Goal: Task Accomplishment & Management: Manage account settings

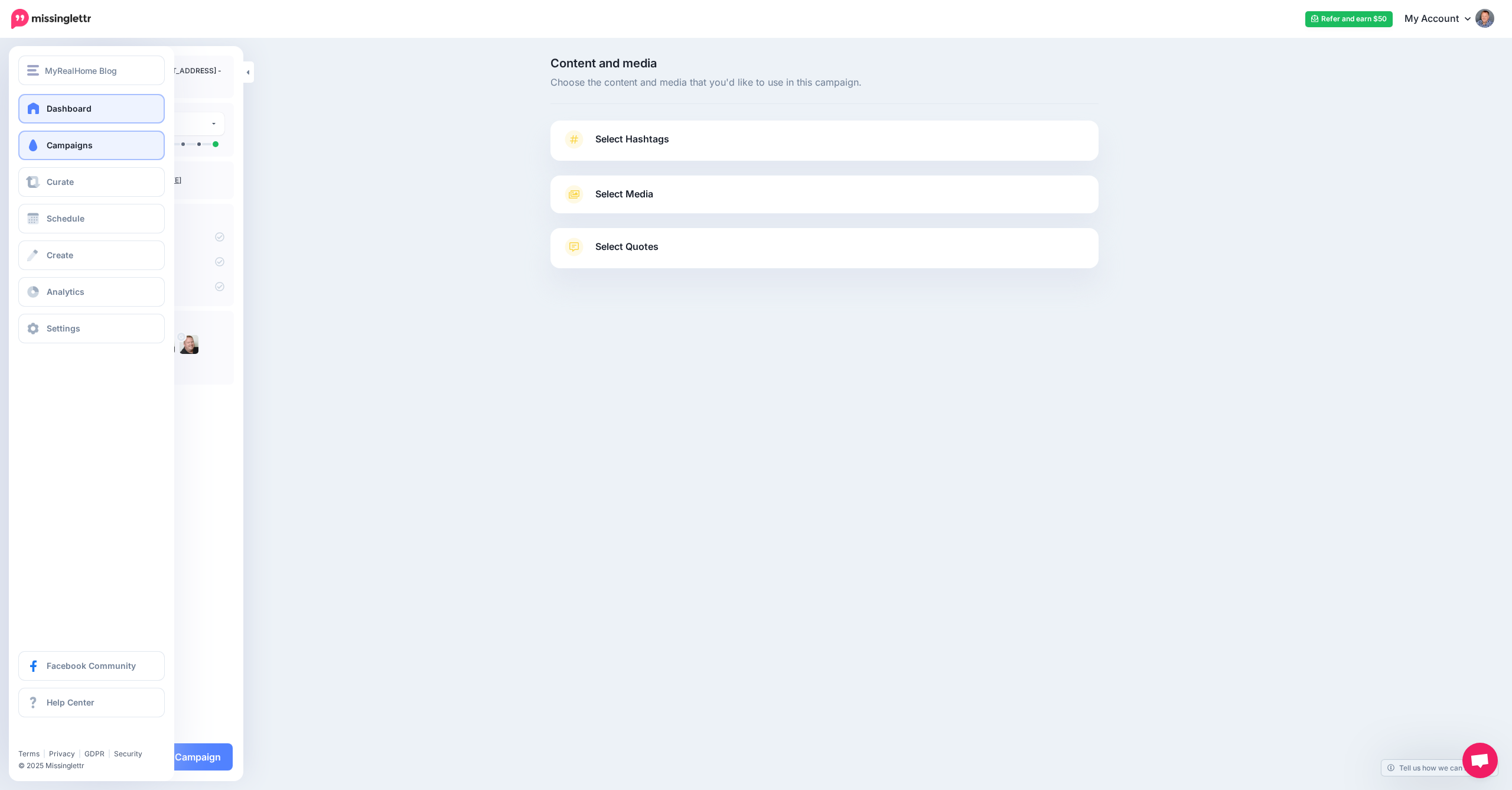
click at [74, 106] on span "Dashboard" at bounding box center [69, 108] width 45 height 10
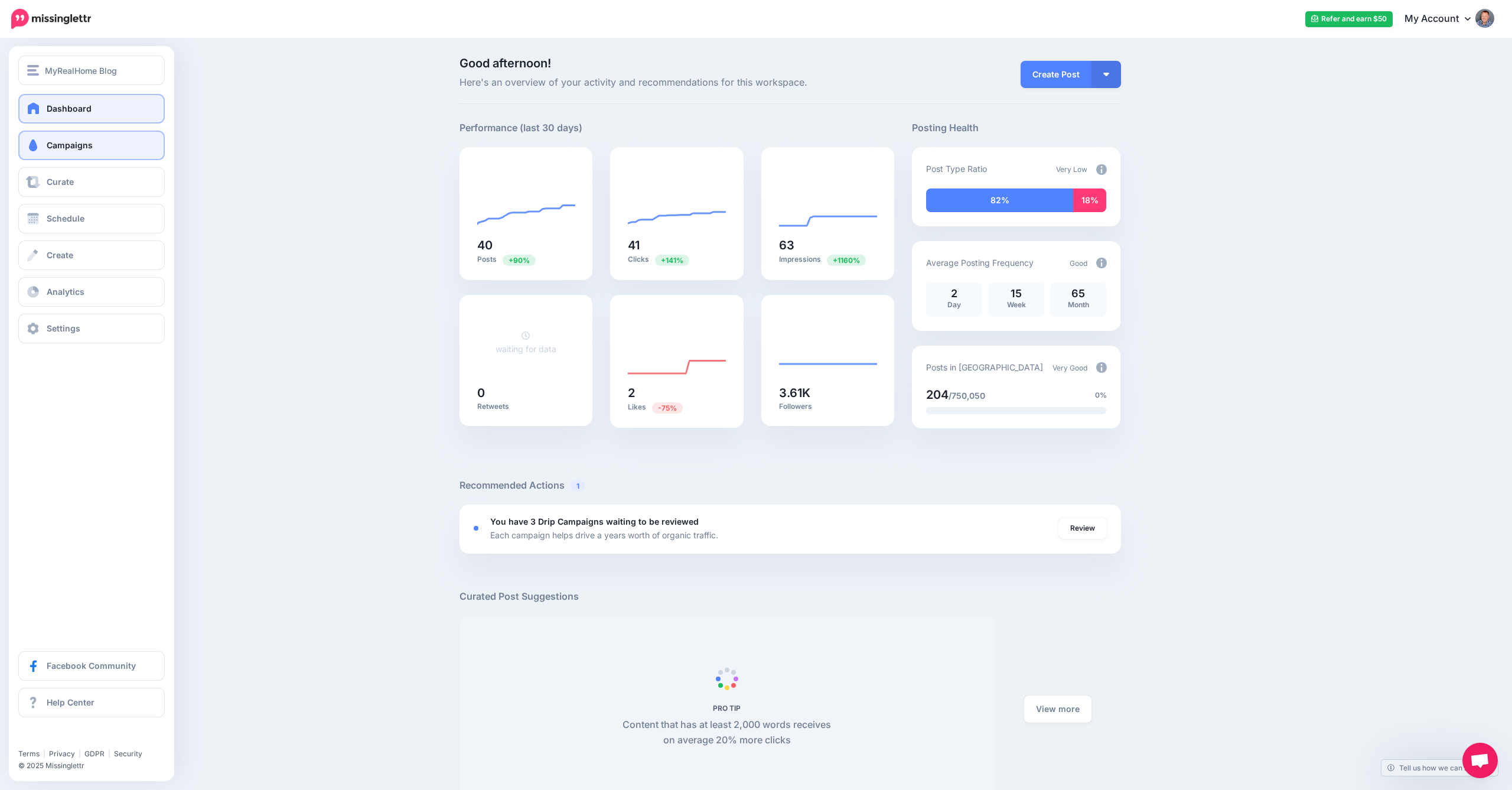
click at [66, 143] on span "Campaigns" at bounding box center [69, 145] width 46 height 10
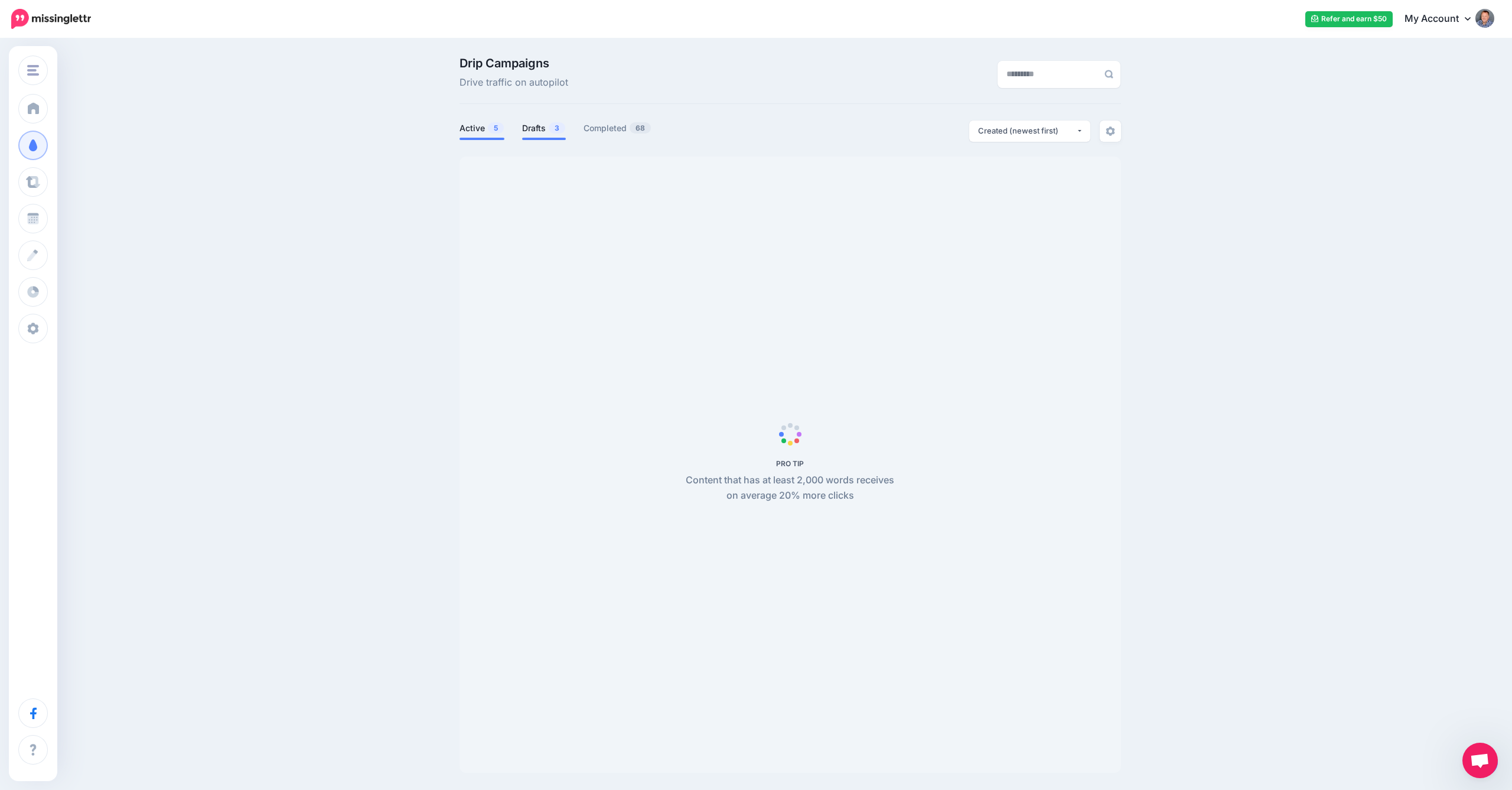
click at [539, 129] on link "Drafts 3" at bounding box center [544, 128] width 44 height 14
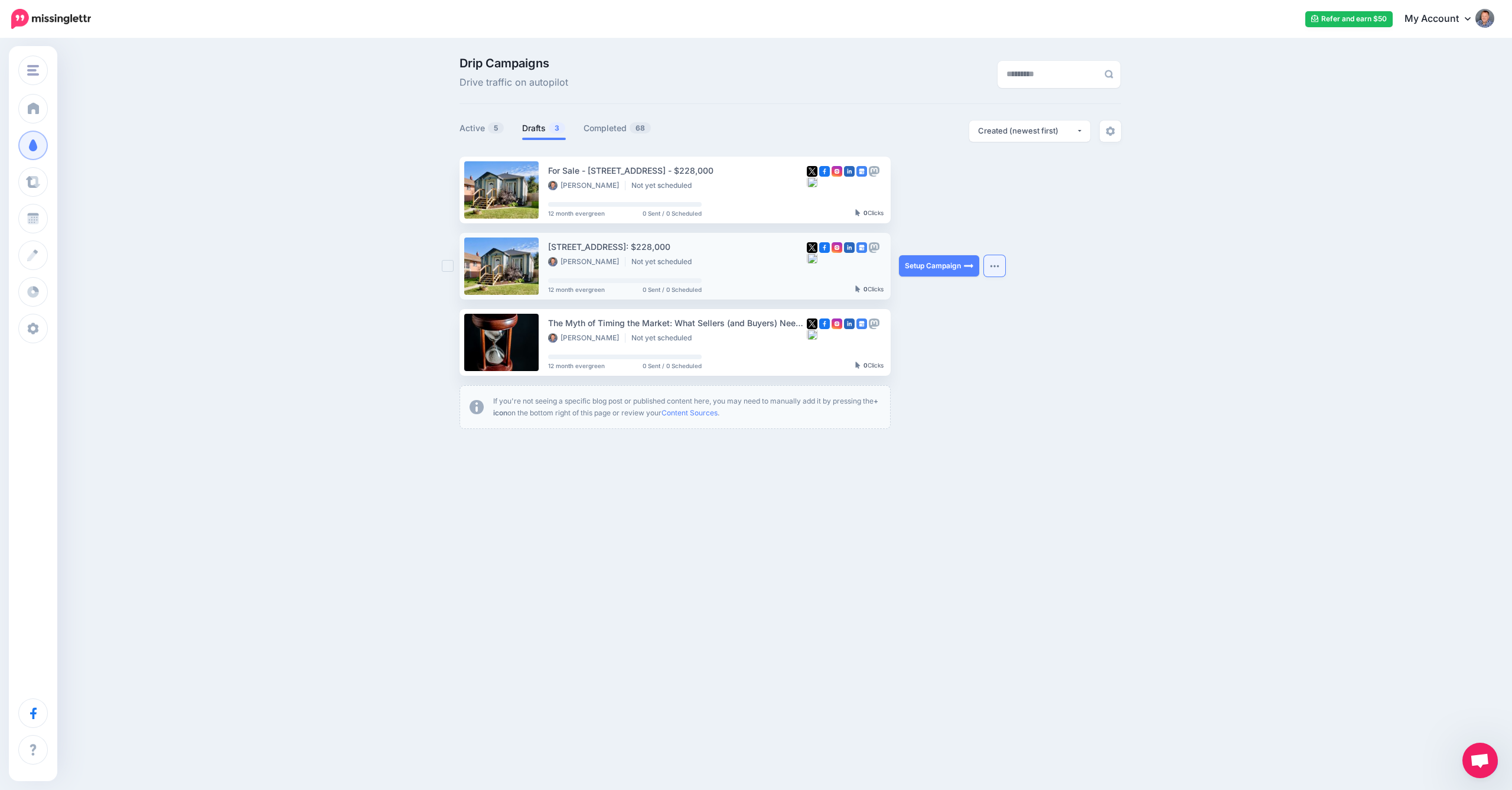
click at [996, 263] on button "button" at bounding box center [994, 265] width 21 height 21
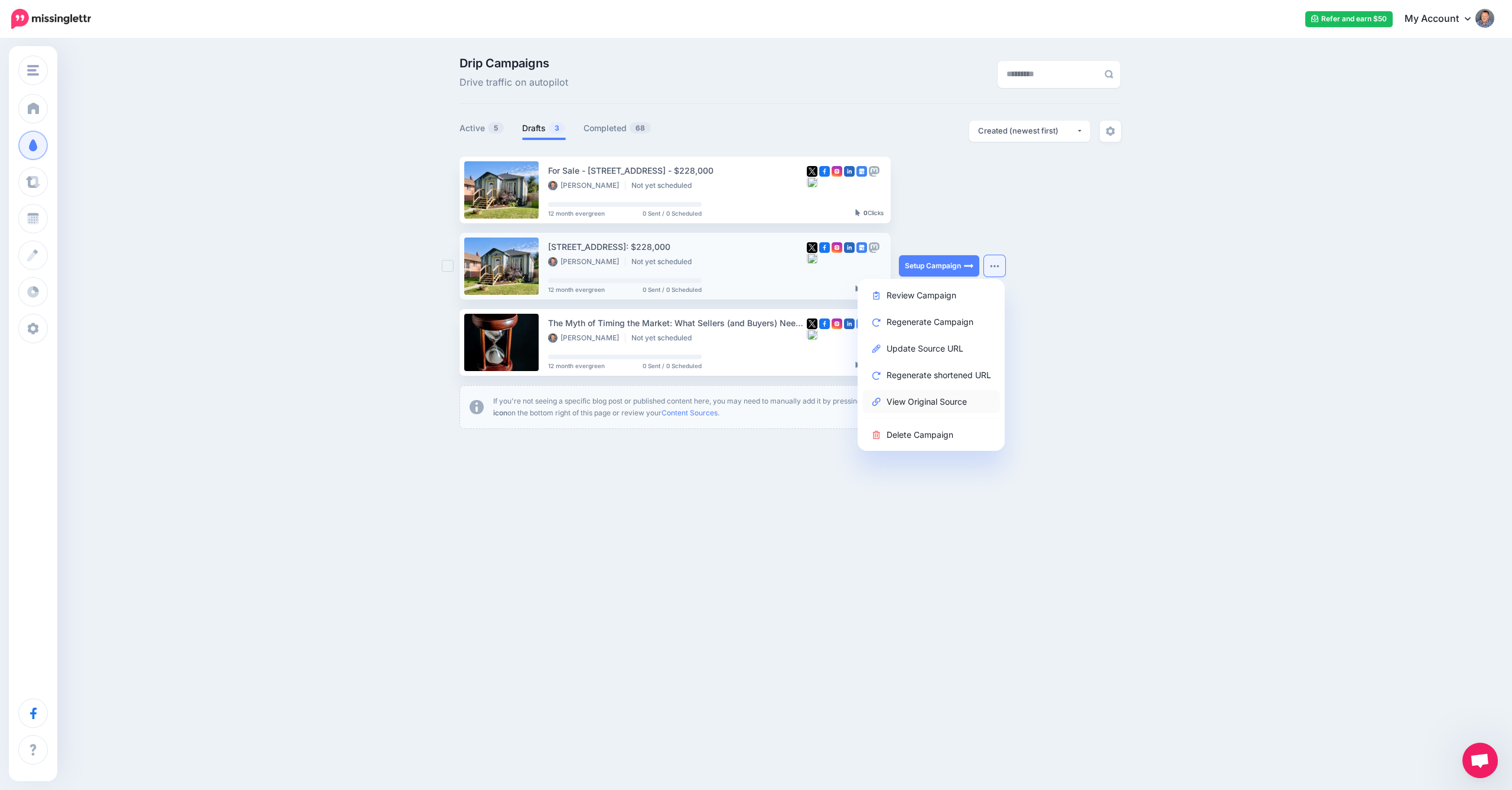
click at [930, 396] on link "View Original Source" at bounding box center [931, 402] width 137 height 23
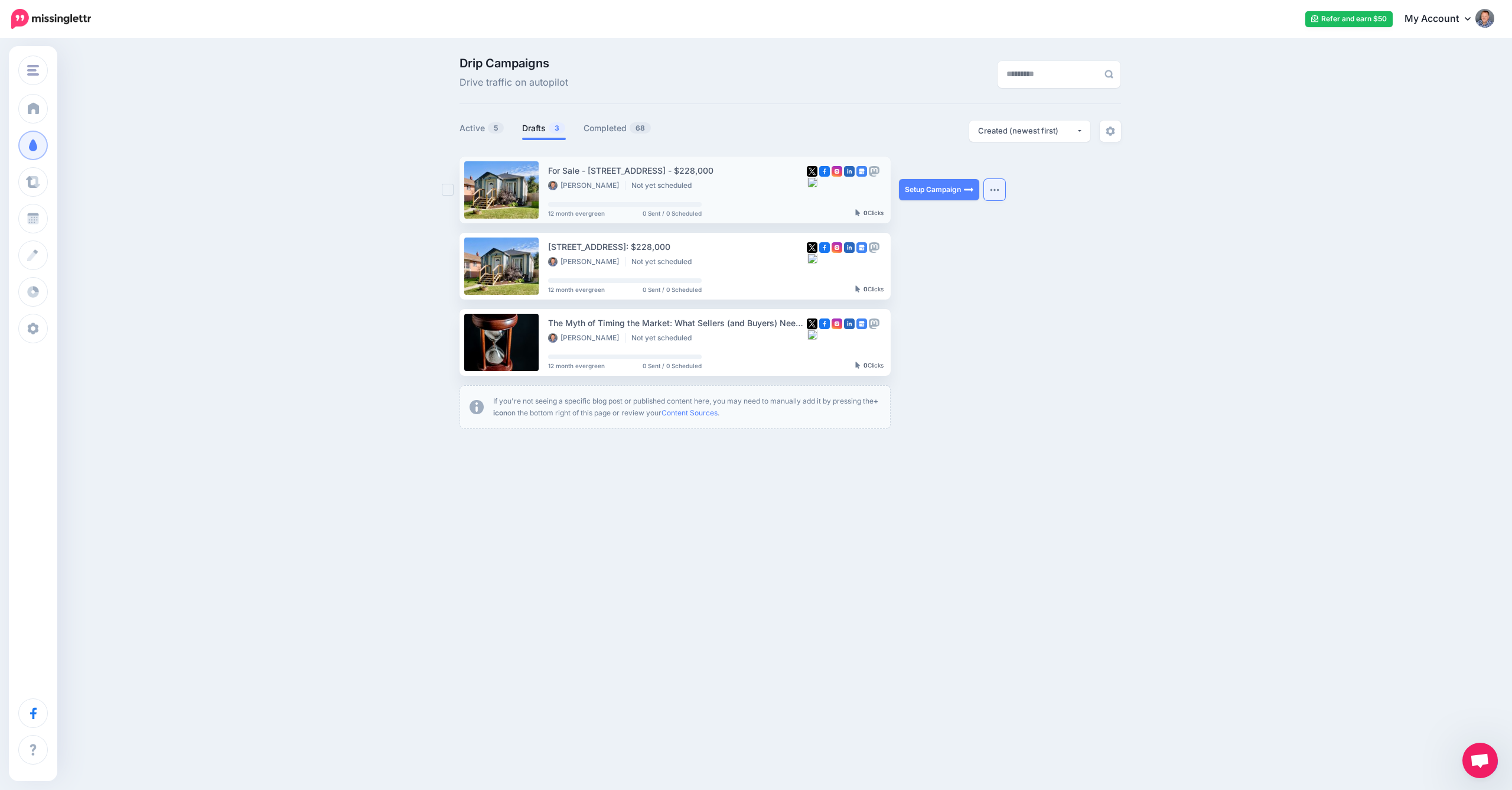
click at [1001, 192] on button "button" at bounding box center [994, 189] width 21 height 21
click at [931, 322] on link "View Original Source" at bounding box center [931, 325] width 137 height 23
click at [992, 188] on img "button" at bounding box center [994, 189] width 10 height 3
click at [917, 356] on link "Delete Campaign" at bounding box center [931, 358] width 137 height 23
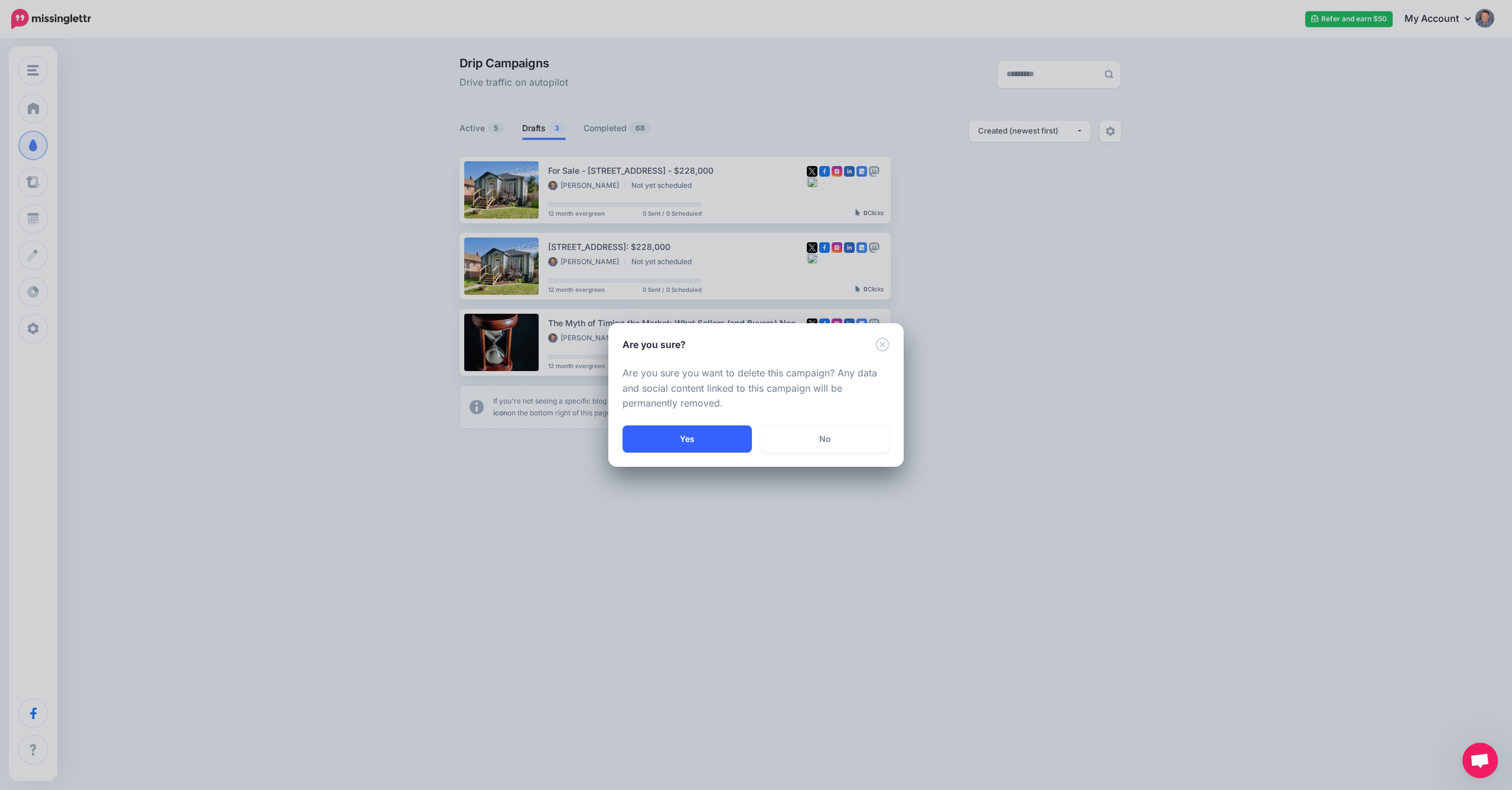
click at [720, 439] on button "Yes" at bounding box center [687, 439] width 129 height 28
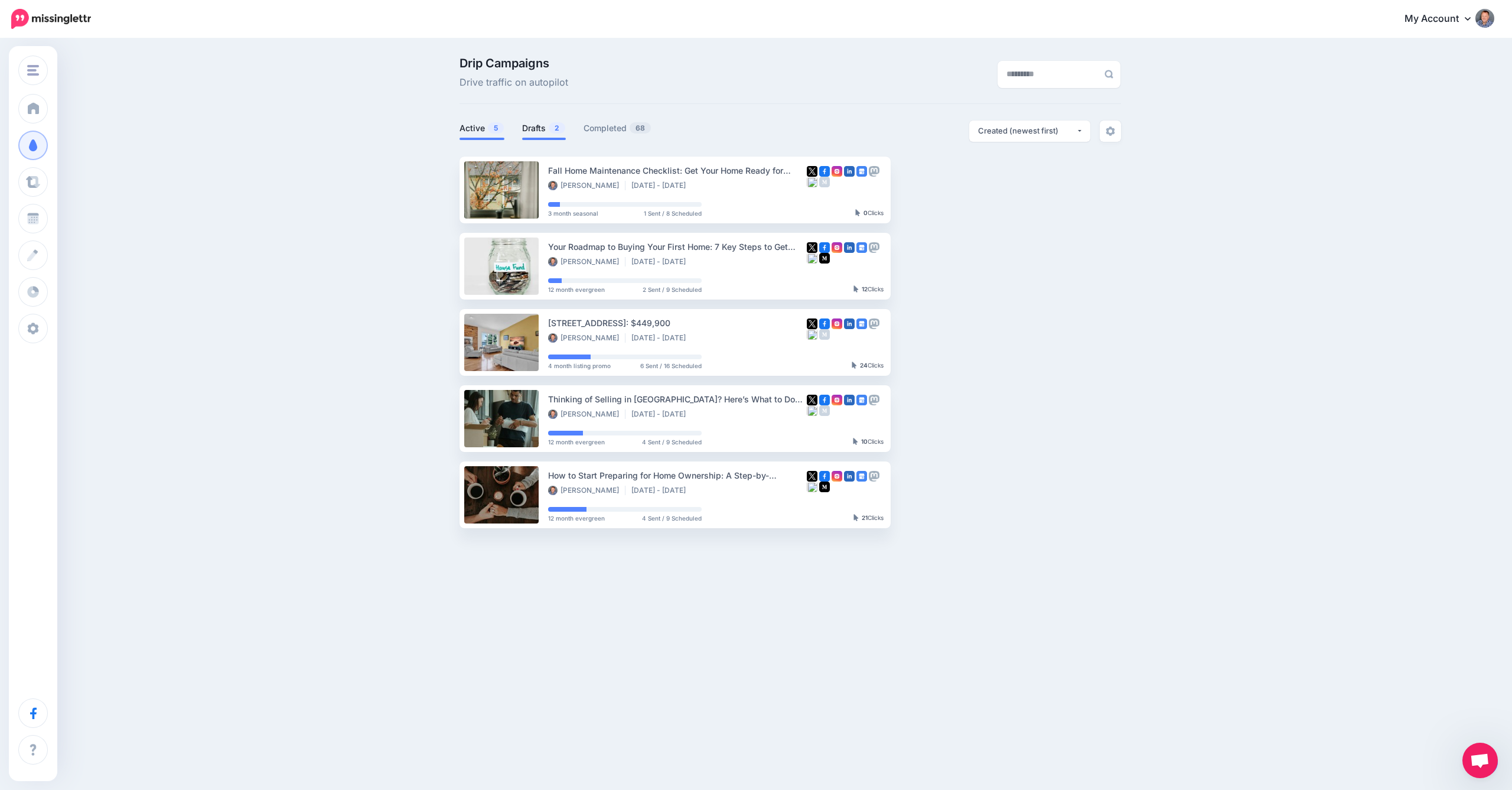
click at [532, 122] on link "Drafts 2" at bounding box center [544, 128] width 44 height 14
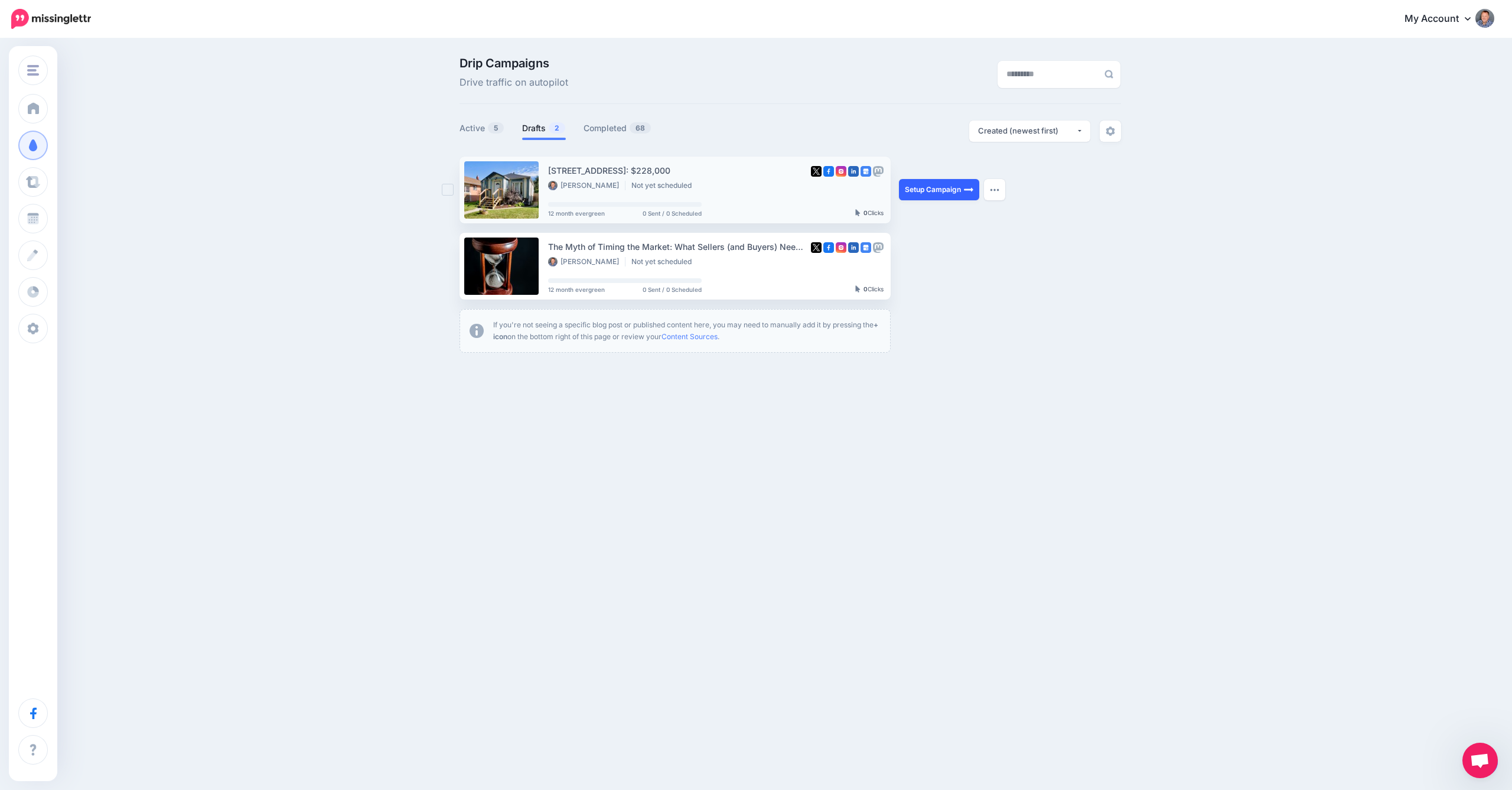
click at [937, 190] on link "Setup Campaign" at bounding box center [939, 189] width 80 height 21
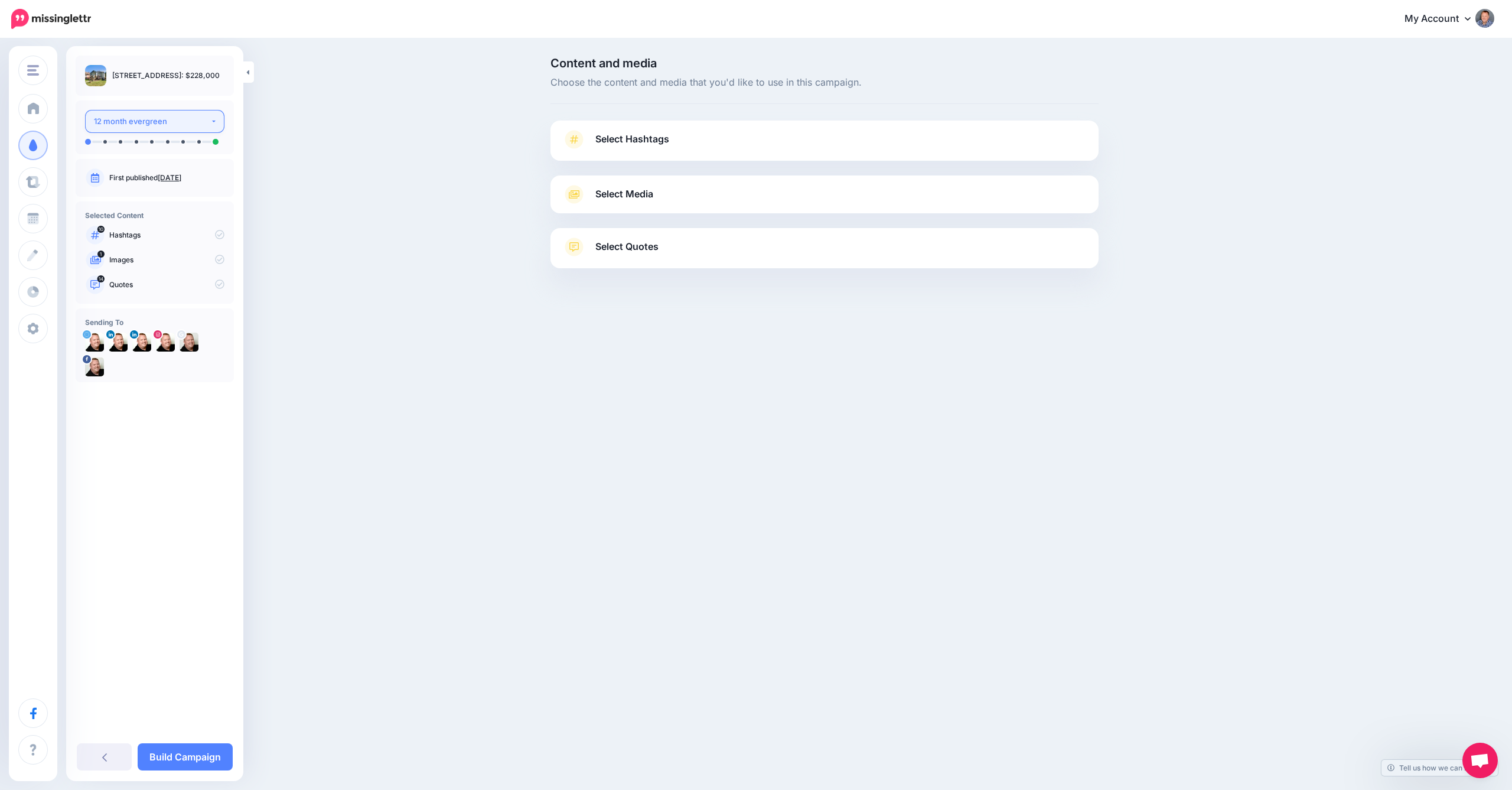
click at [209, 123] on div "12 month evergreen" at bounding box center [152, 122] width 116 height 14
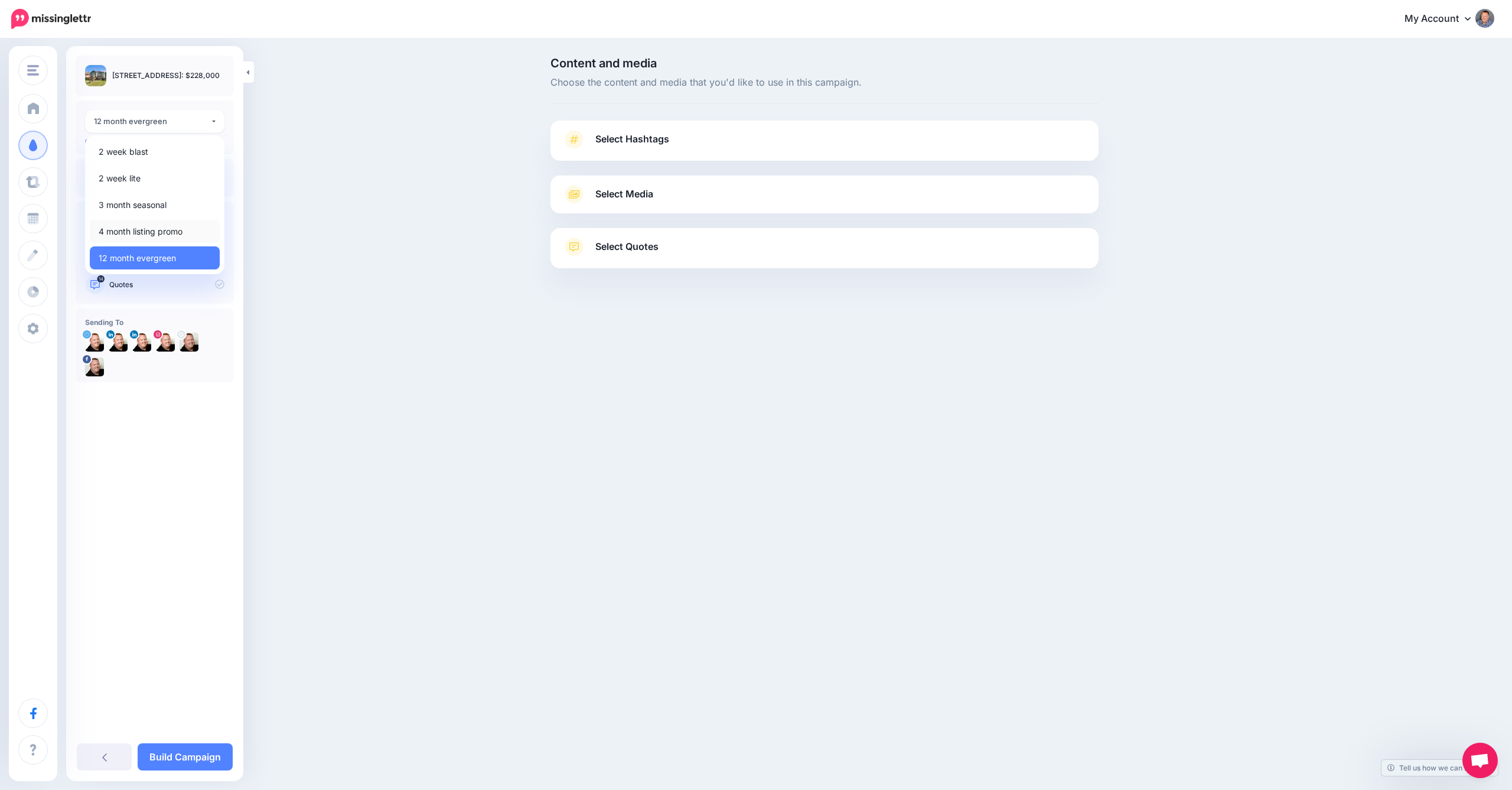
click at [157, 230] on span "4 month listing promo" at bounding box center [141, 232] width 84 height 14
select select "*****"
click at [668, 137] on span "Select Hashtags" at bounding box center [632, 139] width 74 height 16
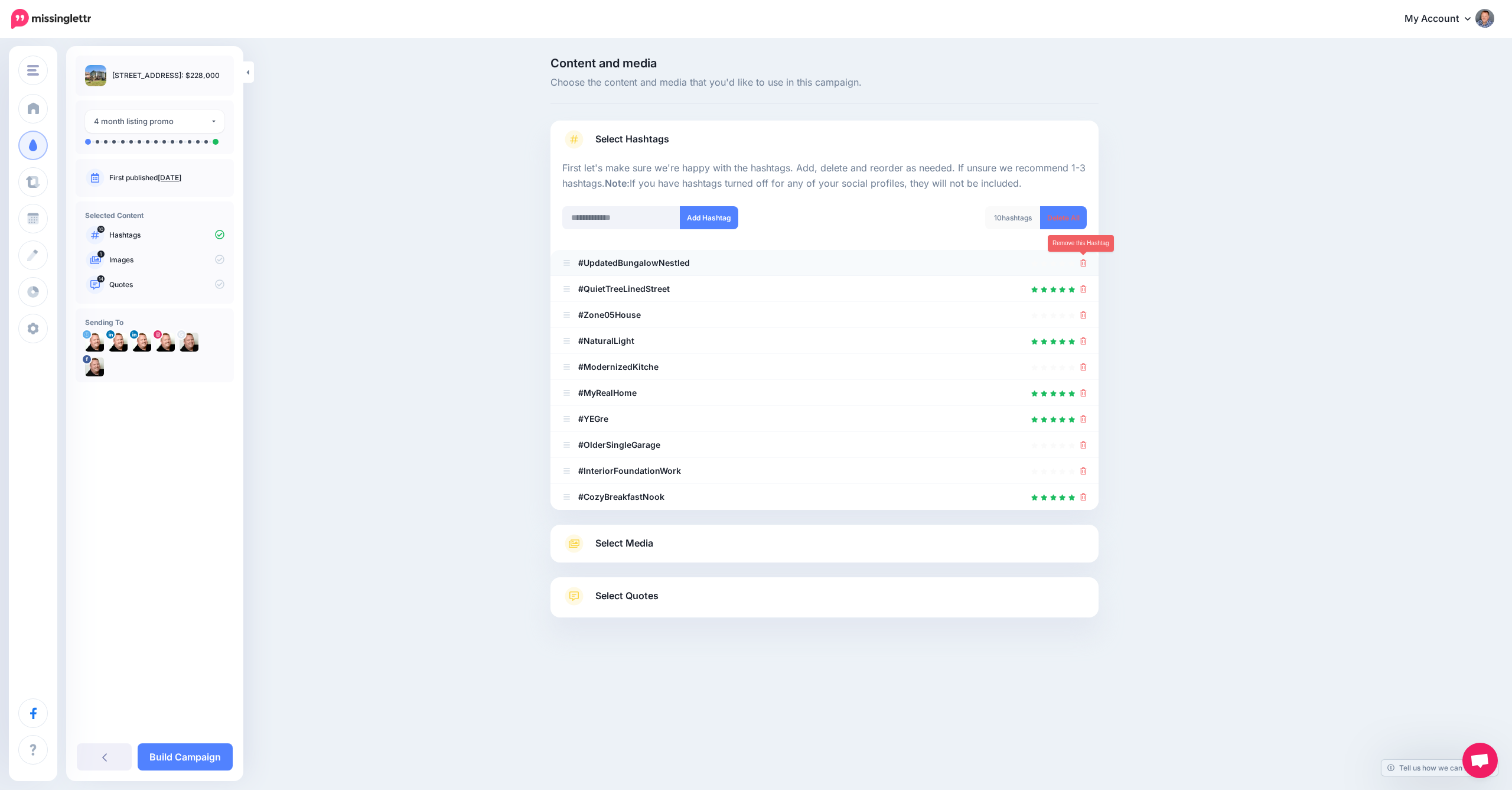
click at [1084, 263] on icon at bounding box center [1083, 263] width 6 height 7
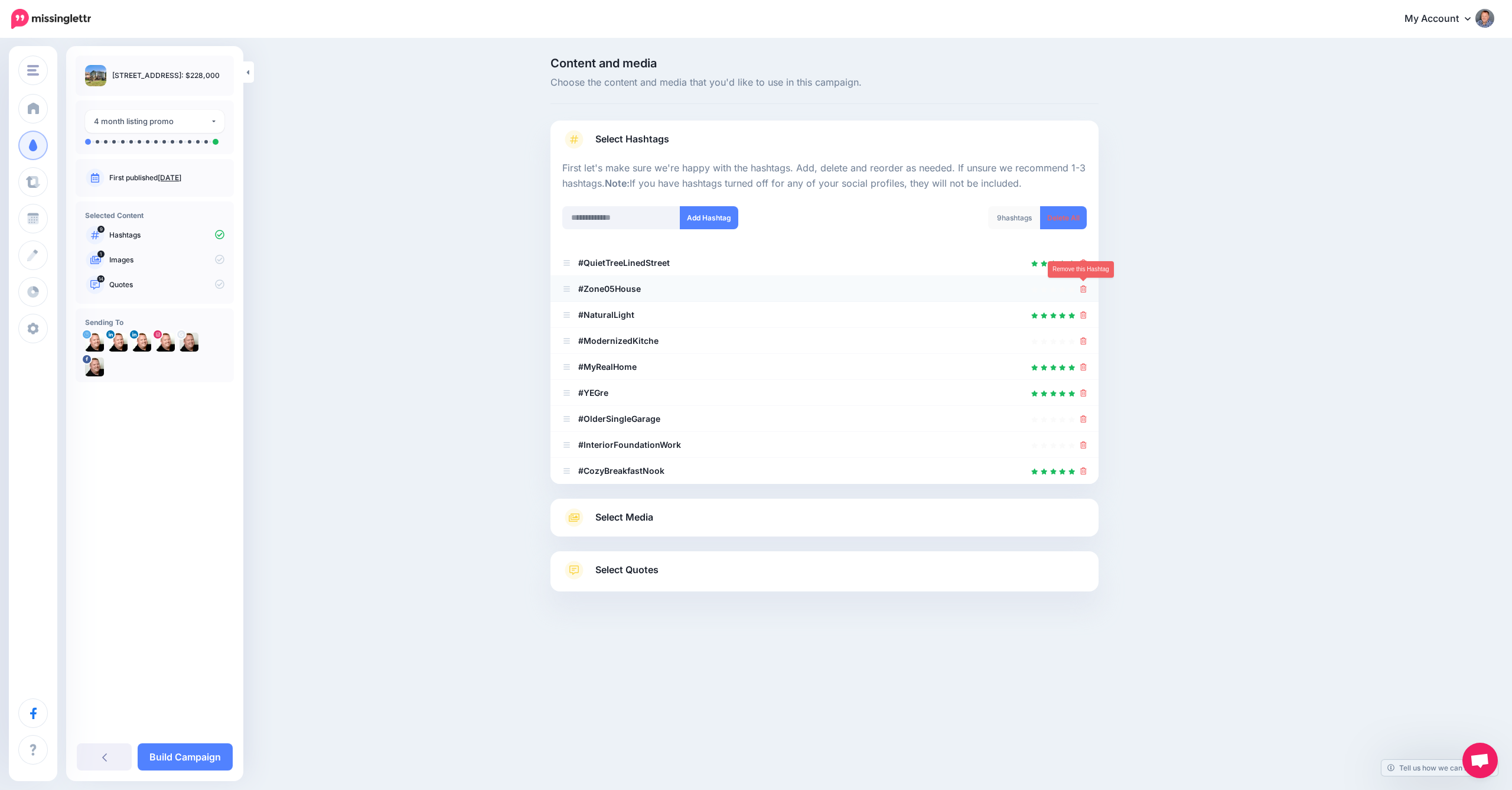
click at [1082, 288] on icon at bounding box center [1083, 289] width 6 height 7
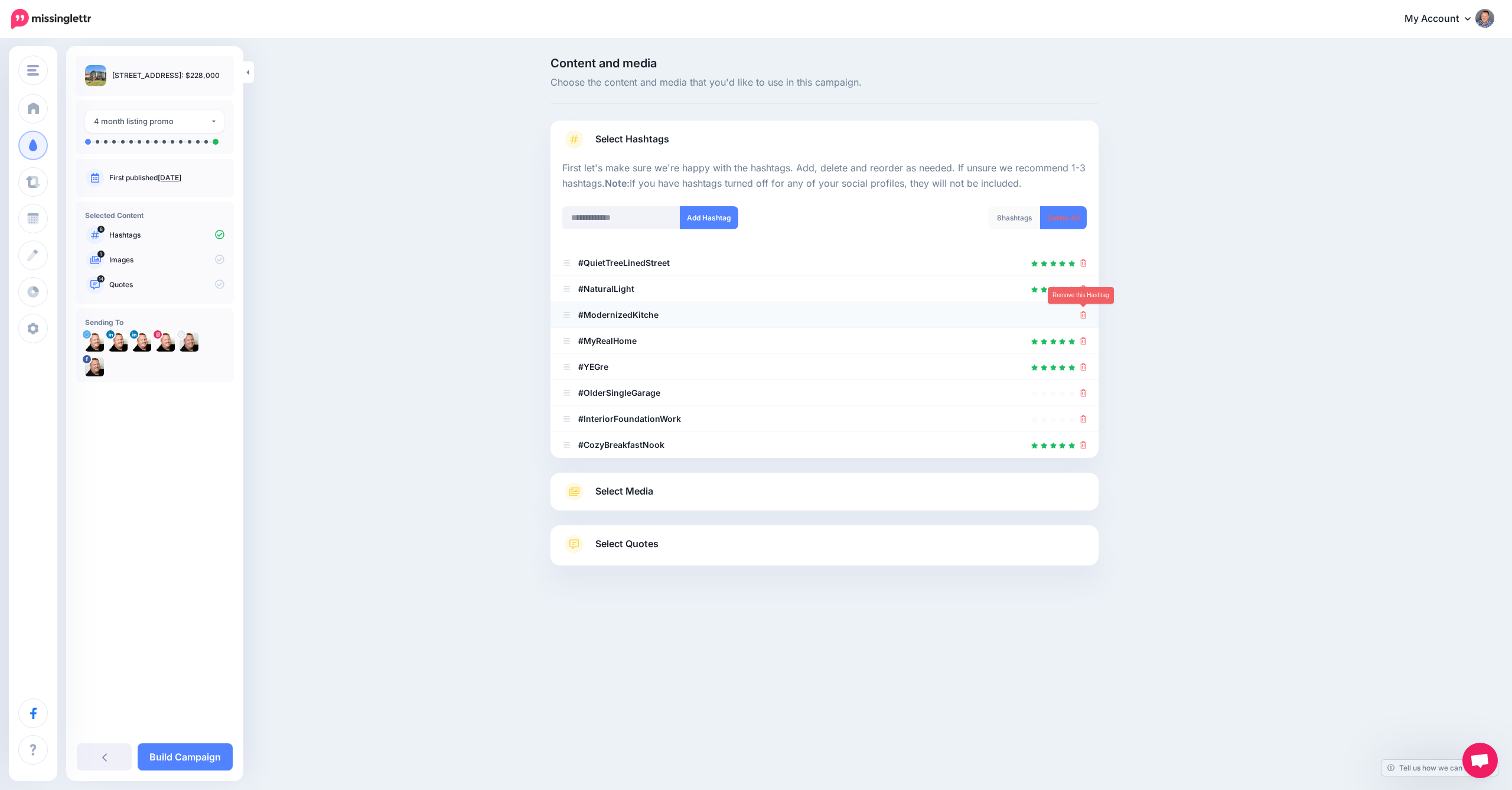
click at [1082, 312] on icon at bounding box center [1083, 315] width 6 height 7
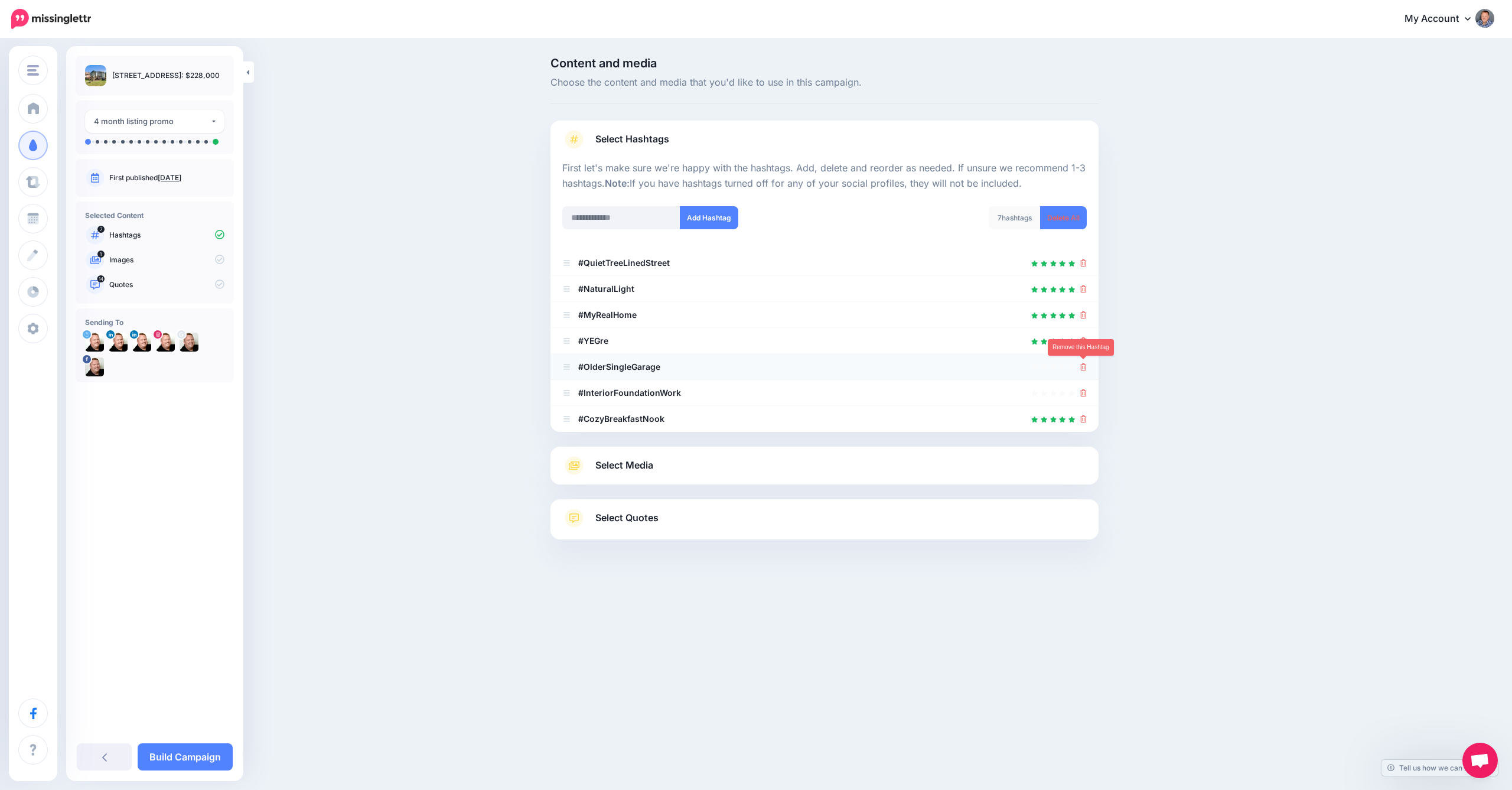
click at [1083, 365] on icon at bounding box center [1083, 367] width 6 height 7
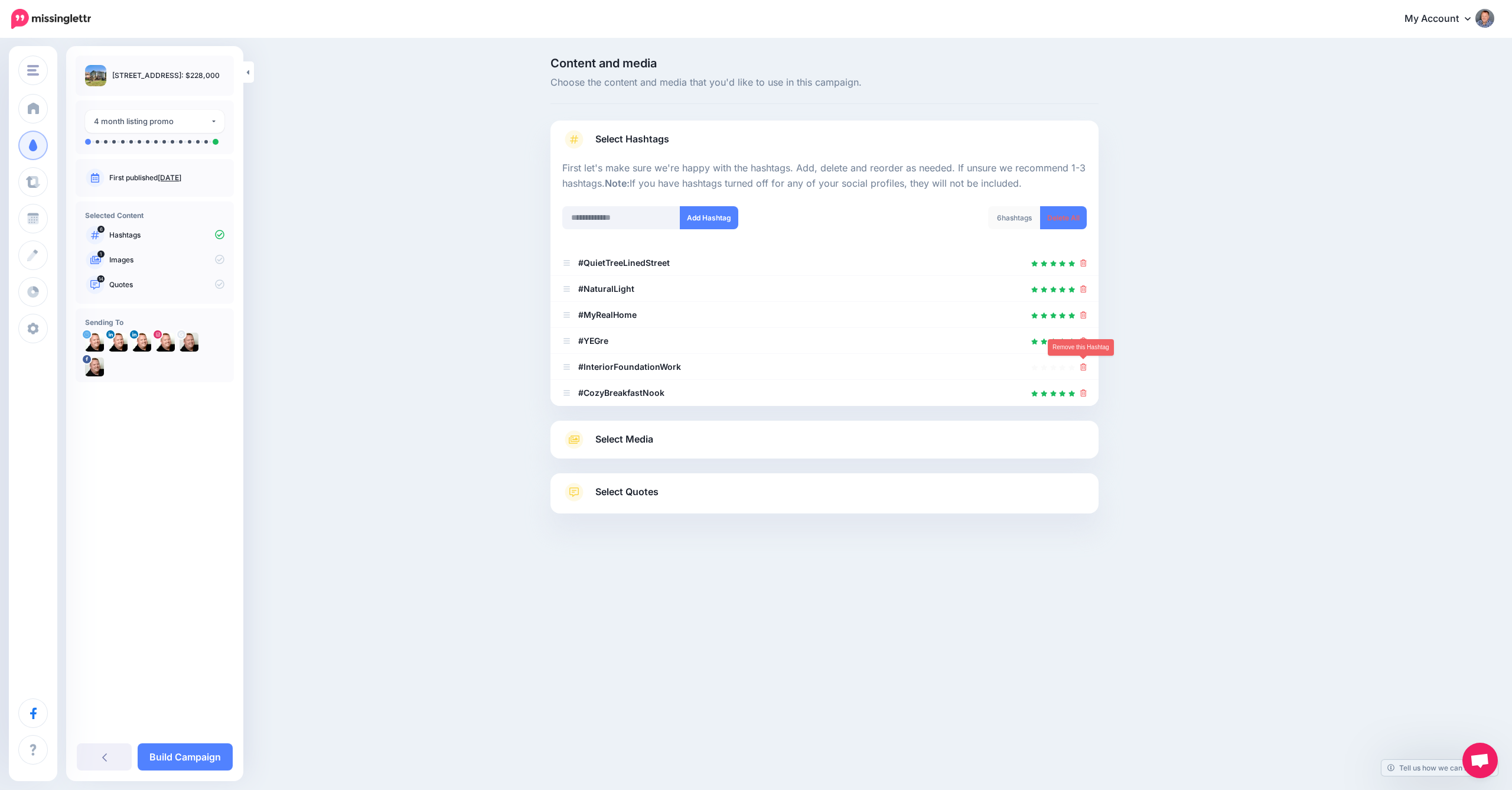
click at [1083, 365] on icon at bounding box center [1083, 367] width 6 height 7
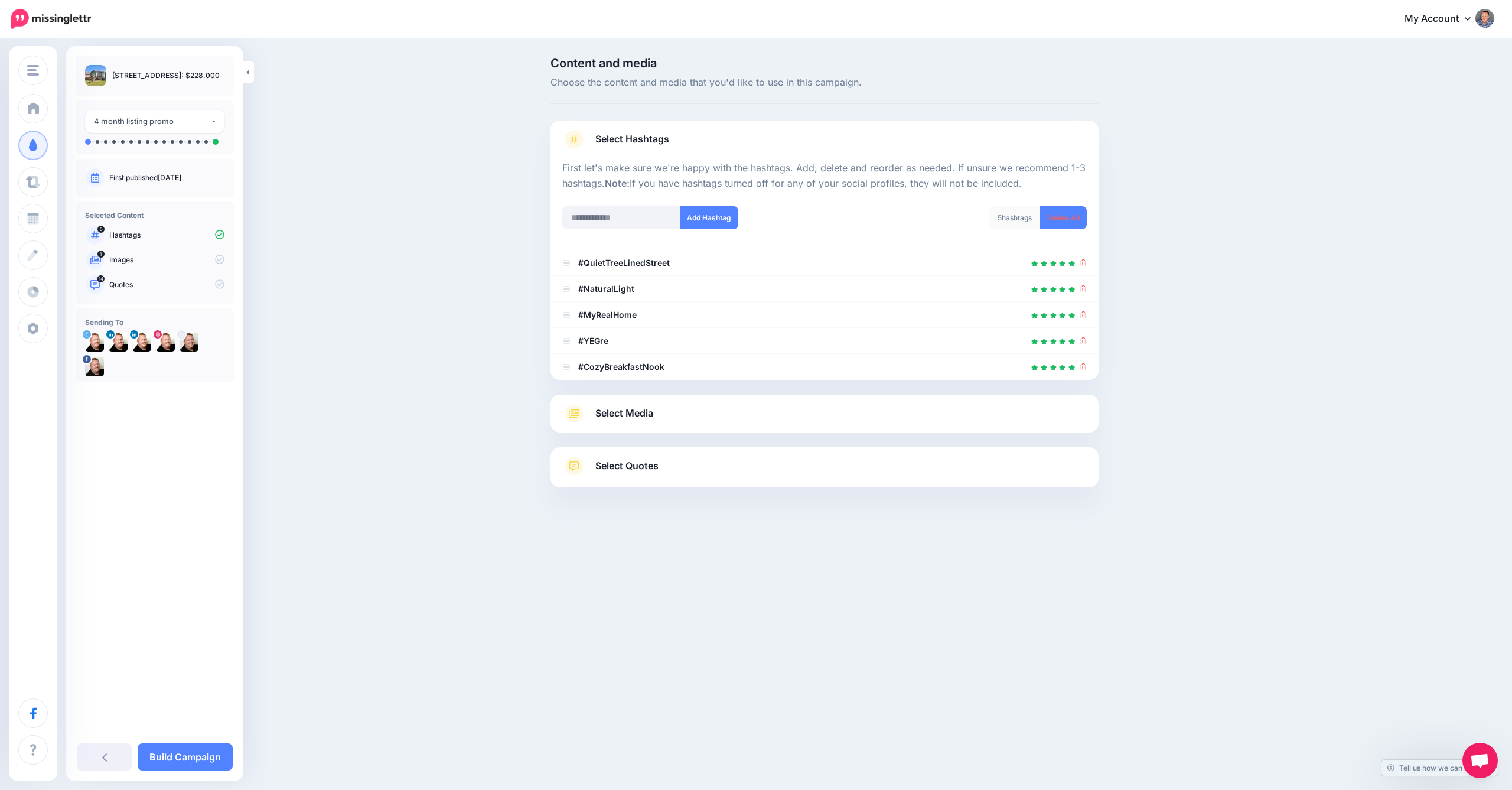
click at [832, 408] on link "Select Media" at bounding box center [824, 414] width 524 height 19
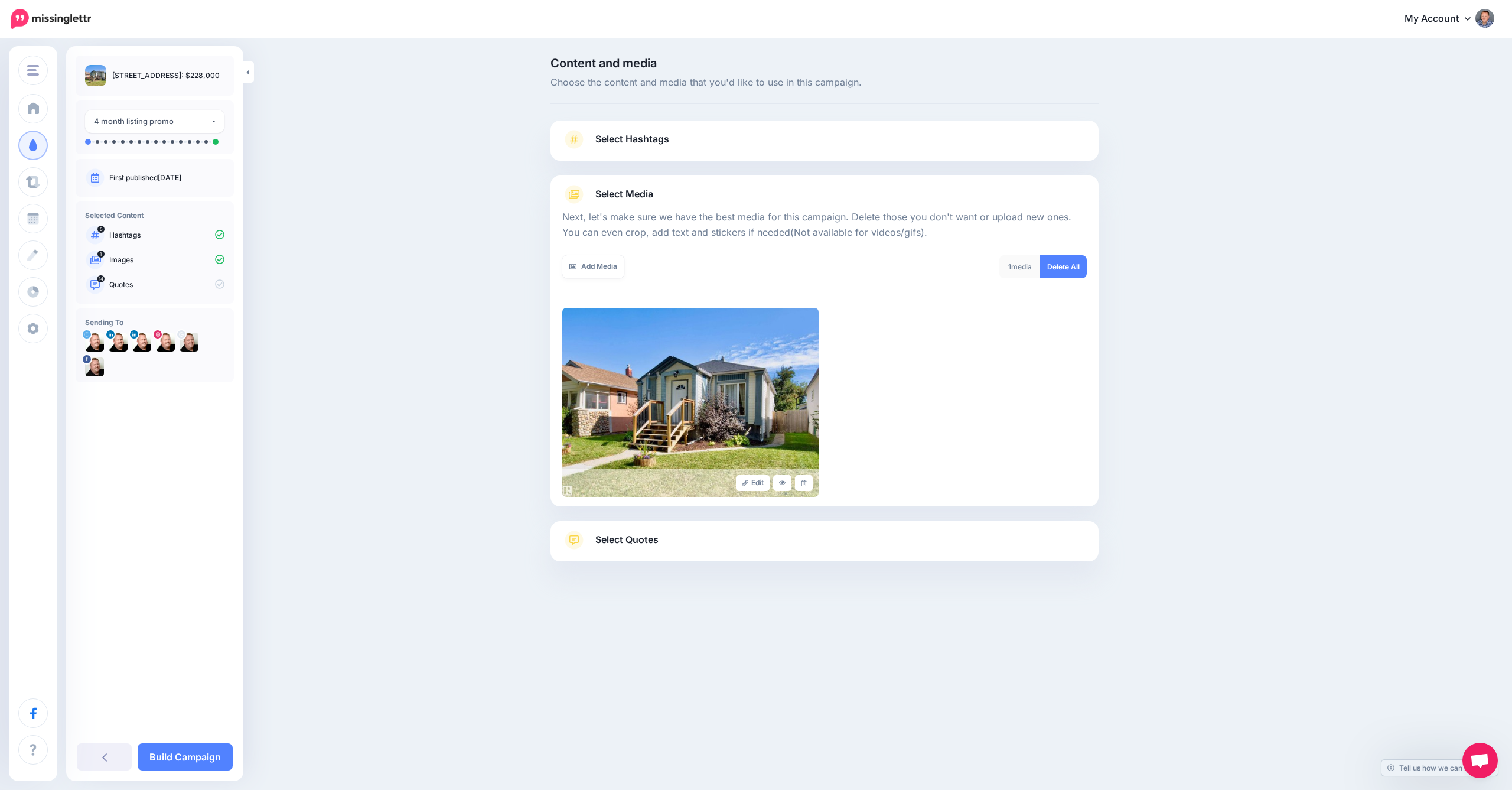
click at [714, 538] on link "Select Quotes" at bounding box center [824, 546] width 524 height 31
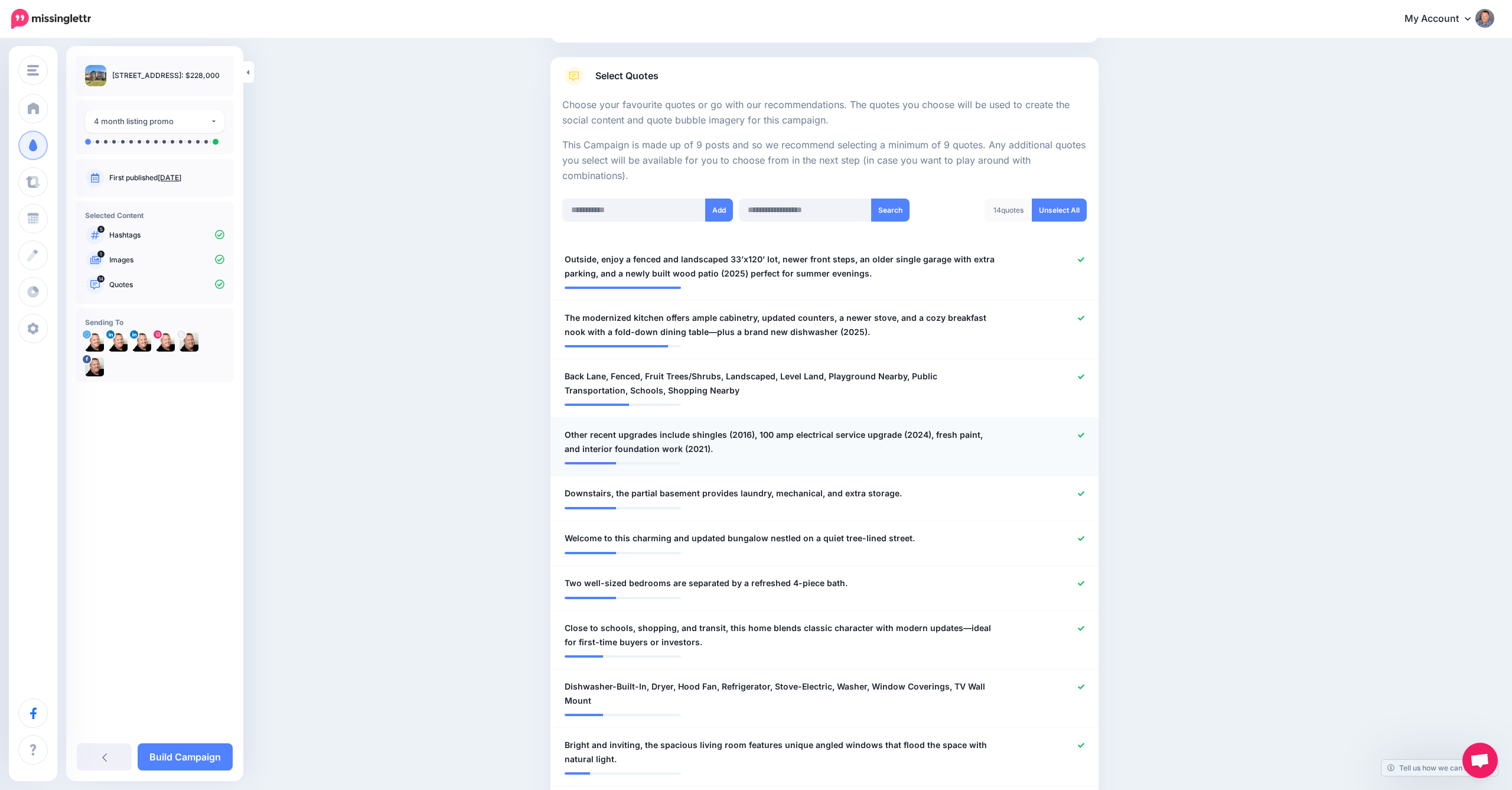
scroll to position [186, 0]
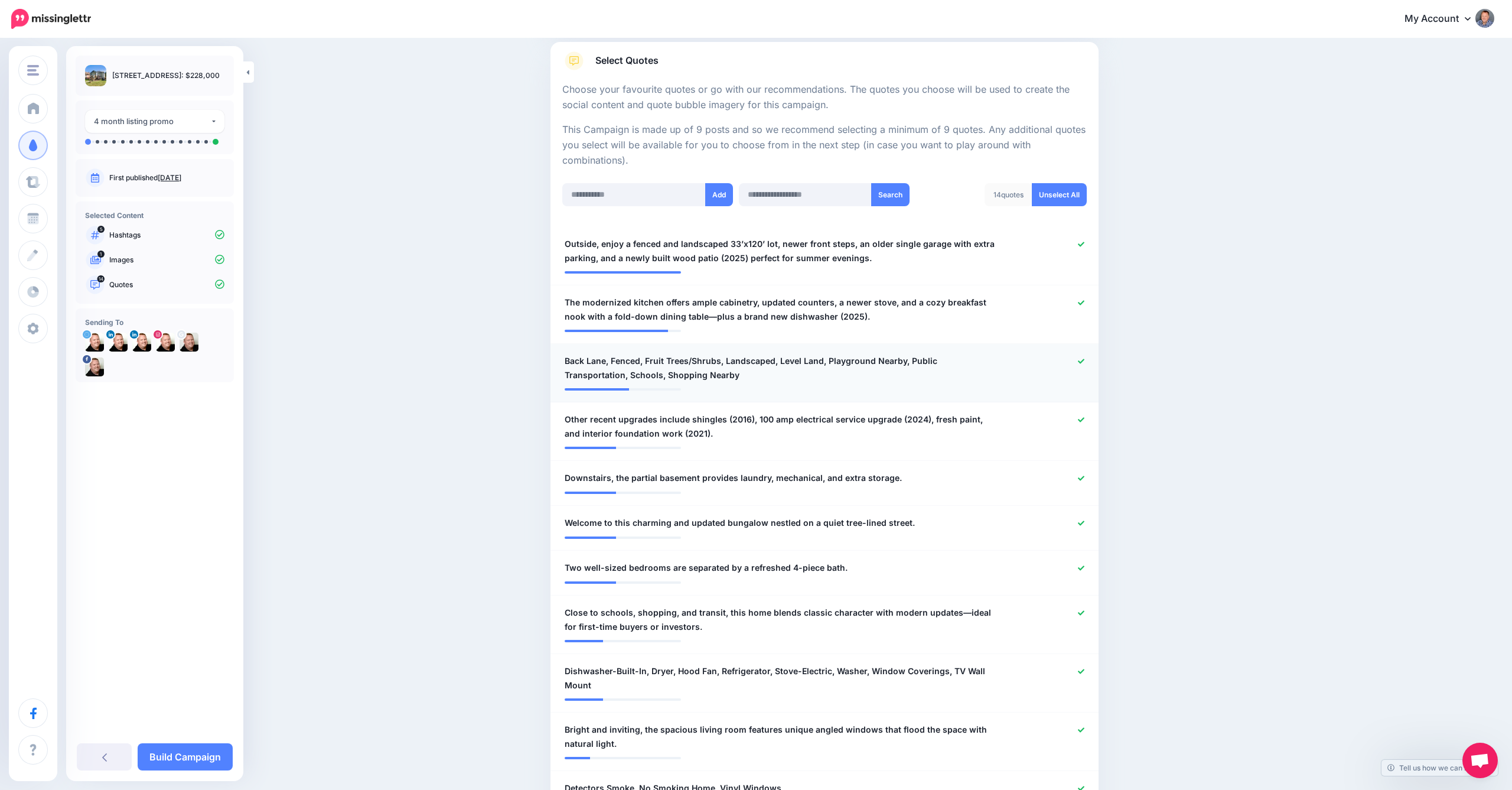
click at [981, 355] on span "Back Lane, Fenced, Fruit Trees/Shrubs, Landscaped, Level Land, Playground Nearb…" at bounding box center [780, 368] width 431 height 28
click at [831, 387] on li "**********" at bounding box center [825, 373] width 548 height 58
click at [1081, 358] on icon at bounding box center [1080, 361] width 6 height 6
click at [791, 384] on div at bounding box center [825, 385] width 520 height 6
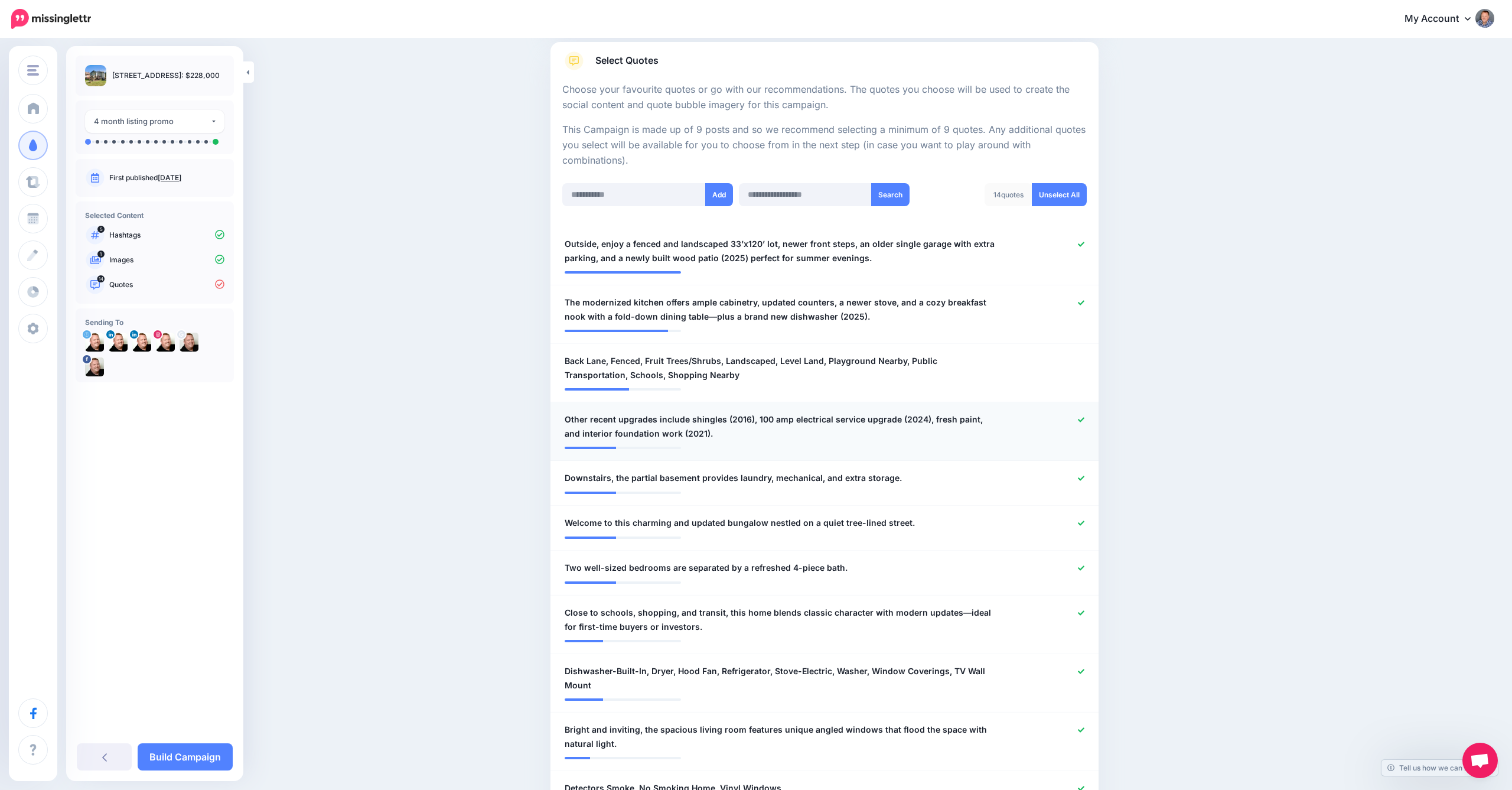
click at [597, 414] on span "Other recent upgrades include shingles (2016), 100 amp electrical service upgra…" at bounding box center [780, 426] width 431 height 28
click at [594, 415] on textarea "**********" at bounding box center [780, 426] width 431 height 28
type textarea "**********"
click at [1082, 475] on icon at bounding box center [1080, 478] width 6 height 6
click at [1080, 475] on icon at bounding box center [1080, 478] width 6 height 6
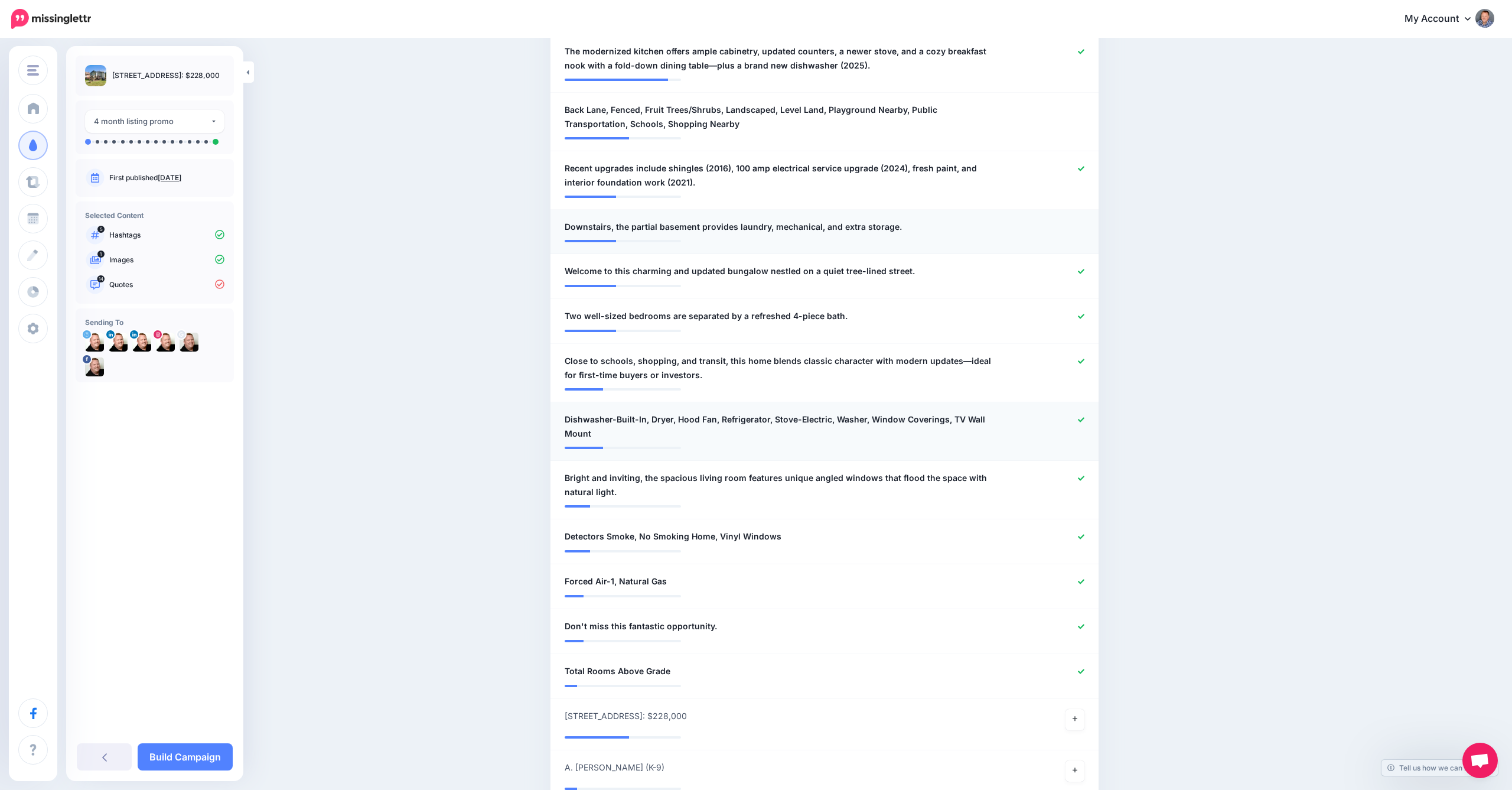
scroll to position [448, 0]
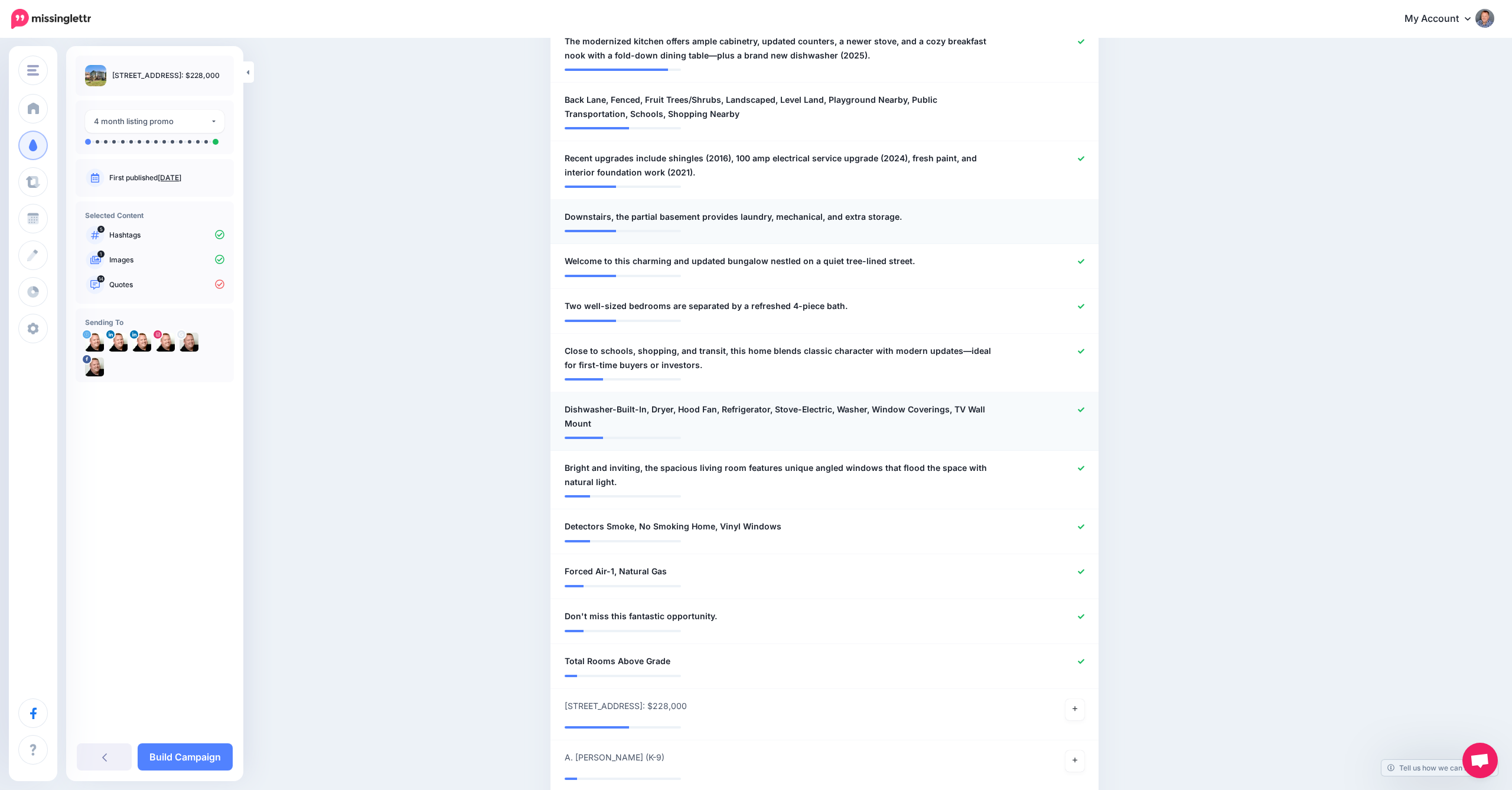
click at [1078, 407] on icon at bounding box center [1080, 409] width 6 height 5
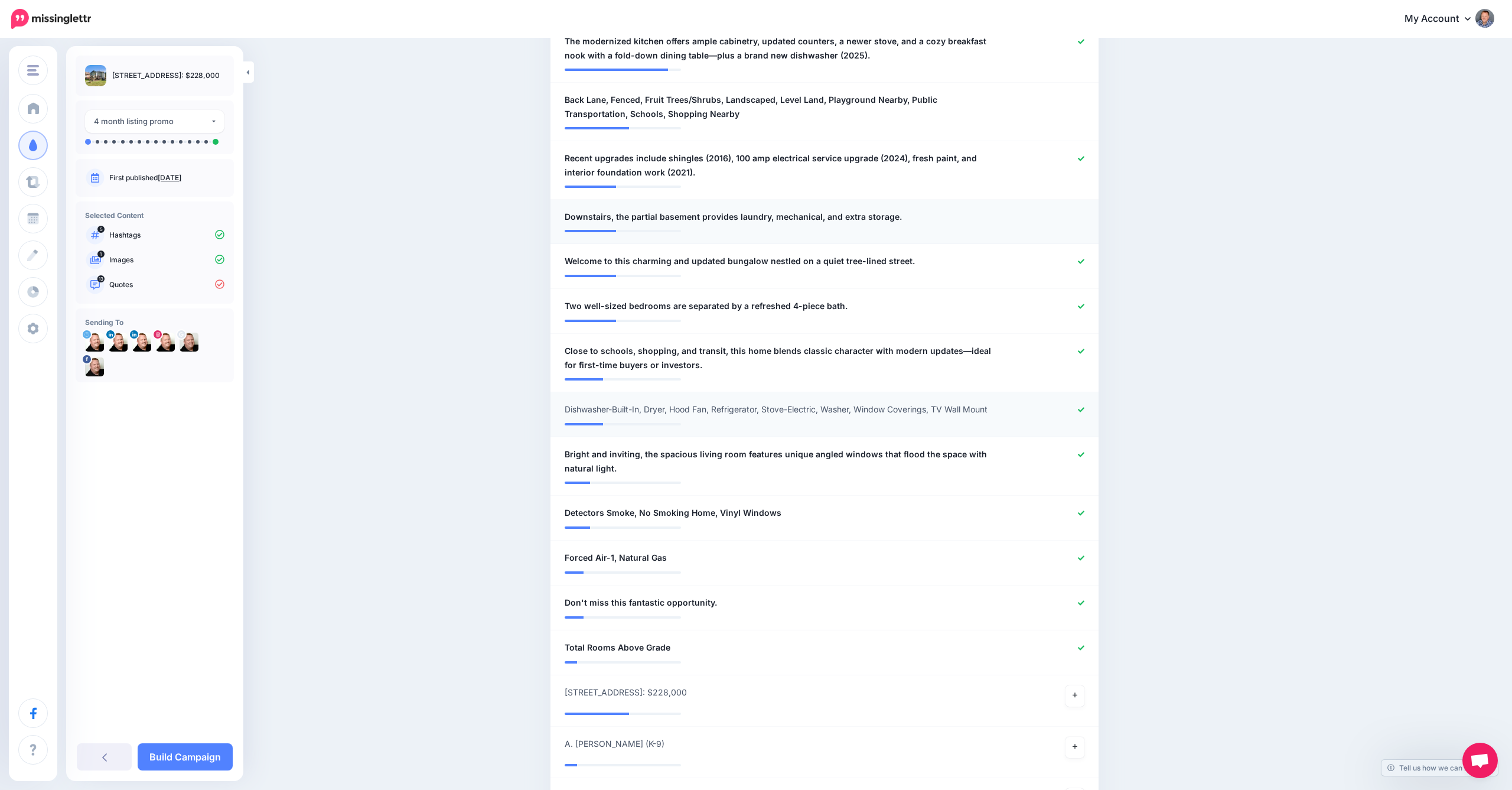
click at [819, 422] on li "**********" at bounding box center [825, 415] width 548 height 45
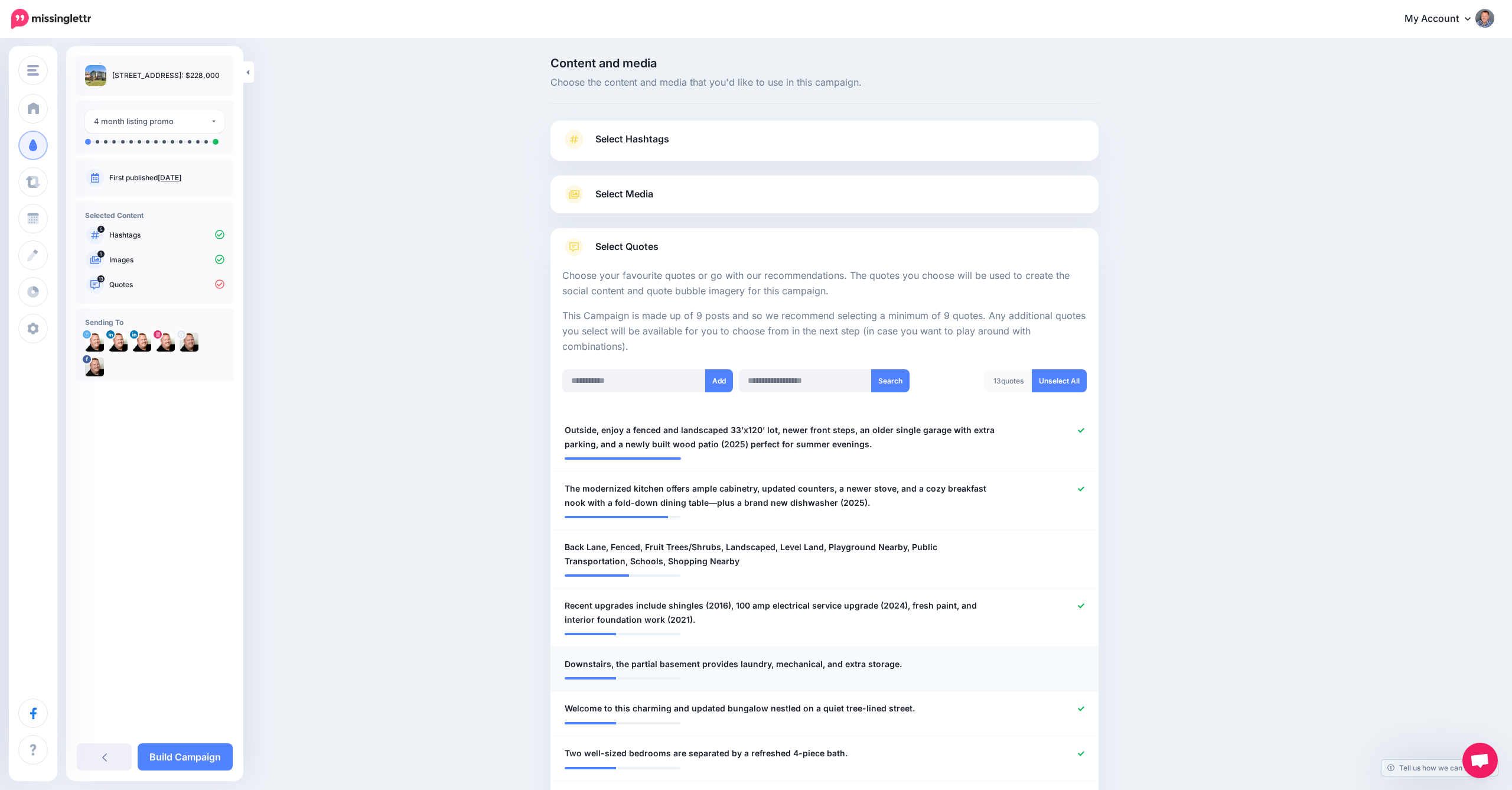
scroll to position [0, 0]
click at [735, 204] on div "Select Media Next, let's make sure we have the best media for this campaign. De…" at bounding box center [825, 194] width 548 height 38
click at [639, 191] on span "Select Media" at bounding box center [624, 194] width 58 height 16
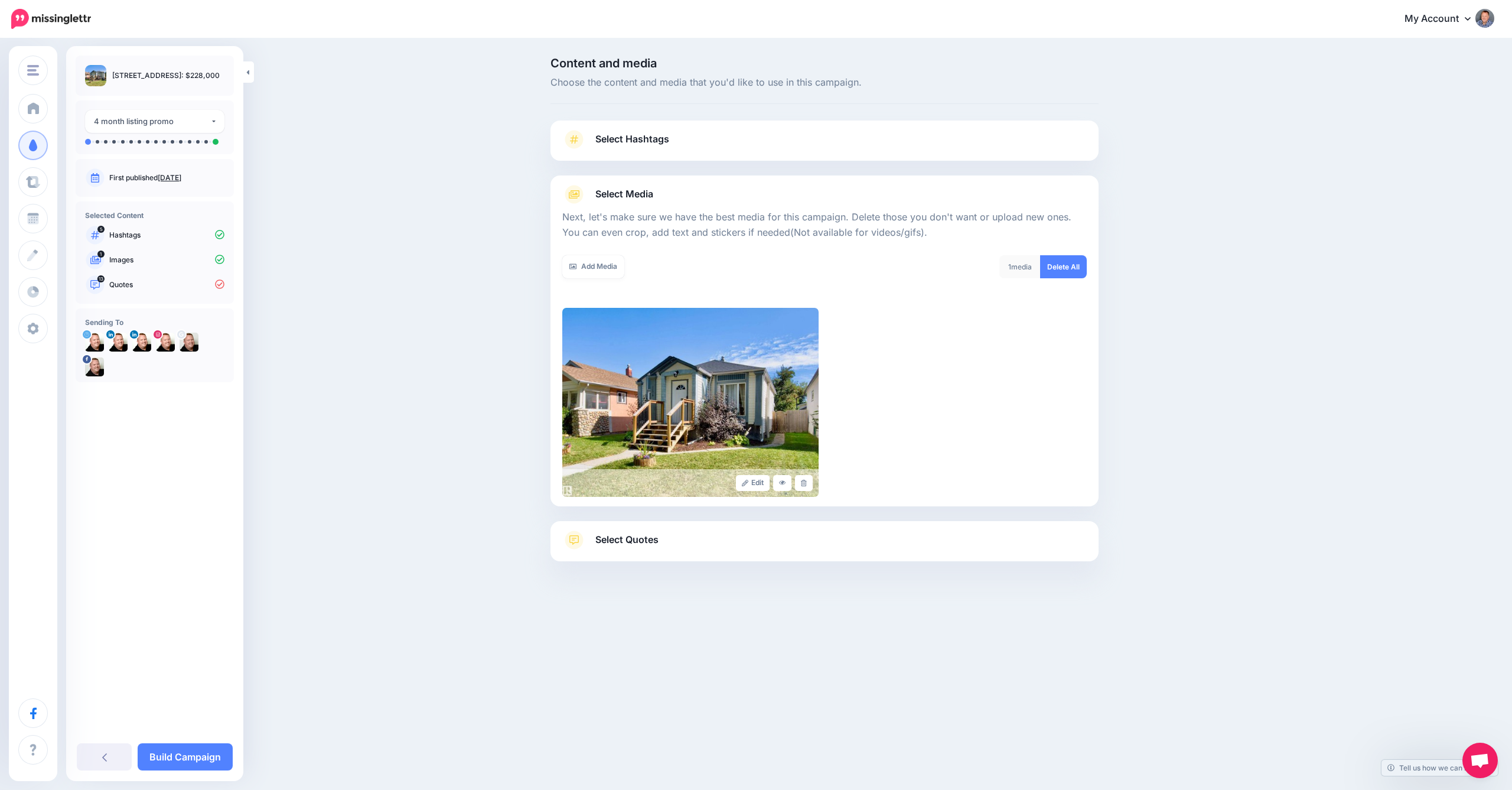
click at [638, 536] on span "Select Quotes" at bounding box center [627, 540] width 63 height 16
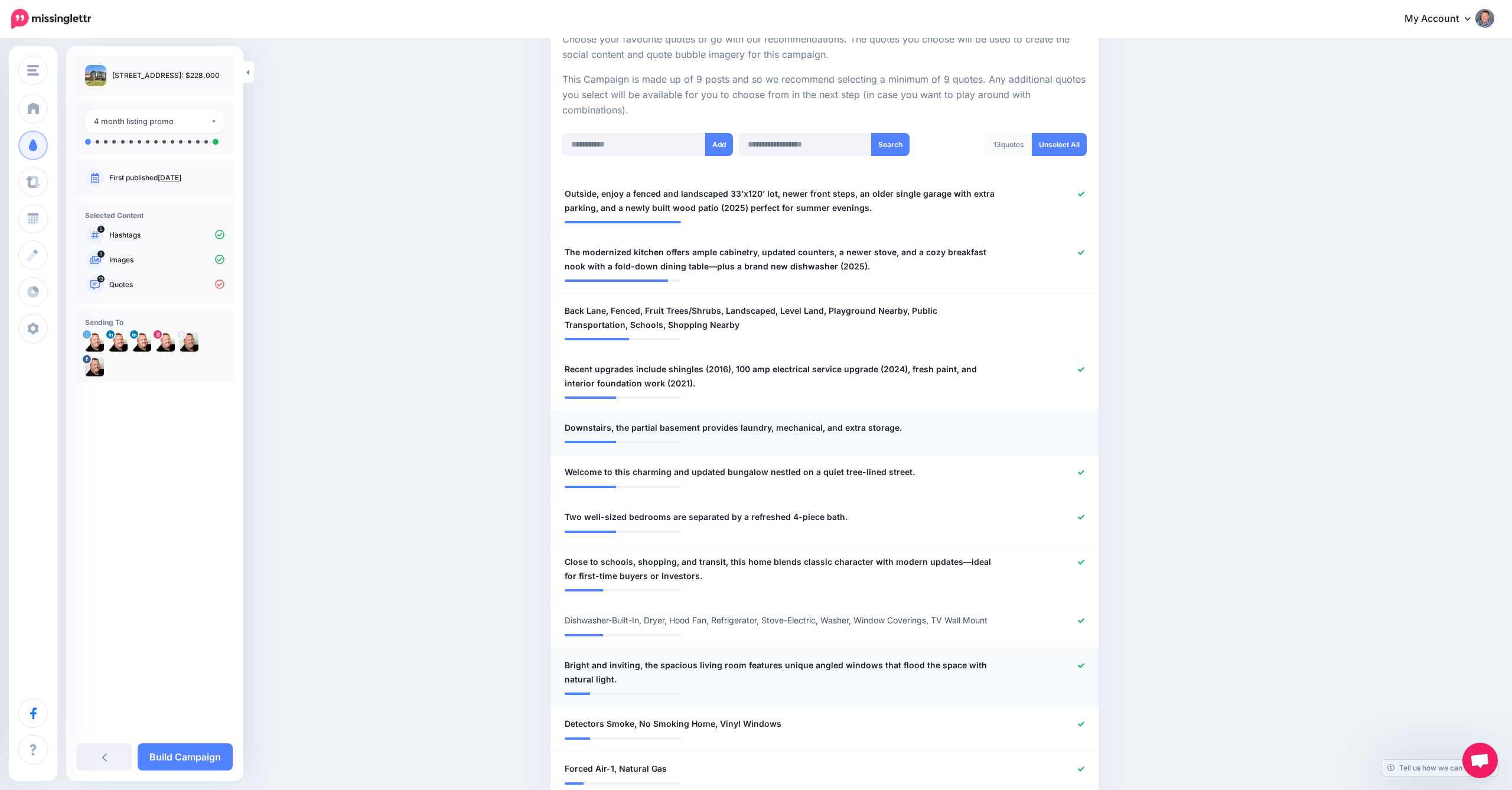
scroll to position [132, 0]
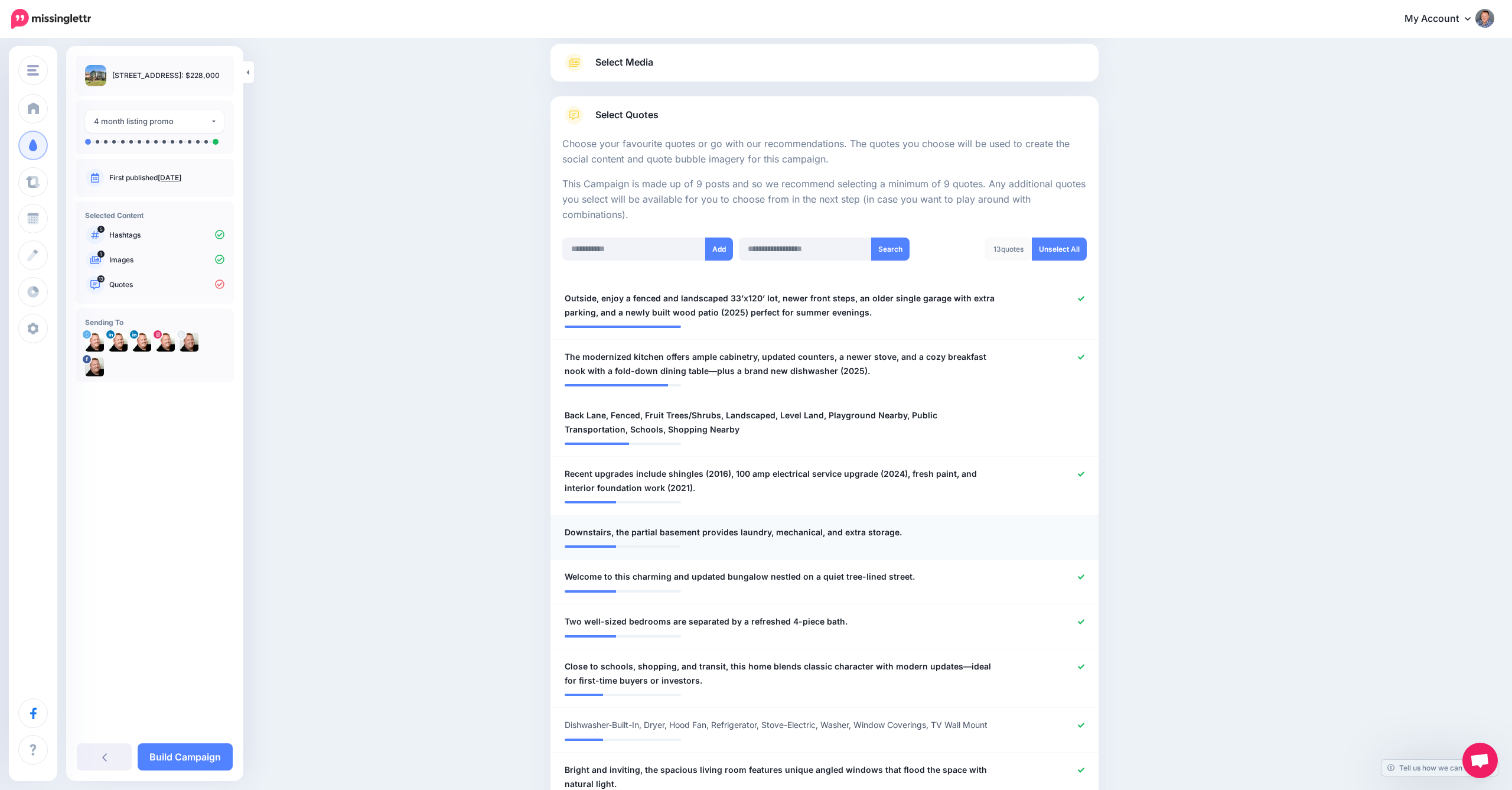
click at [847, 430] on span "Back Lane, Fenced, Fruit Trees/Shrubs, Landscaped, Level Land, Playground Nearb…" at bounding box center [780, 422] width 431 height 28
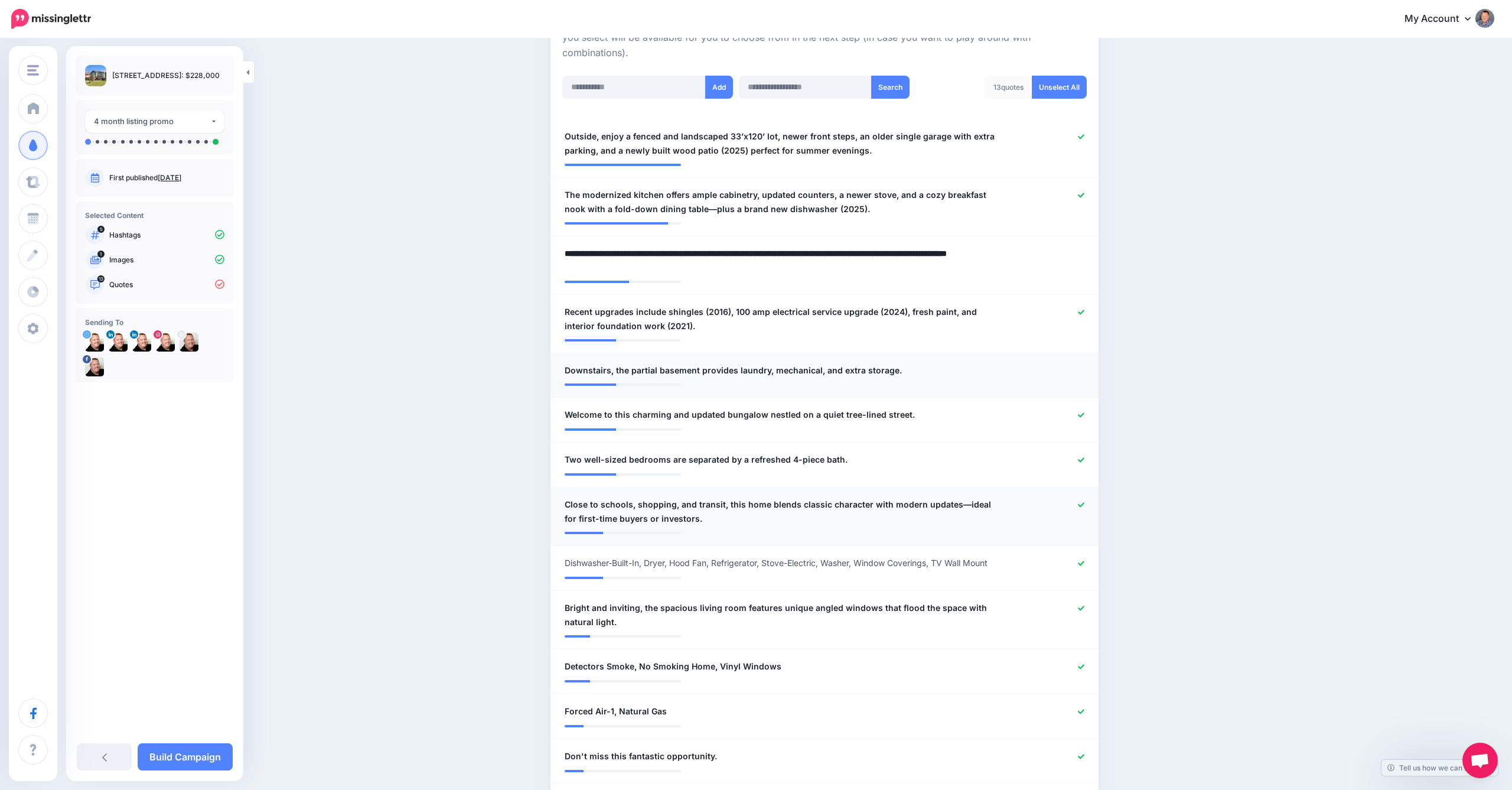
scroll to position [298, 0]
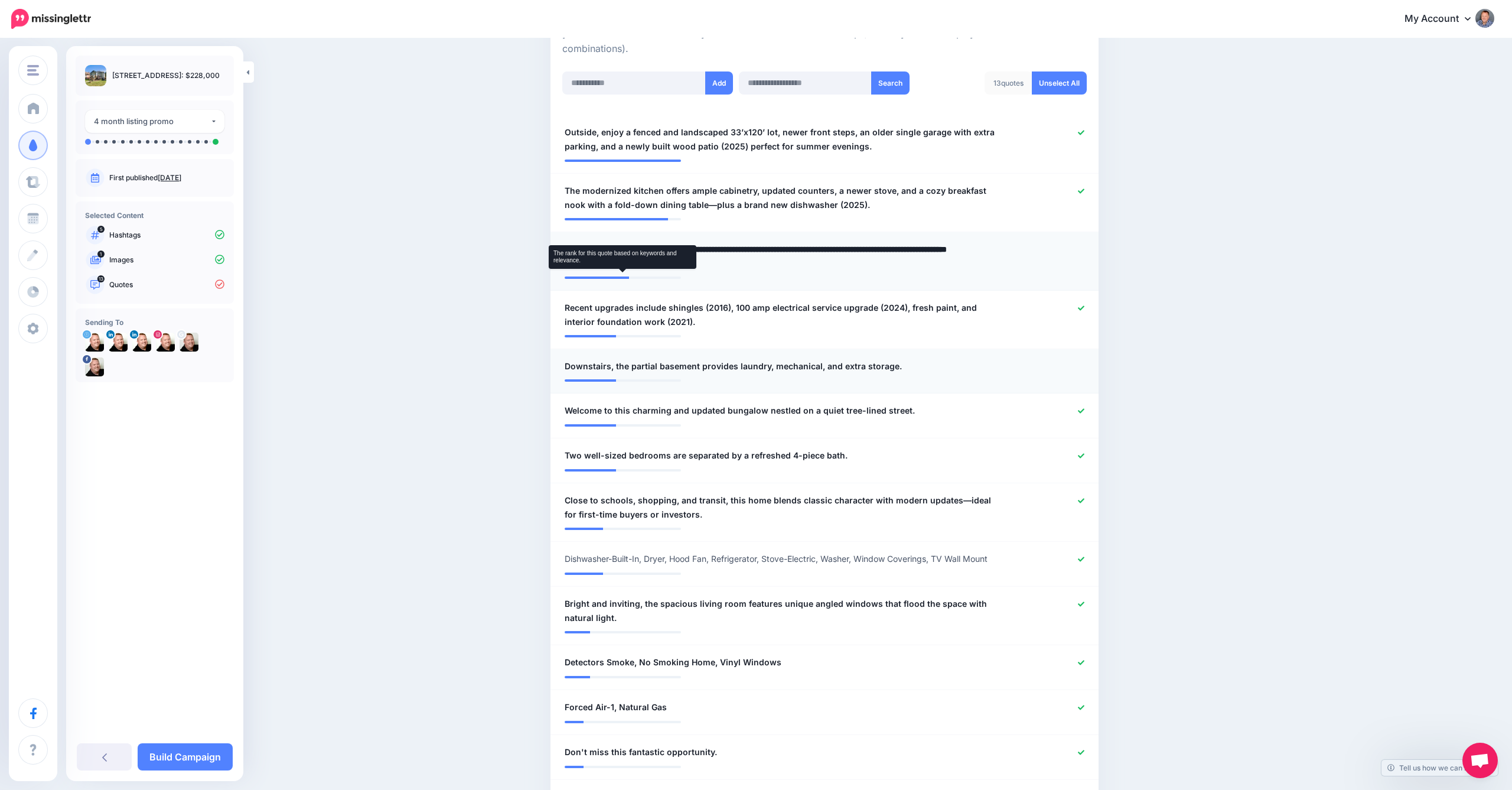
click at [601, 276] on div at bounding box center [597, 277] width 65 height 2
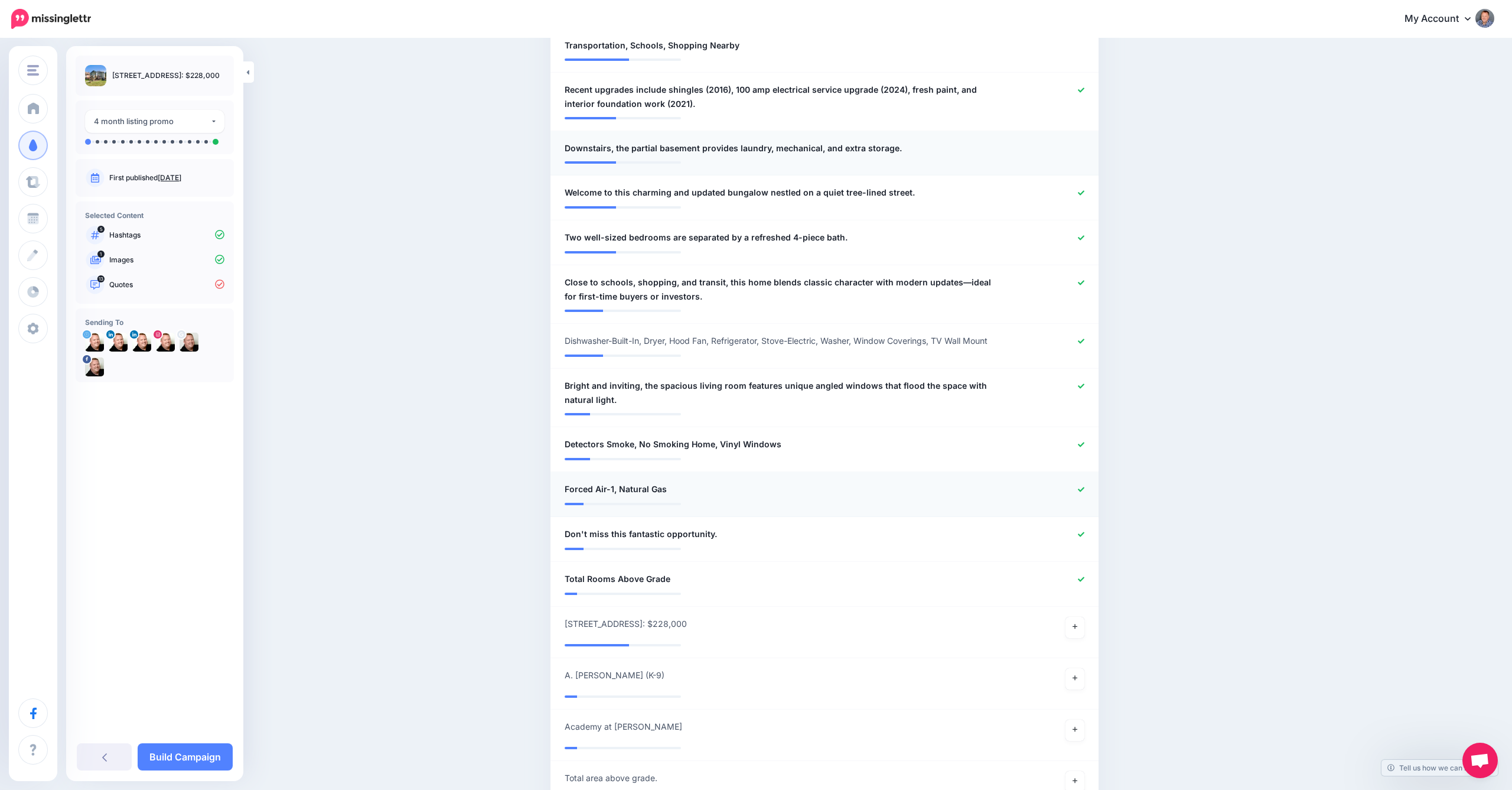
scroll to position [523, 0]
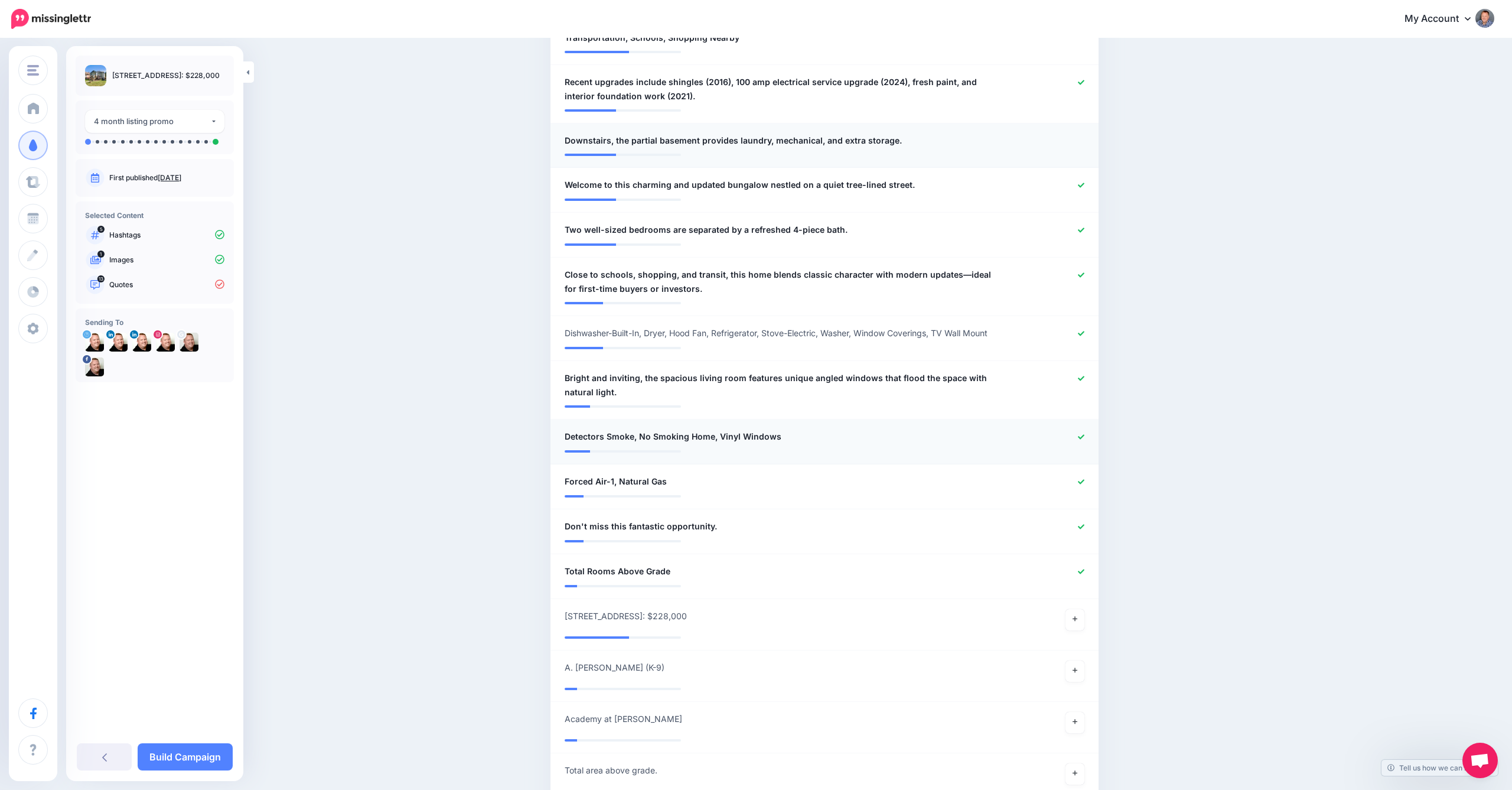
click at [1080, 434] on icon at bounding box center [1080, 437] width 6 height 6
click at [1082, 479] on icon at bounding box center [1080, 481] width 6 height 6
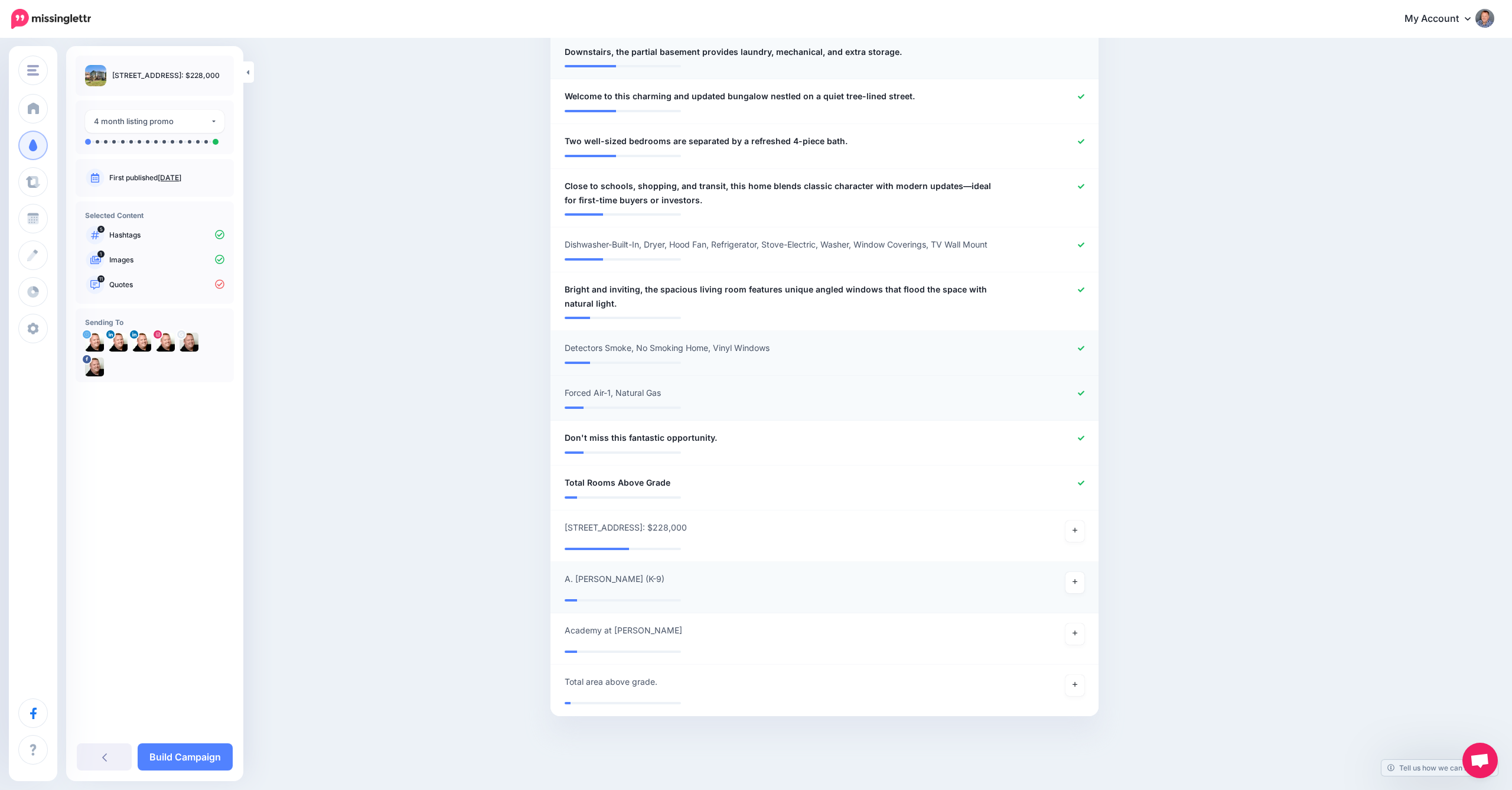
scroll to position [612, 0]
click at [1082, 481] on icon at bounding box center [1080, 483] width 6 height 5
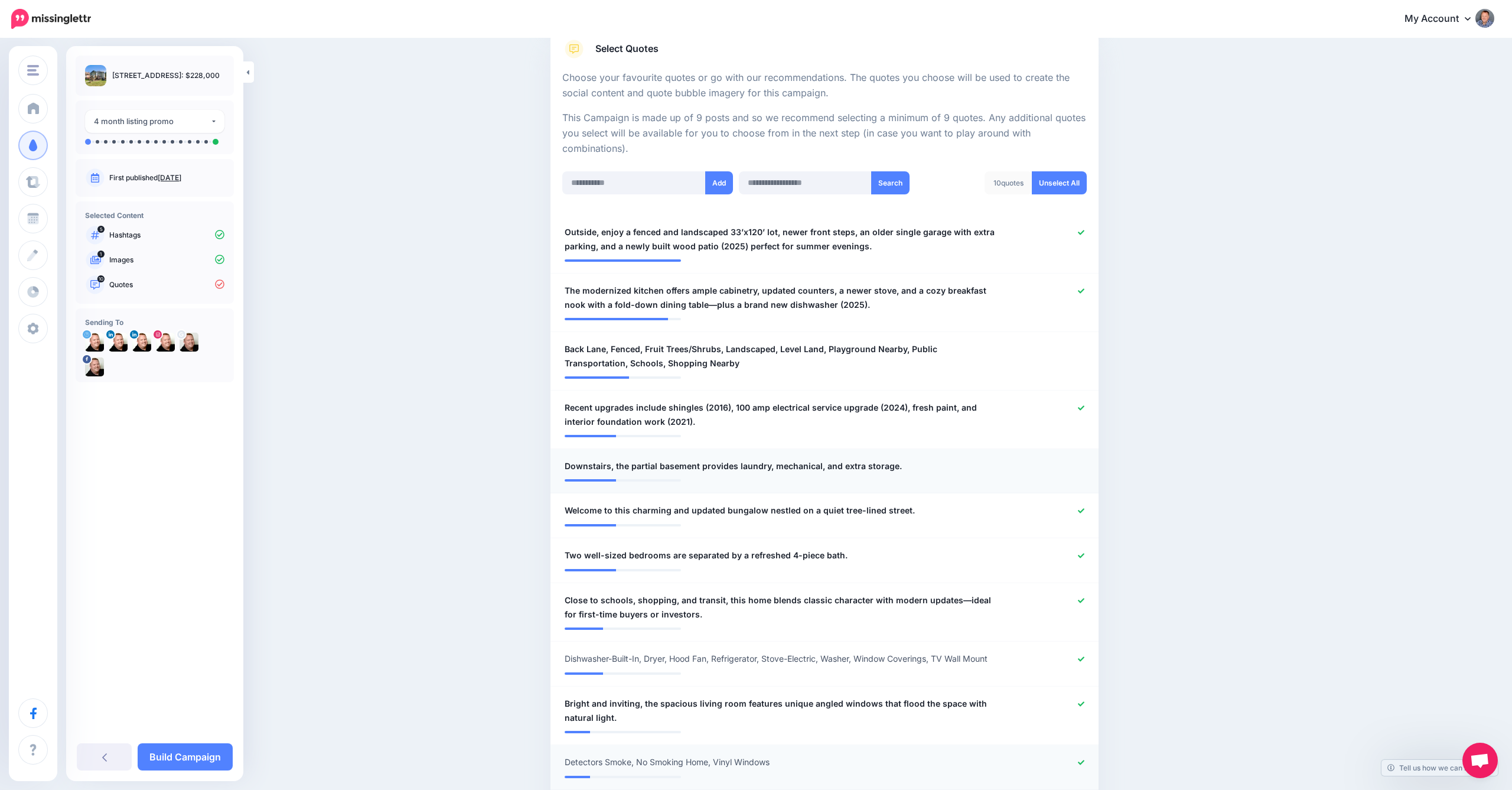
scroll to position [162, 0]
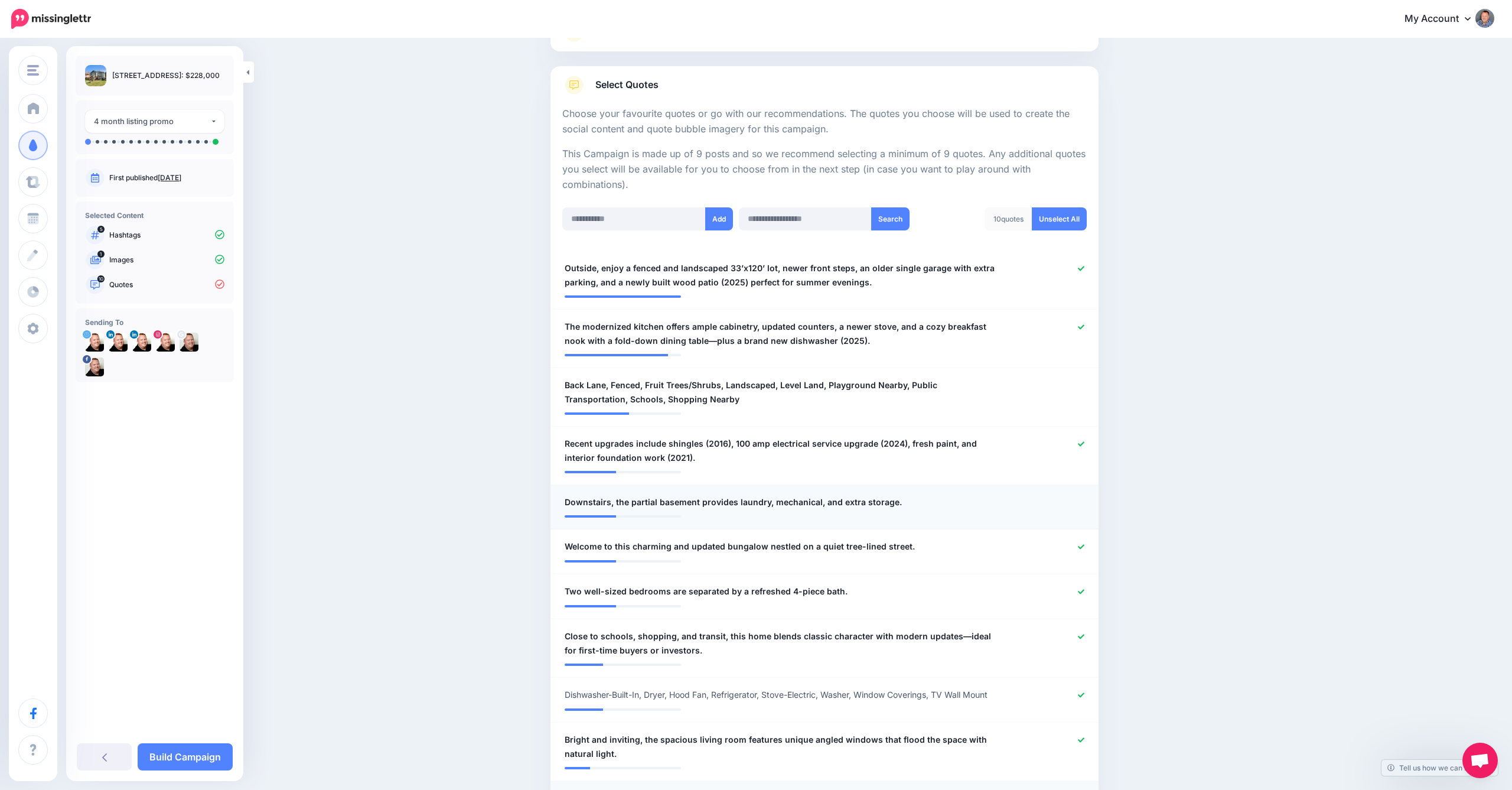
click at [1076, 392] on div at bounding box center [1048, 392] width 90 height 28
click at [1054, 378] on div at bounding box center [1048, 392] width 90 height 28
click at [1073, 498] on div at bounding box center [1048, 502] width 90 height 14
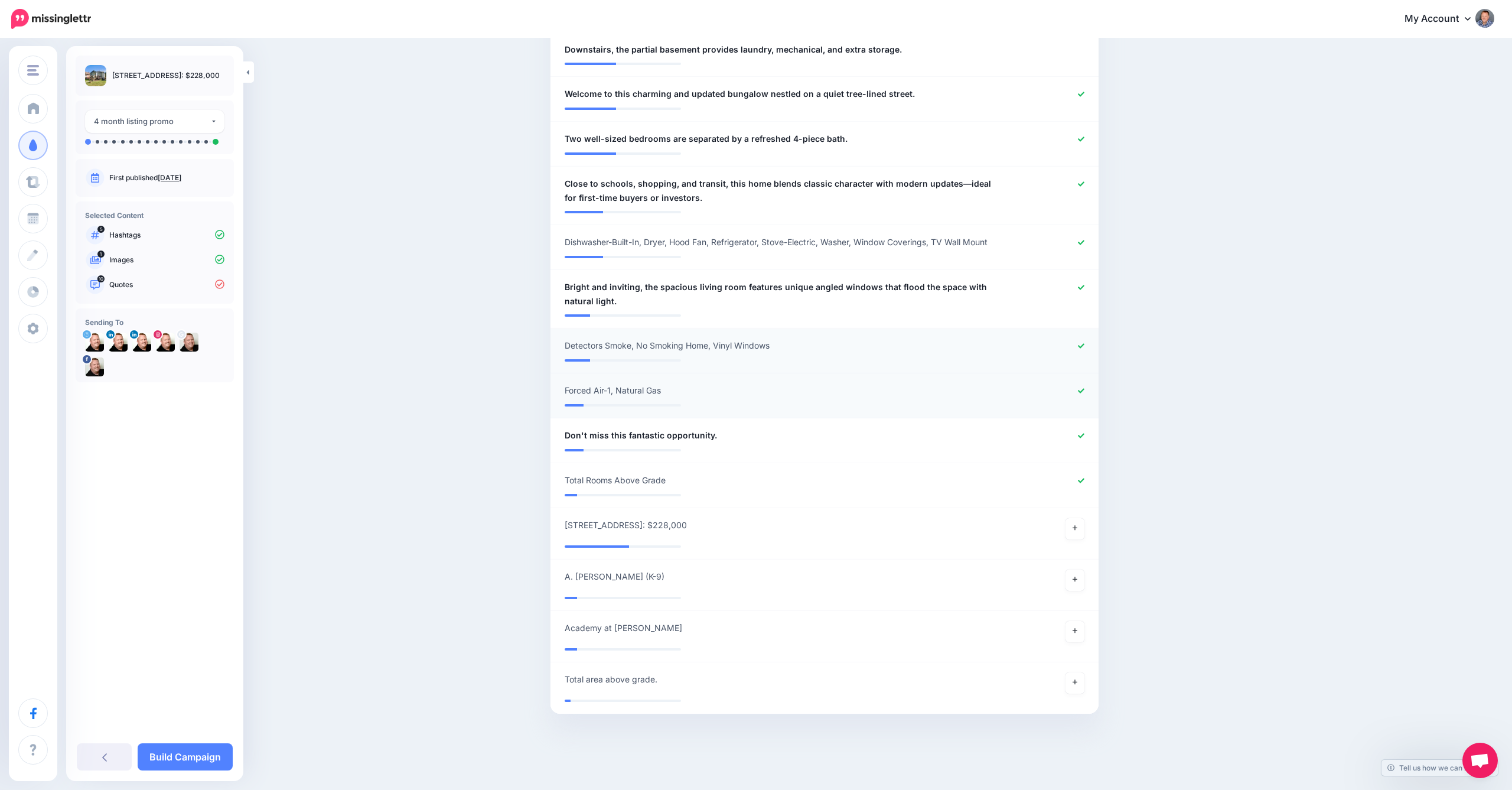
scroll to position [612, 0]
click at [201, 753] on link "Build Campaign" at bounding box center [185, 757] width 95 height 28
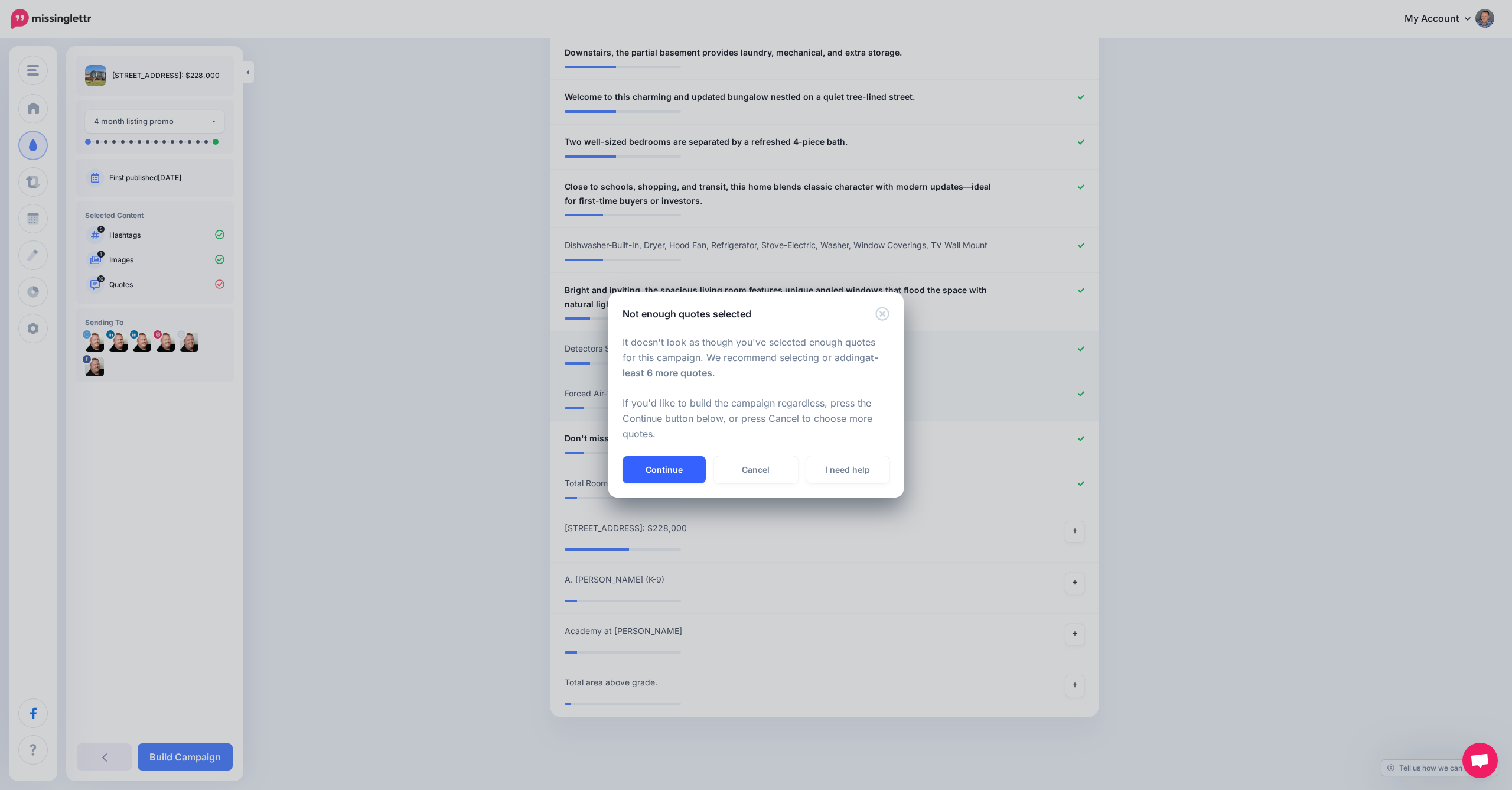
click at [662, 469] on button "Continue" at bounding box center [664, 470] width 83 height 28
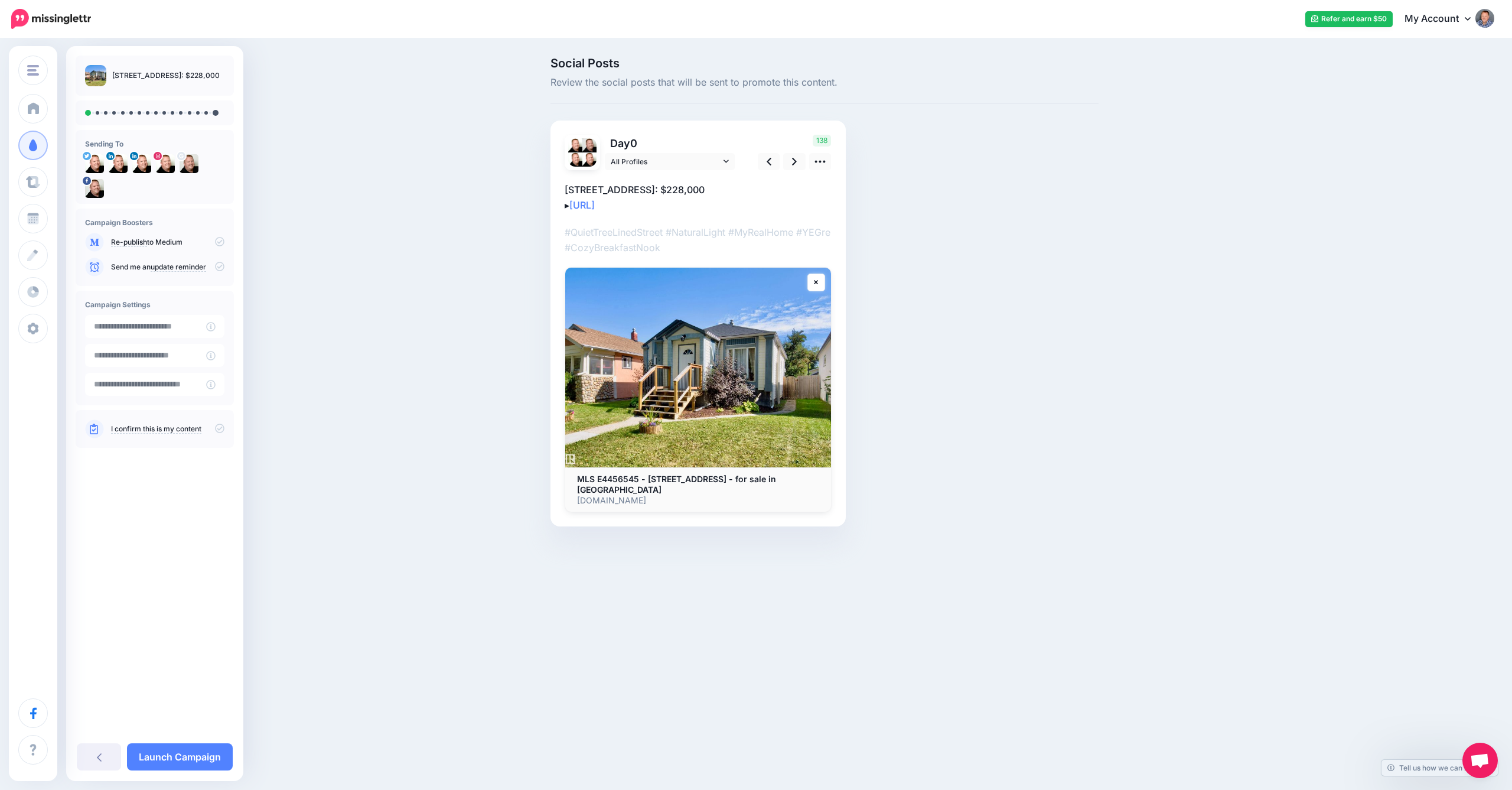
click at [733, 186] on p "11319 94 Street, Edmonton: $228,000 ▸ https://lttr.ai/AidZW" at bounding box center [698, 197] width 267 height 31
click at [735, 188] on textarea "**********" at bounding box center [698, 197] width 267 height 31
type textarea "**********"
click at [796, 157] on icon at bounding box center [794, 162] width 5 height 12
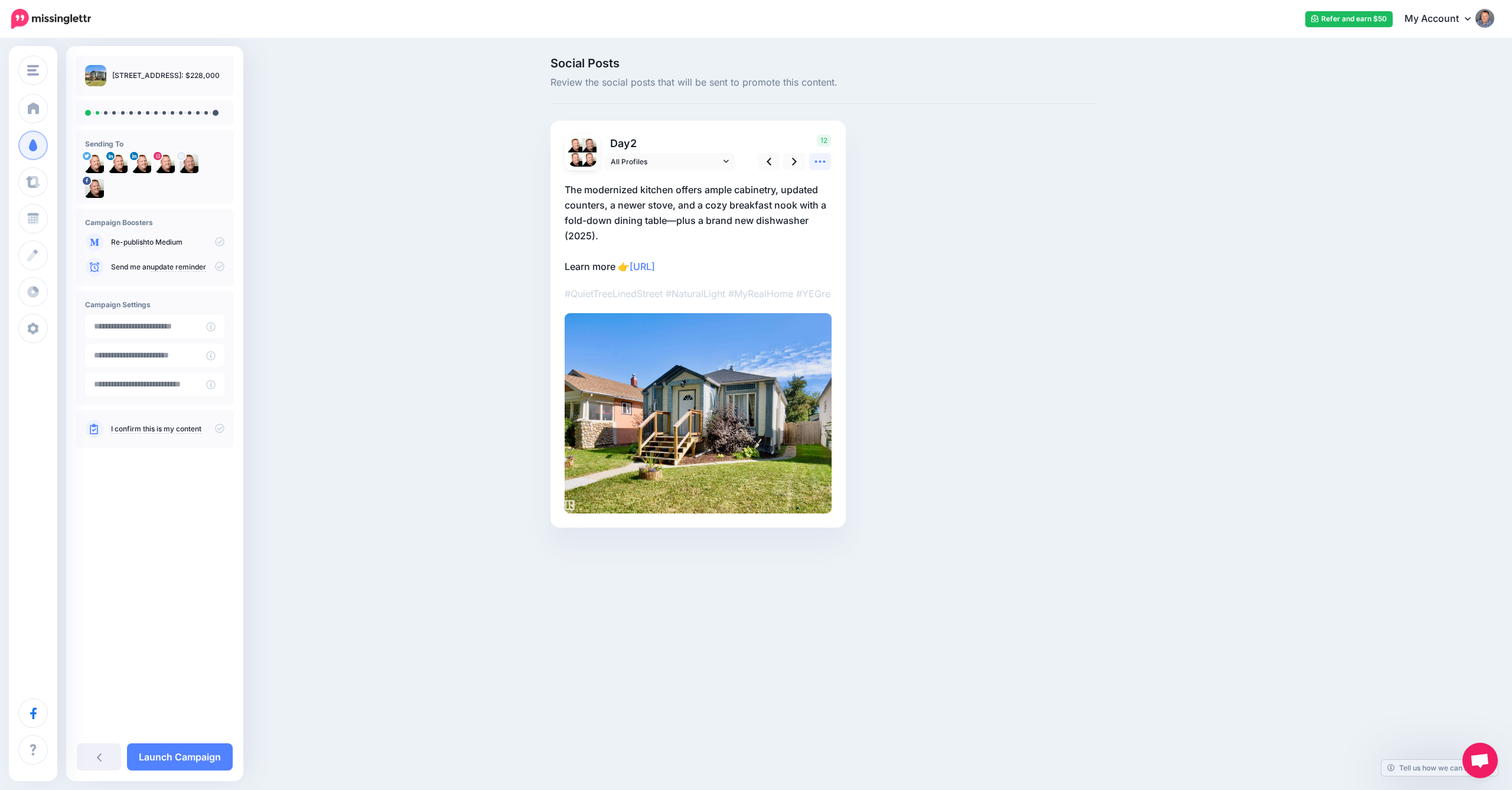
click at [821, 162] on icon at bounding box center [820, 162] width 12 height 12
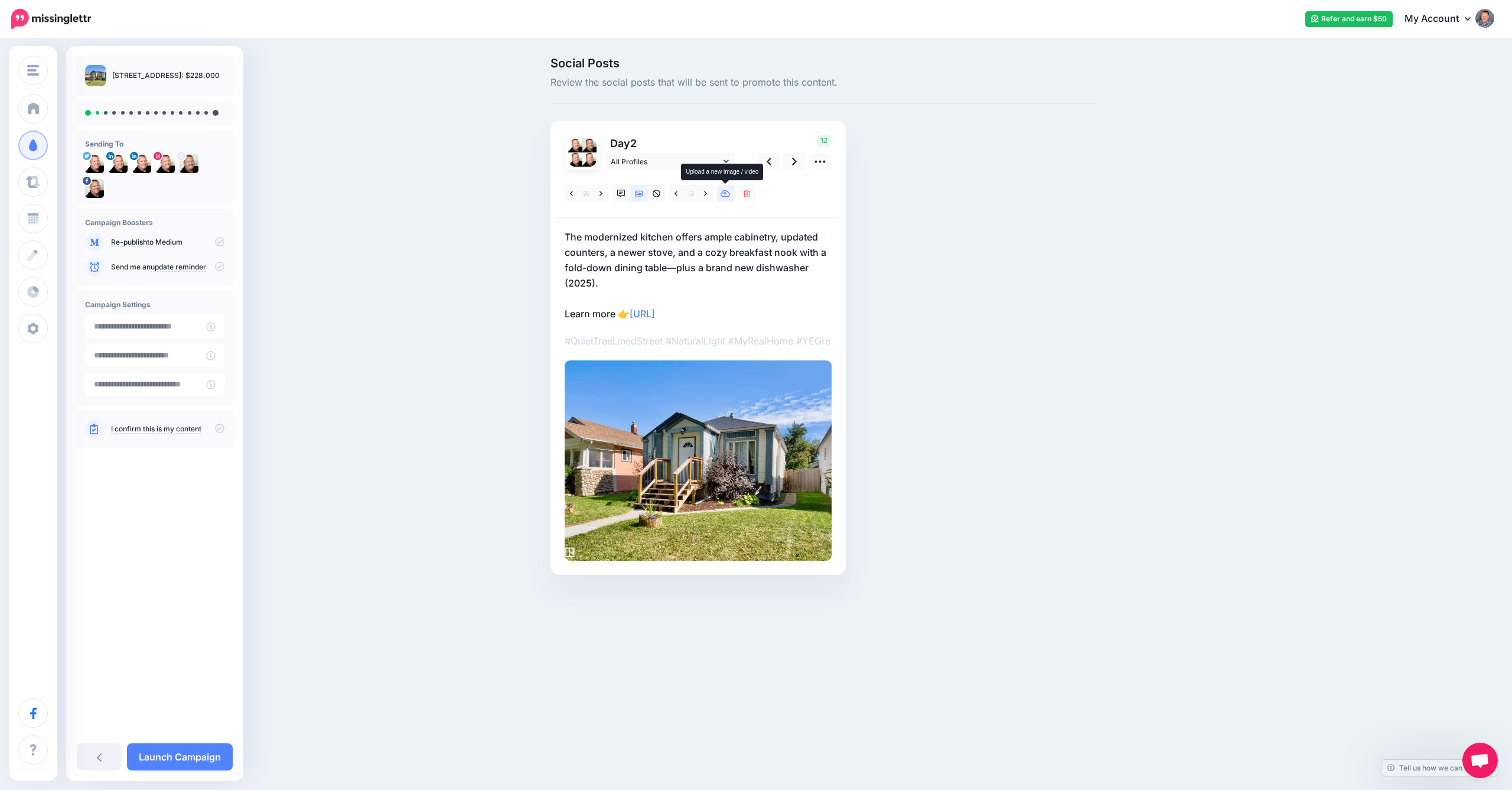
click at [730, 190] on icon at bounding box center [726, 194] width 10 height 8
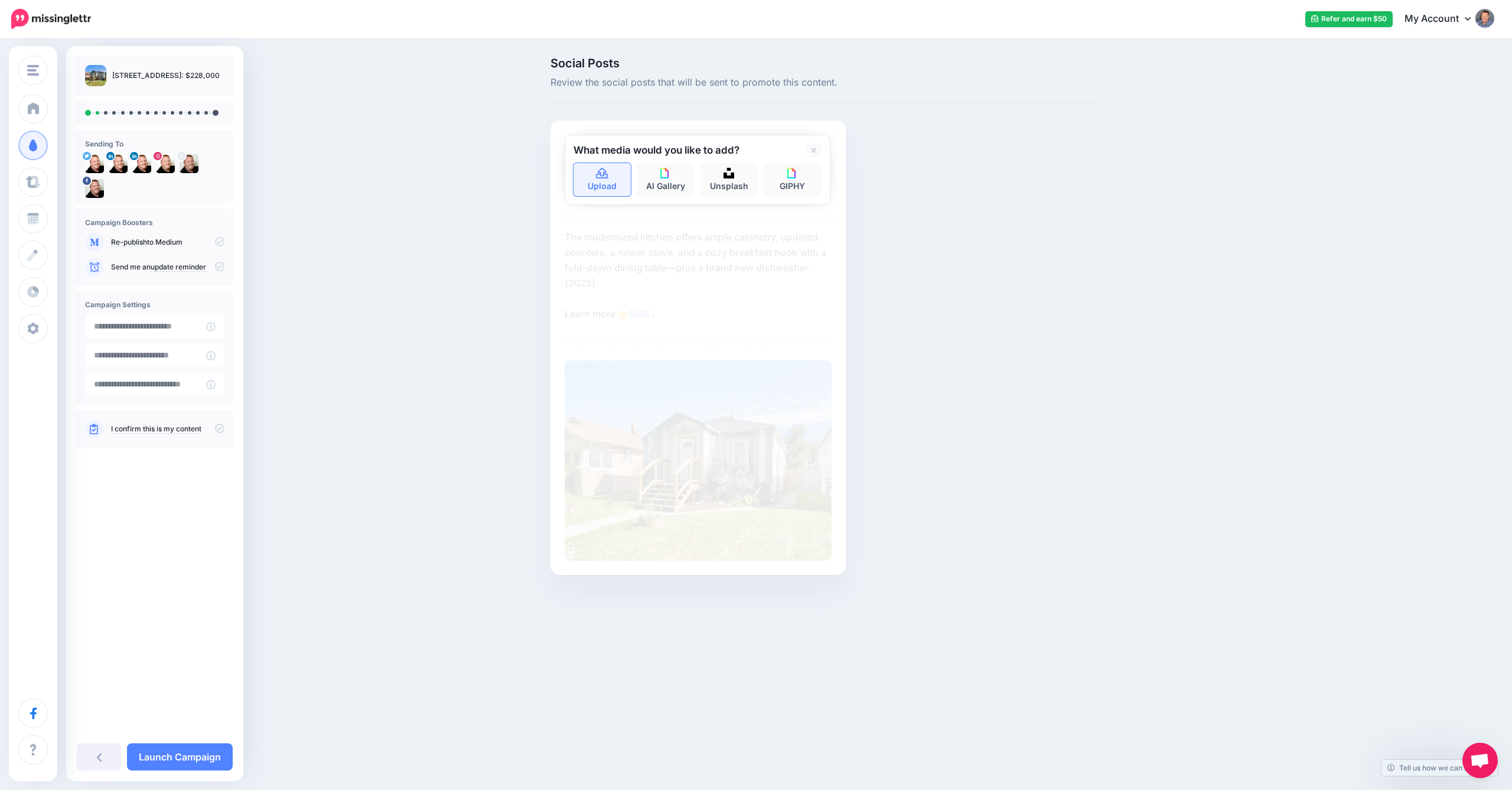
click at [606, 182] on link "Upload" at bounding box center [603, 179] width 58 height 33
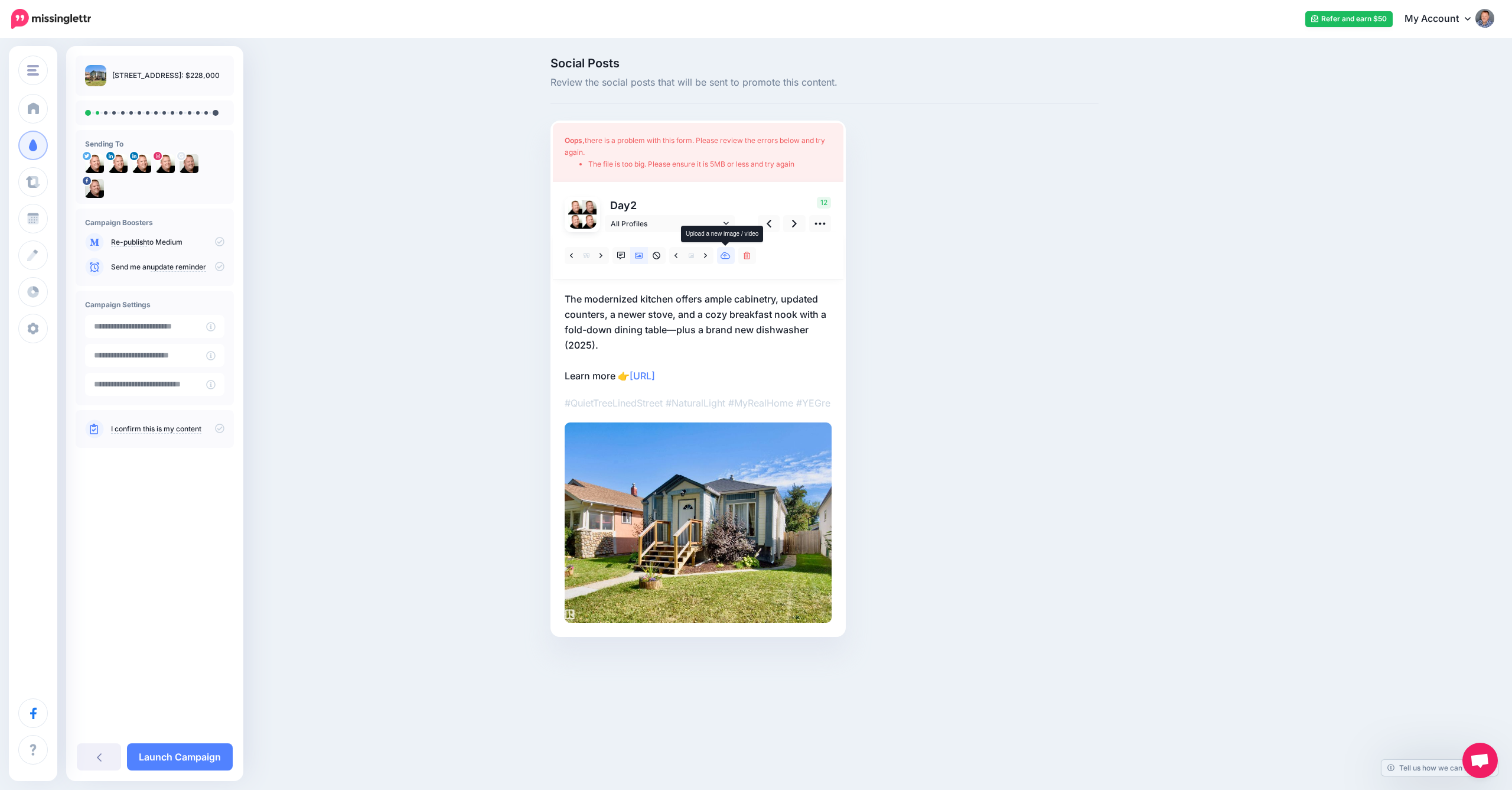
click at [725, 254] on icon at bounding box center [726, 256] width 10 height 7
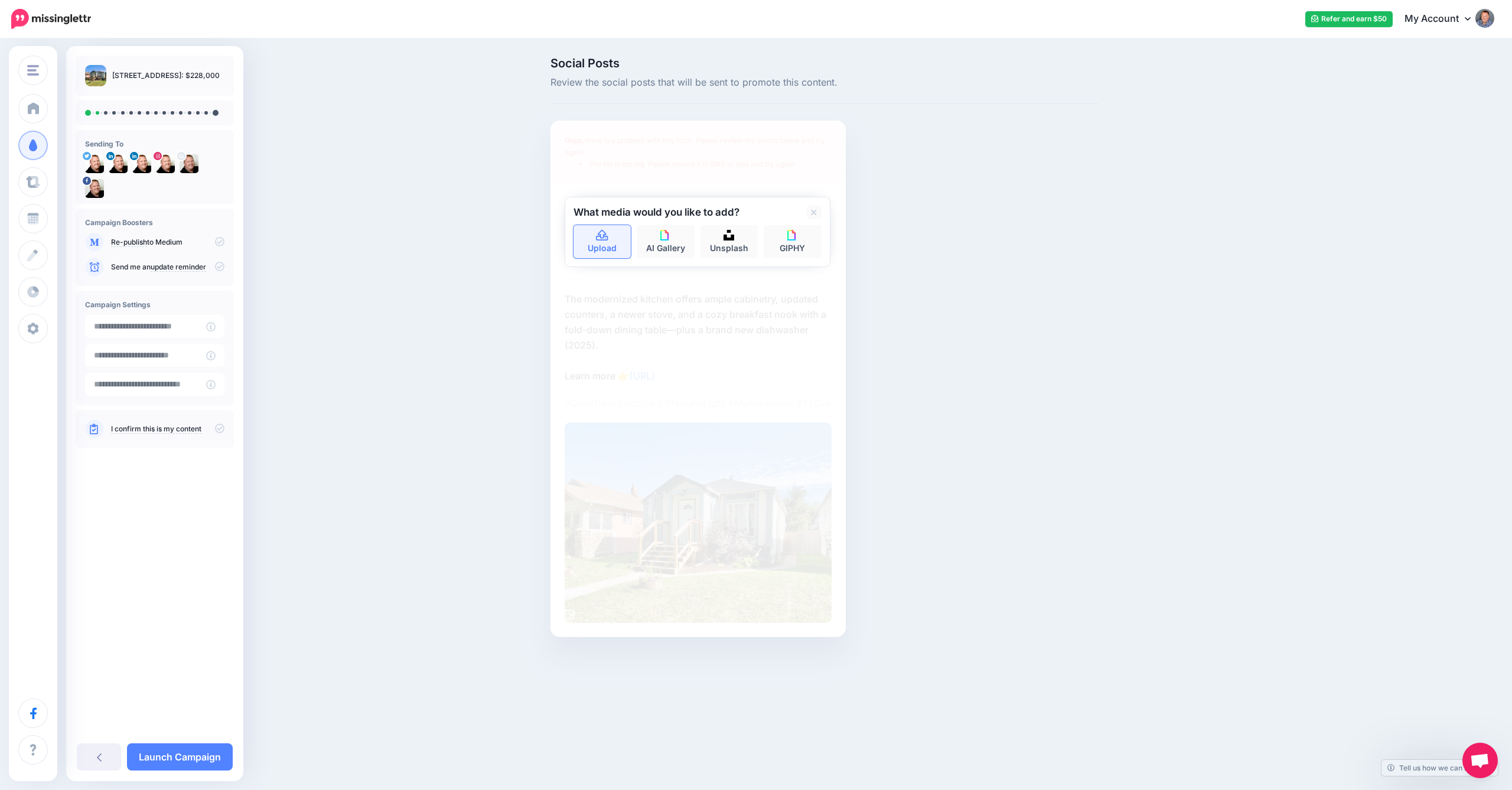
click at [592, 234] on link "Upload" at bounding box center [603, 241] width 58 height 33
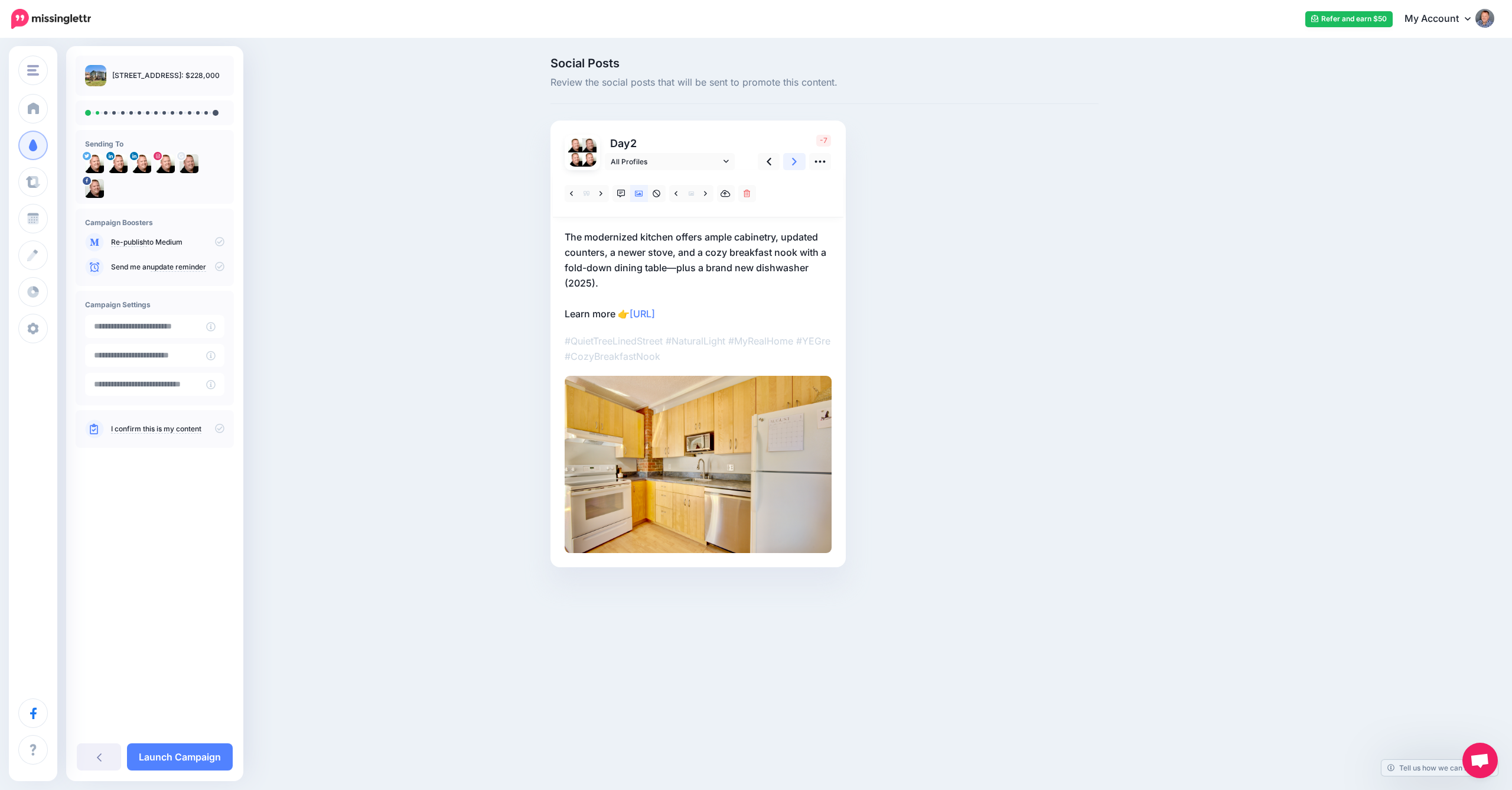
click at [796, 162] on icon at bounding box center [794, 161] width 5 height 8
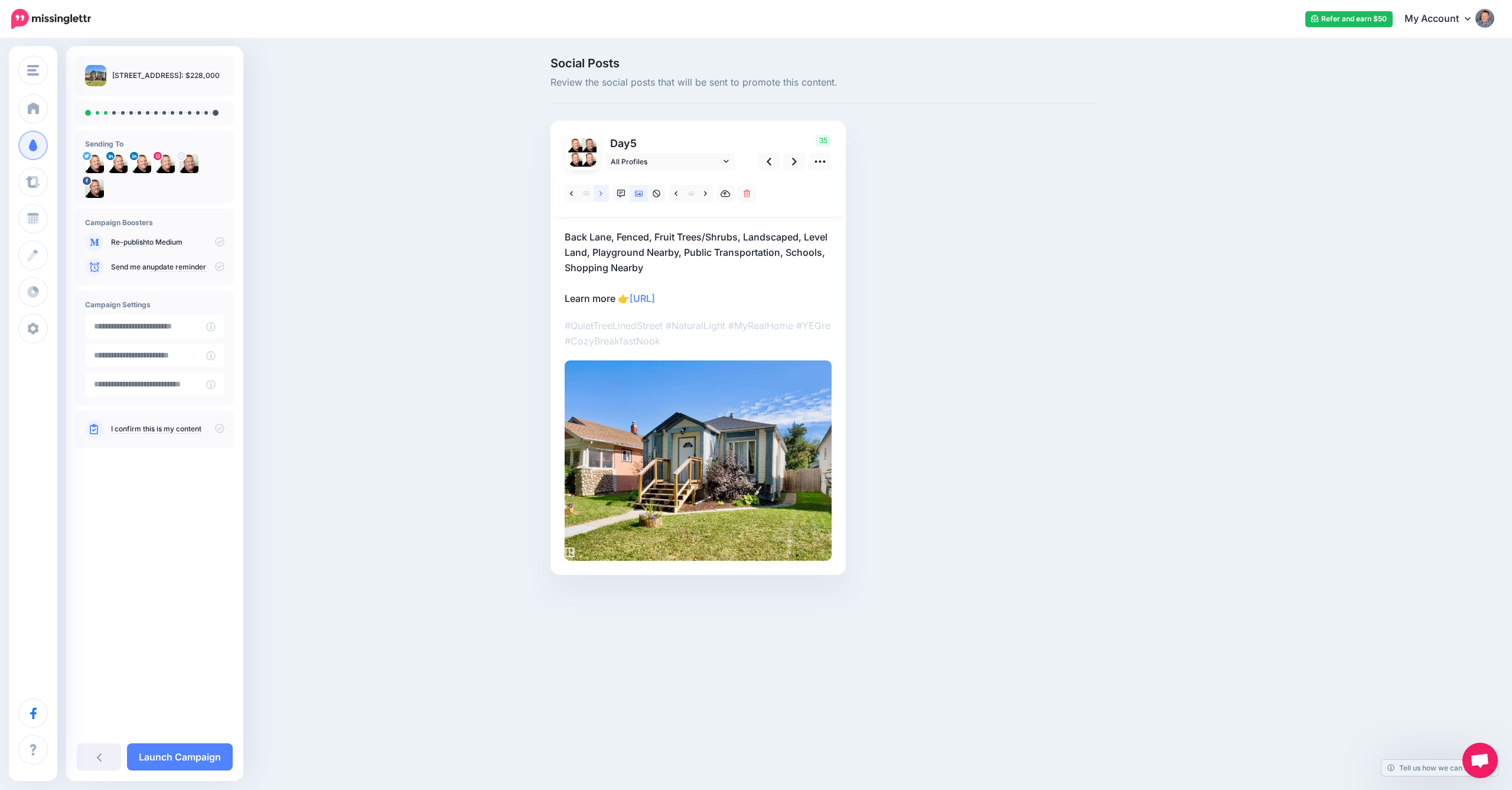
click at [598, 195] on link at bounding box center [601, 193] width 14 height 17
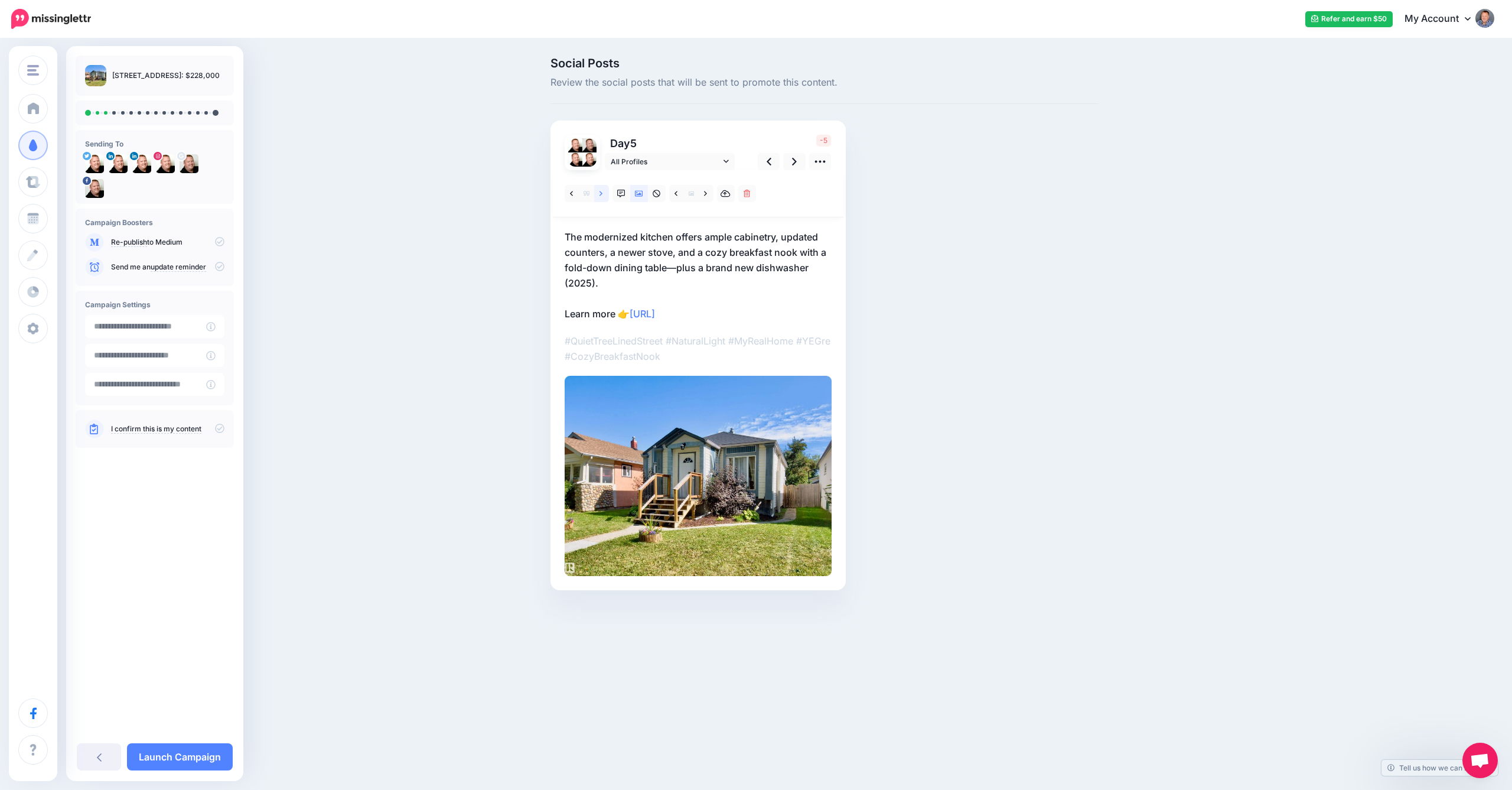
click at [598, 195] on link at bounding box center [601, 193] width 14 height 17
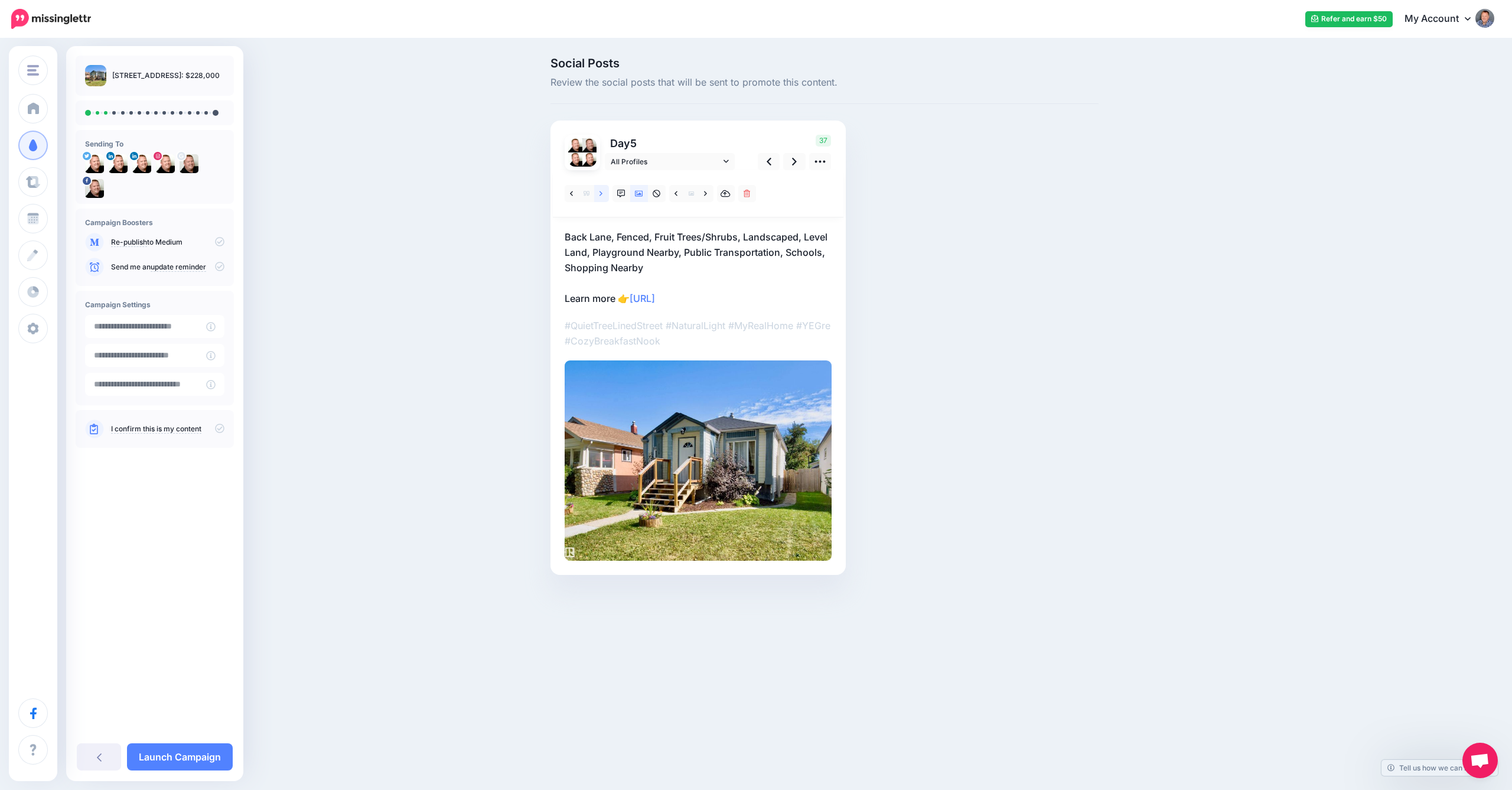
click at [601, 193] on icon at bounding box center [601, 194] width 3 height 8
click at [794, 161] on icon at bounding box center [794, 162] width 5 height 12
click at [603, 190] on icon at bounding box center [601, 194] width 3 height 8
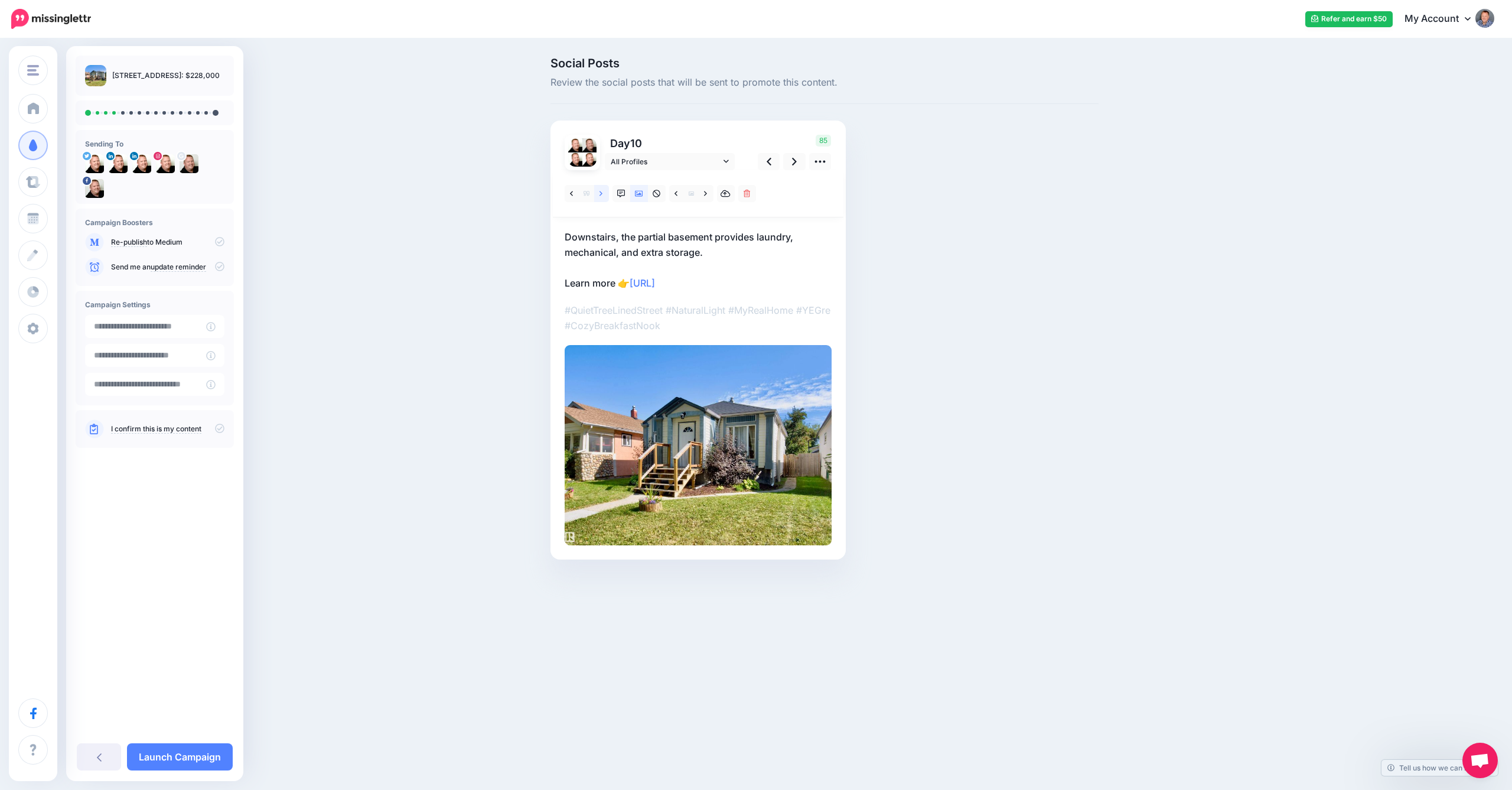
click at [601, 192] on icon at bounding box center [601, 193] width 3 height 5
click at [797, 162] on icon at bounding box center [794, 162] width 5 height 12
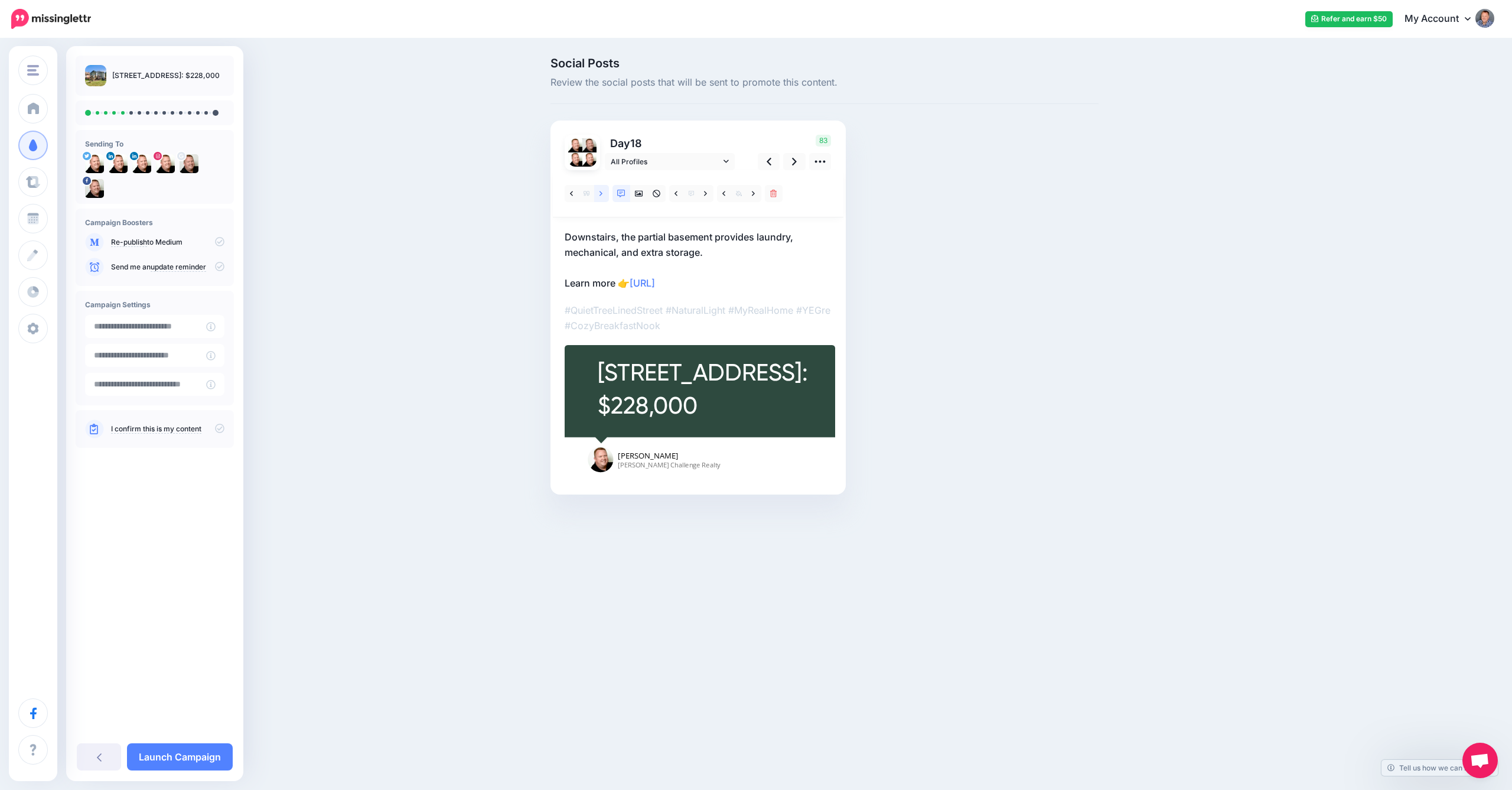
click at [601, 192] on icon at bounding box center [601, 193] width 3 height 5
click at [638, 193] on icon at bounding box center [639, 194] width 8 height 8
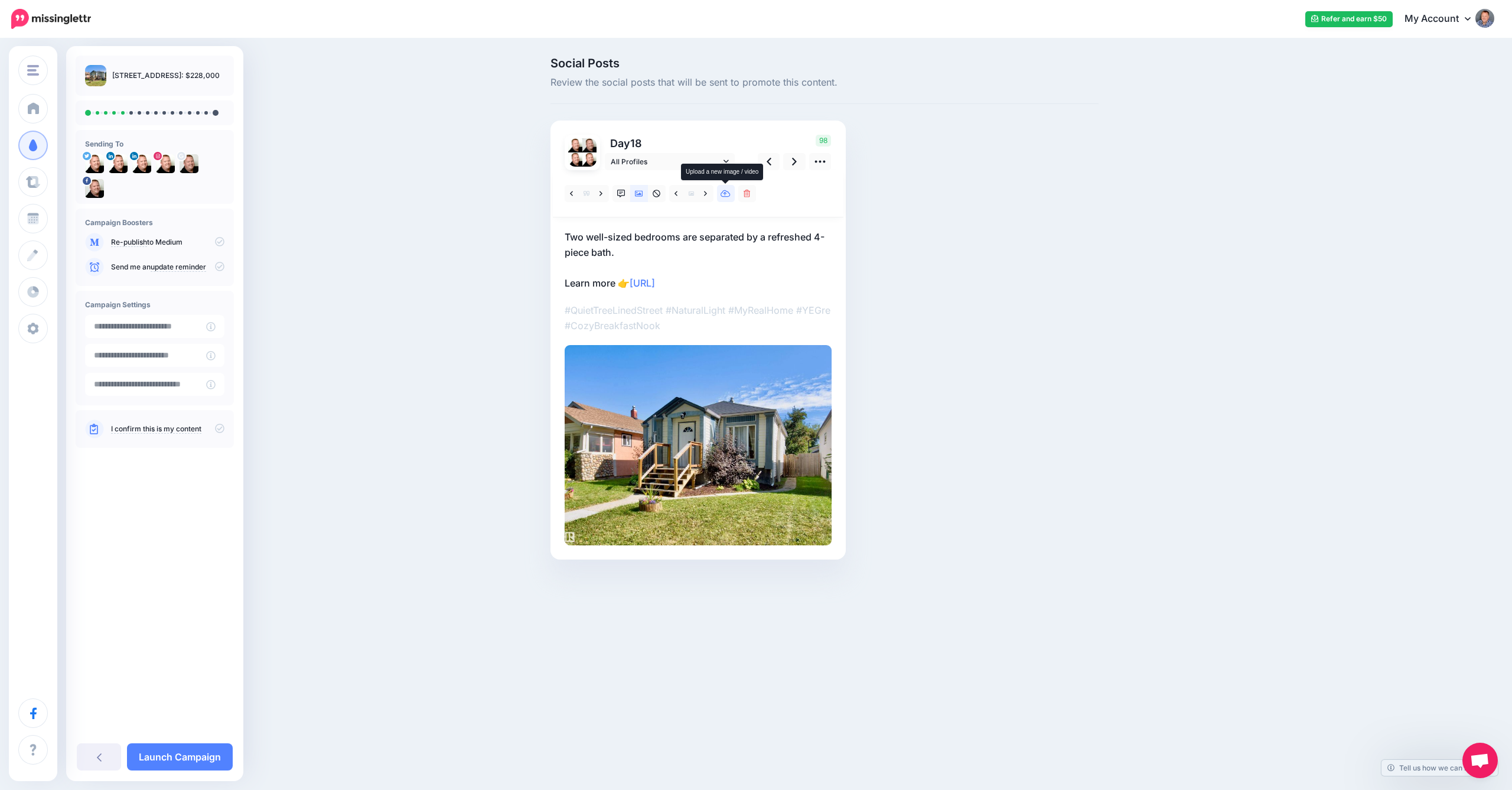
click at [730, 192] on icon at bounding box center [726, 194] width 10 height 8
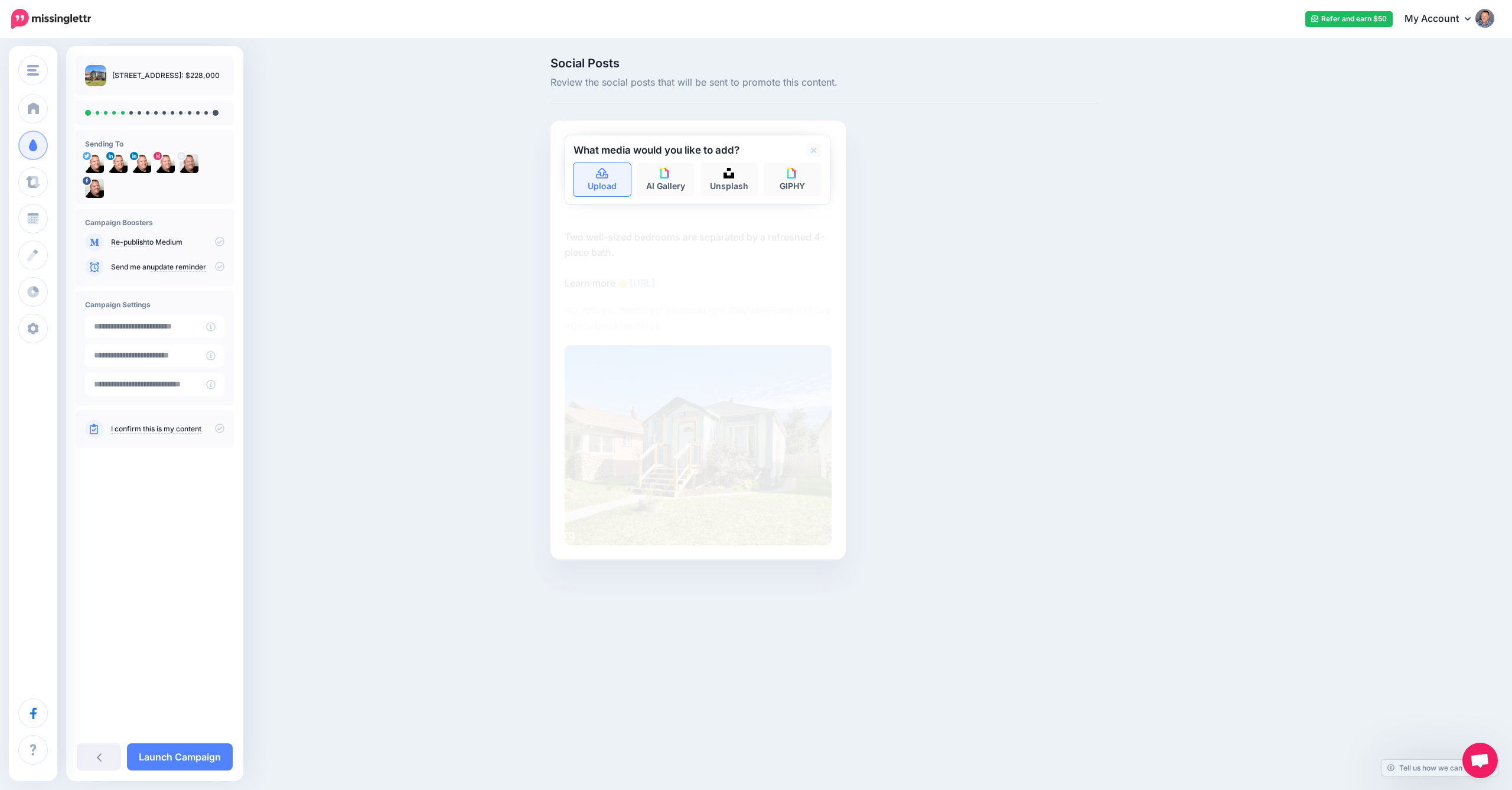
click at [603, 175] on icon at bounding box center [601, 173] width 12 height 10
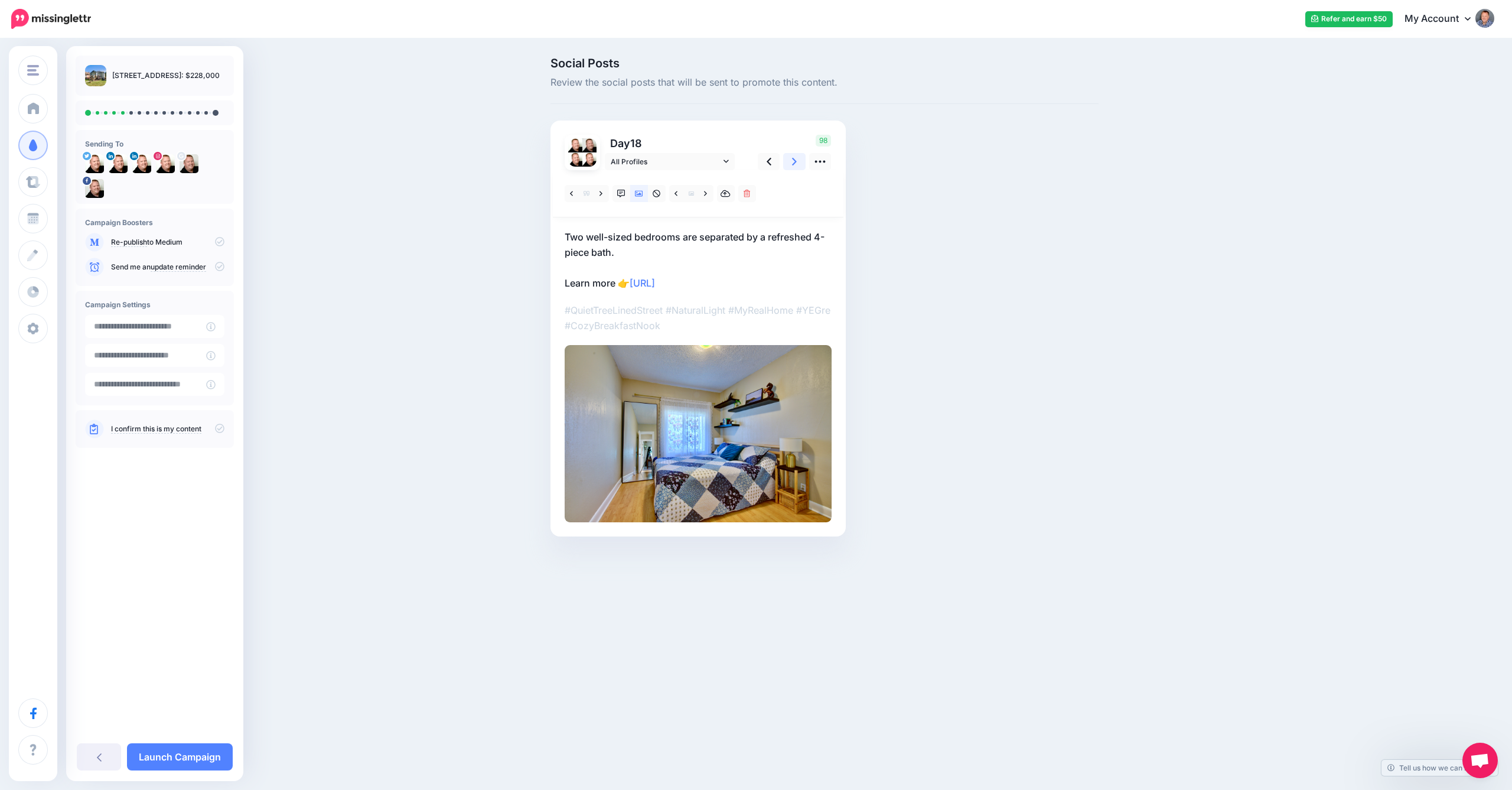
click at [797, 160] on icon at bounding box center [794, 162] width 5 height 12
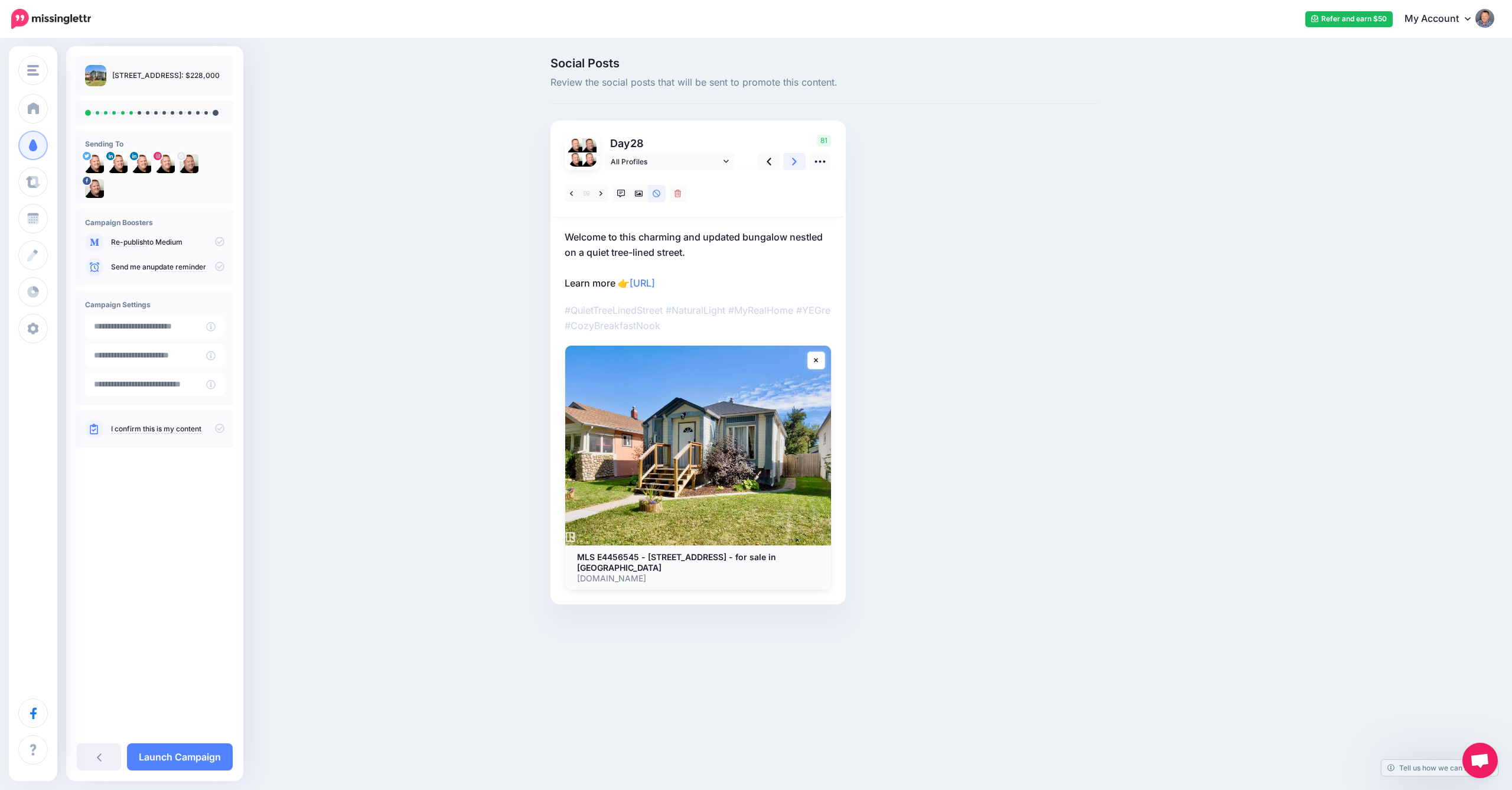
click at [796, 160] on icon at bounding box center [794, 162] width 5 height 12
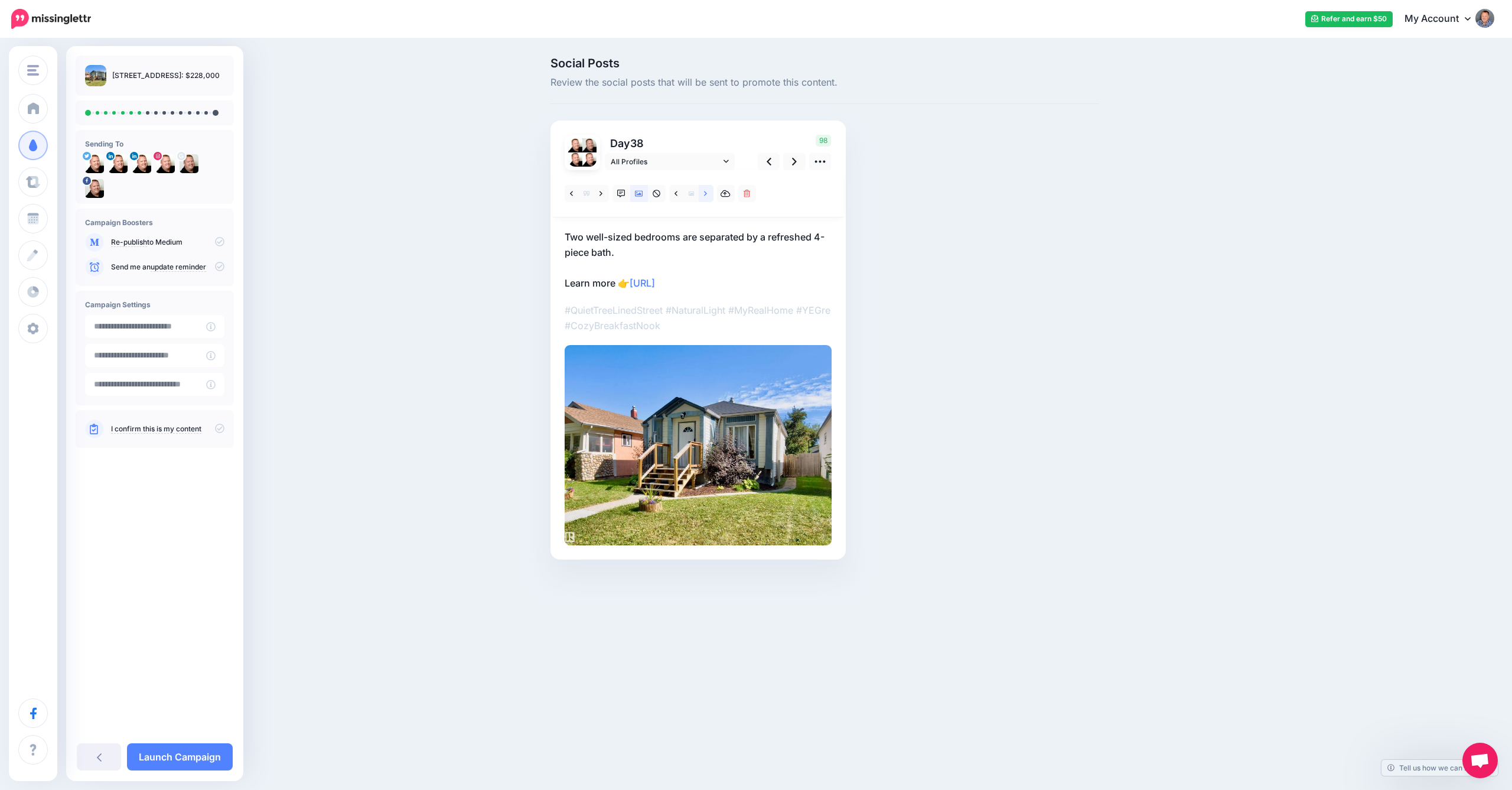
click at [709, 191] on link at bounding box center [706, 193] width 14 height 17
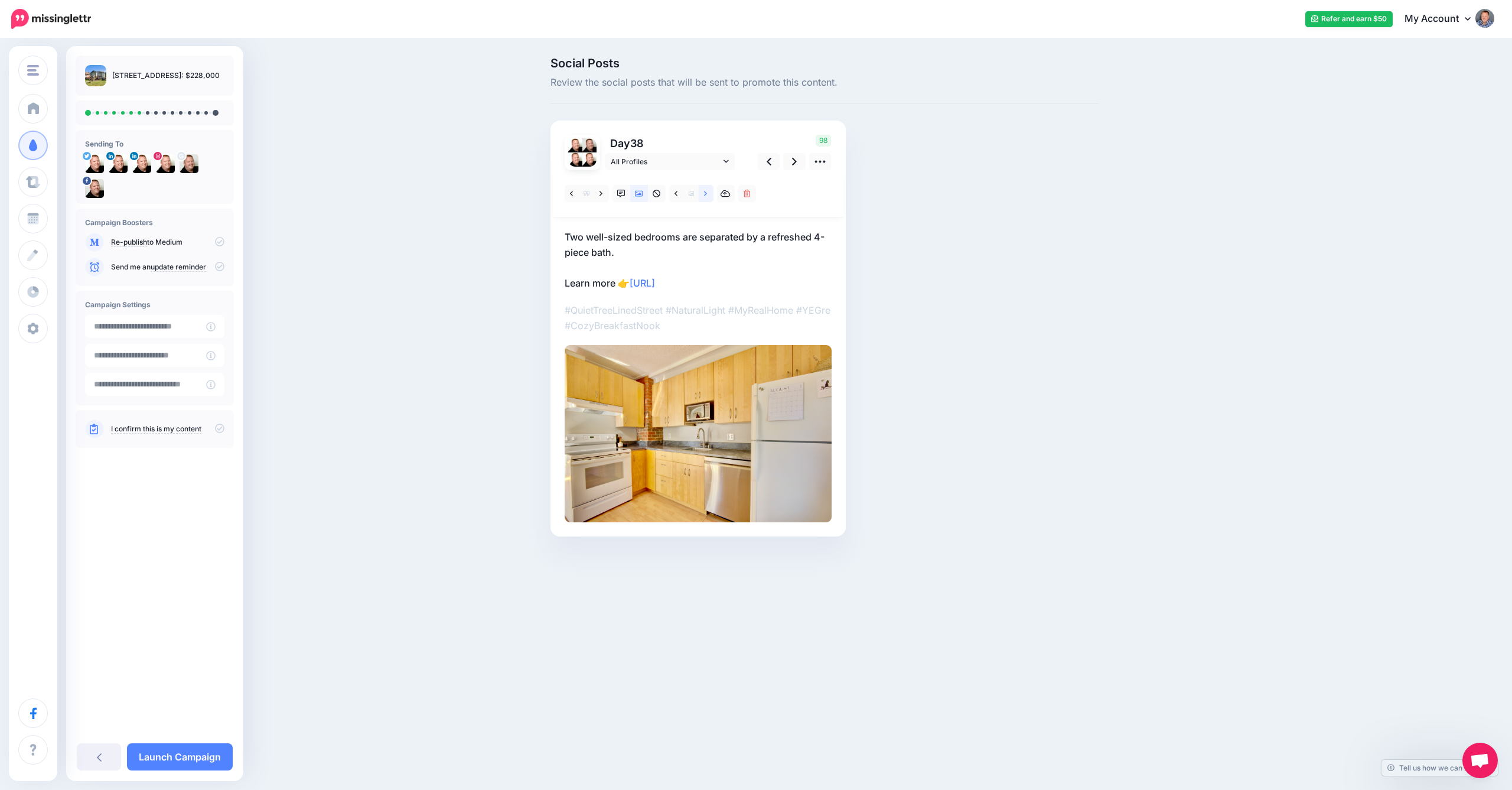
click at [709, 191] on link at bounding box center [706, 193] width 14 height 17
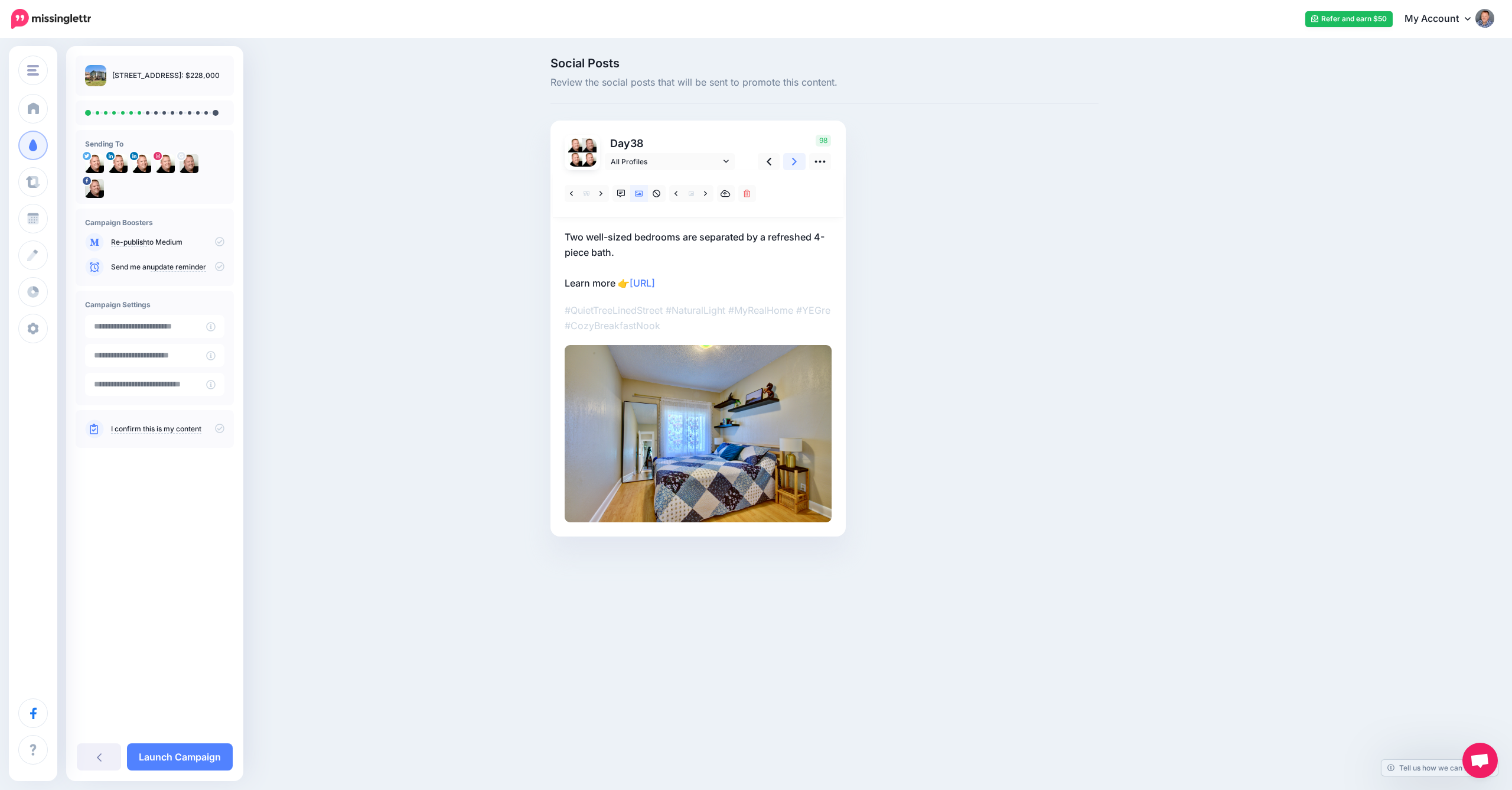
click at [794, 159] on icon at bounding box center [794, 161] width 5 height 8
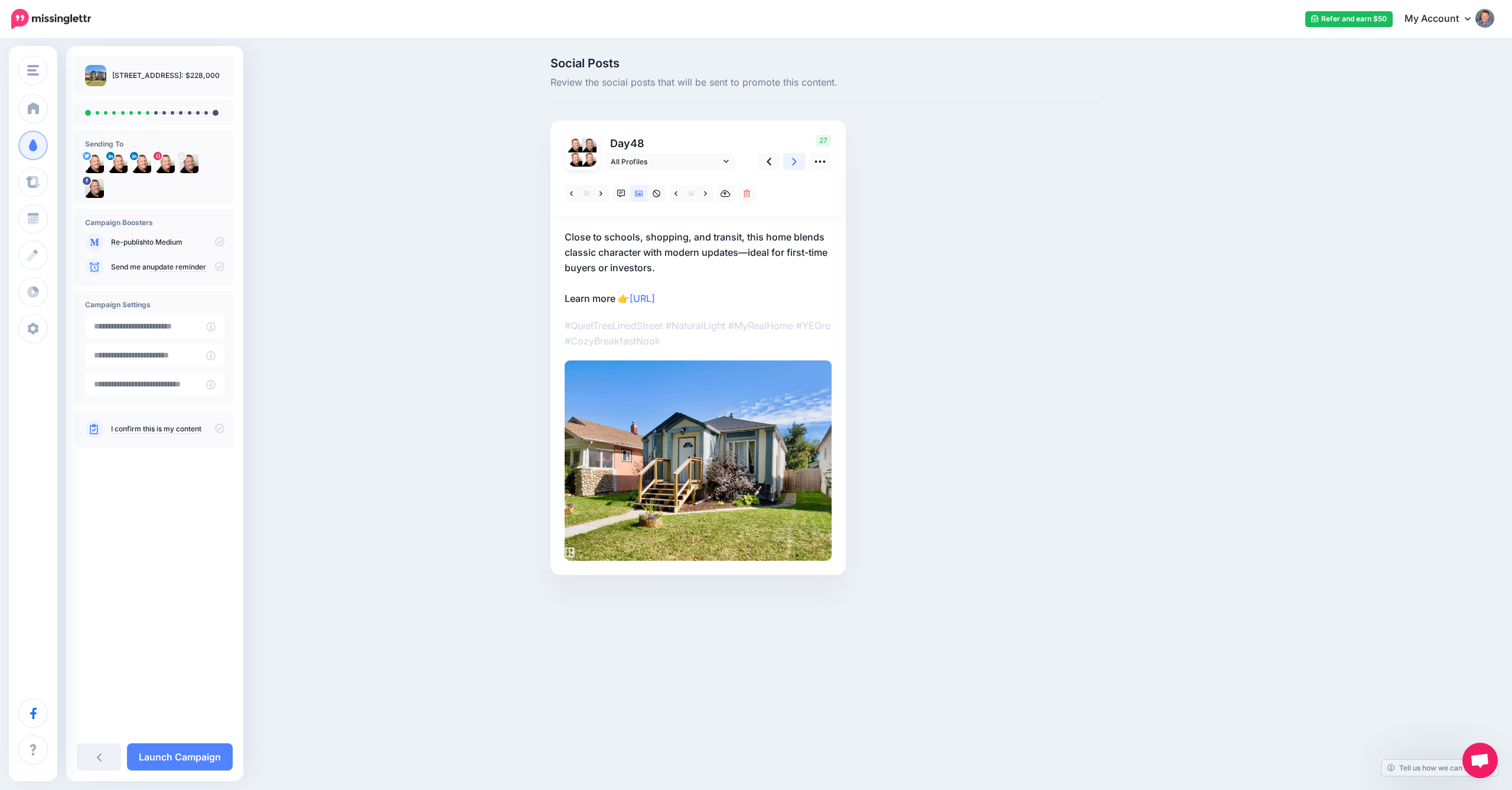
click at [794, 160] on icon at bounding box center [794, 161] width 5 height 8
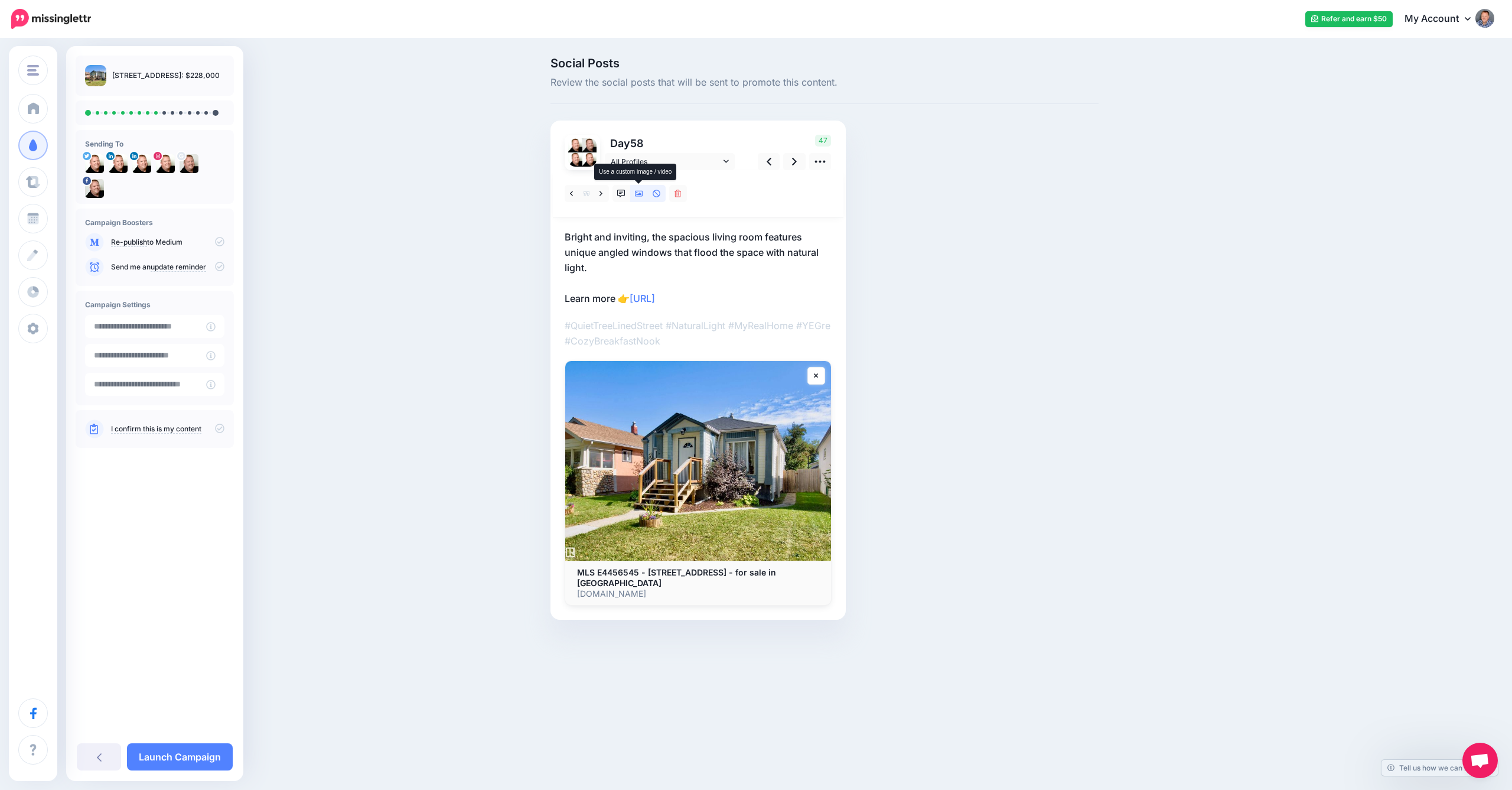
click at [643, 192] on link at bounding box center [639, 193] width 18 height 17
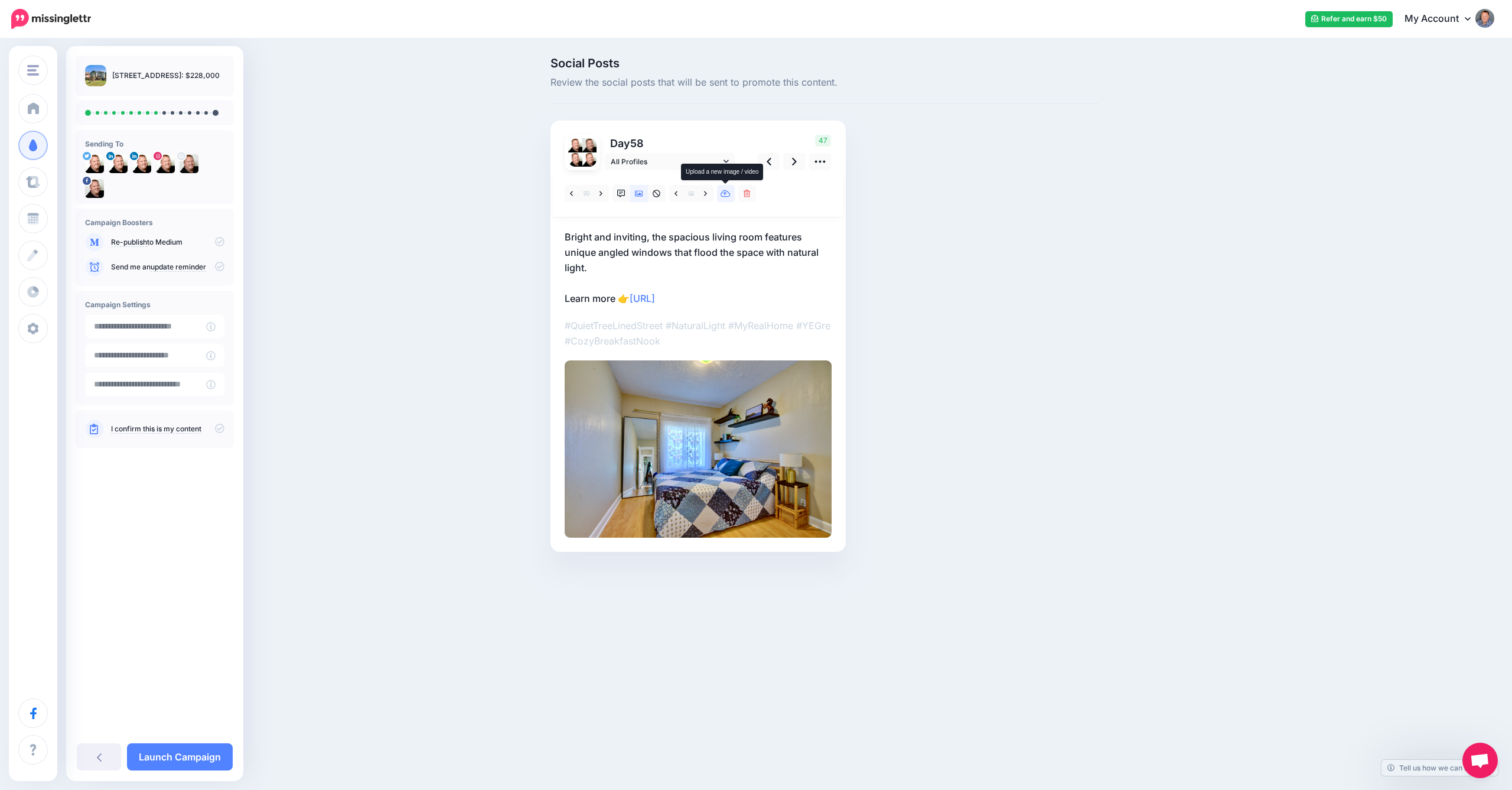
click at [728, 196] on icon at bounding box center [726, 194] width 10 height 7
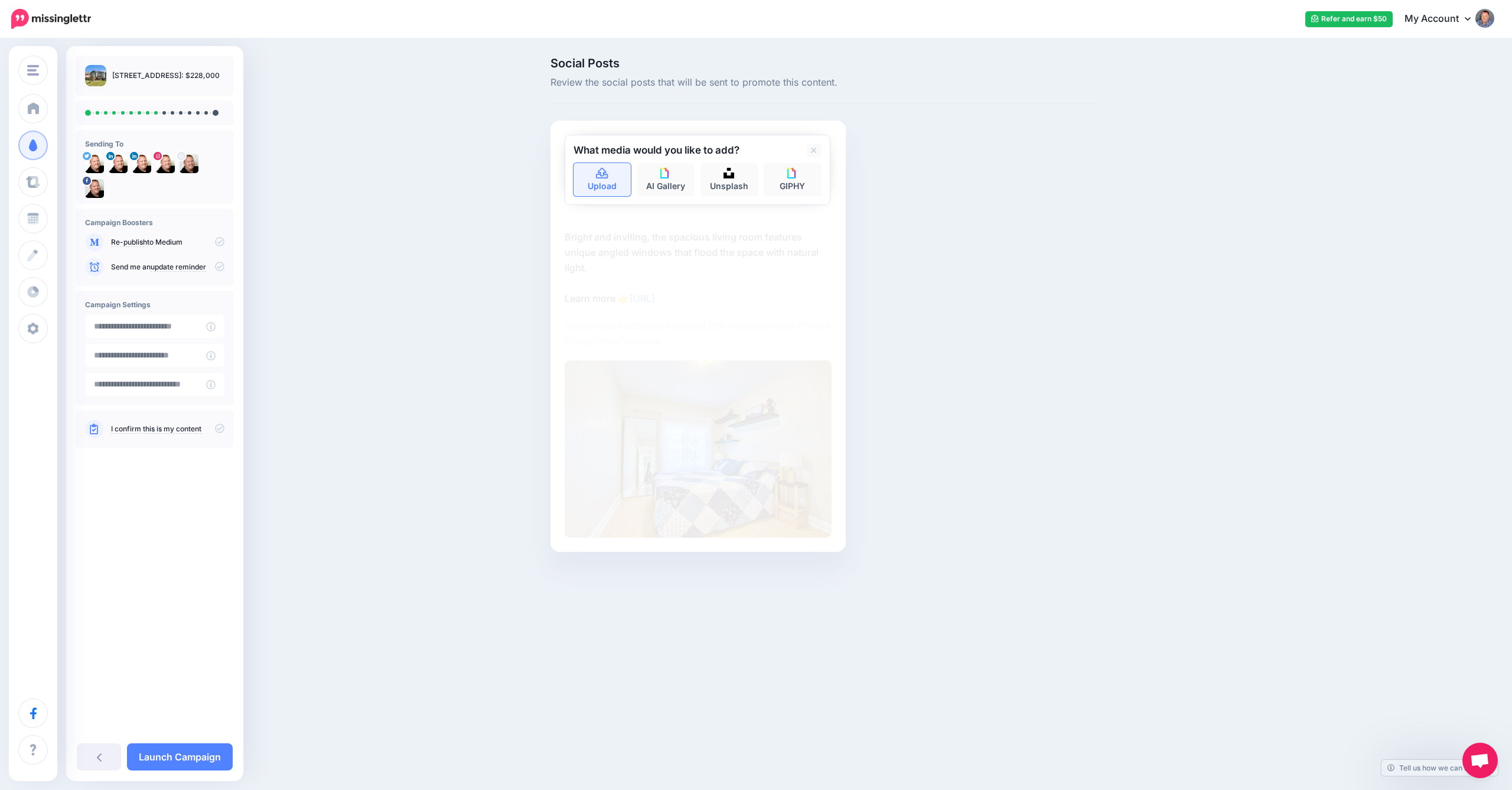
click at [603, 183] on link "Upload" at bounding box center [603, 179] width 58 height 33
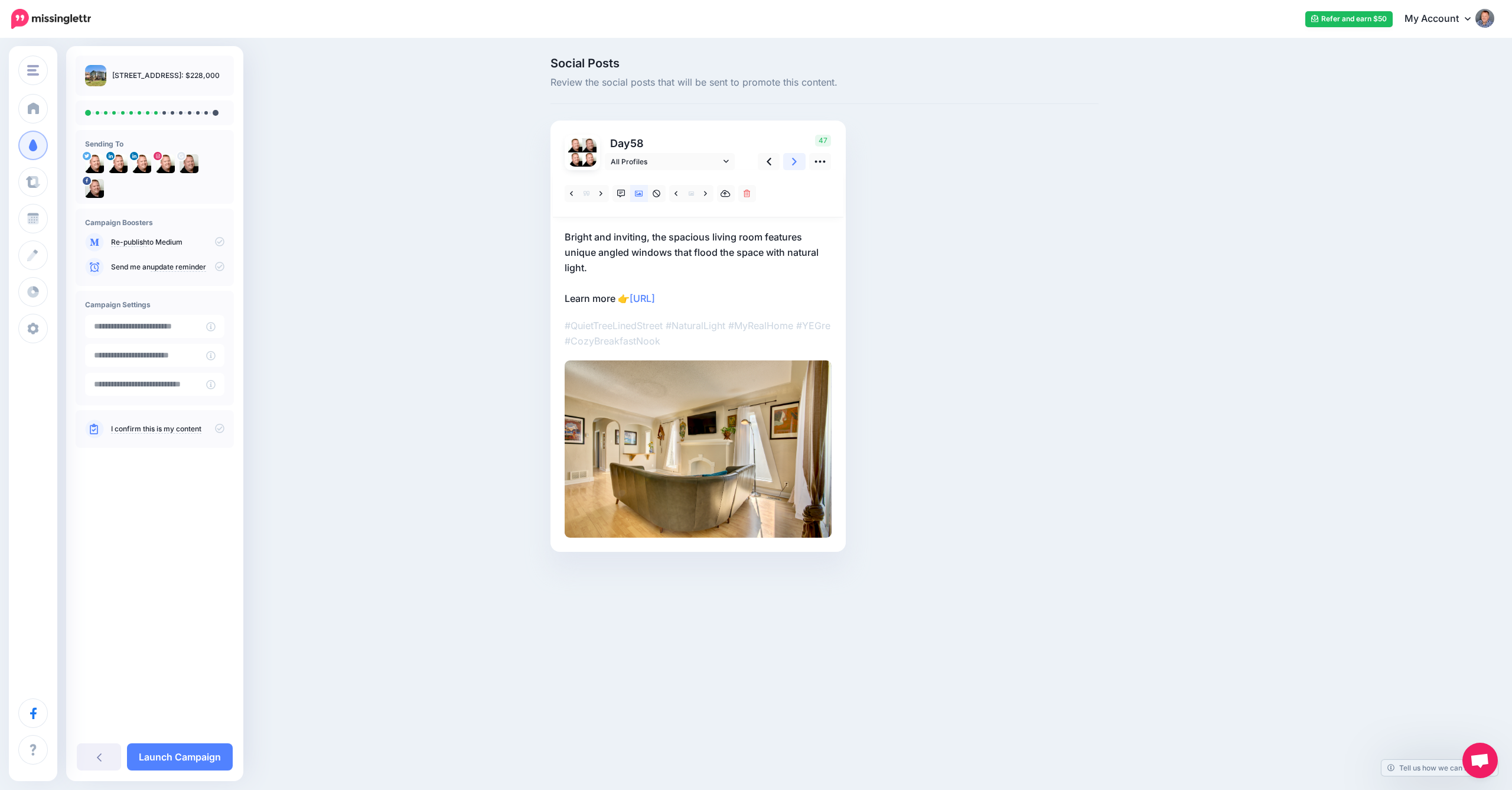
click at [792, 164] on icon at bounding box center [794, 162] width 5 height 12
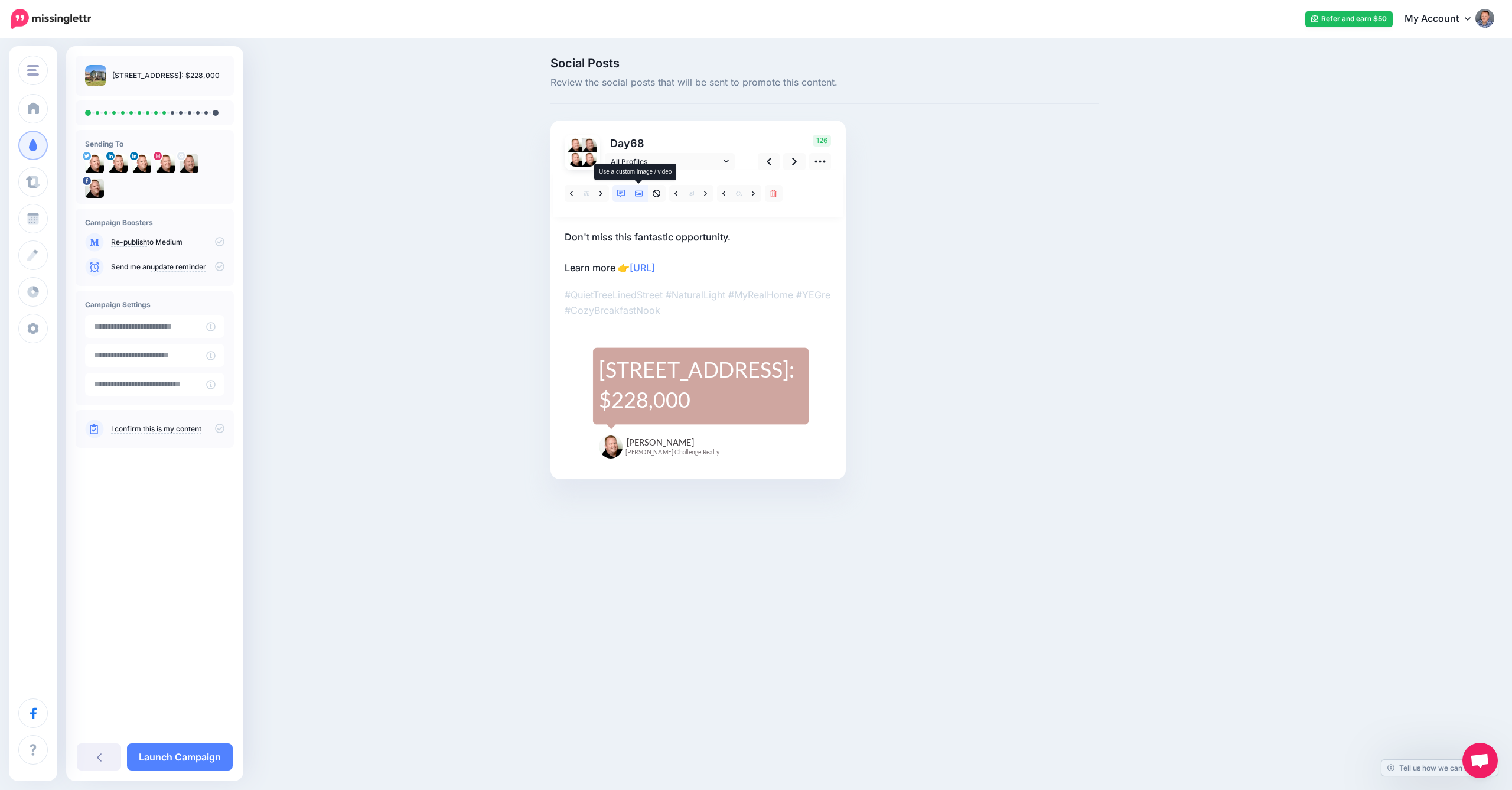
click at [638, 195] on icon at bounding box center [639, 194] width 8 height 8
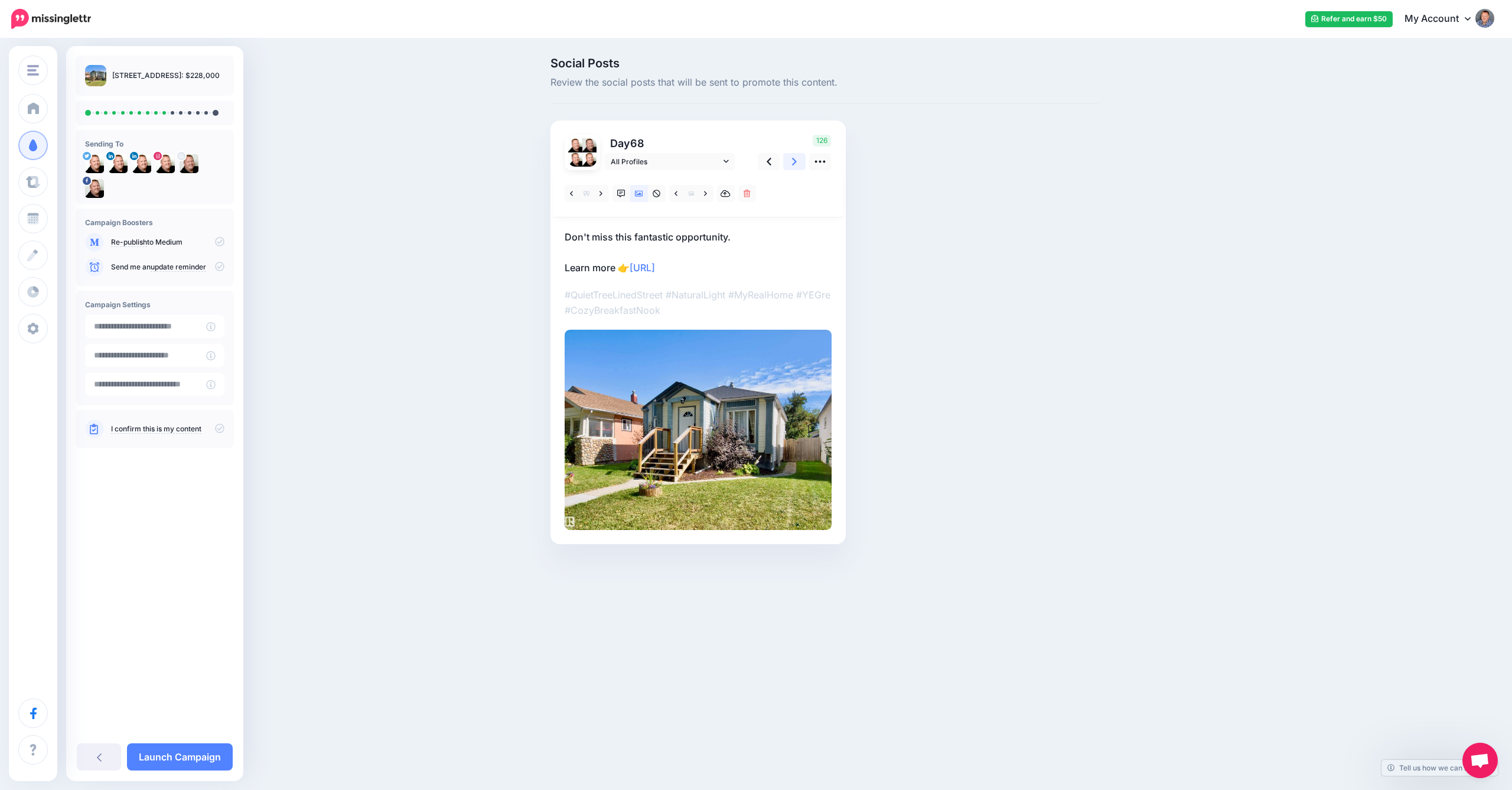
click at [795, 159] on icon at bounding box center [794, 162] width 5 height 12
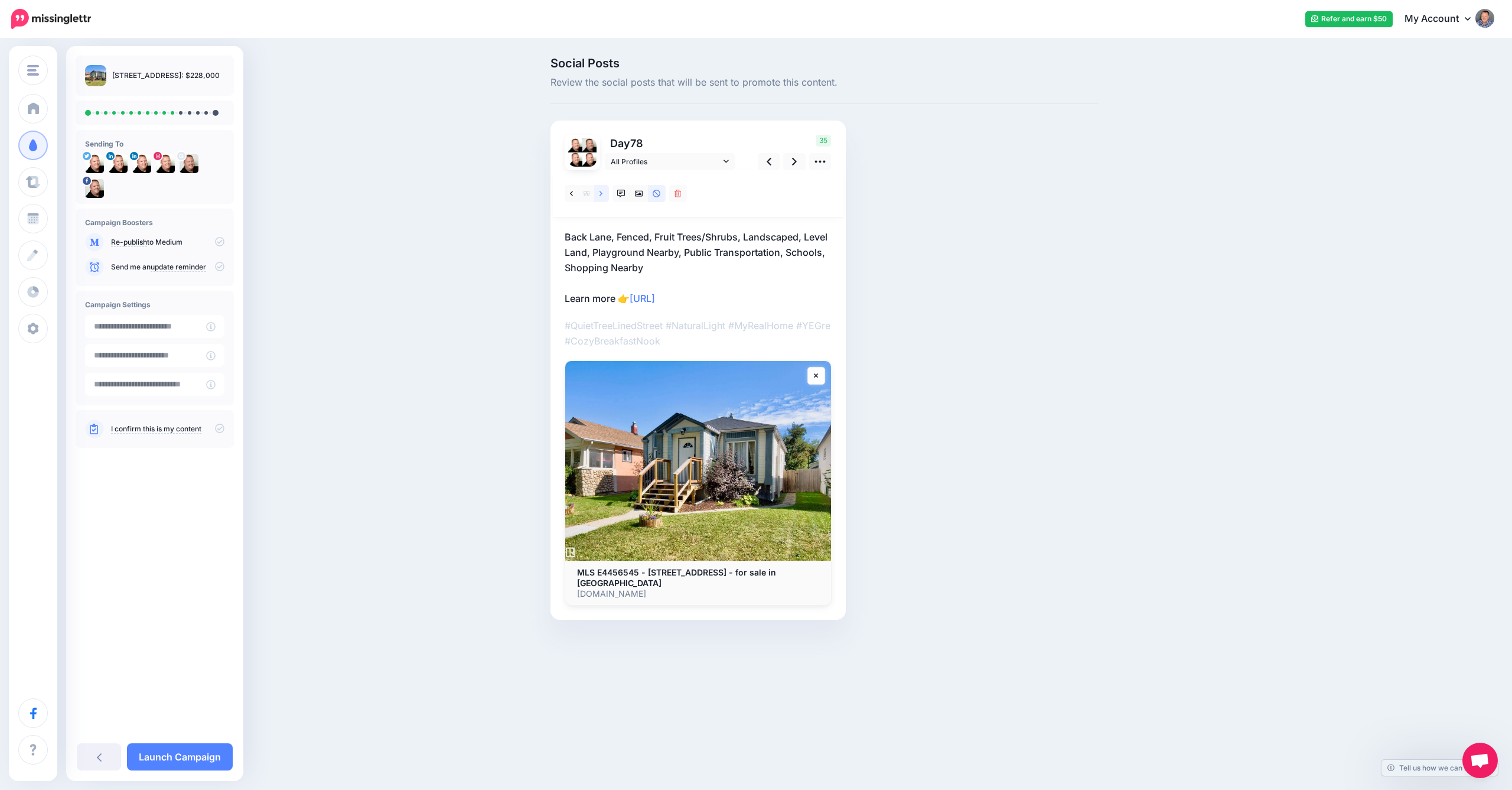
click at [603, 195] on link at bounding box center [601, 193] width 14 height 17
click at [798, 159] on link at bounding box center [794, 162] width 23 height 17
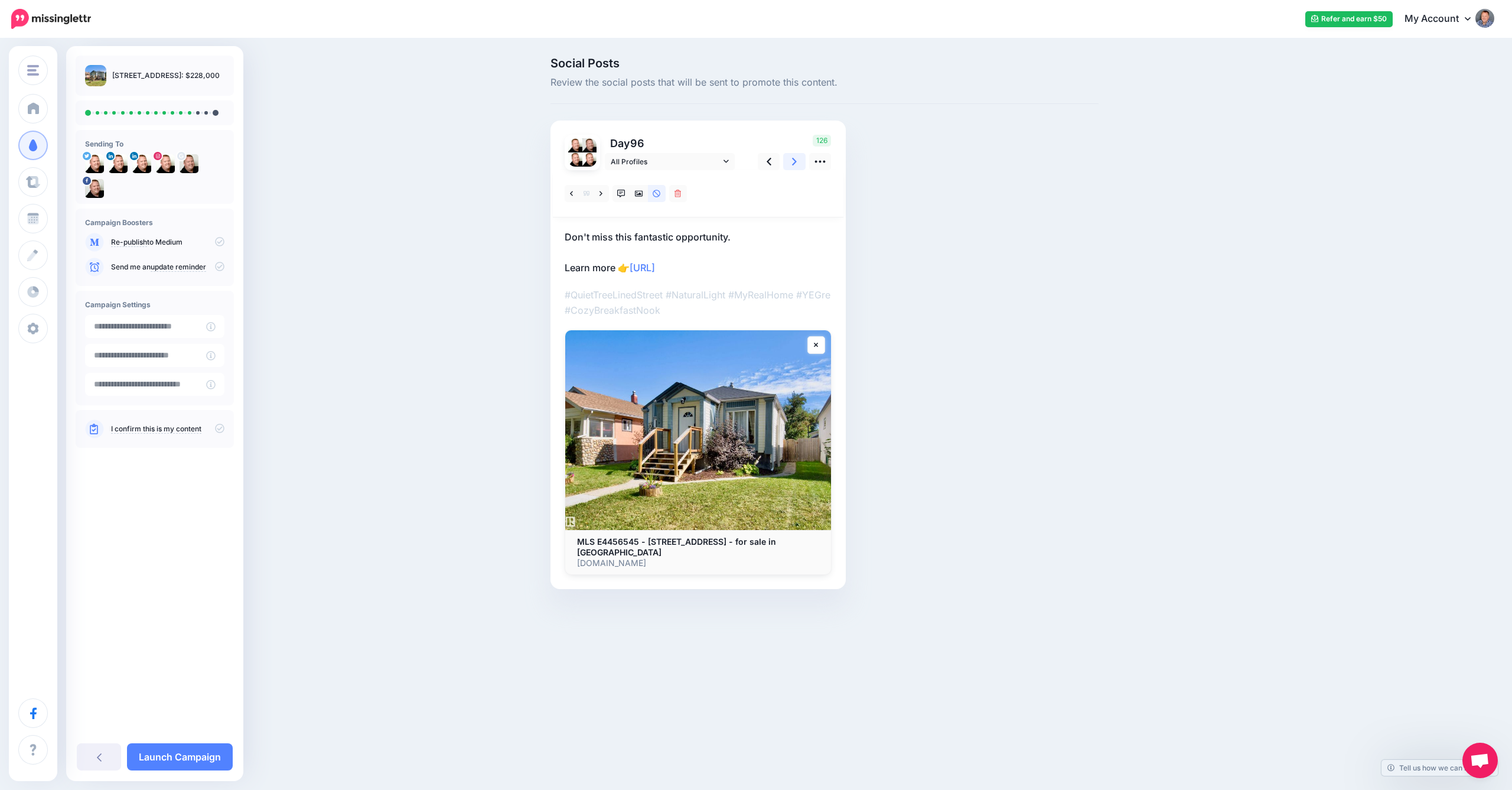
click at [795, 160] on icon at bounding box center [794, 161] width 5 height 8
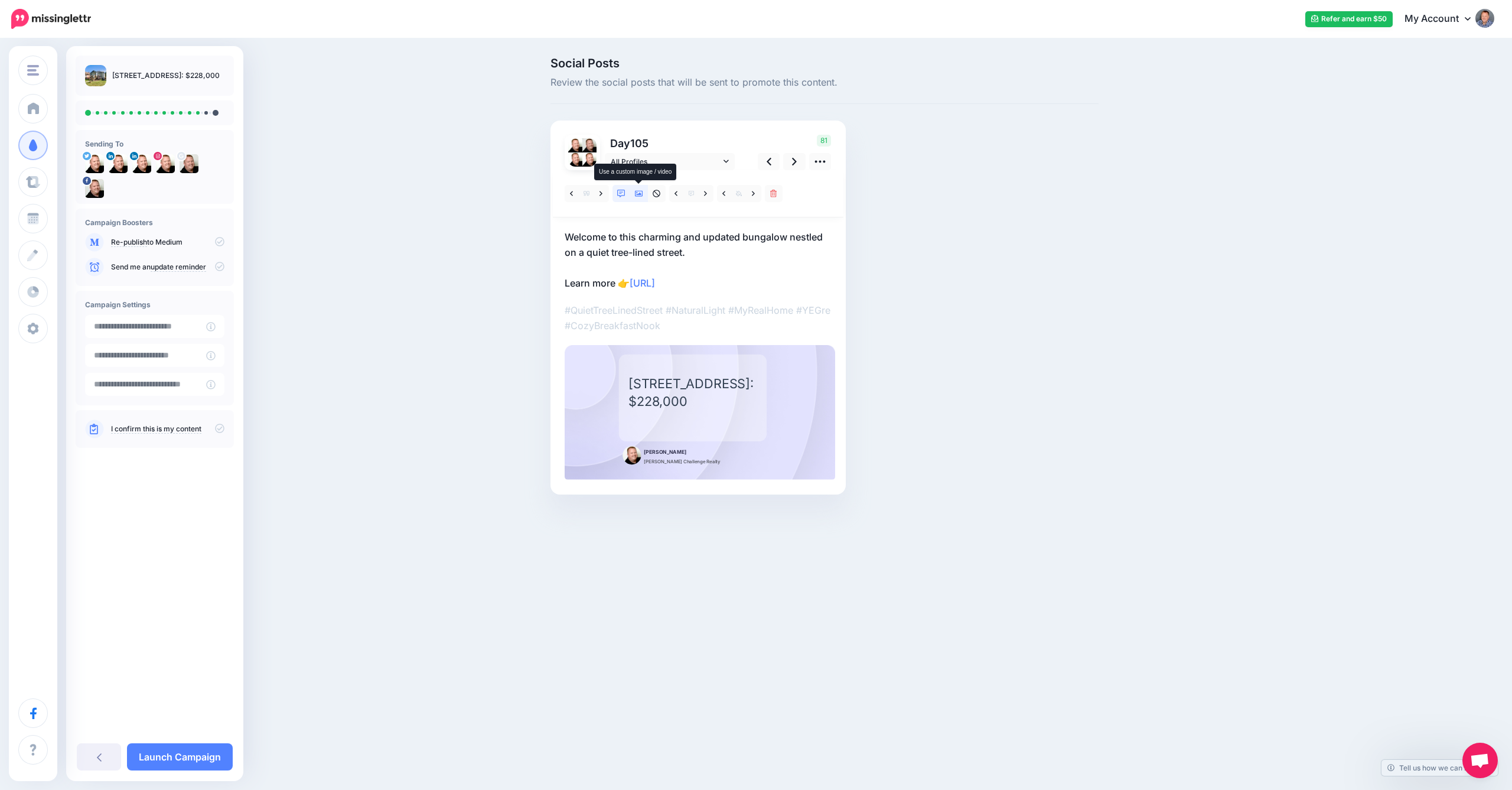
click at [643, 193] on icon at bounding box center [639, 194] width 8 height 6
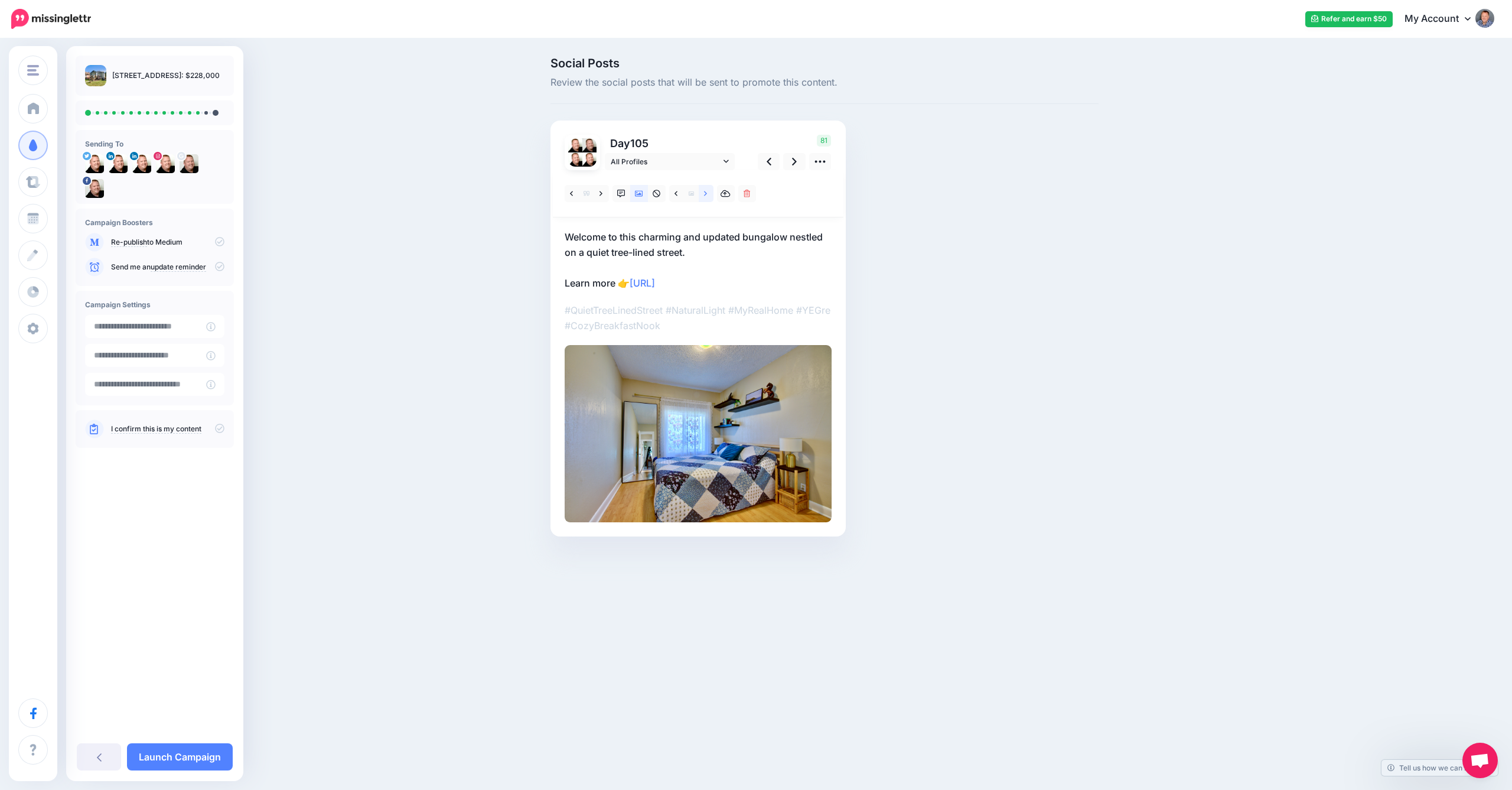
click at [707, 193] on icon at bounding box center [705, 194] width 3 height 8
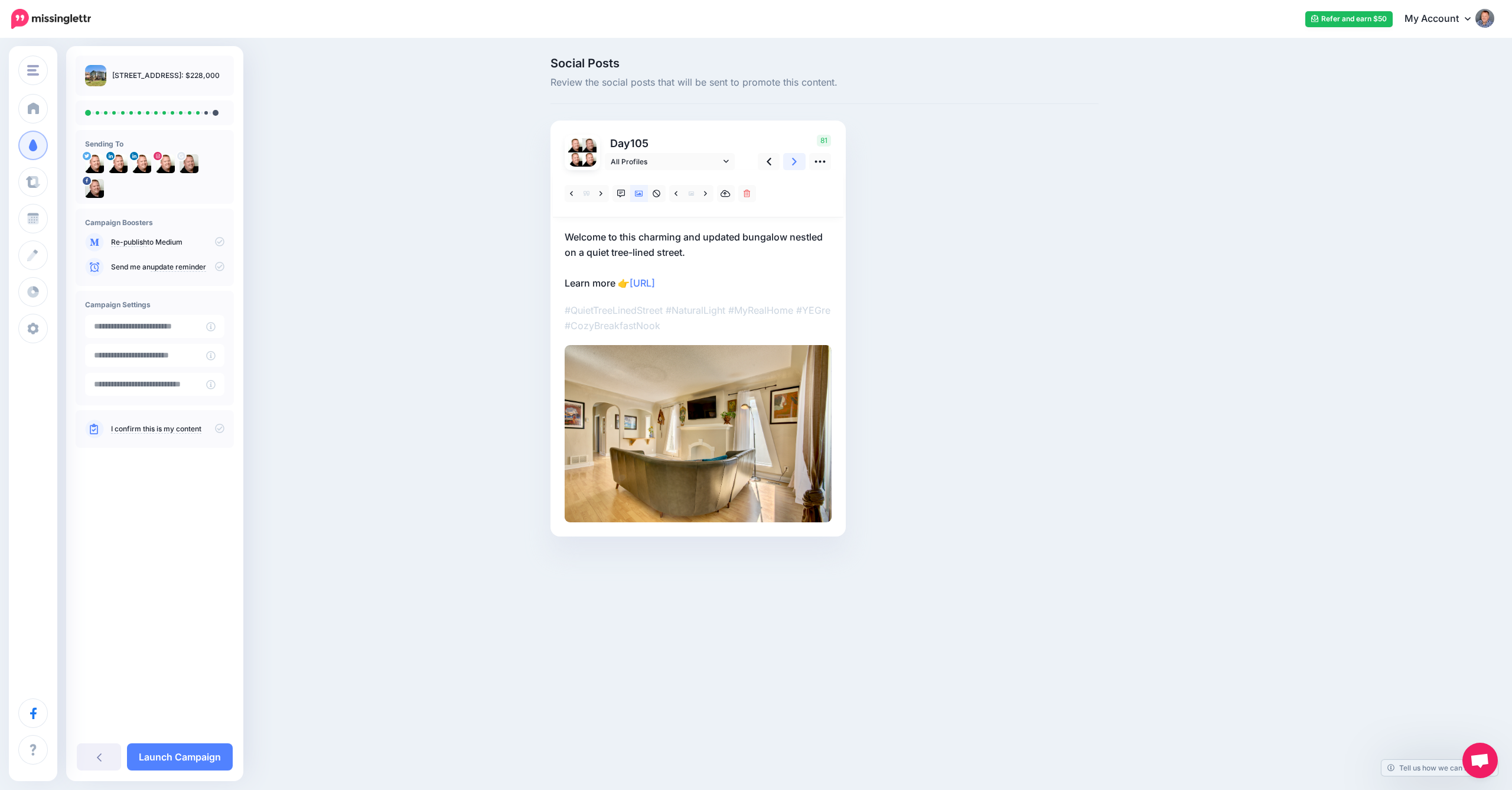
click at [794, 159] on icon at bounding box center [794, 161] width 5 height 8
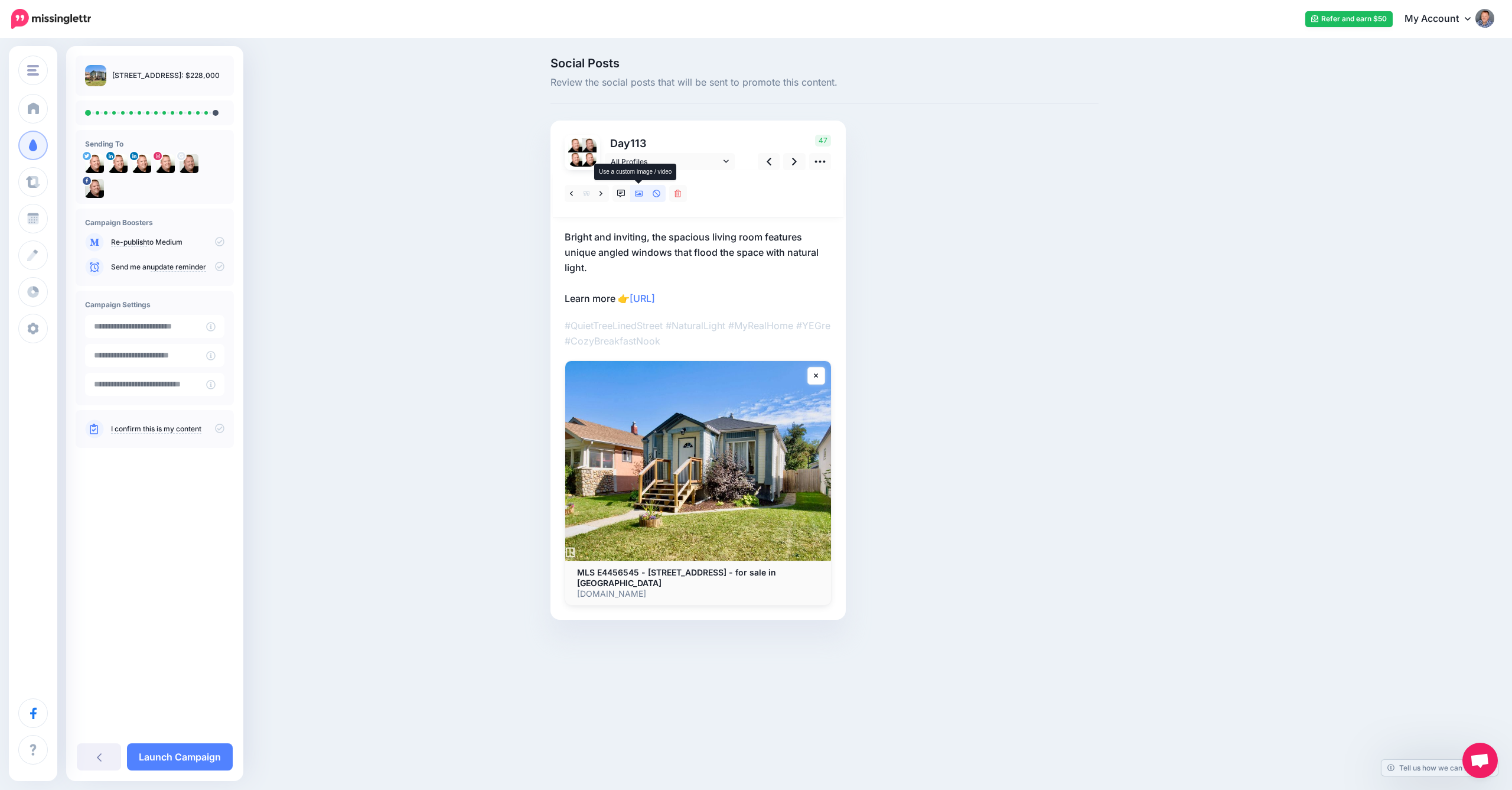
click at [637, 195] on icon at bounding box center [639, 194] width 8 height 8
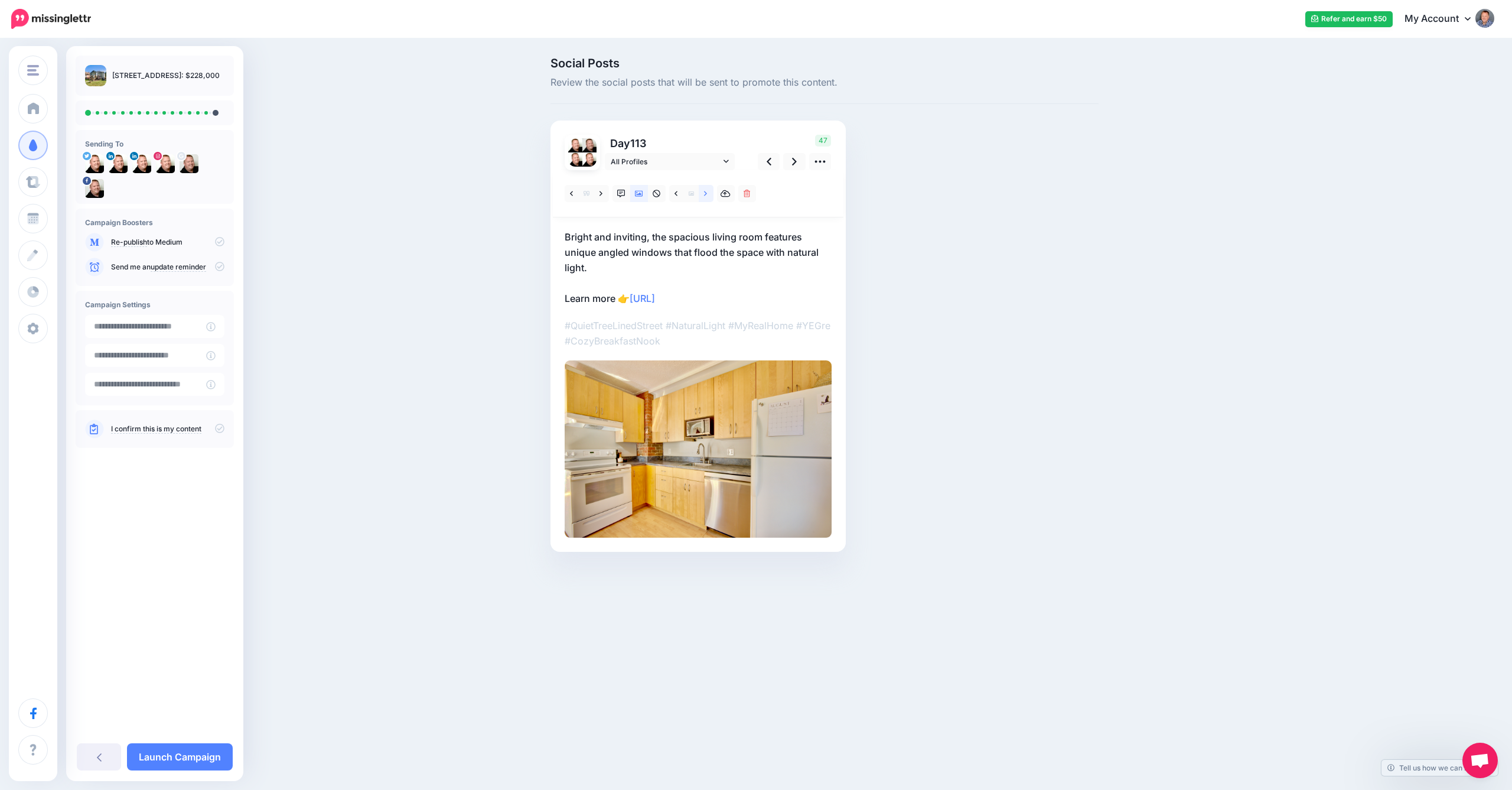
click at [708, 195] on link at bounding box center [706, 193] width 14 height 17
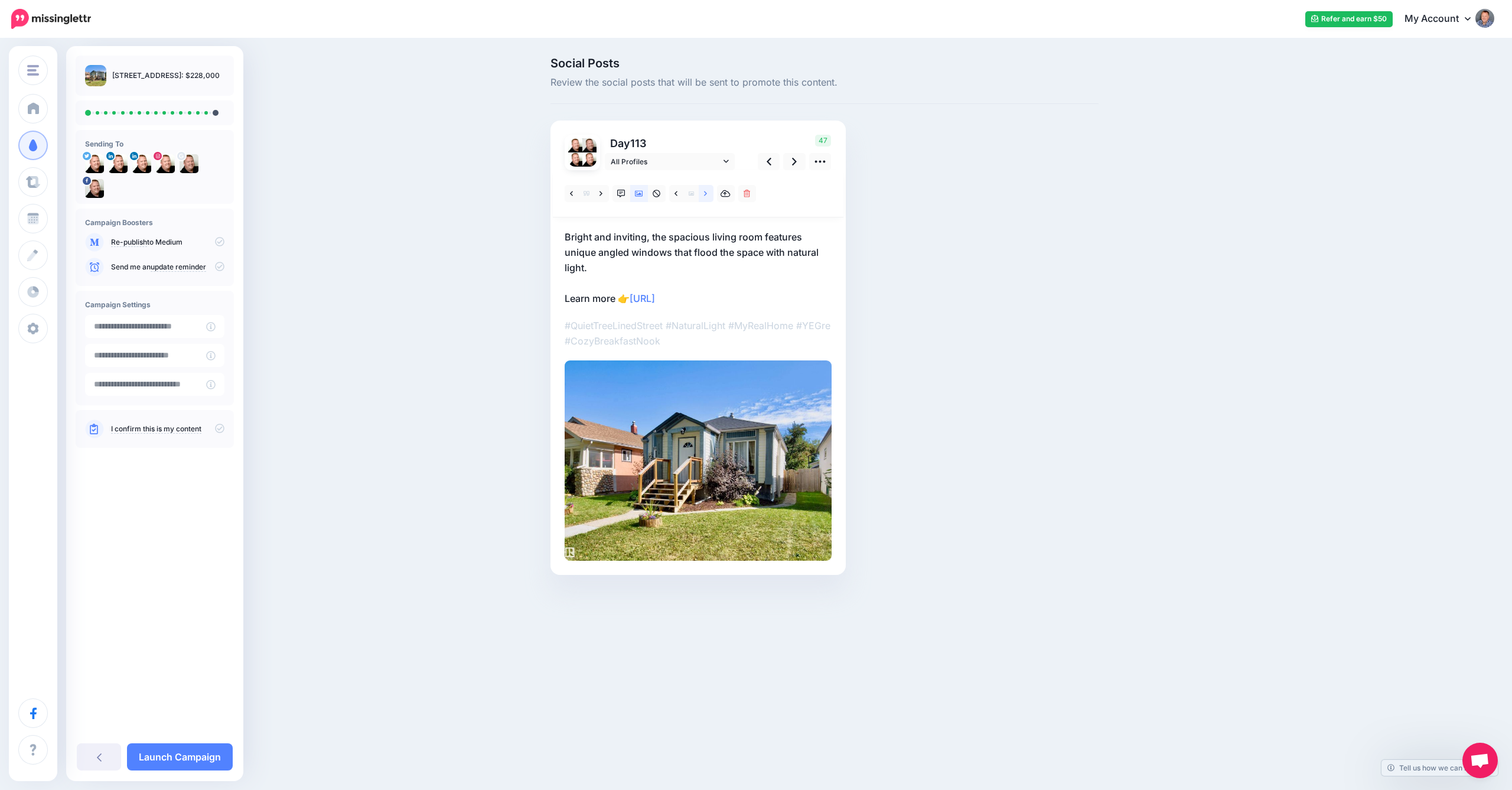
click at [709, 195] on link at bounding box center [706, 193] width 14 height 17
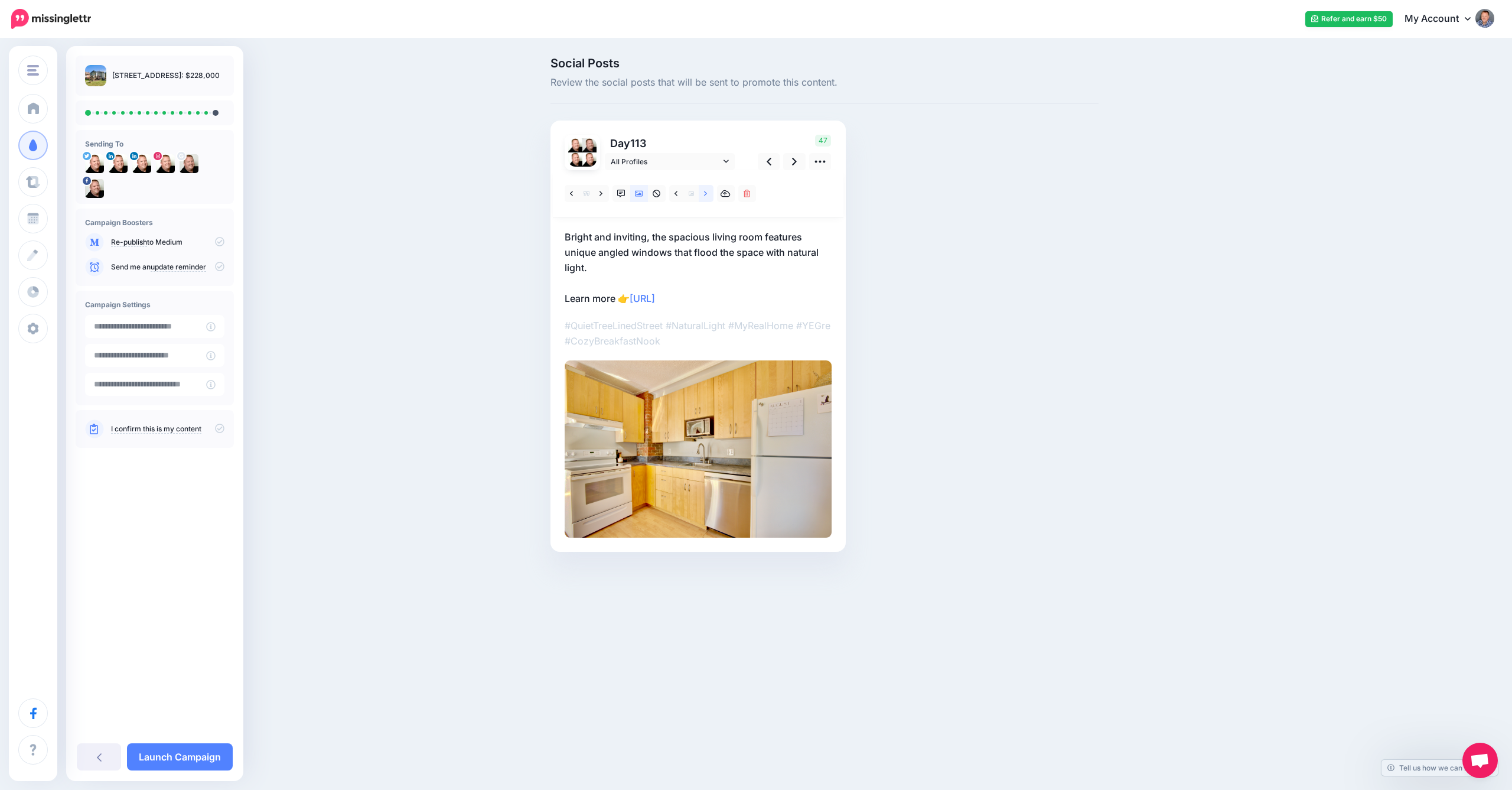
click at [707, 192] on icon at bounding box center [705, 194] width 3 height 8
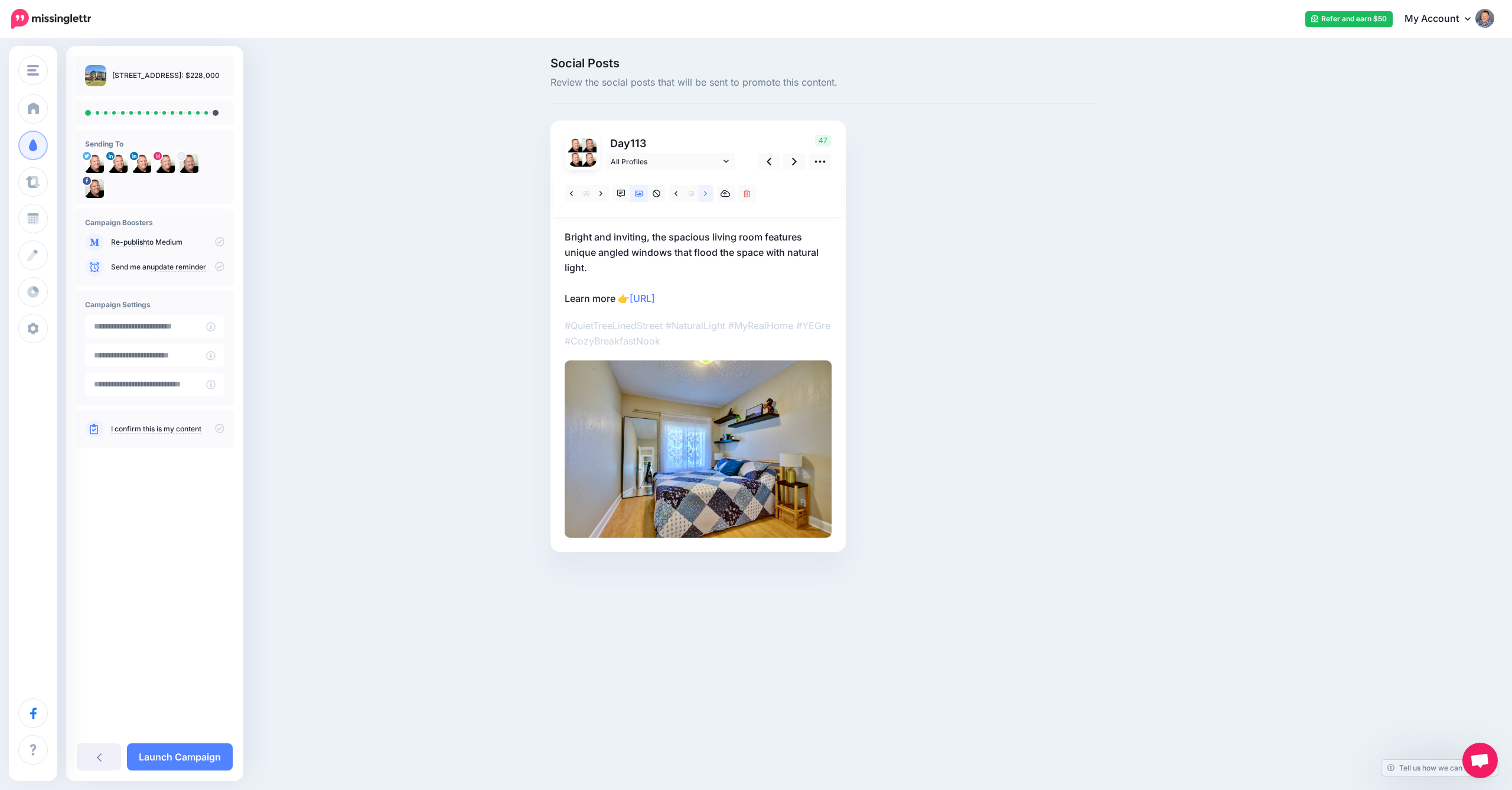
click at [707, 192] on icon at bounding box center [705, 194] width 3 height 8
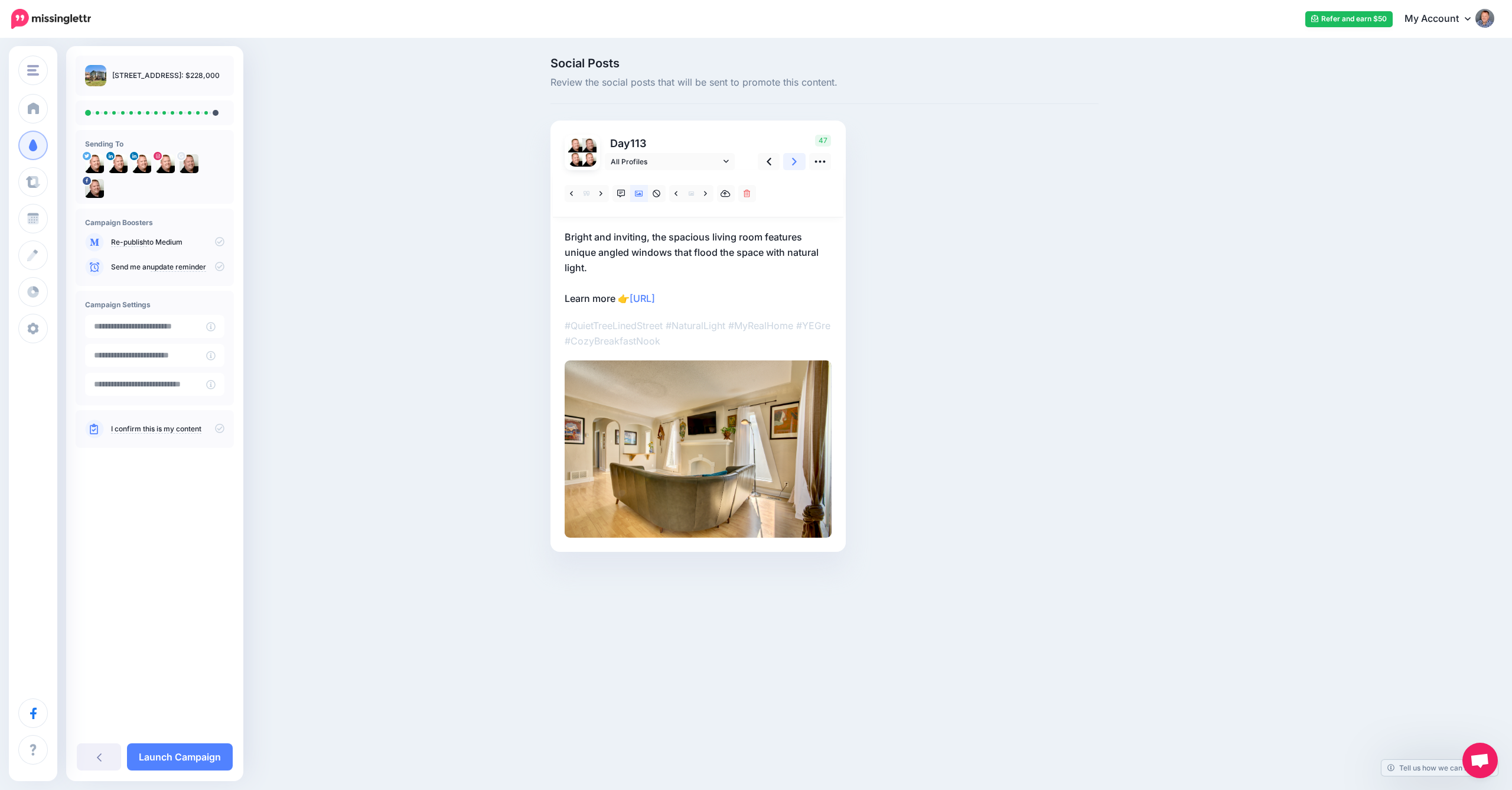
click at [793, 162] on icon at bounding box center [794, 162] width 5 height 12
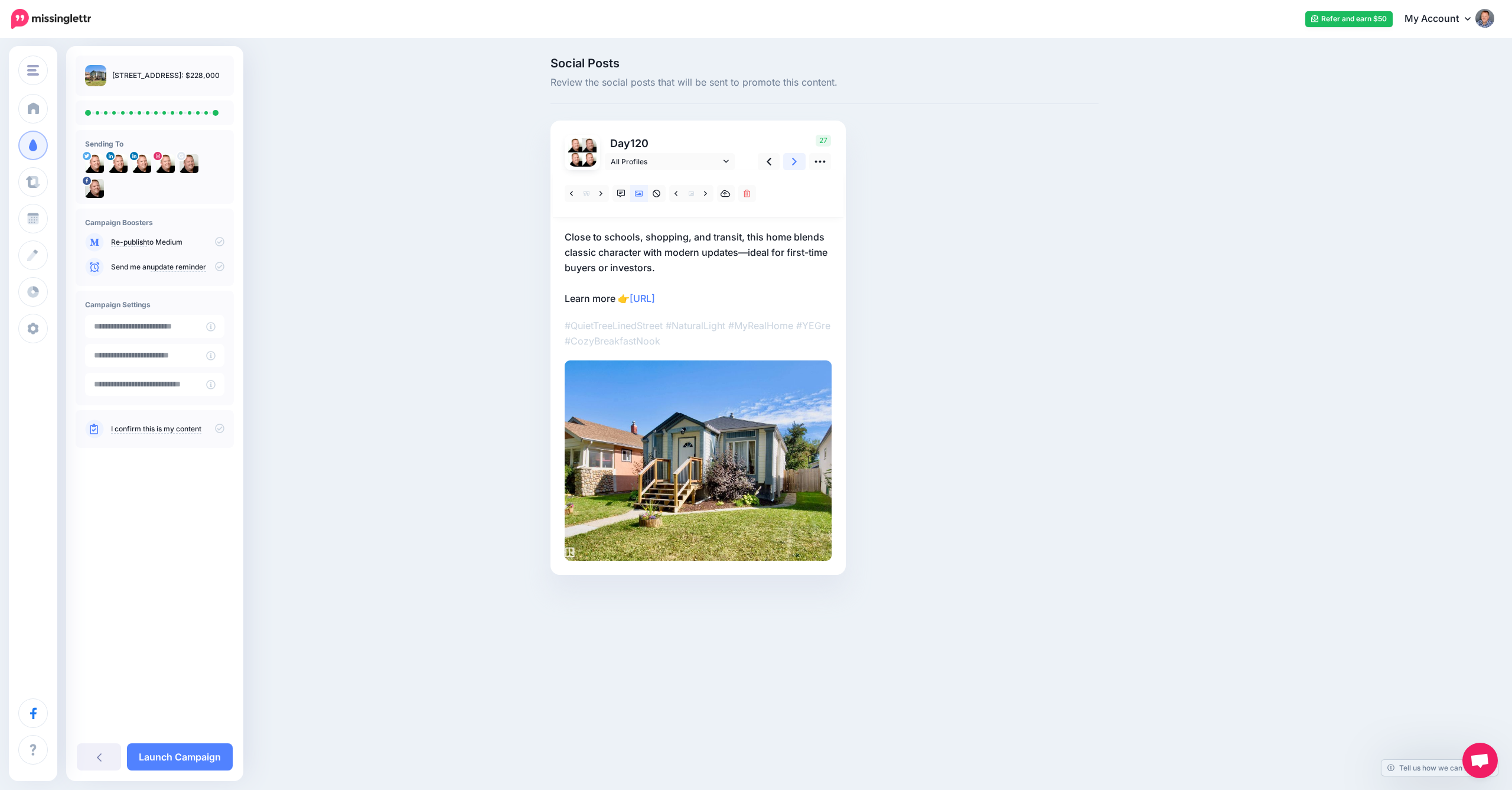
click at [794, 162] on icon at bounding box center [794, 161] width 5 height 8
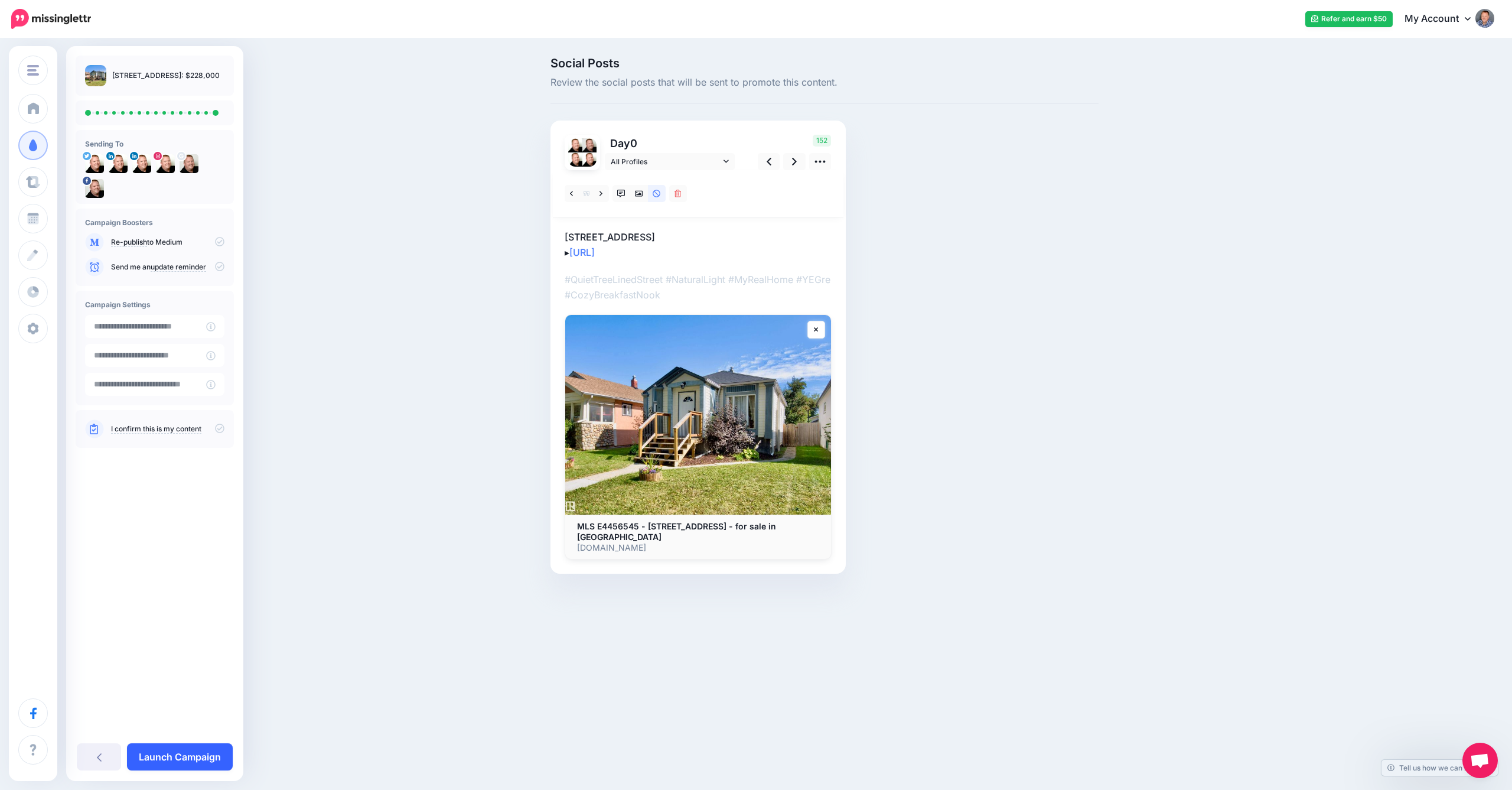
click at [183, 755] on link "Launch Campaign" at bounding box center [180, 757] width 106 height 28
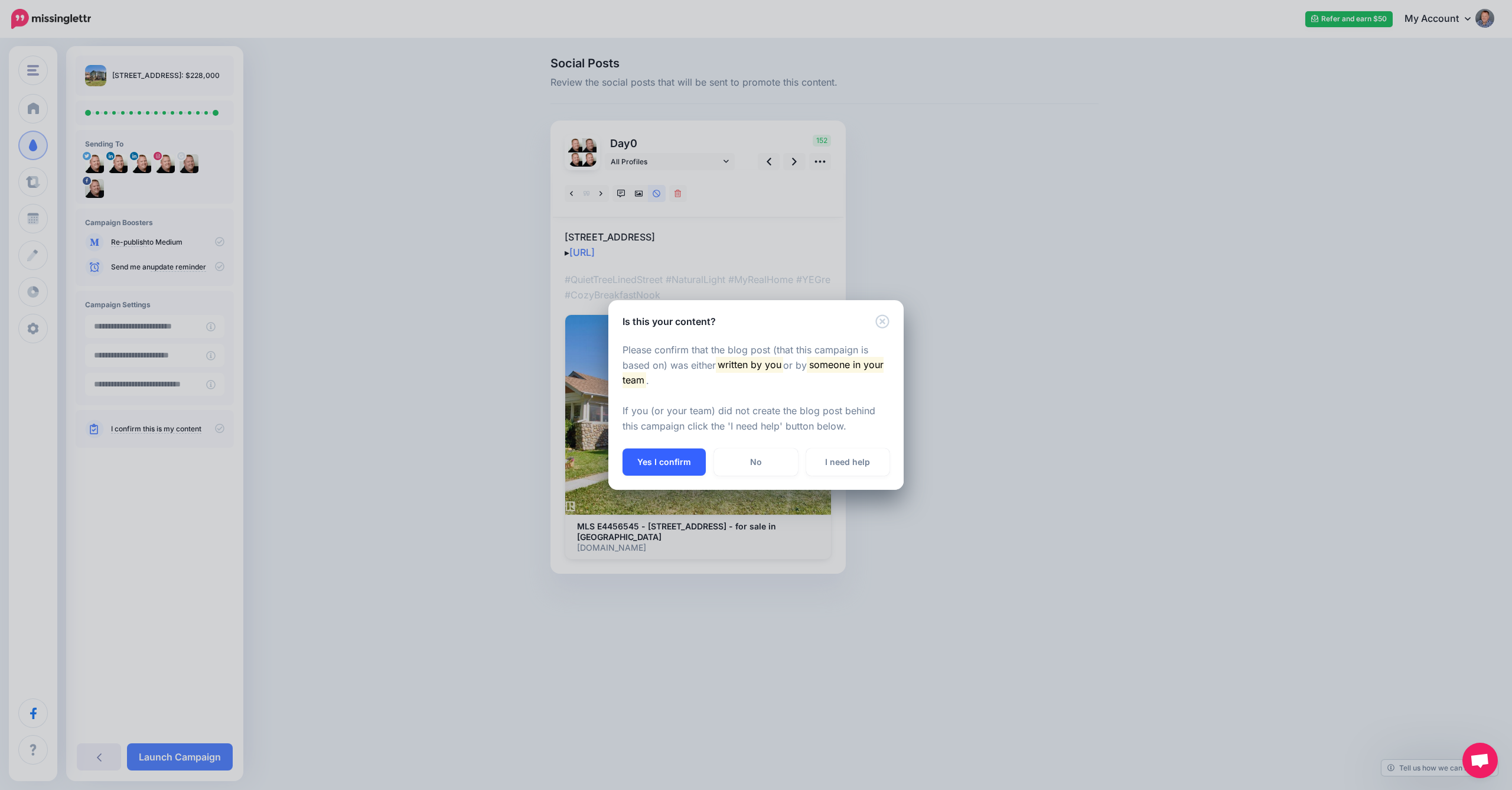
click at [678, 461] on button "Yes I confirm" at bounding box center [664, 462] width 83 height 28
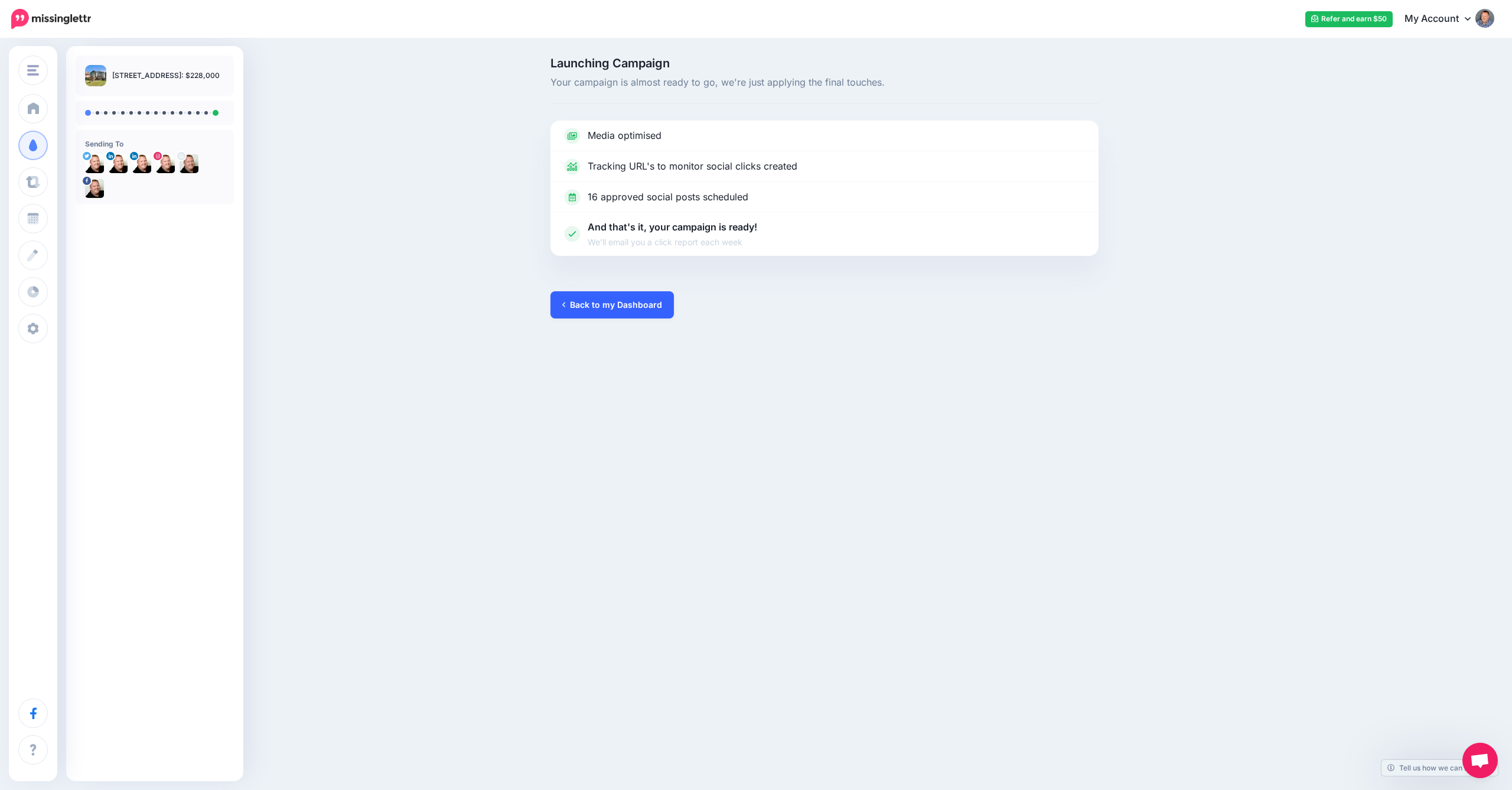
click at [608, 309] on link "Back to my Dashboard" at bounding box center [612, 305] width 124 height 28
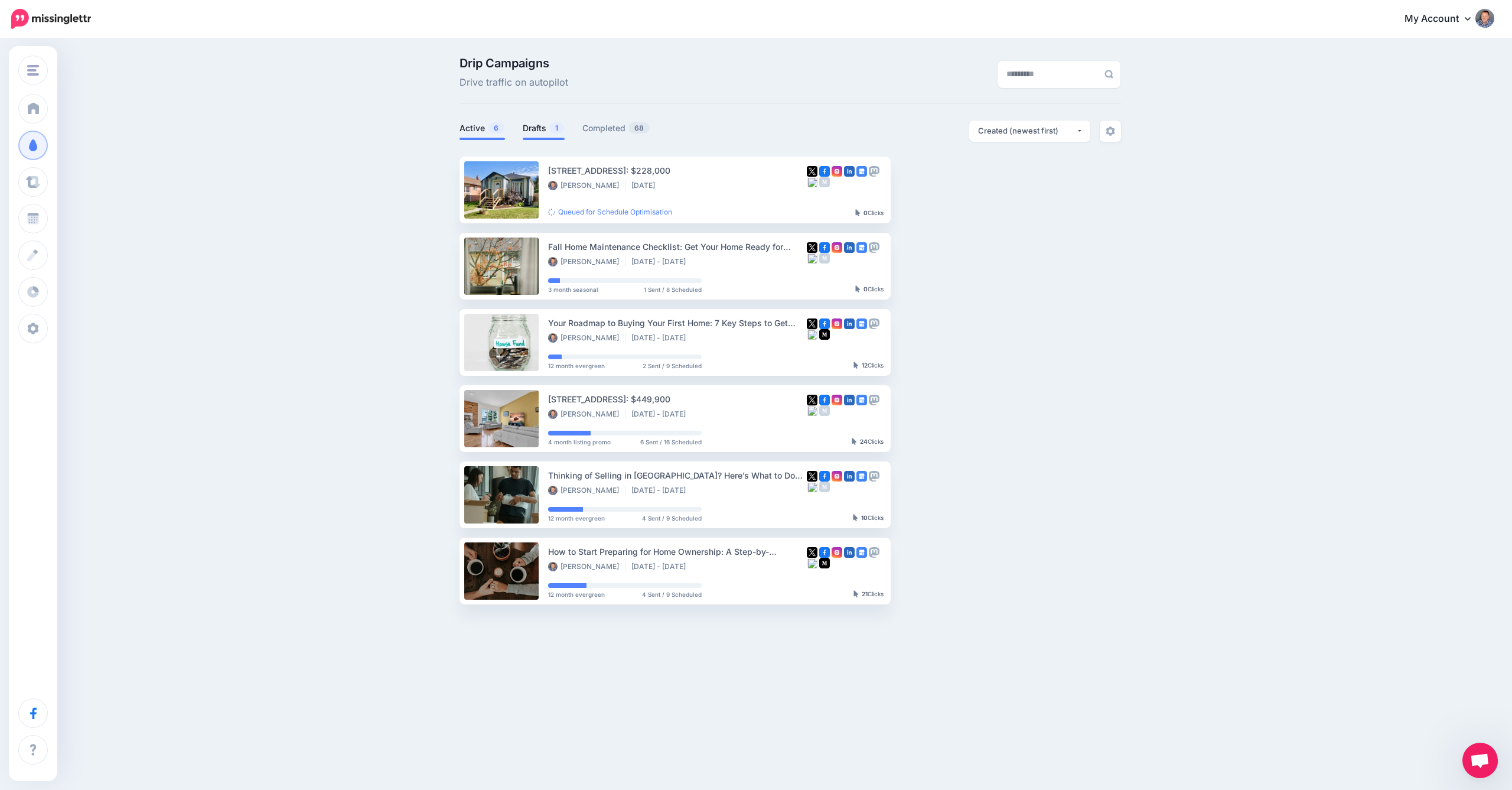
click at [539, 127] on link "Drafts 1" at bounding box center [544, 128] width 42 height 14
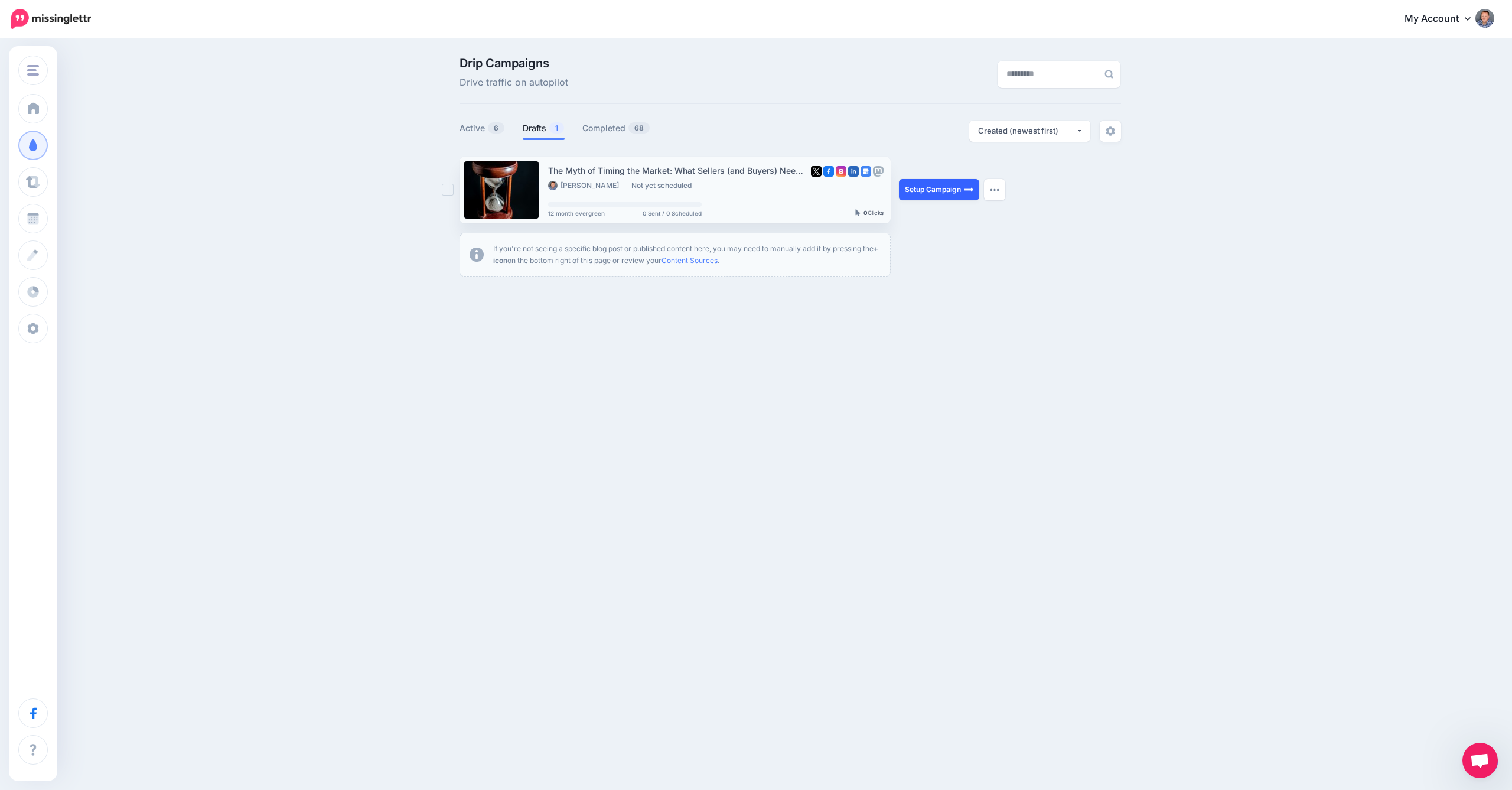
click at [925, 191] on link "Setup Campaign" at bounding box center [939, 189] width 80 height 21
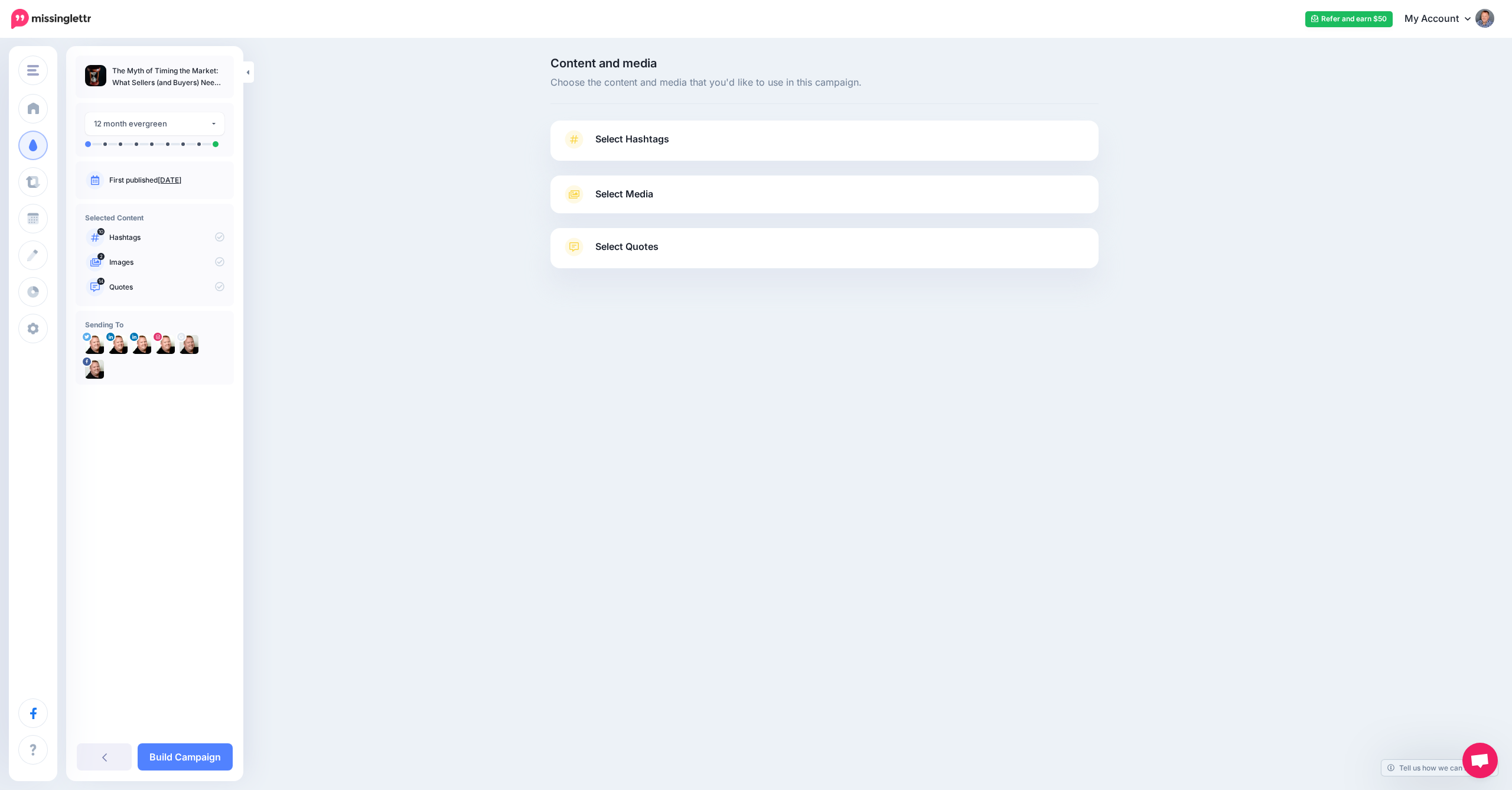
click at [672, 138] on link "Select Hashtags" at bounding box center [824, 145] width 524 height 31
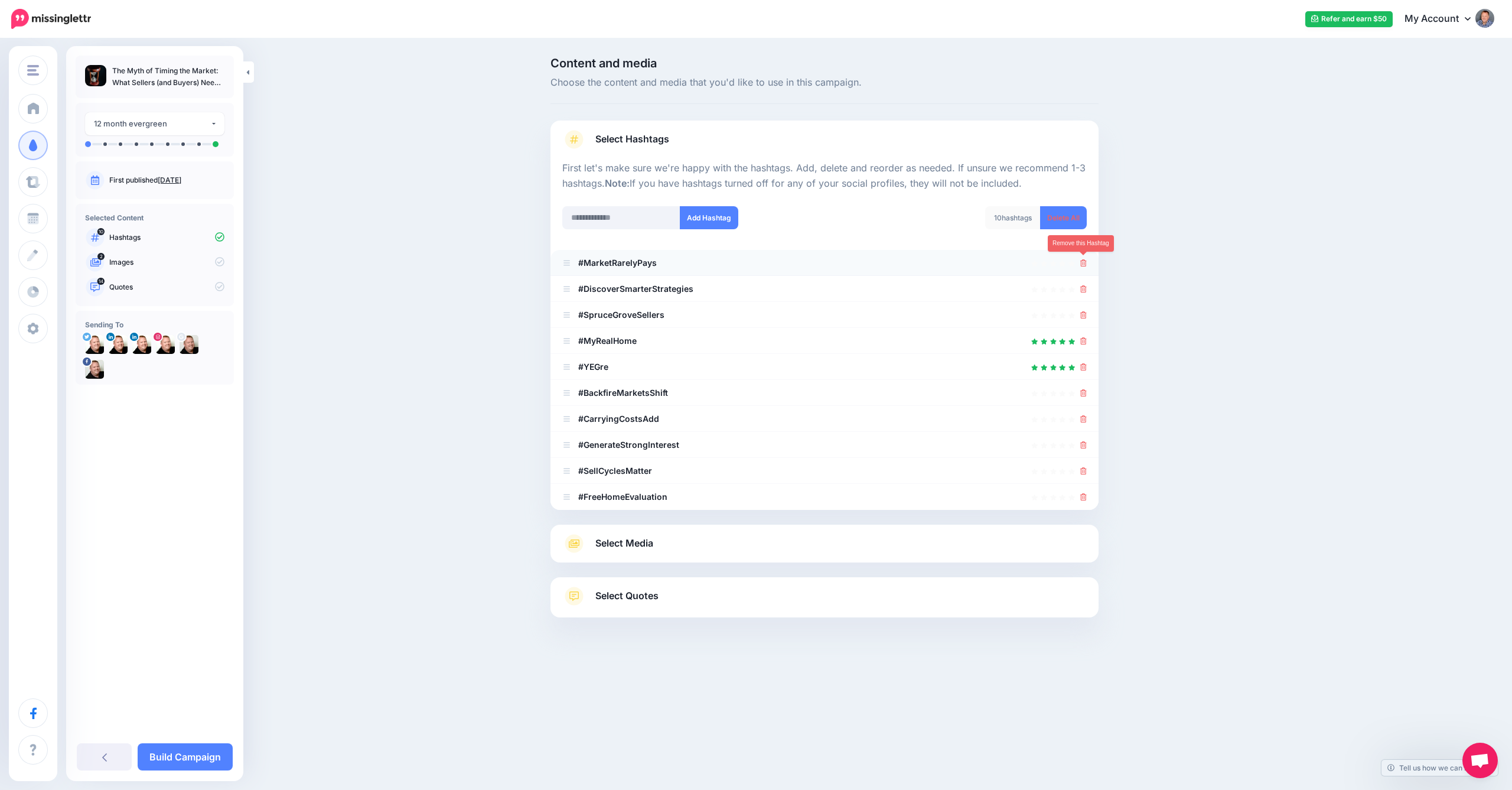
click at [1085, 262] on icon at bounding box center [1083, 263] width 6 height 7
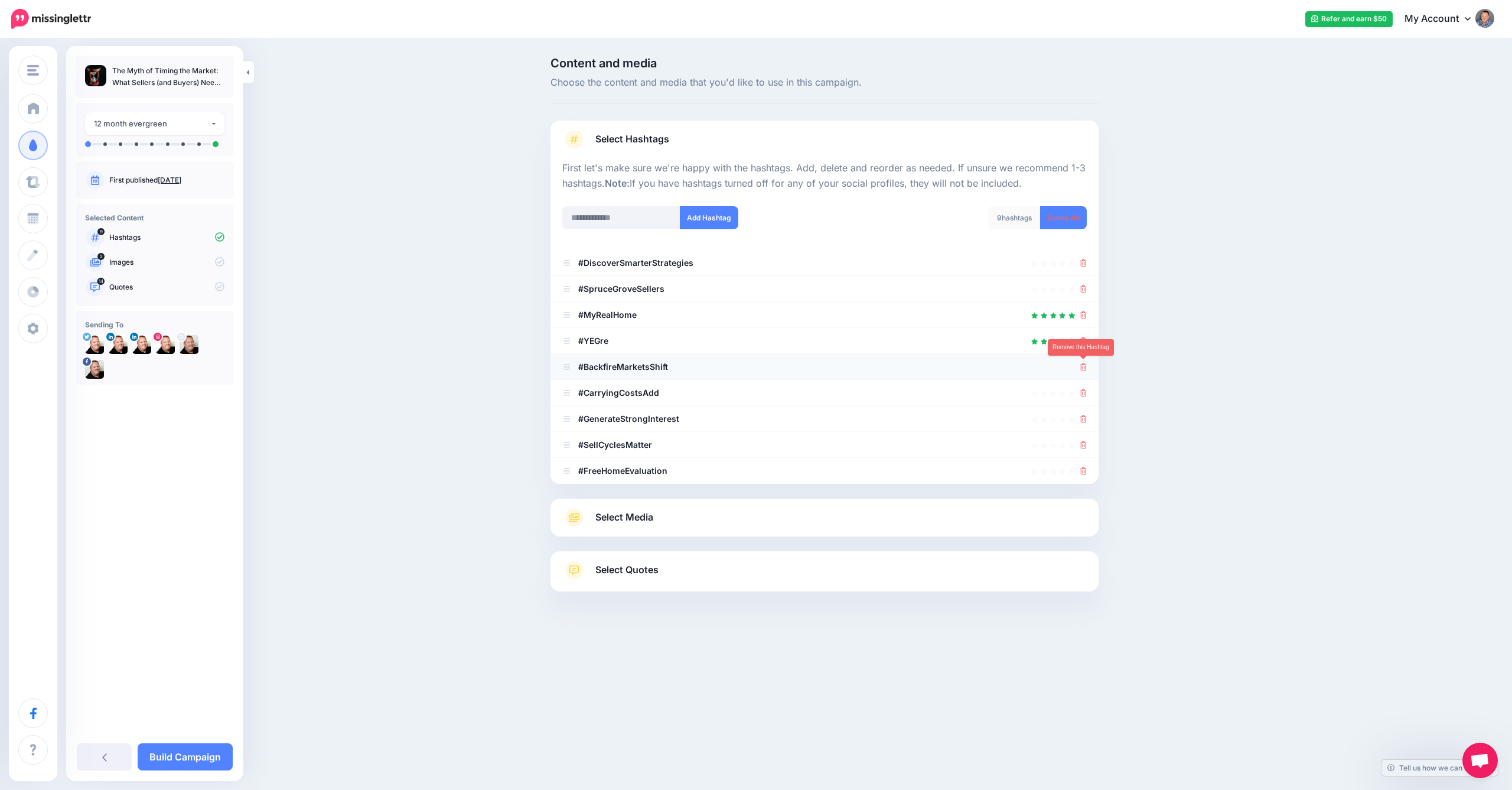
click at [1083, 364] on icon at bounding box center [1083, 367] width 6 height 7
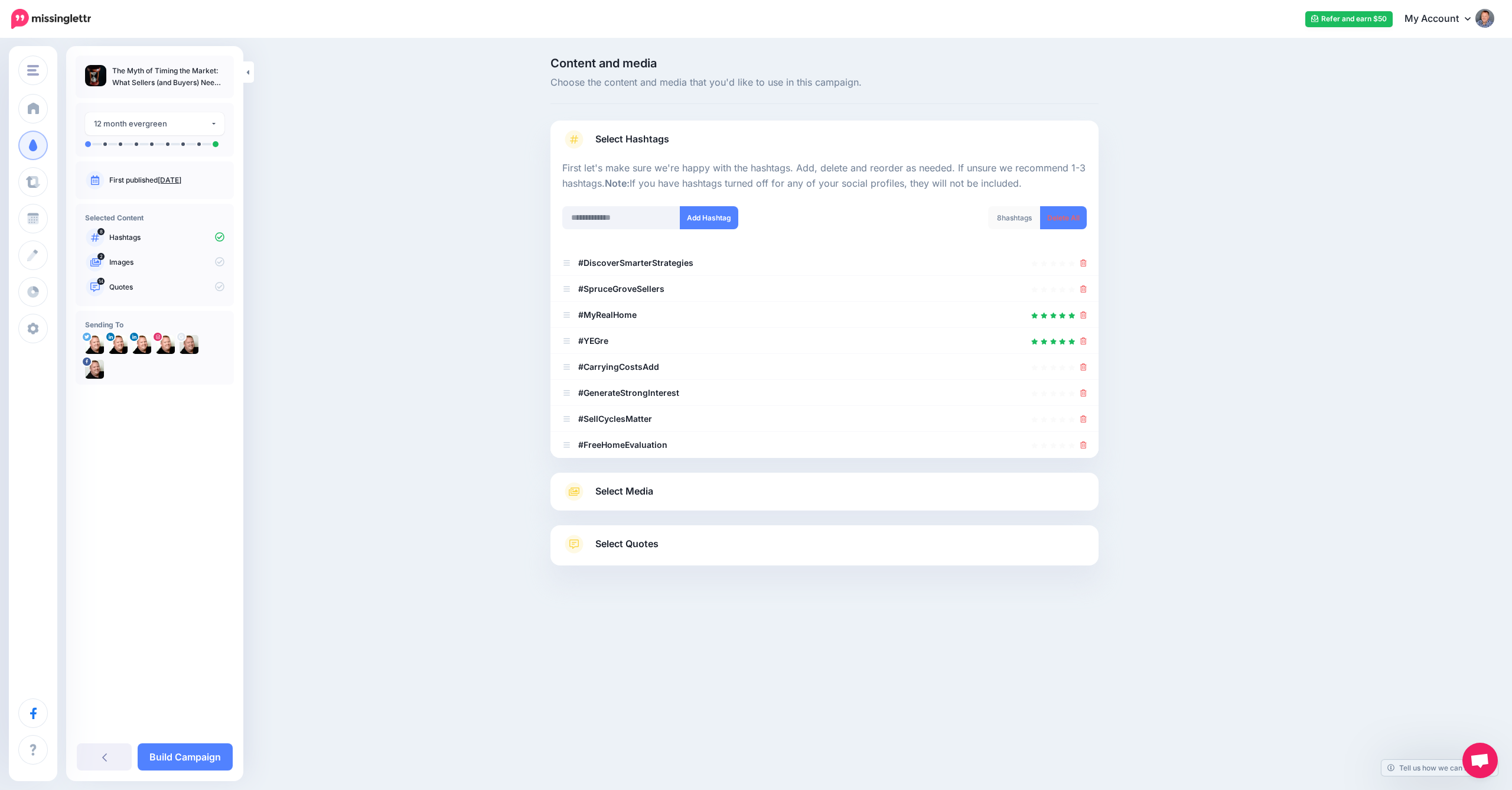
click at [1083, 364] on icon at bounding box center [1083, 367] width 6 height 7
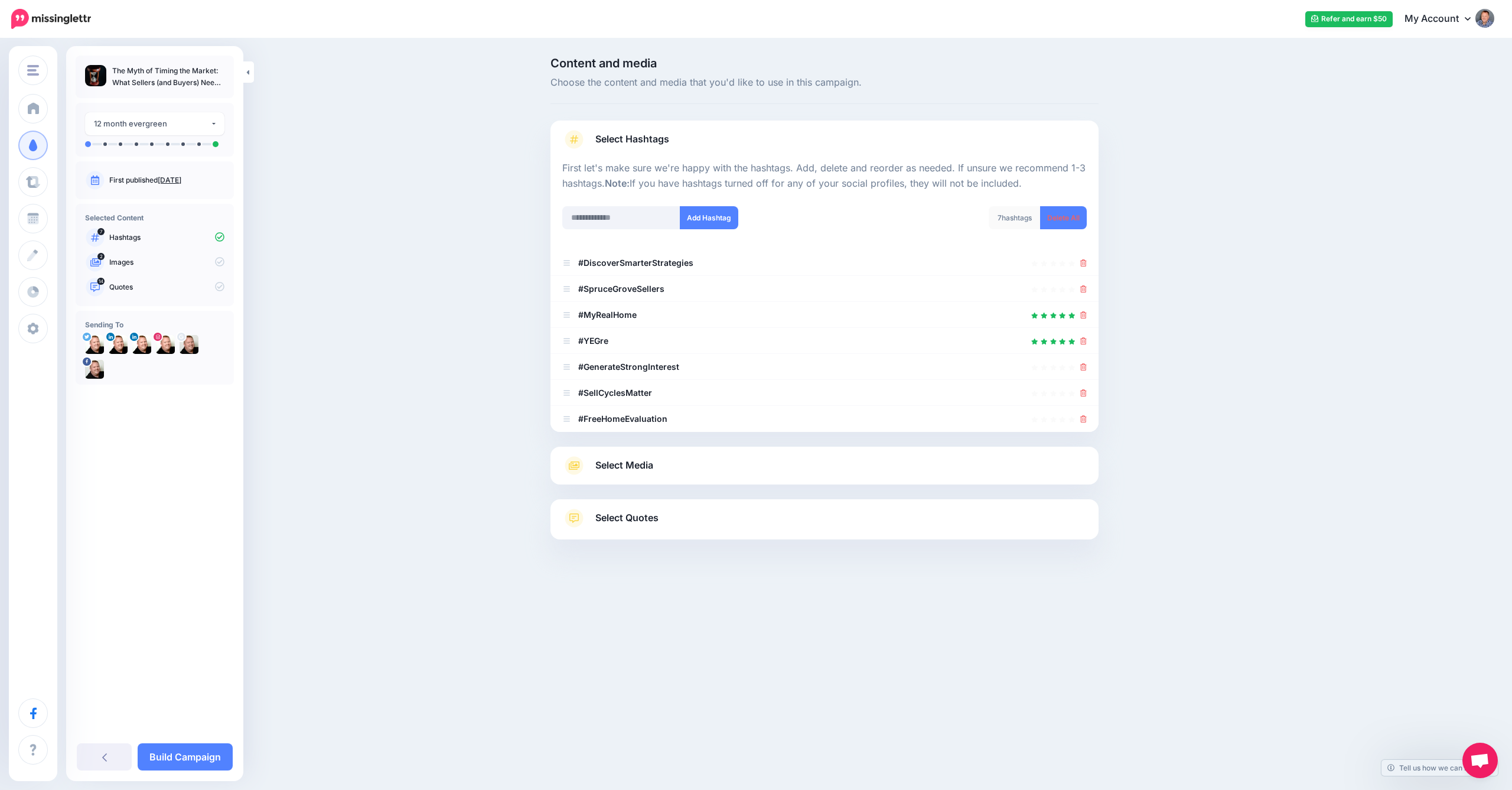
click at [1083, 364] on icon at bounding box center [1083, 367] width 6 height 7
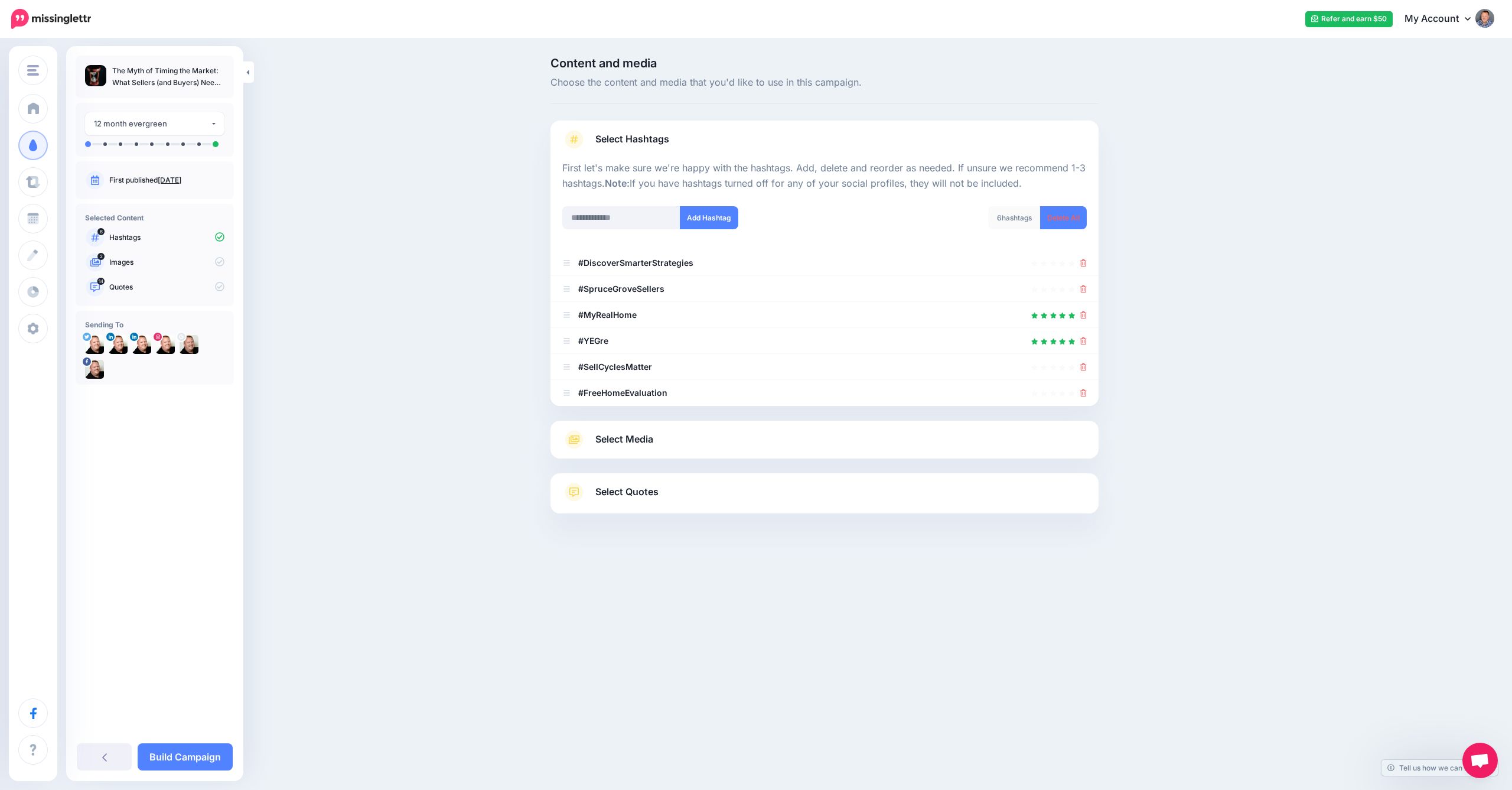
click at [447, 288] on div "Content and media Choose the content and media that you'd like to use in this c…" at bounding box center [756, 315] width 1512 height 551
click at [1085, 366] on icon at bounding box center [1083, 367] width 6 height 7
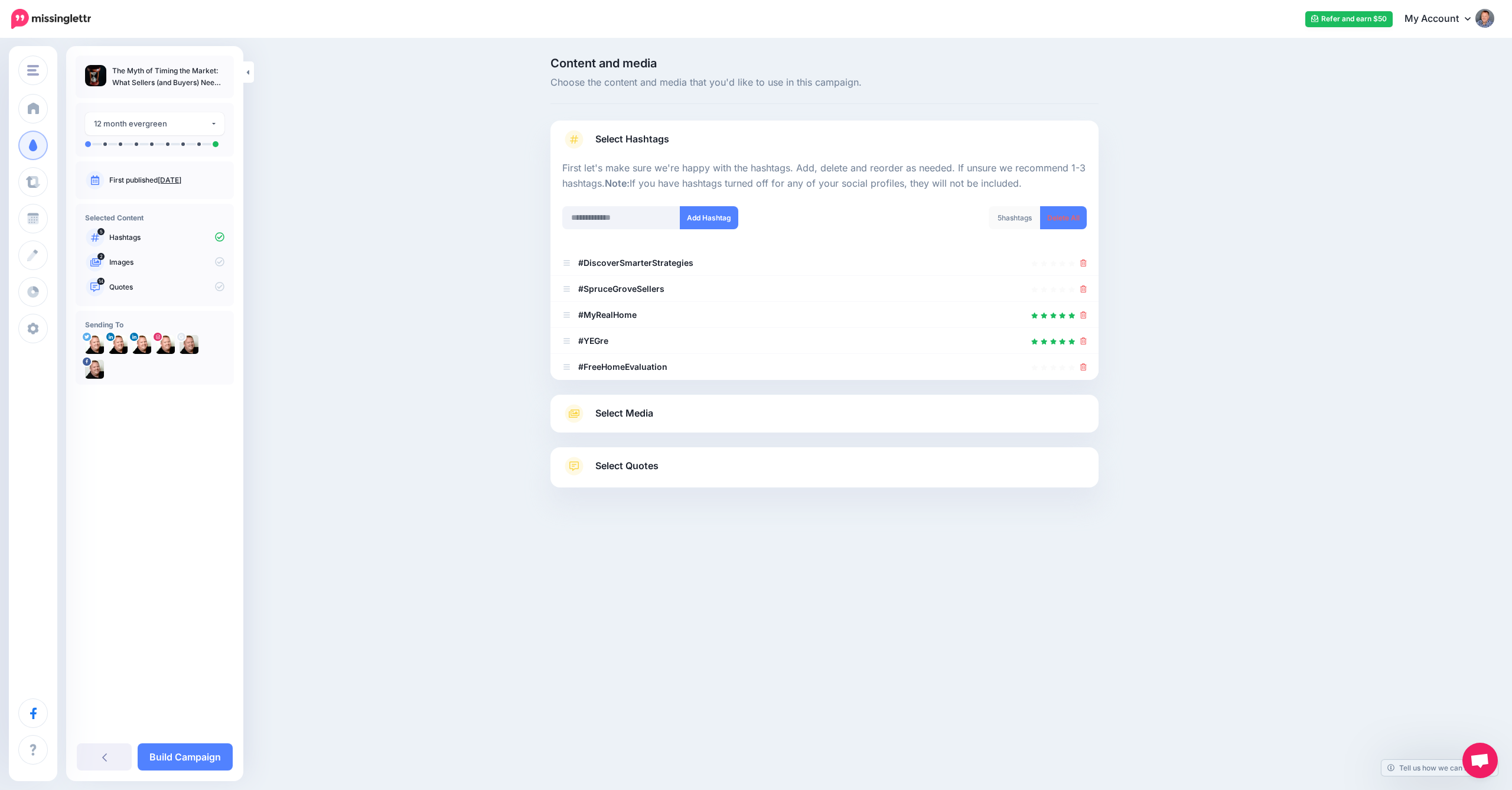
click at [636, 409] on span "Select Media" at bounding box center [624, 413] width 58 height 16
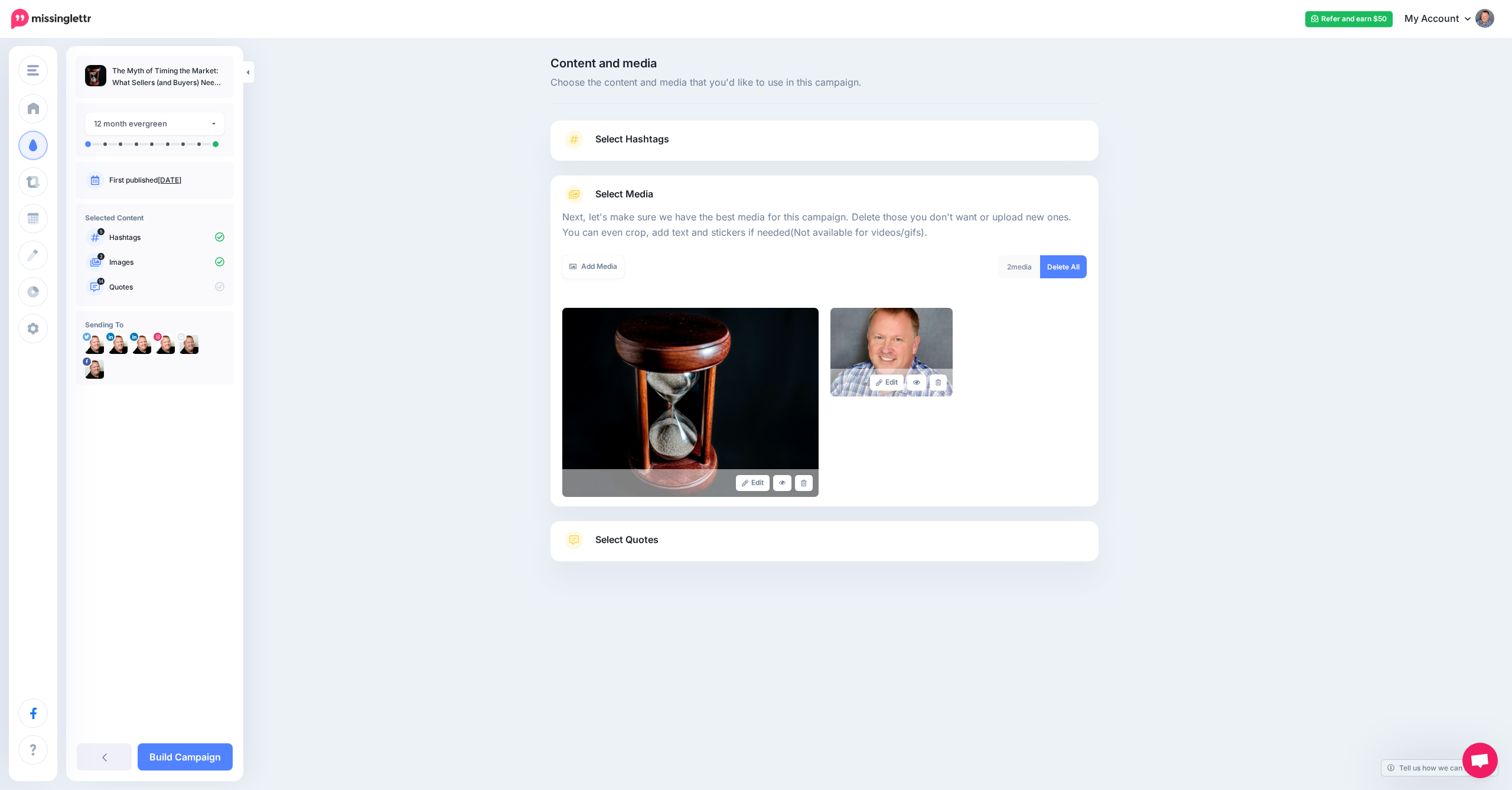
click at [629, 536] on span "Select Quotes" at bounding box center [627, 540] width 63 height 16
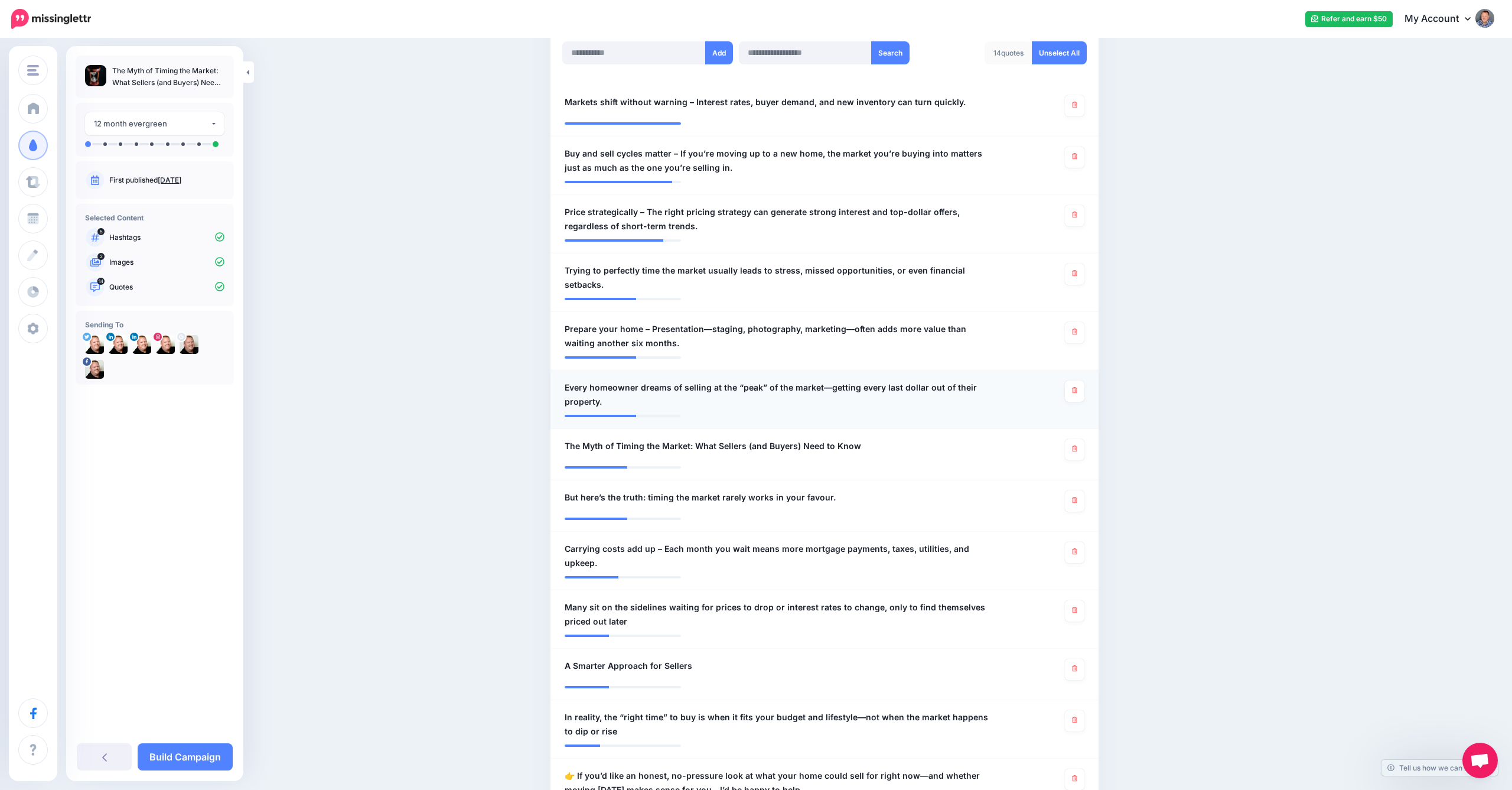
scroll to position [329, 0]
click at [1291, 189] on div "Content and media Choose the content and media that you'd like to use in this c…" at bounding box center [756, 661] width 1512 height 1902
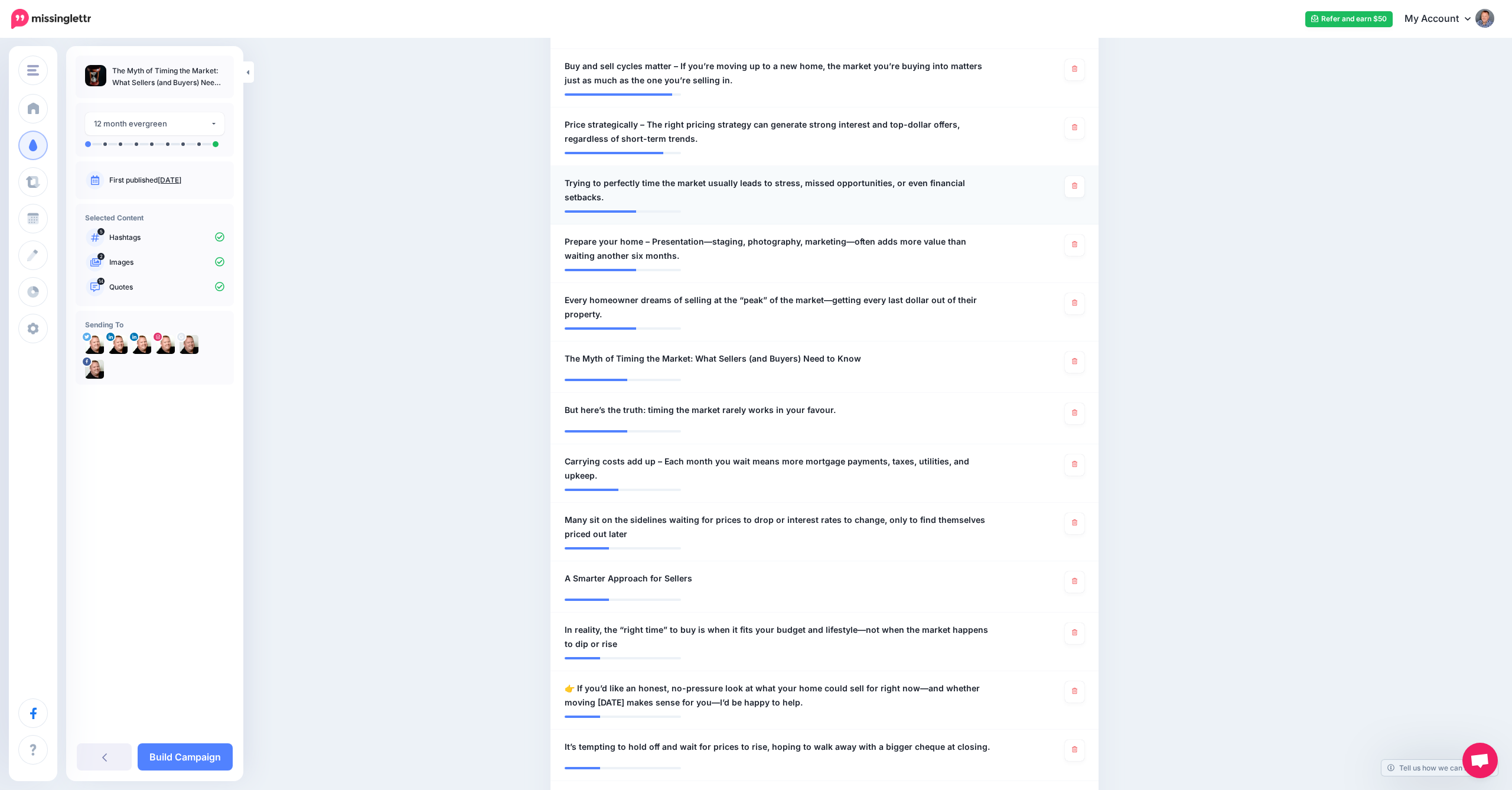
scroll to position [419, 0]
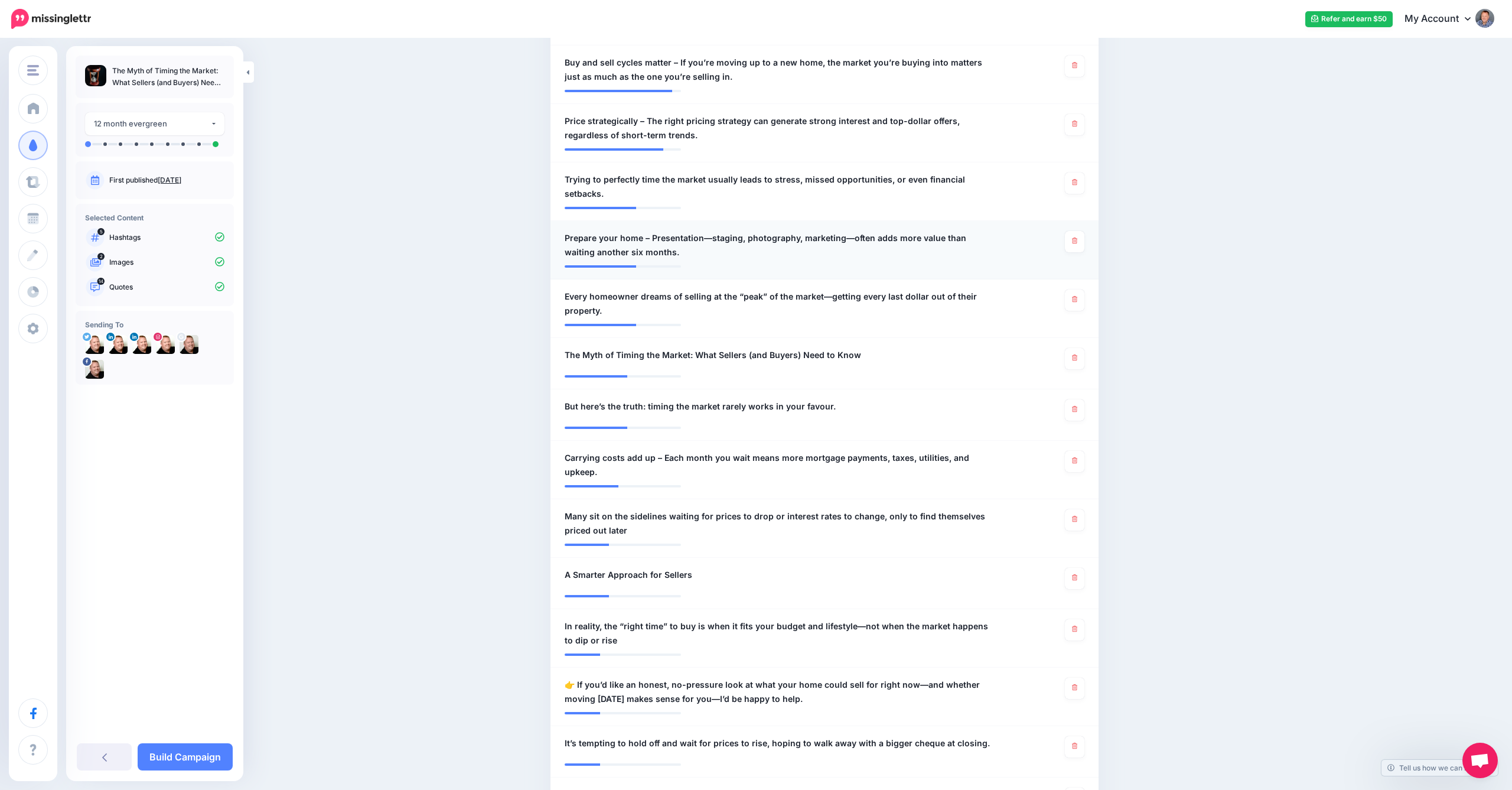
click at [698, 231] on span "Prepare your home – Presentation—staging, photography, marketing—often adds mor…" at bounding box center [780, 245] width 431 height 28
click at [698, 231] on textarea "**********" at bounding box center [780, 245] width 431 height 28
type textarea "**********"
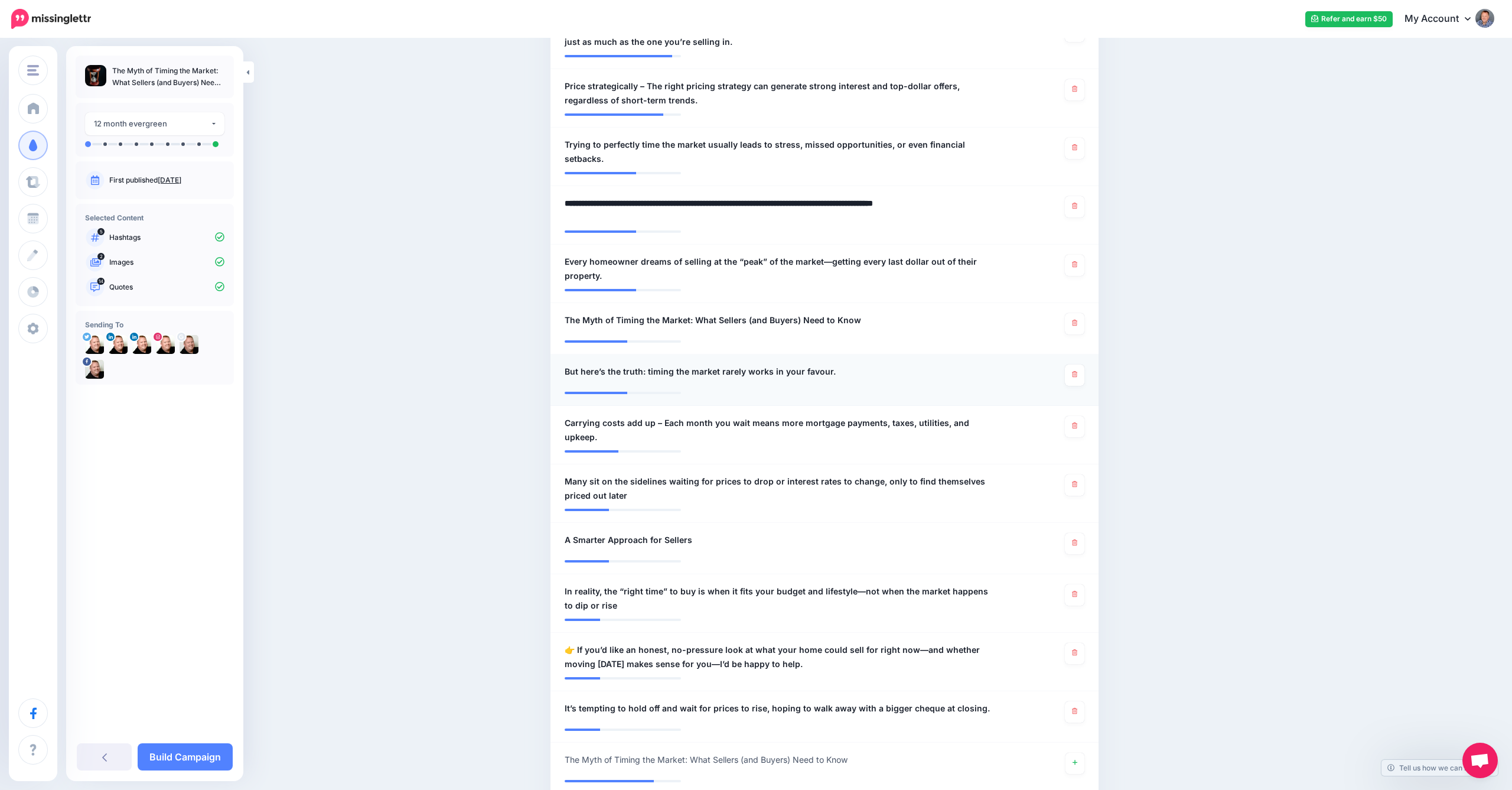
scroll to position [456, 0]
click at [594, 362] on span "But here’s the truth: timing the market rarely works in your favour." at bounding box center [700, 369] width 271 height 14
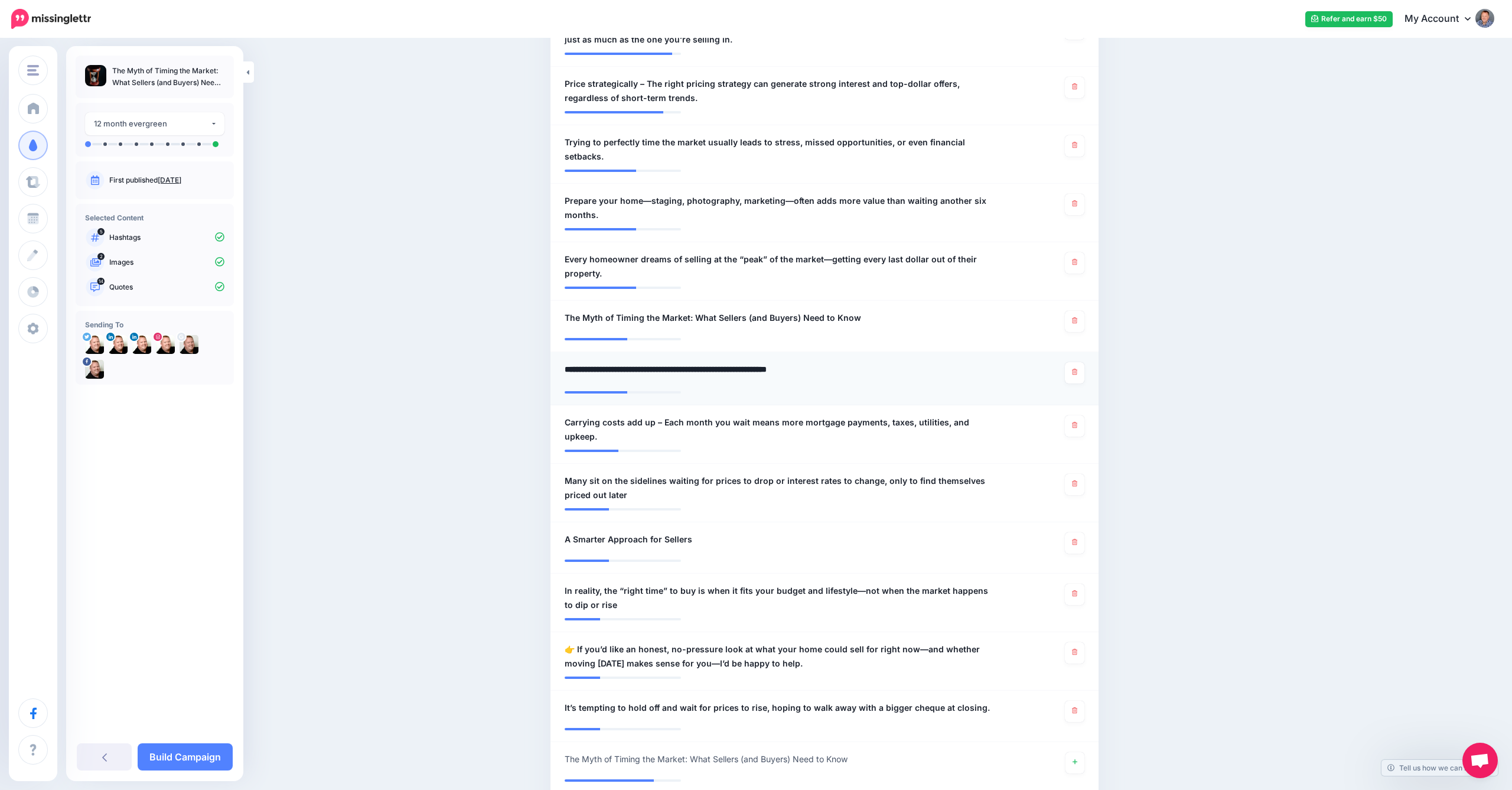
click at [584, 362] on textarea "**********" at bounding box center [780, 374] width 431 height 23
type textarea "**********"
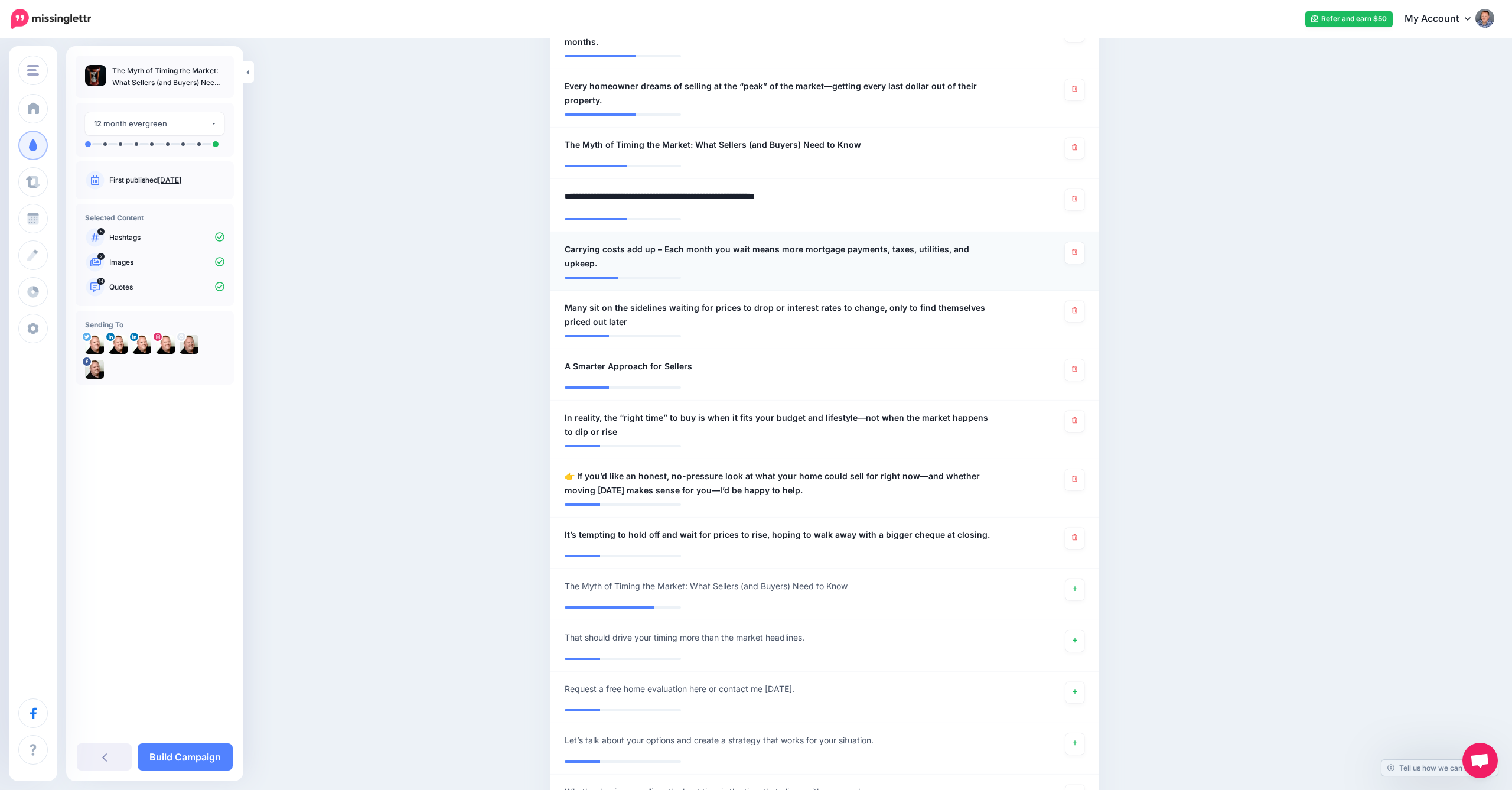
scroll to position [633, 0]
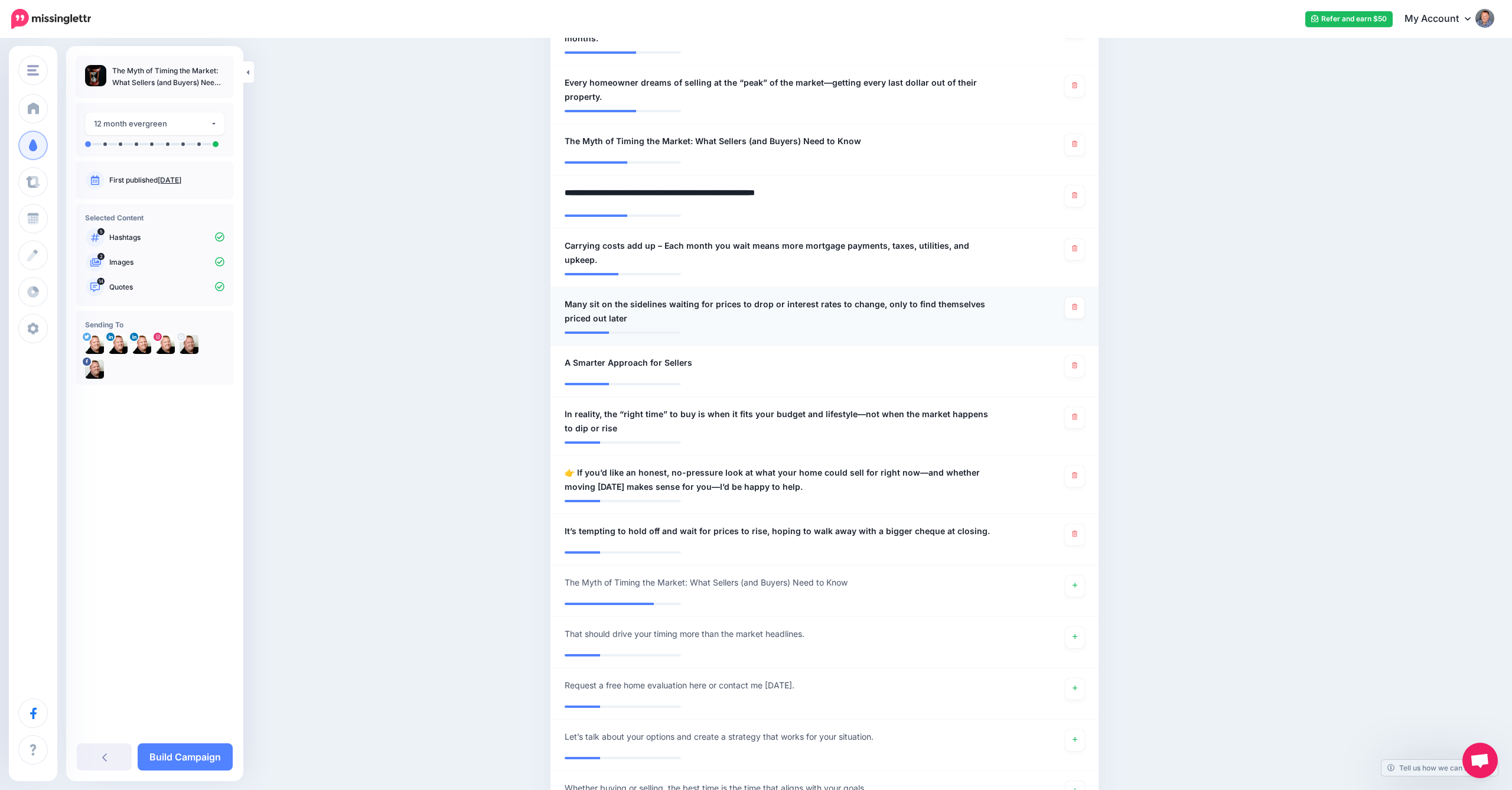
click at [638, 297] on span "Many sit on the sidelines waiting for prices to drop or interest rates to chang…" at bounding box center [780, 311] width 431 height 28
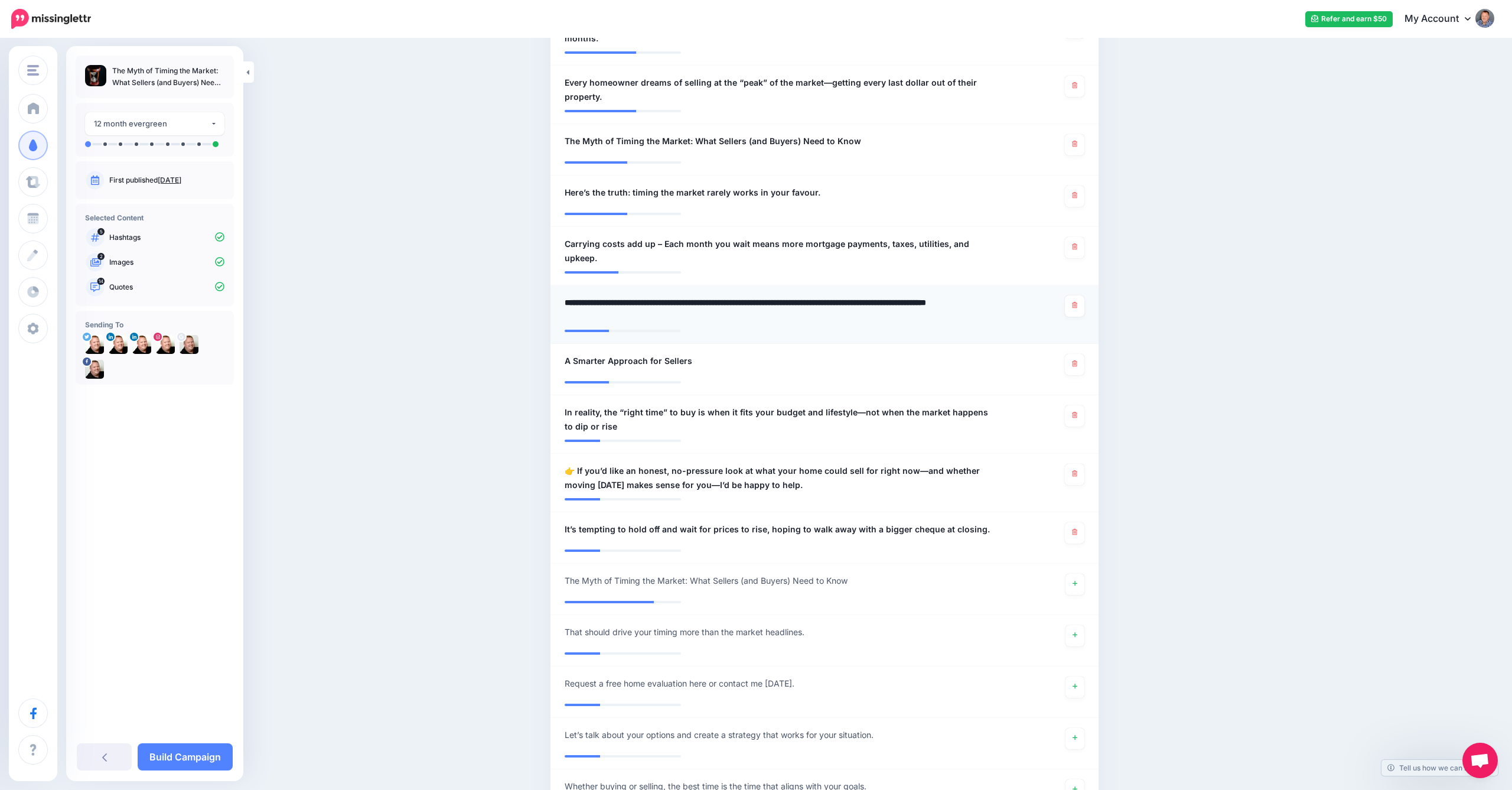
click at [636, 297] on textarea "**********" at bounding box center [780, 309] width 431 height 28
type textarea "**********"
click at [834, 355] on div "**********" at bounding box center [780, 364] width 448 height 21
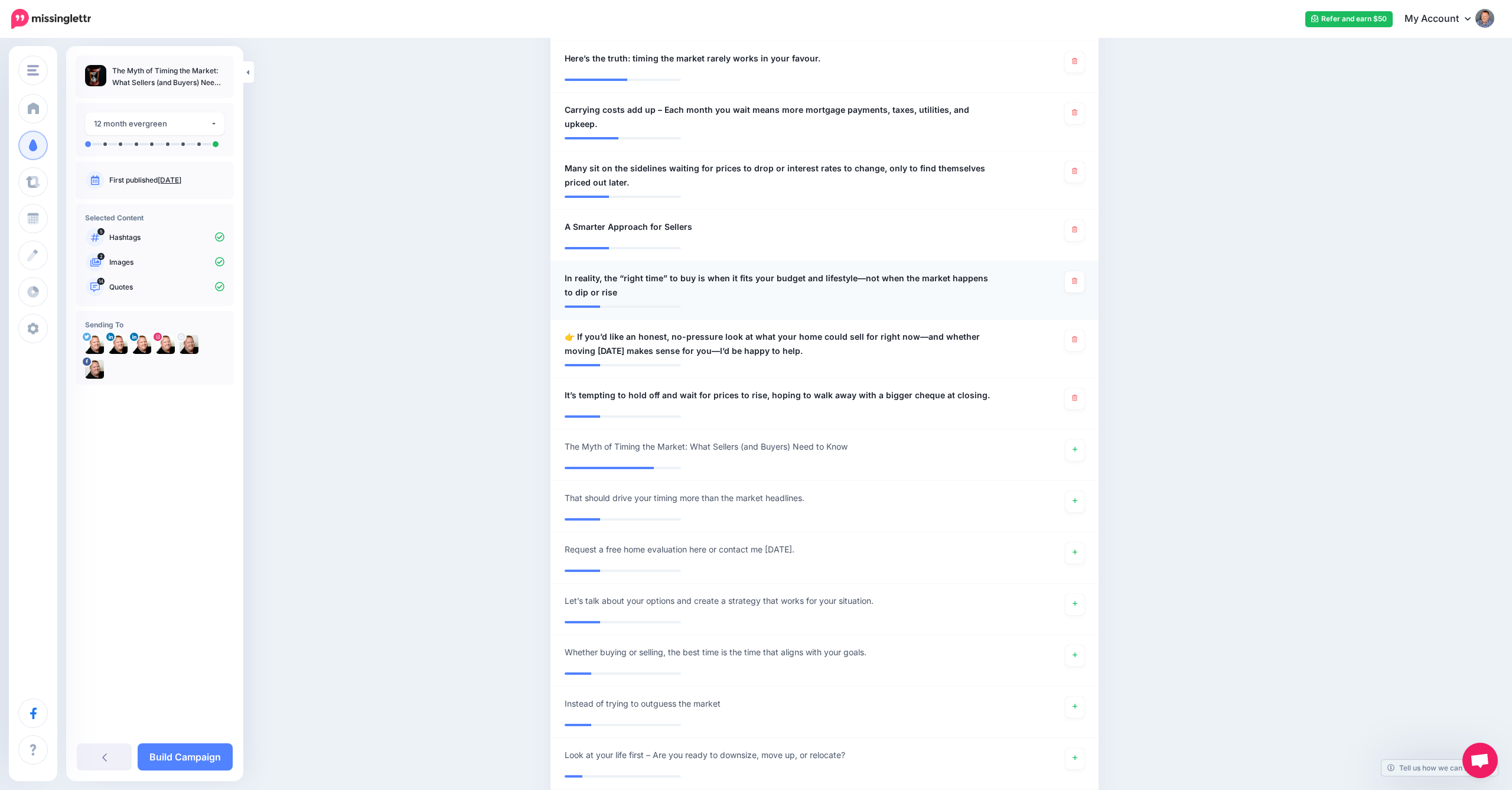
scroll to position [776, 0]
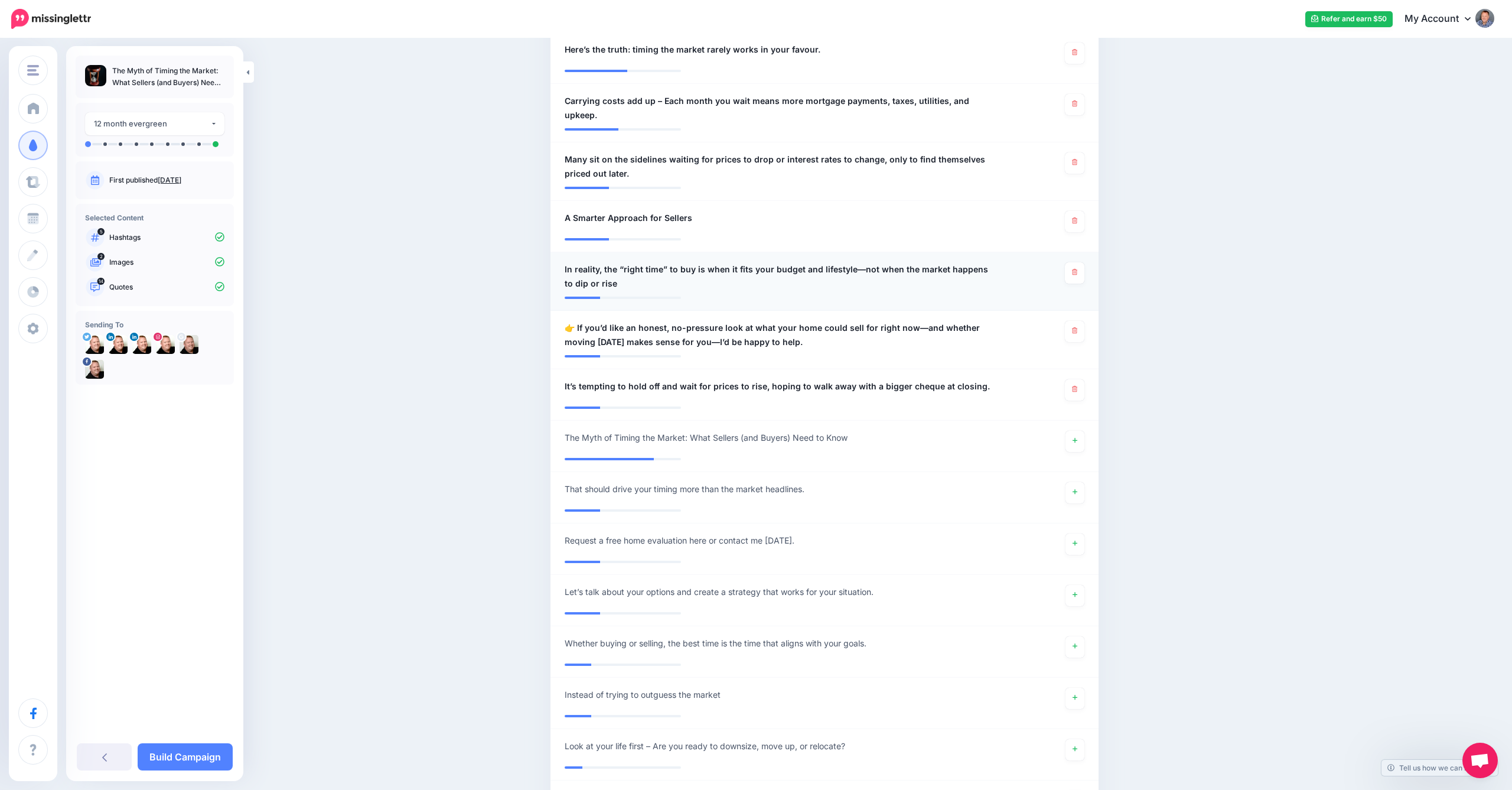
click at [608, 263] on span "In reality, the “right time” to buy is when it fits your budget and lifestyle—n…" at bounding box center [780, 276] width 431 height 28
click at [608, 263] on textarea "**********" at bounding box center [780, 276] width 431 height 28
click at [997, 263] on div "**********" at bounding box center [780, 276] width 448 height 28
click at [990, 263] on span "The “right time” to buy is when it fits your budget and lifestyle—not when the …" at bounding box center [780, 276] width 431 height 28
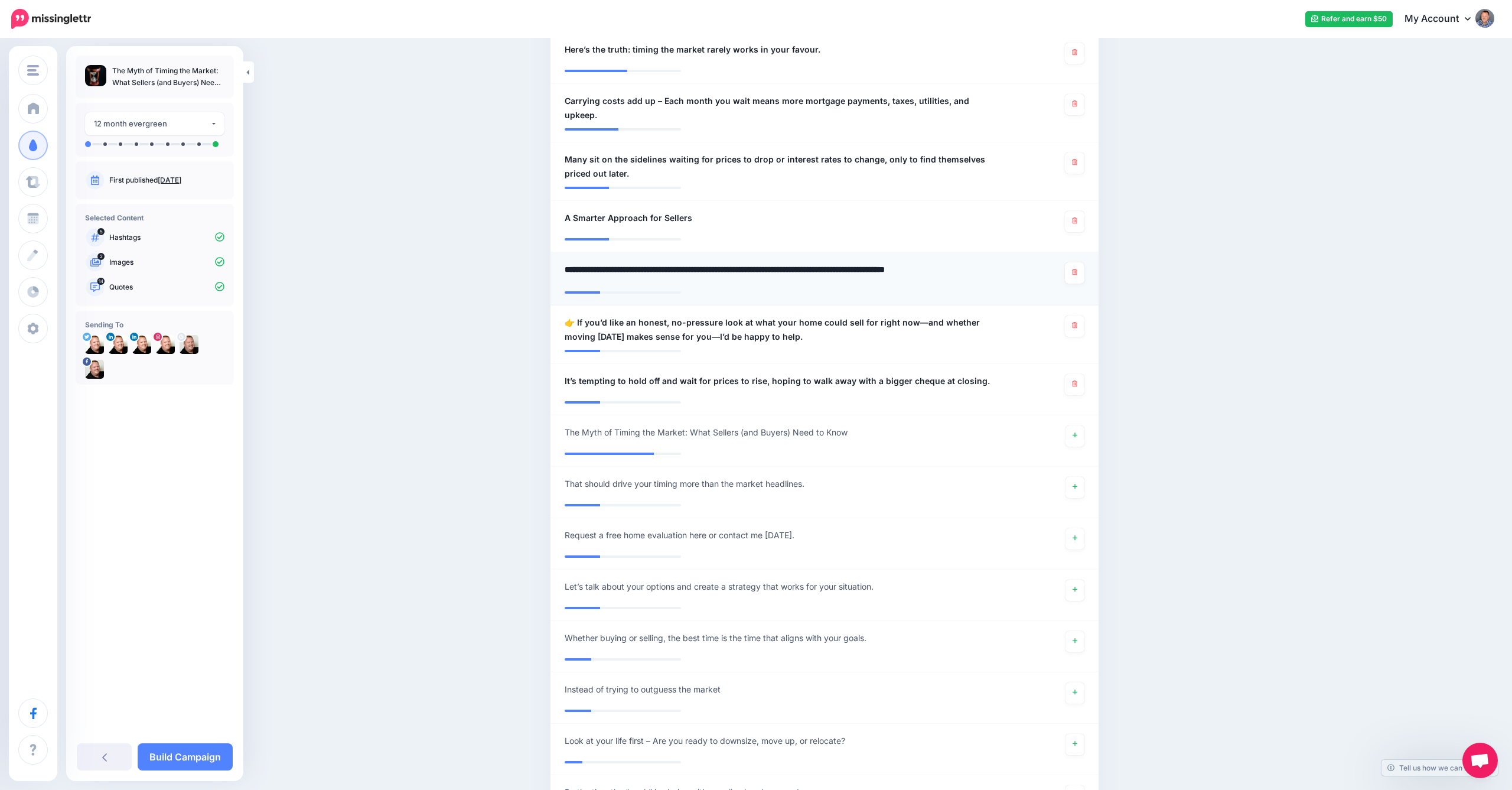
click at [989, 263] on textarea "**********" at bounding box center [780, 274] width 431 height 23
type textarea "**********"
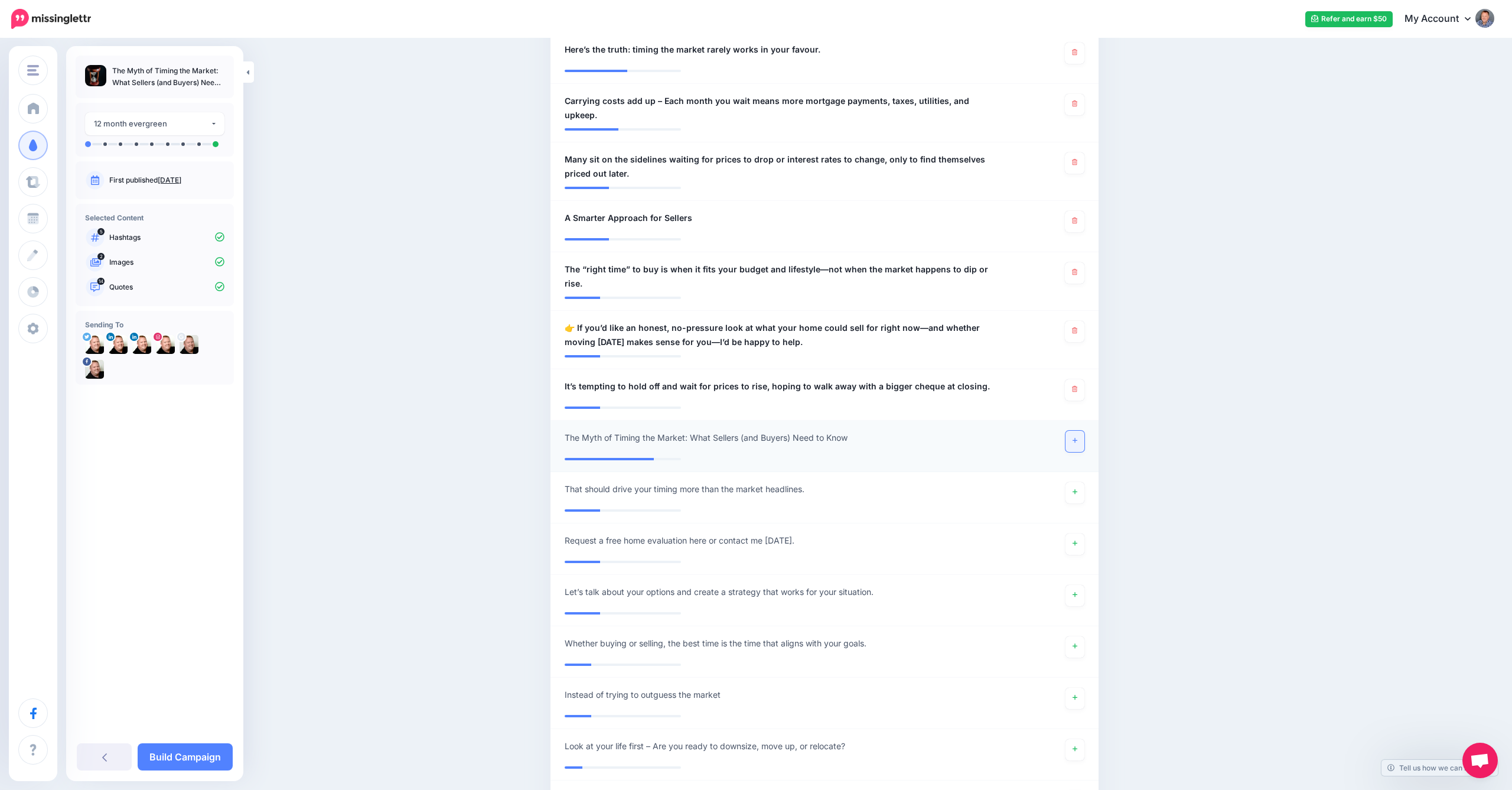
click at [1078, 431] on link at bounding box center [1075, 441] width 19 height 21
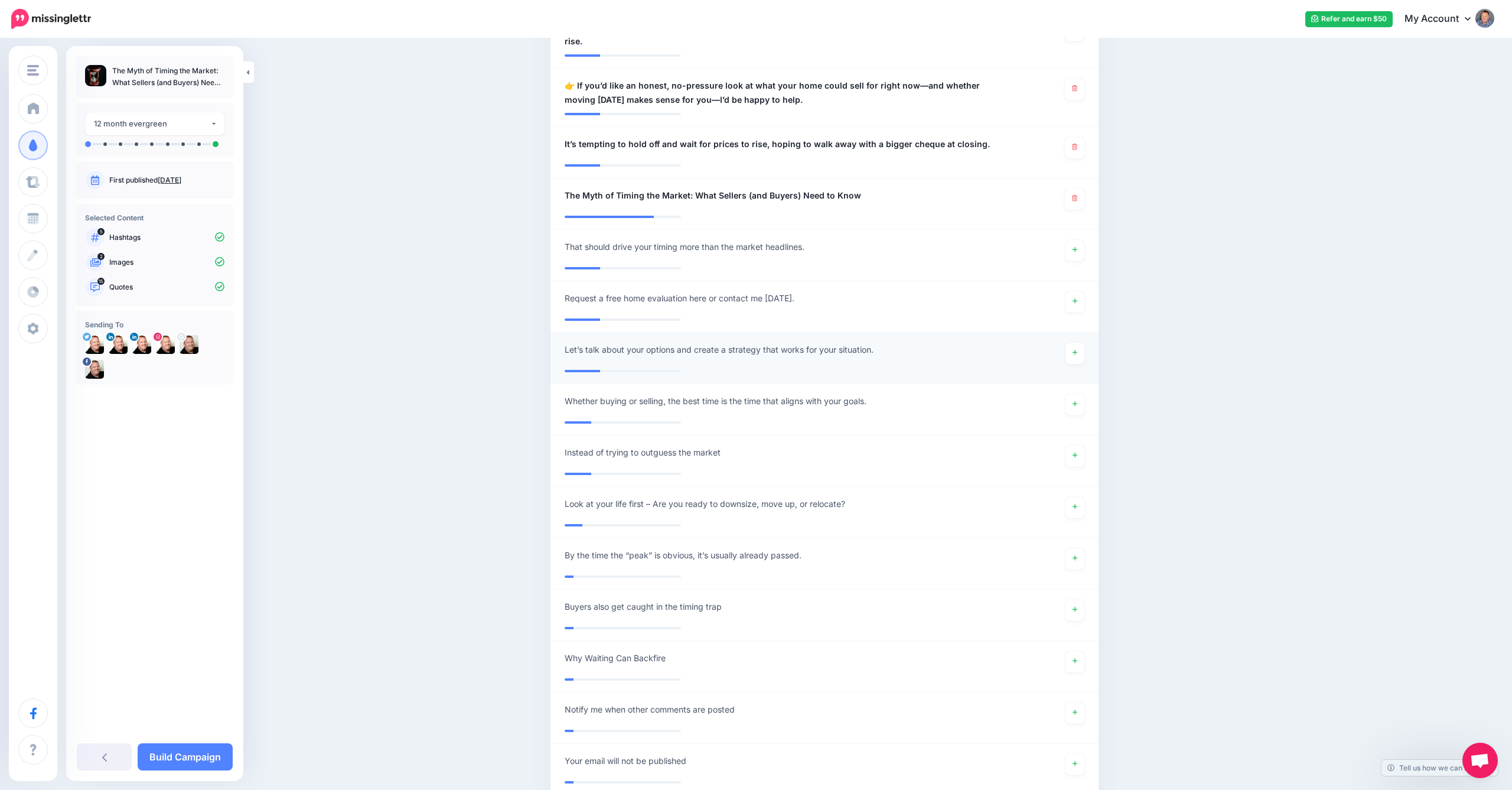
scroll to position [1021, 0]
click at [1076, 397] on icon at bounding box center [1075, 400] width 5 height 6
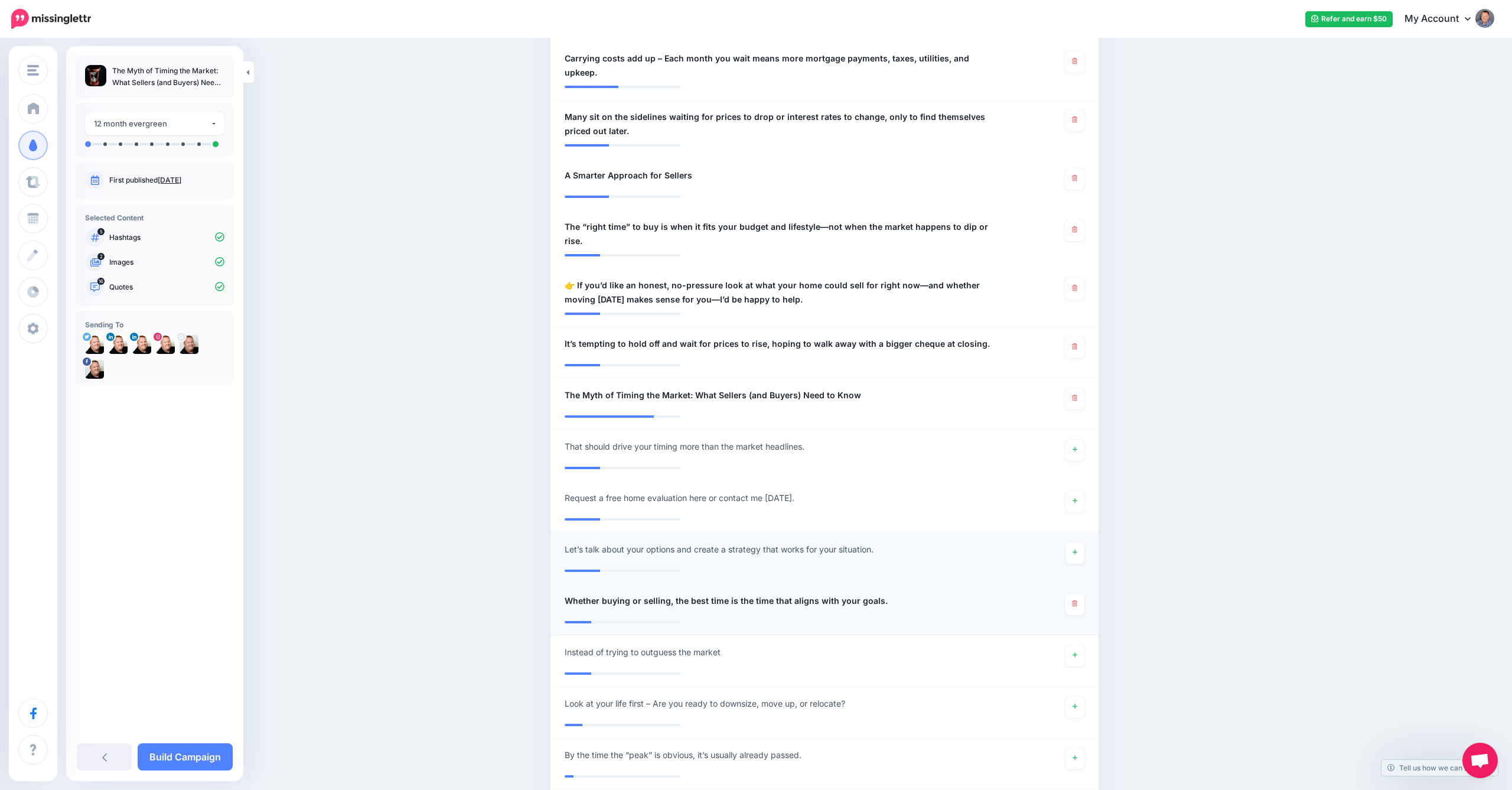
scroll to position [818, 0]
click at [1081, 280] on link at bounding box center [1075, 290] width 19 height 21
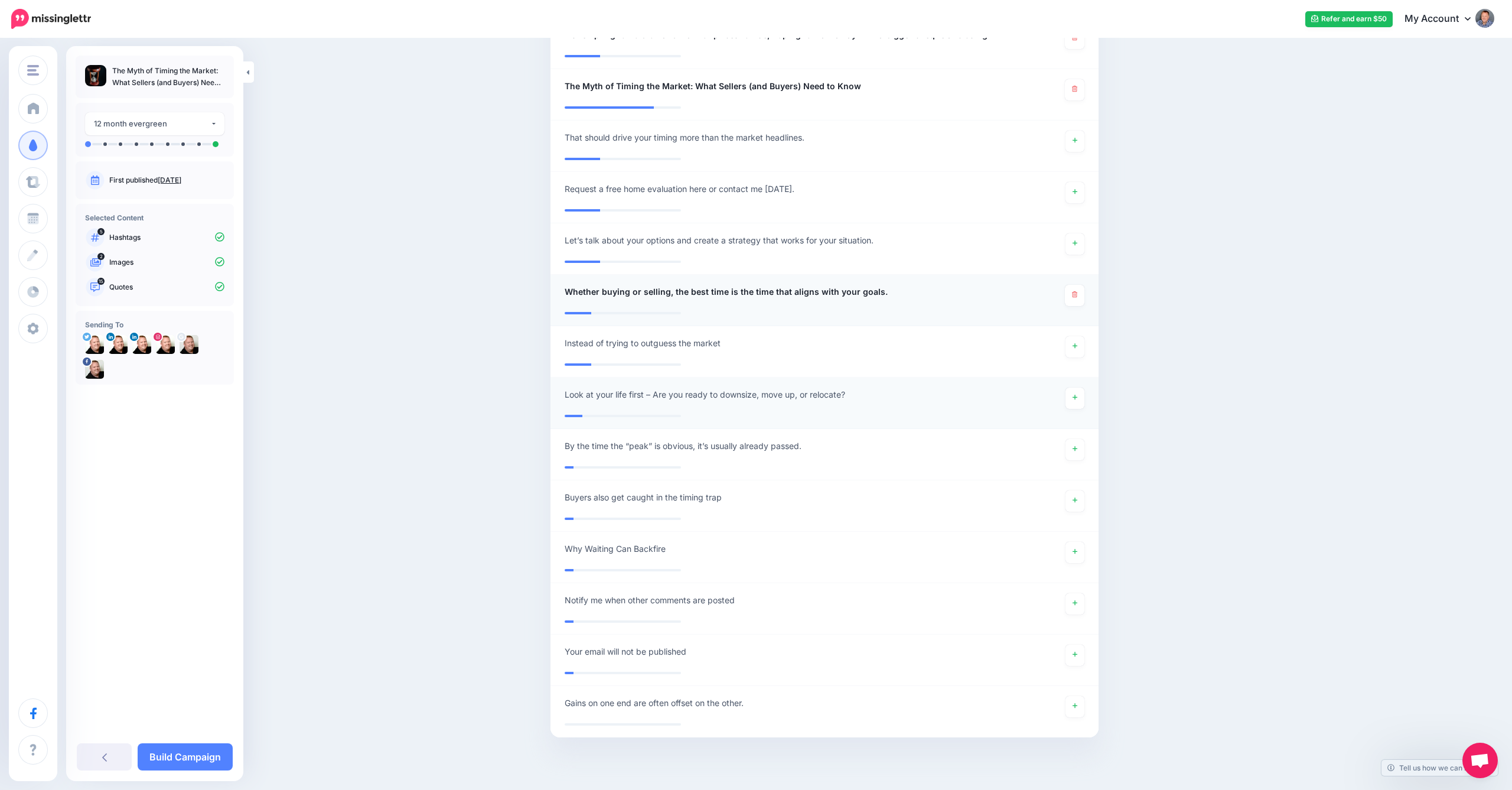
scroll to position [1127, 0]
click at [653, 388] on span "Look at your life first – Are you ready to downsize, move up, or relocate?" at bounding box center [705, 395] width 280 height 14
click at [655, 388] on textarea "**********" at bounding box center [780, 400] width 431 height 23
type textarea "**********"
click at [1076, 550] on icon at bounding box center [1075, 552] width 5 height 5
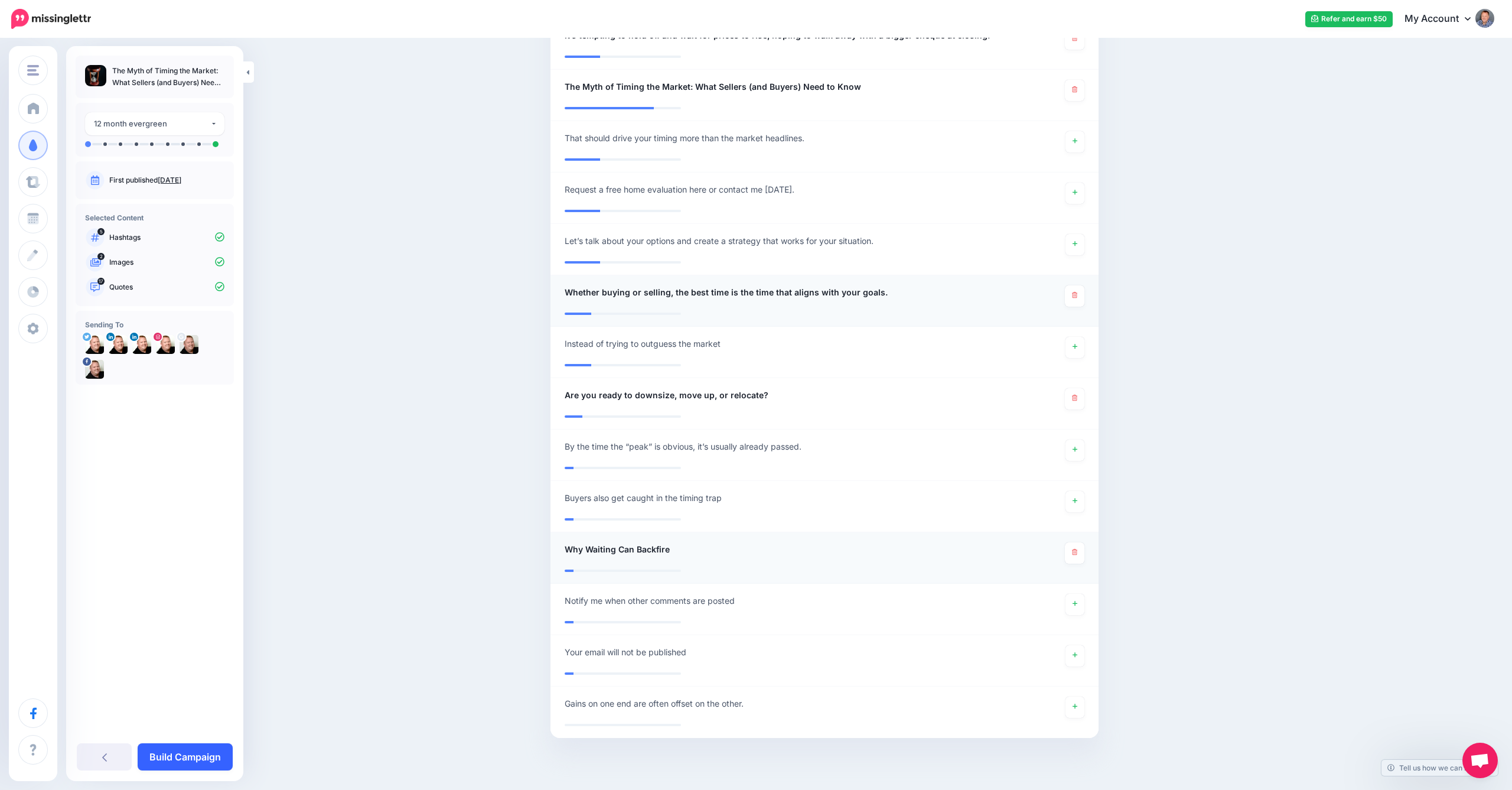
click at [195, 749] on link "Build Campaign" at bounding box center [185, 757] width 95 height 28
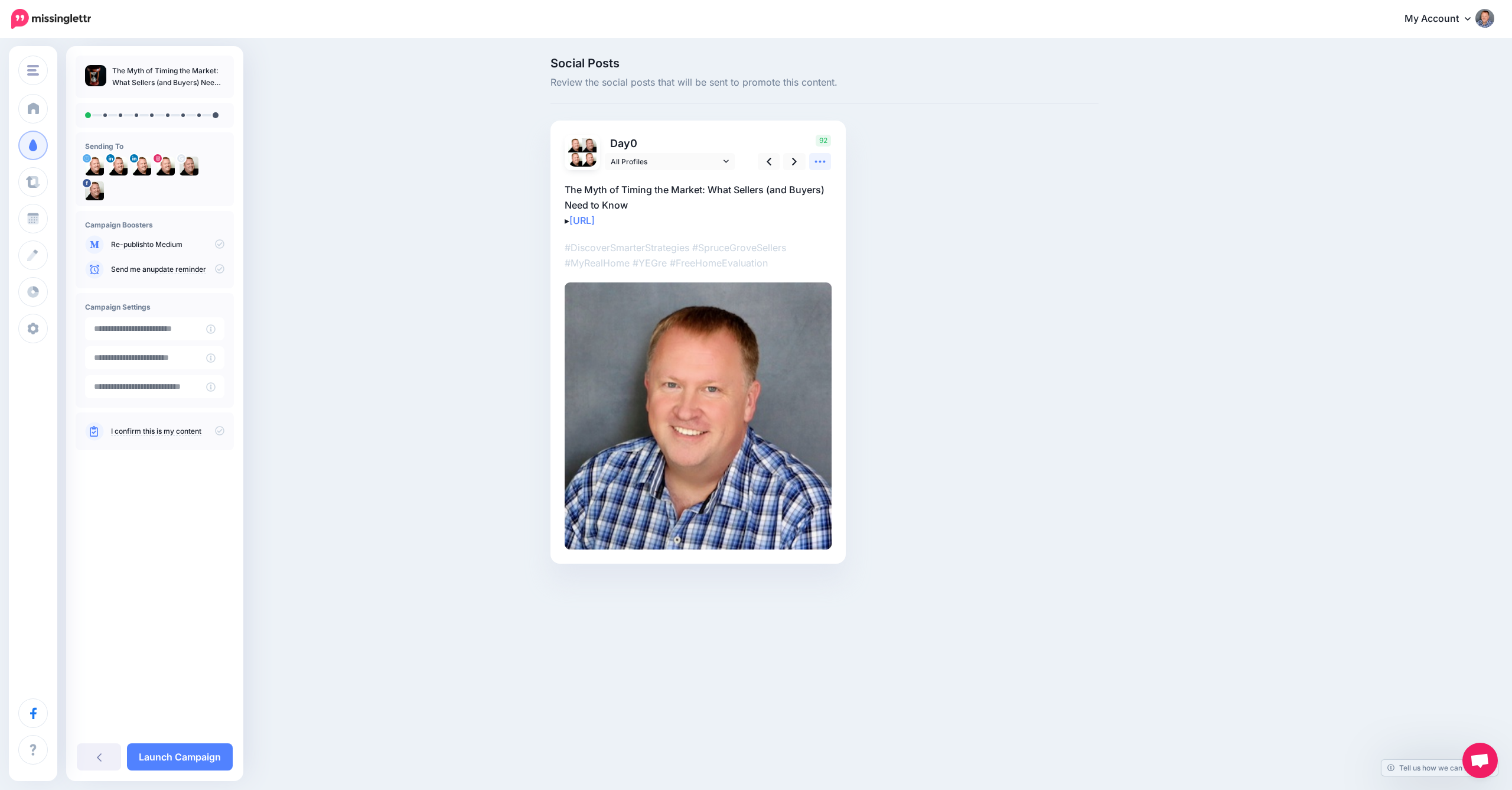
click at [825, 161] on icon at bounding box center [820, 162] width 10 height 2
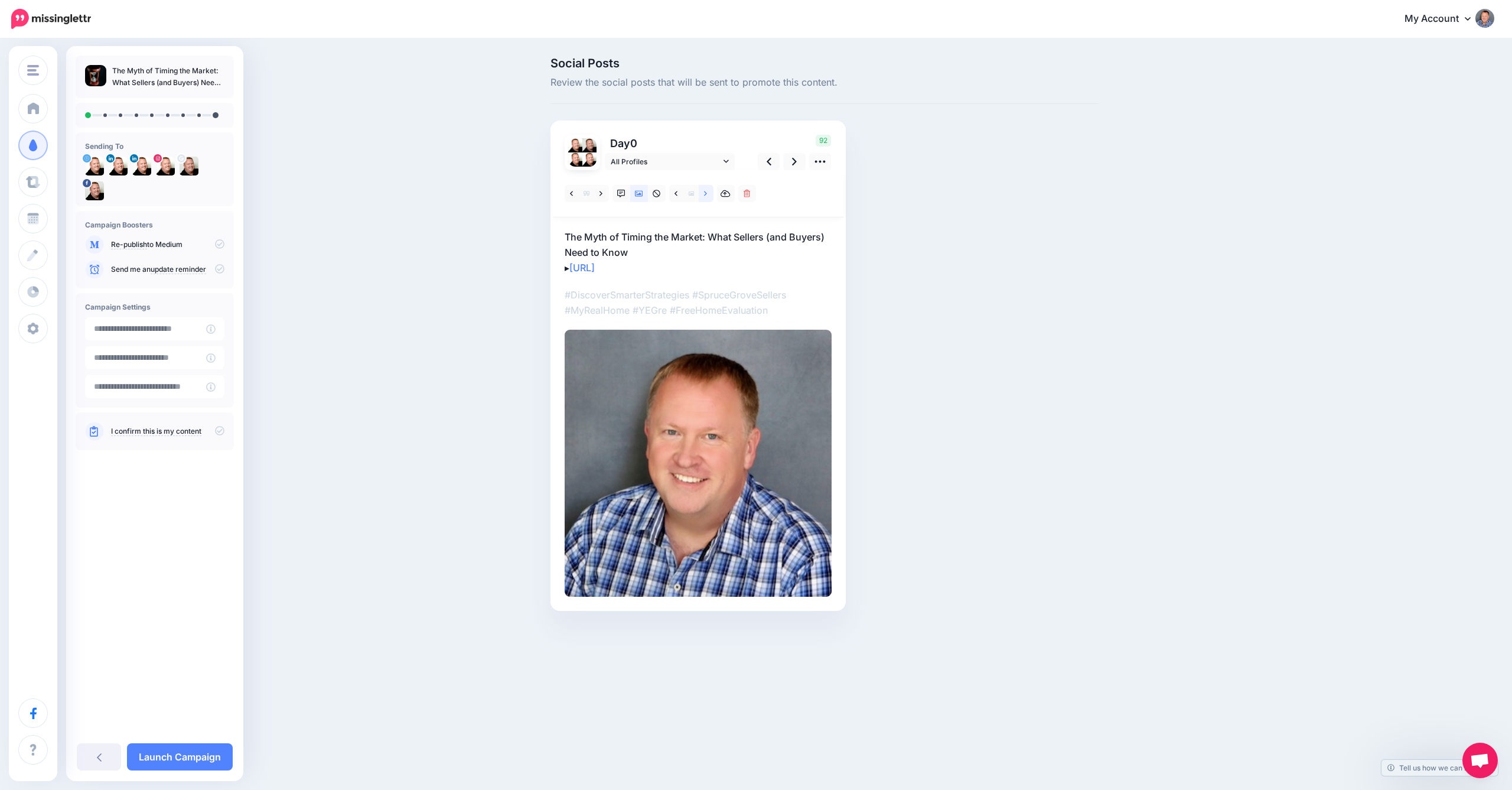
click at [707, 192] on icon at bounding box center [705, 194] width 3 height 8
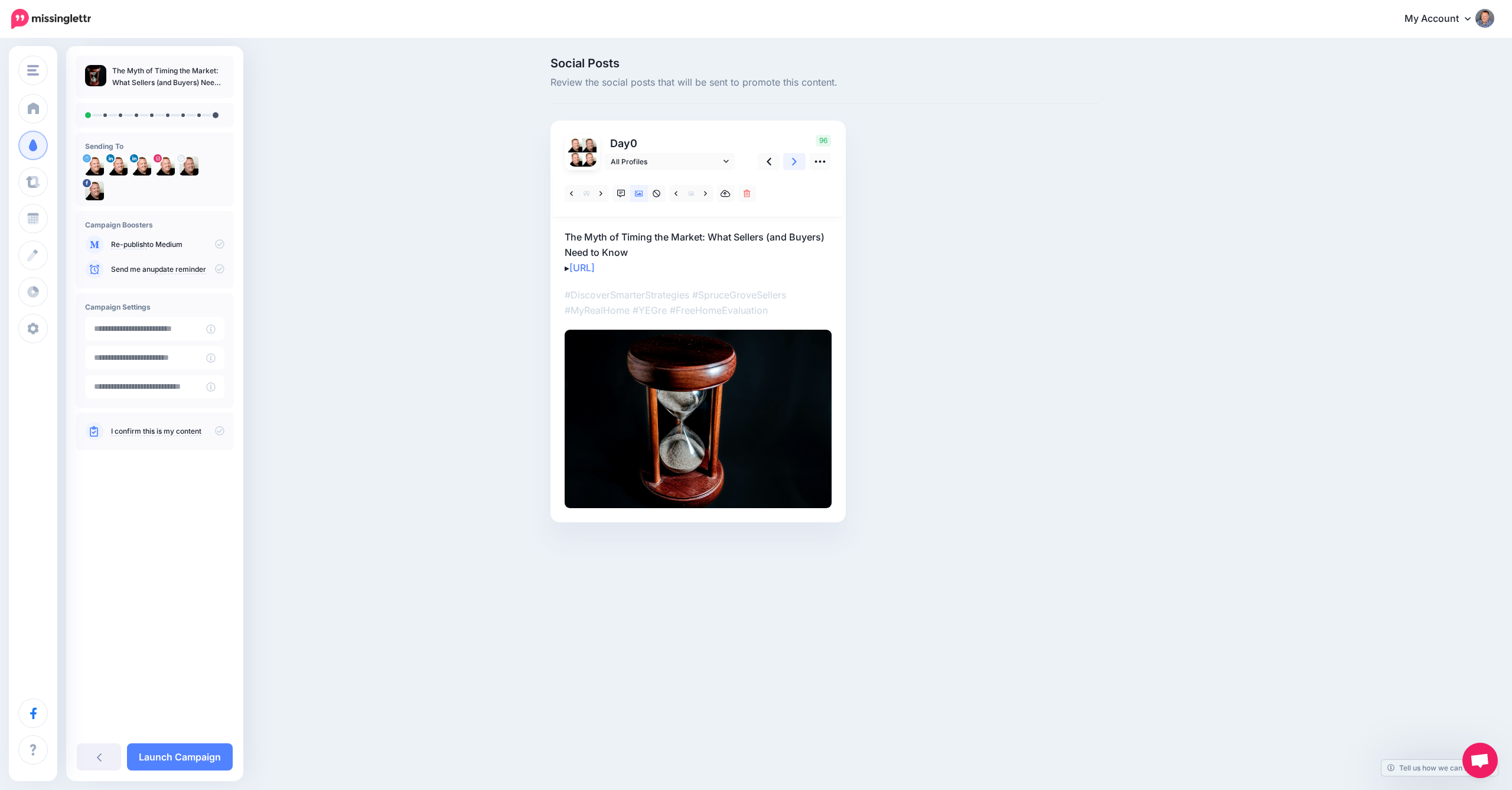
click at [794, 163] on icon at bounding box center [794, 161] width 5 height 8
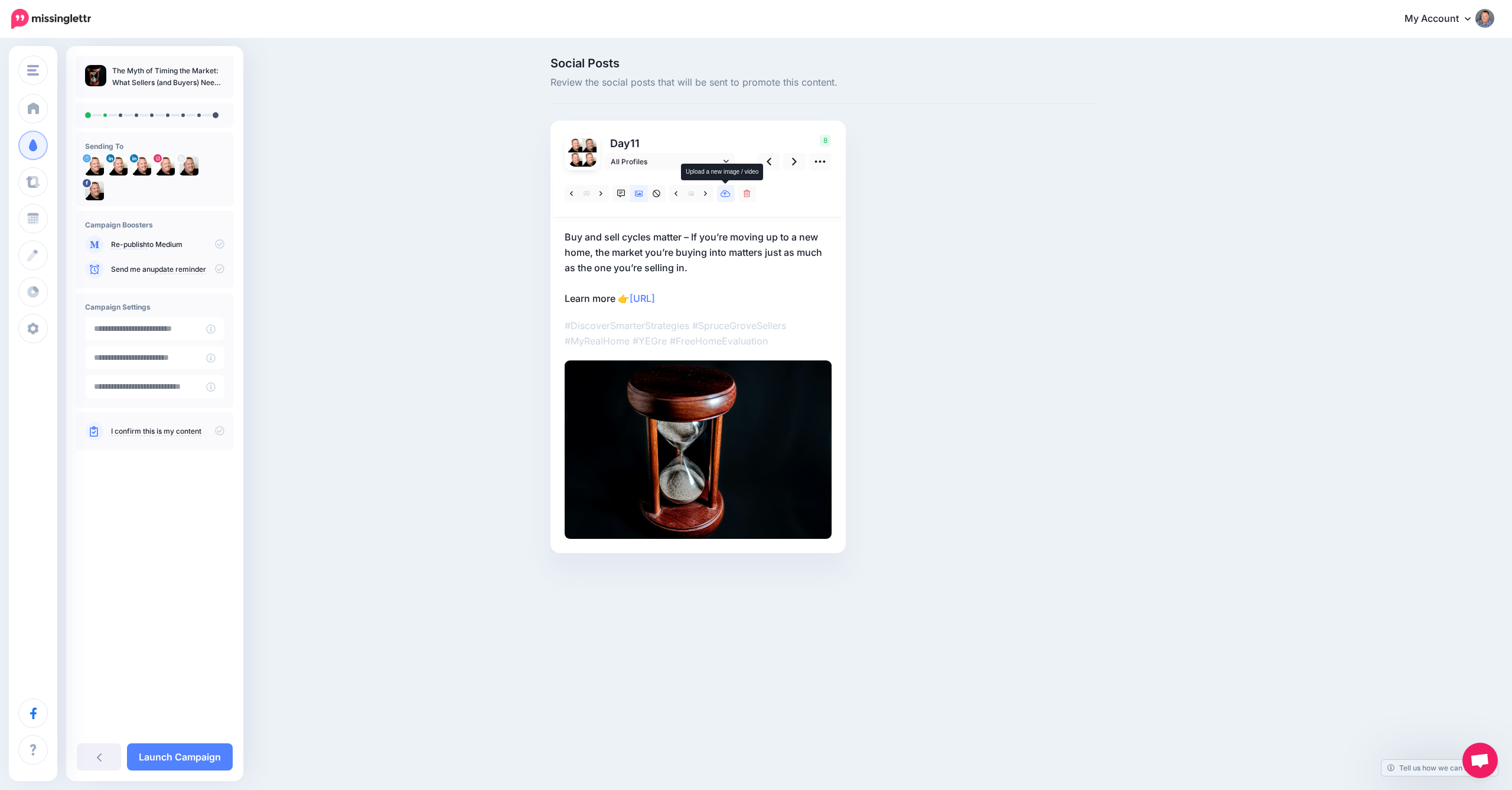
click at [724, 195] on icon at bounding box center [726, 194] width 10 height 8
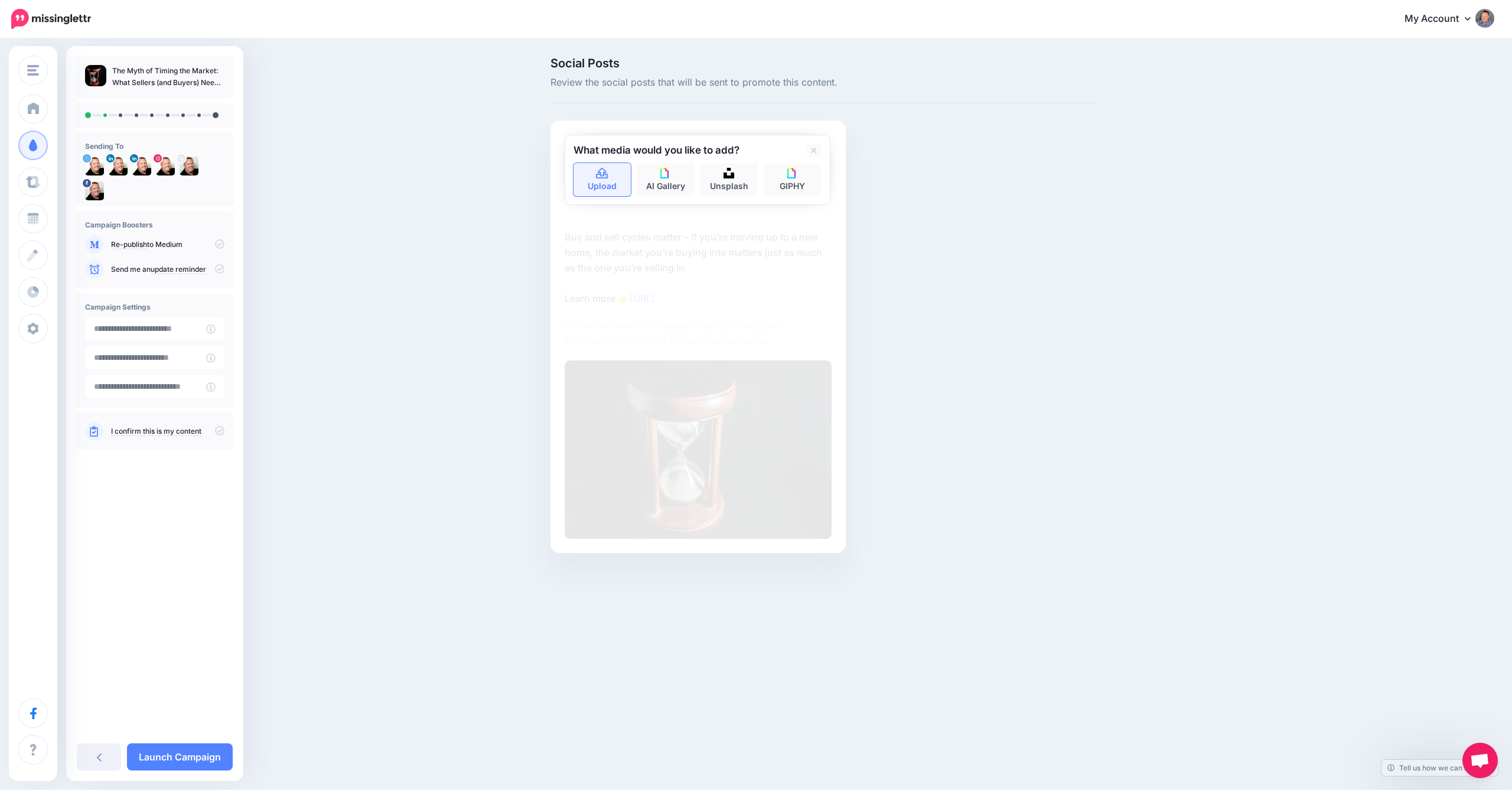
click at [603, 179] on link "Upload" at bounding box center [603, 179] width 58 height 33
click at [662, 175] on img at bounding box center [665, 173] width 10 height 10
click at [663, 180] on div "No images found. You might want to change the search term and try again." at bounding box center [698, 181] width 248 height 36
click at [656, 174] on div "No images found. You might want to change the search term and try again." at bounding box center [698, 181] width 248 height 36
click at [598, 150] on icon at bounding box center [599, 150] width 3 height 6
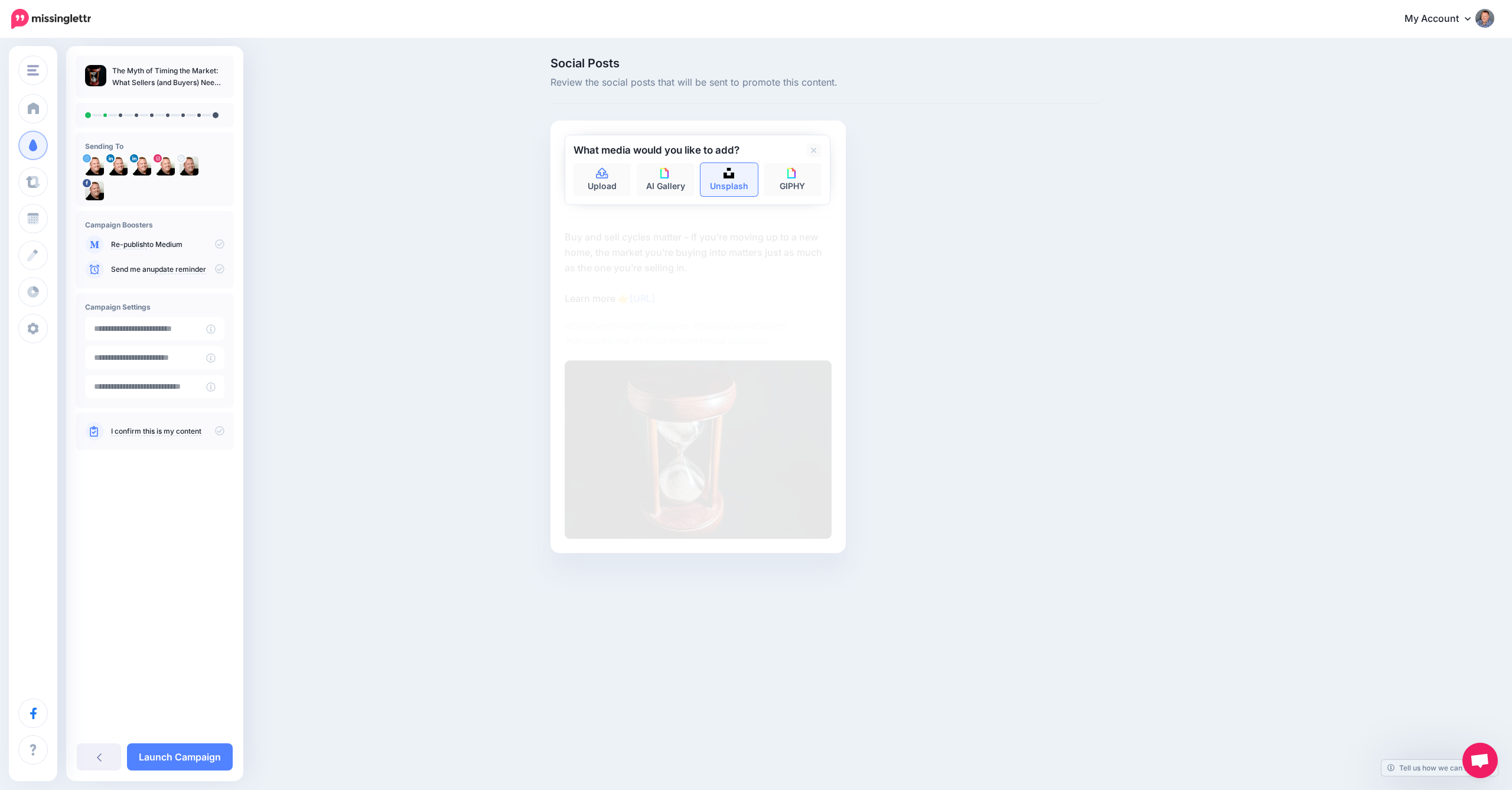
click at [733, 176] on img at bounding box center [729, 173] width 10 height 10
type input "**********"
click at [810, 174] on button "submit" at bounding box center [811, 175] width 21 height 23
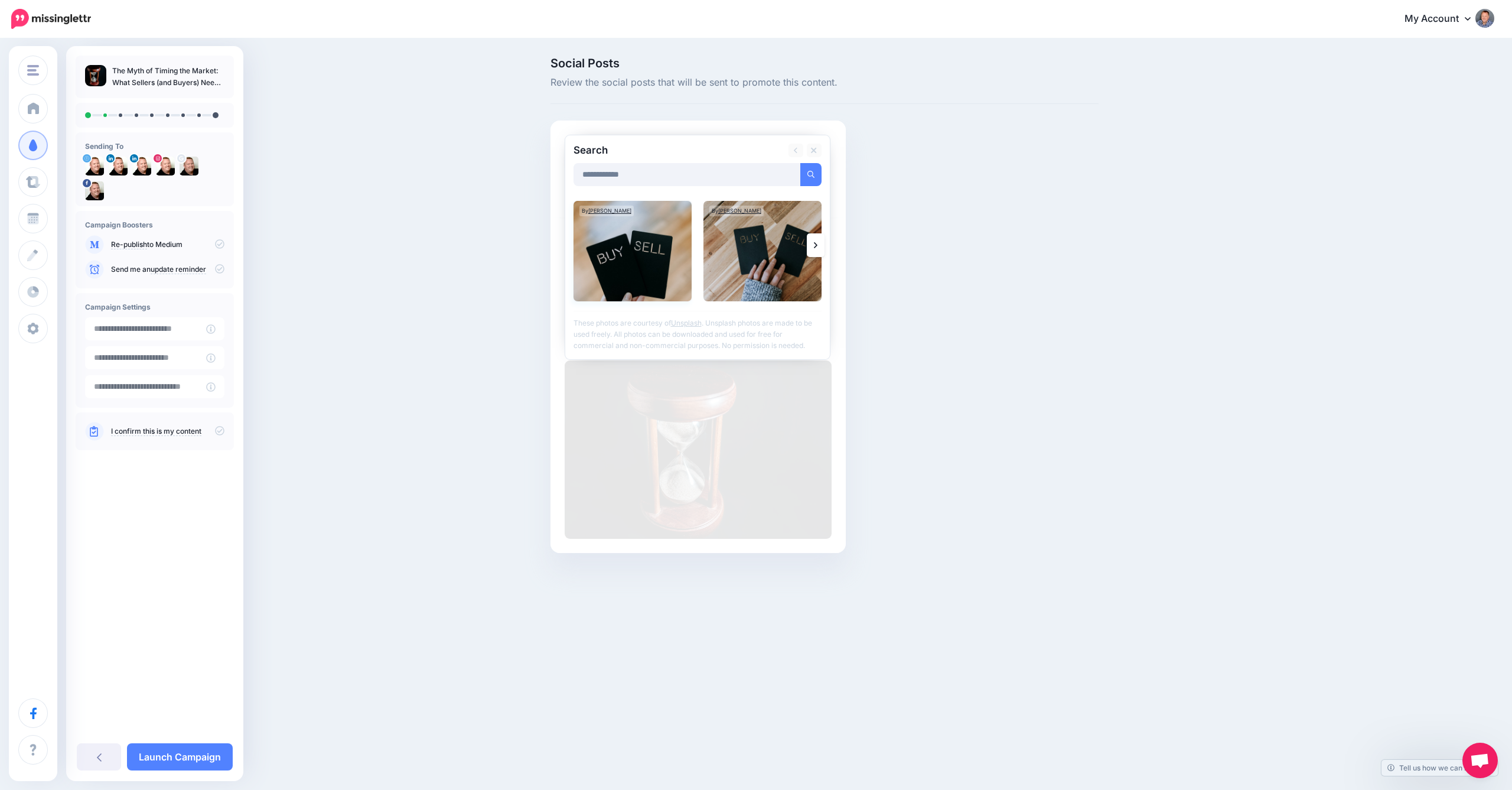
click at [644, 257] on img at bounding box center [633, 251] width 118 height 100
click at [797, 179] on link "Add Media" at bounding box center [796, 175] width 50 height 23
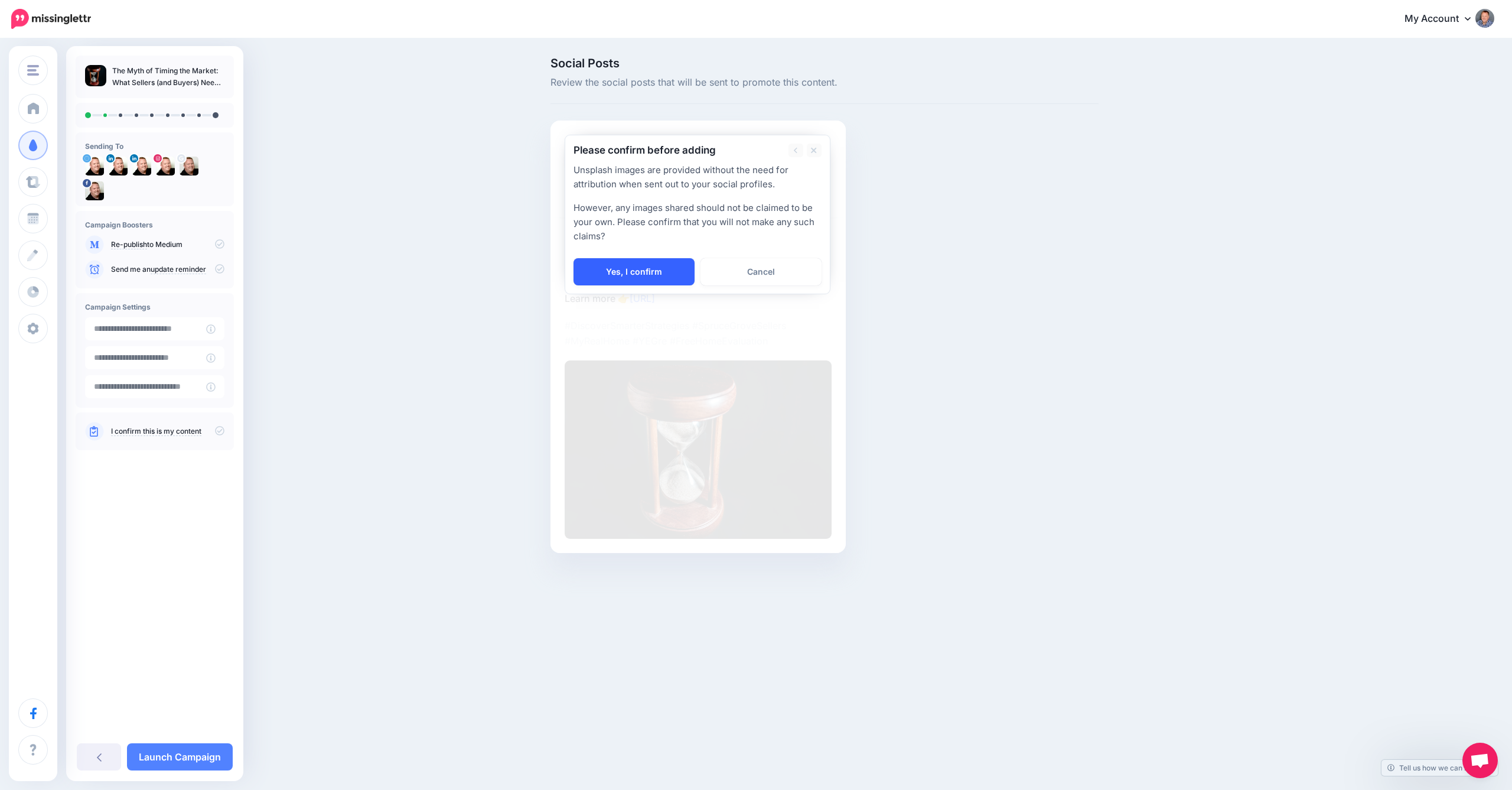
click at [638, 269] on link "Yes, I confirm" at bounding box center [634, 272] width 121 height 28
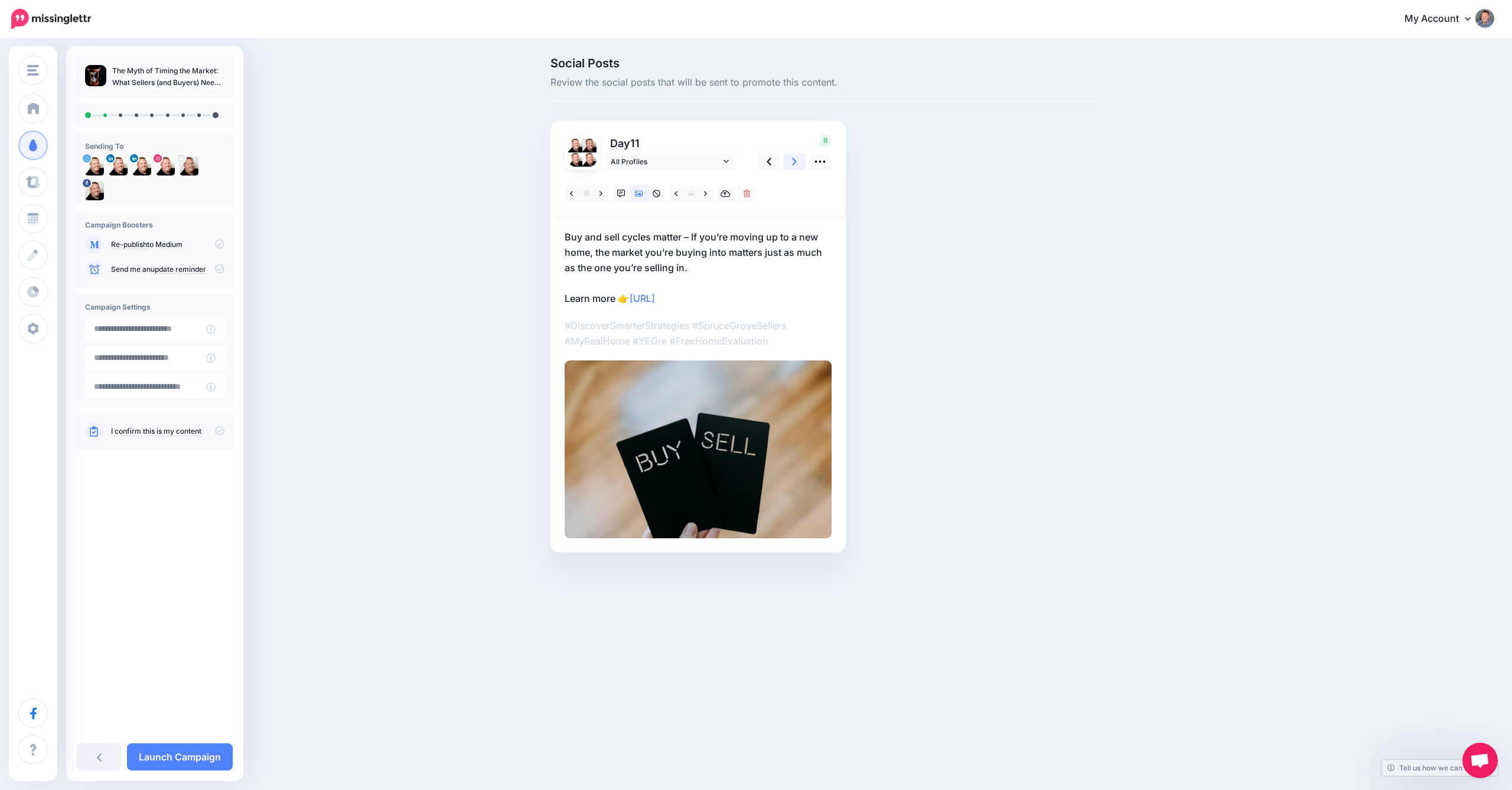
click at [795, 160] on icon at bounding box center [794, 161] width 5 height 8
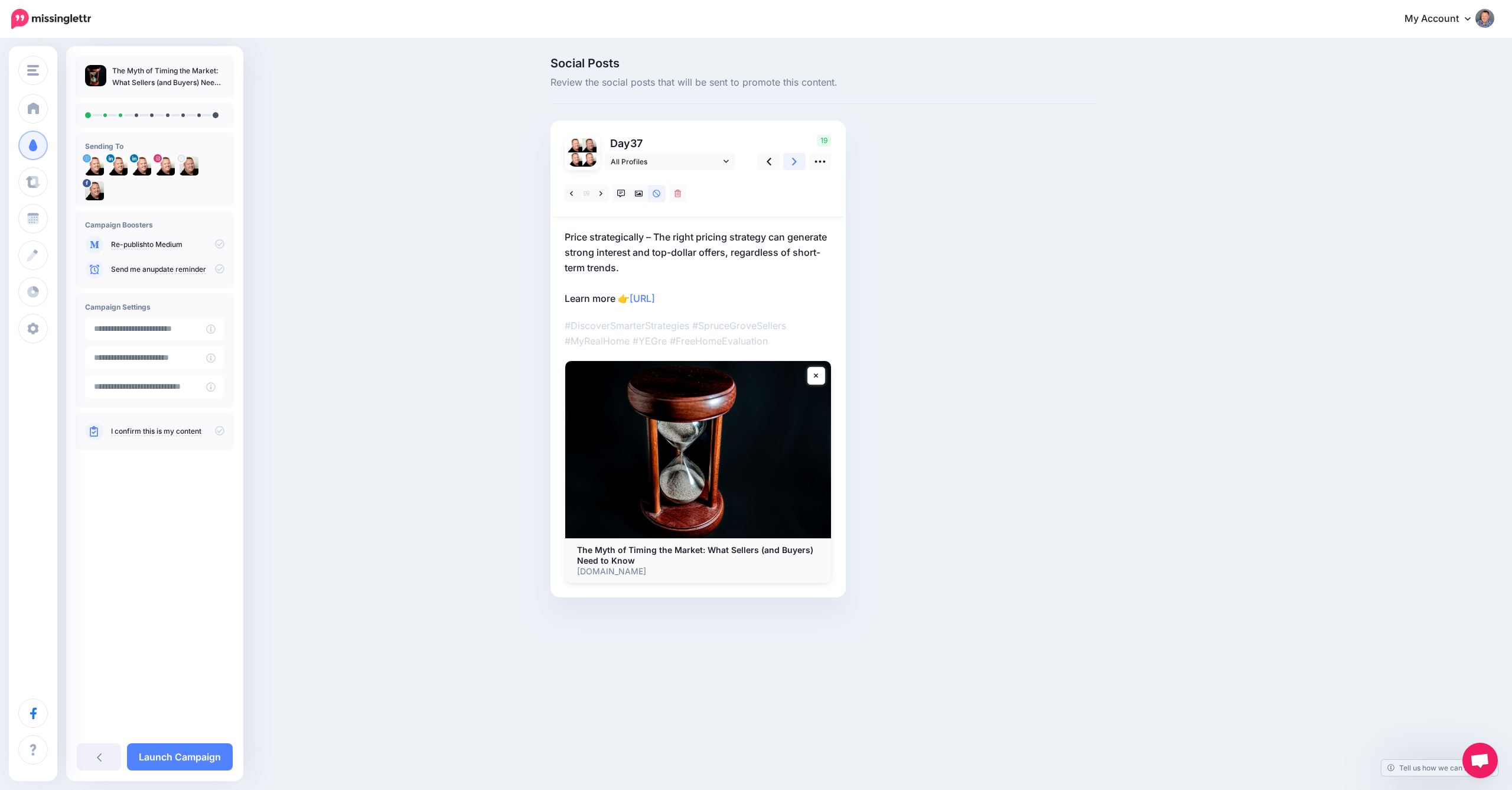
click at [797, 160] on icon at bounding box center [794, 162] width 5 height 12
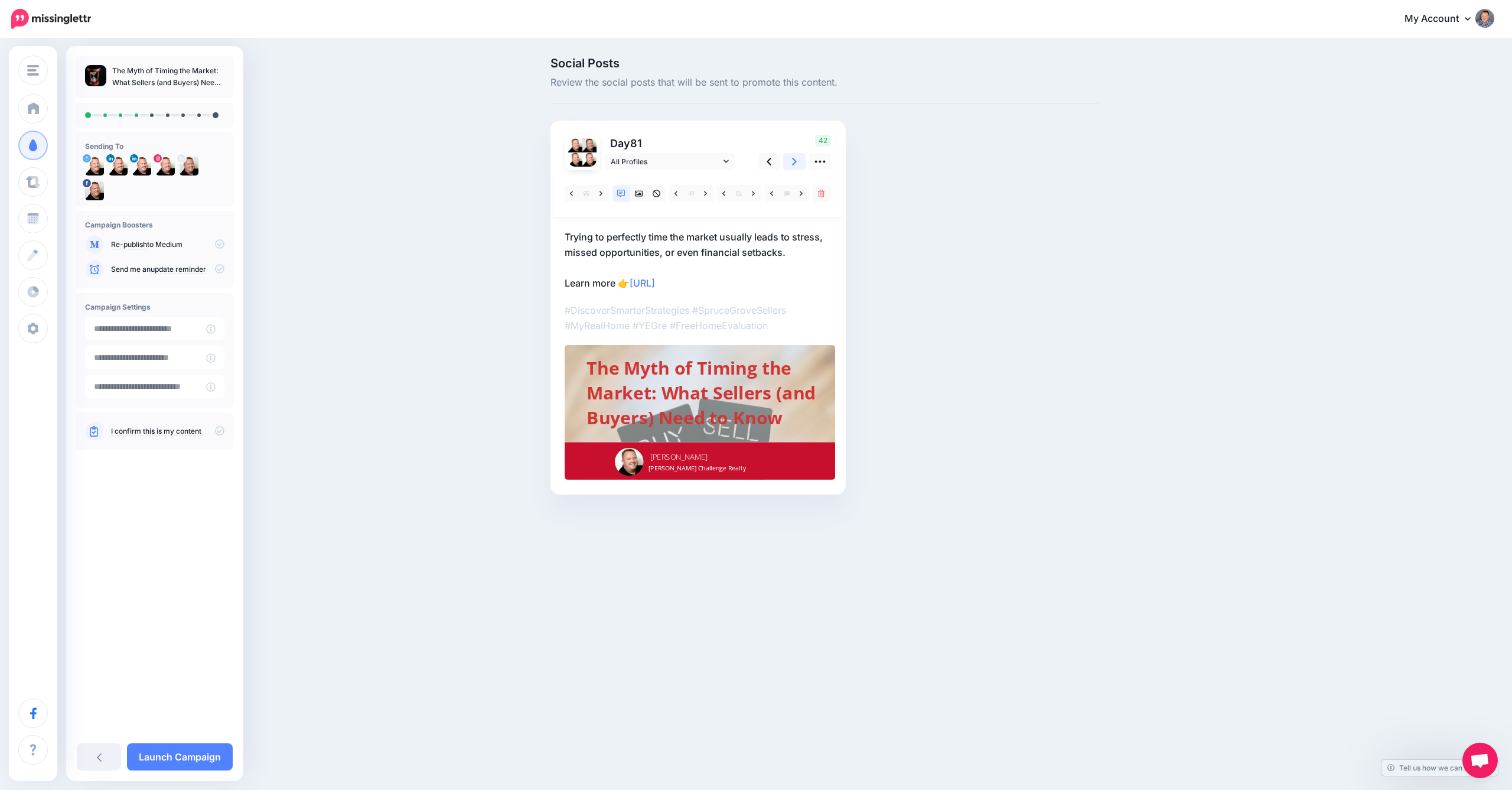
click at [797, 161] on icon at bounding box center [794, 161] width 5 height 8
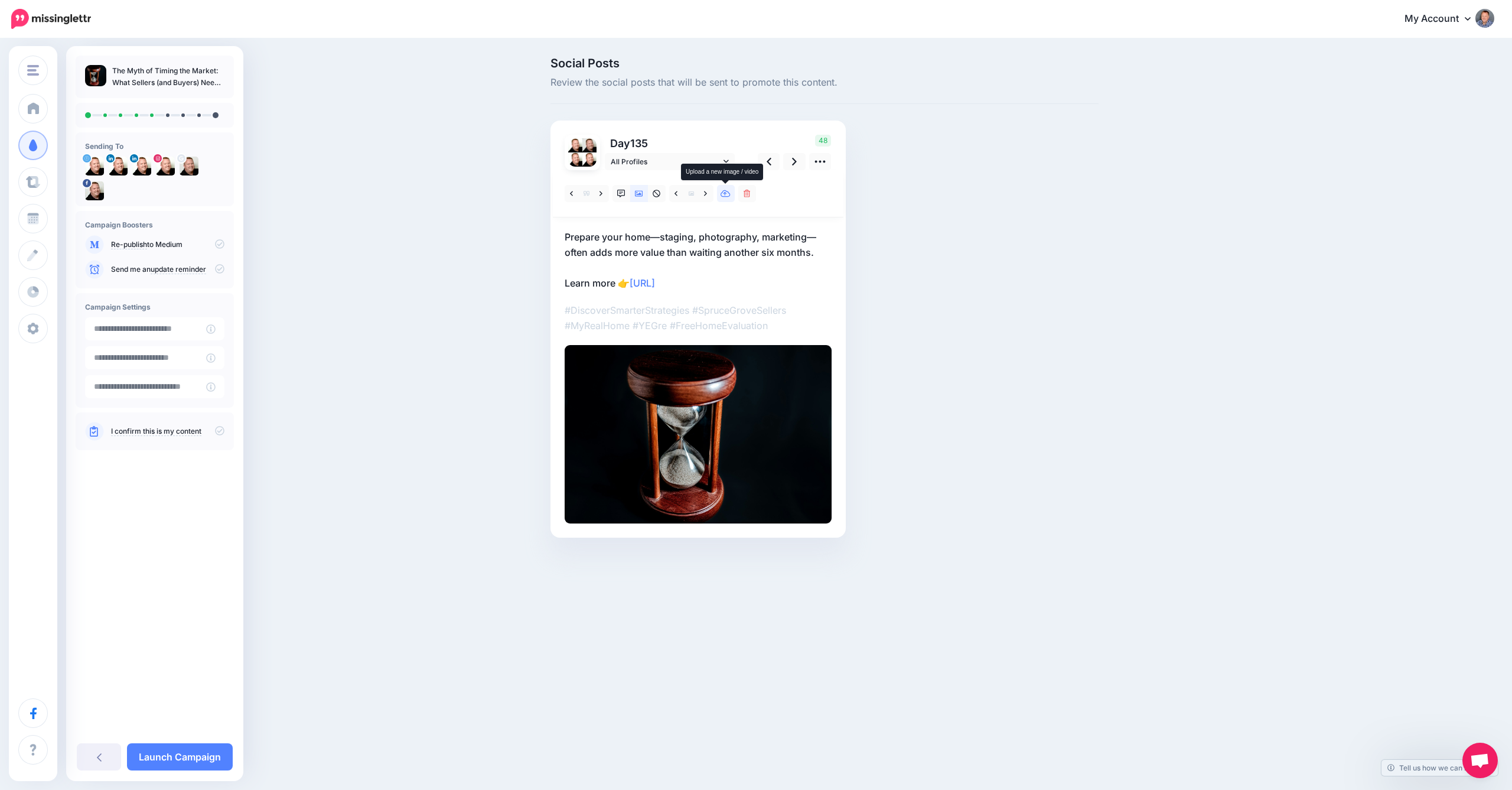
click at [726, 191] on icon at bounding box center [726, 194] width 10 height 7
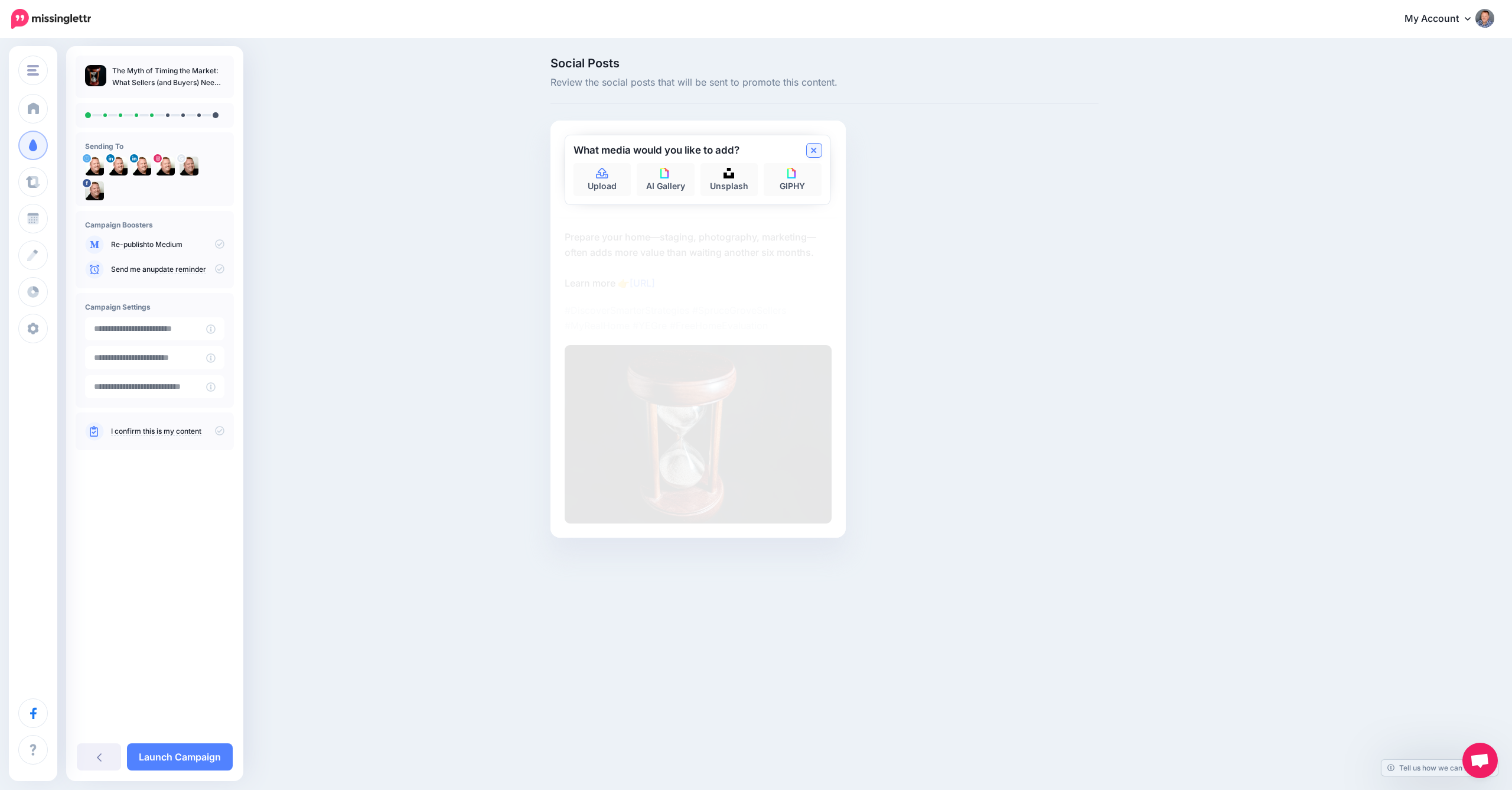
click at [816, 149] on icon at bounding box center [814, 151] width 6 height 10
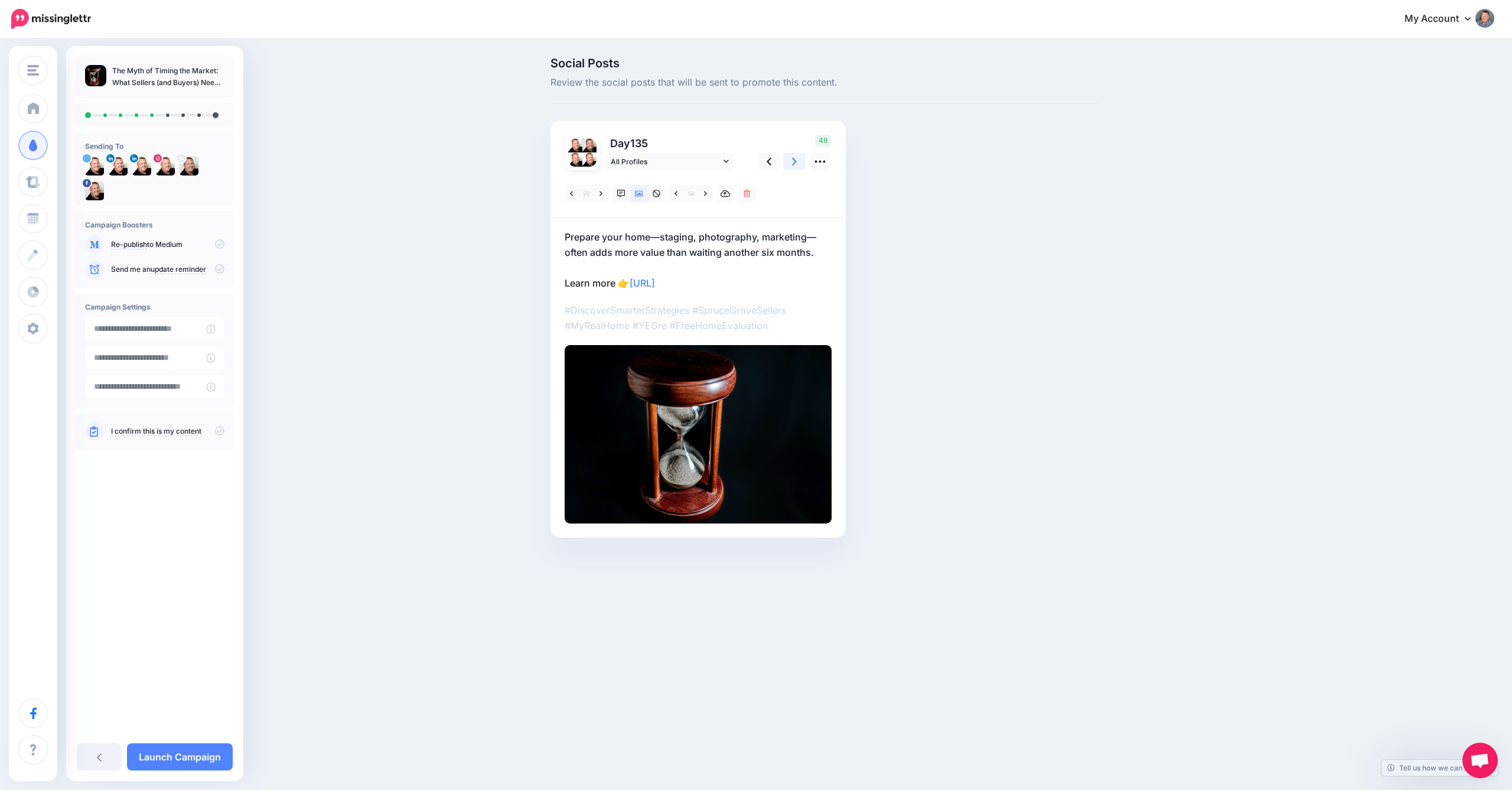
click at [799, 161] on link at bounding box center [794, 162] width 23 height 17
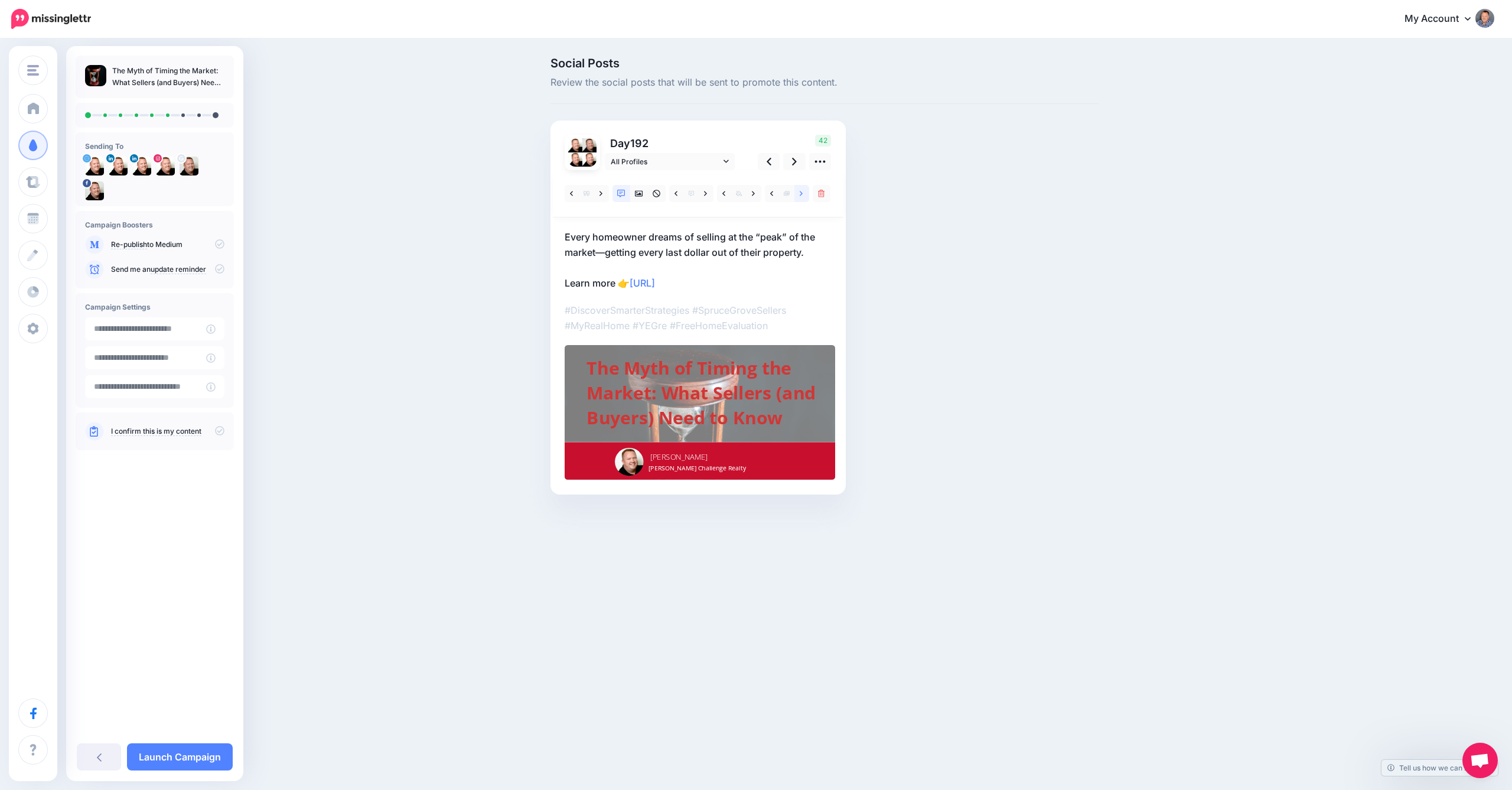
click at [801, 192] on icon at bounding box center [801, 194] width 3 height 8
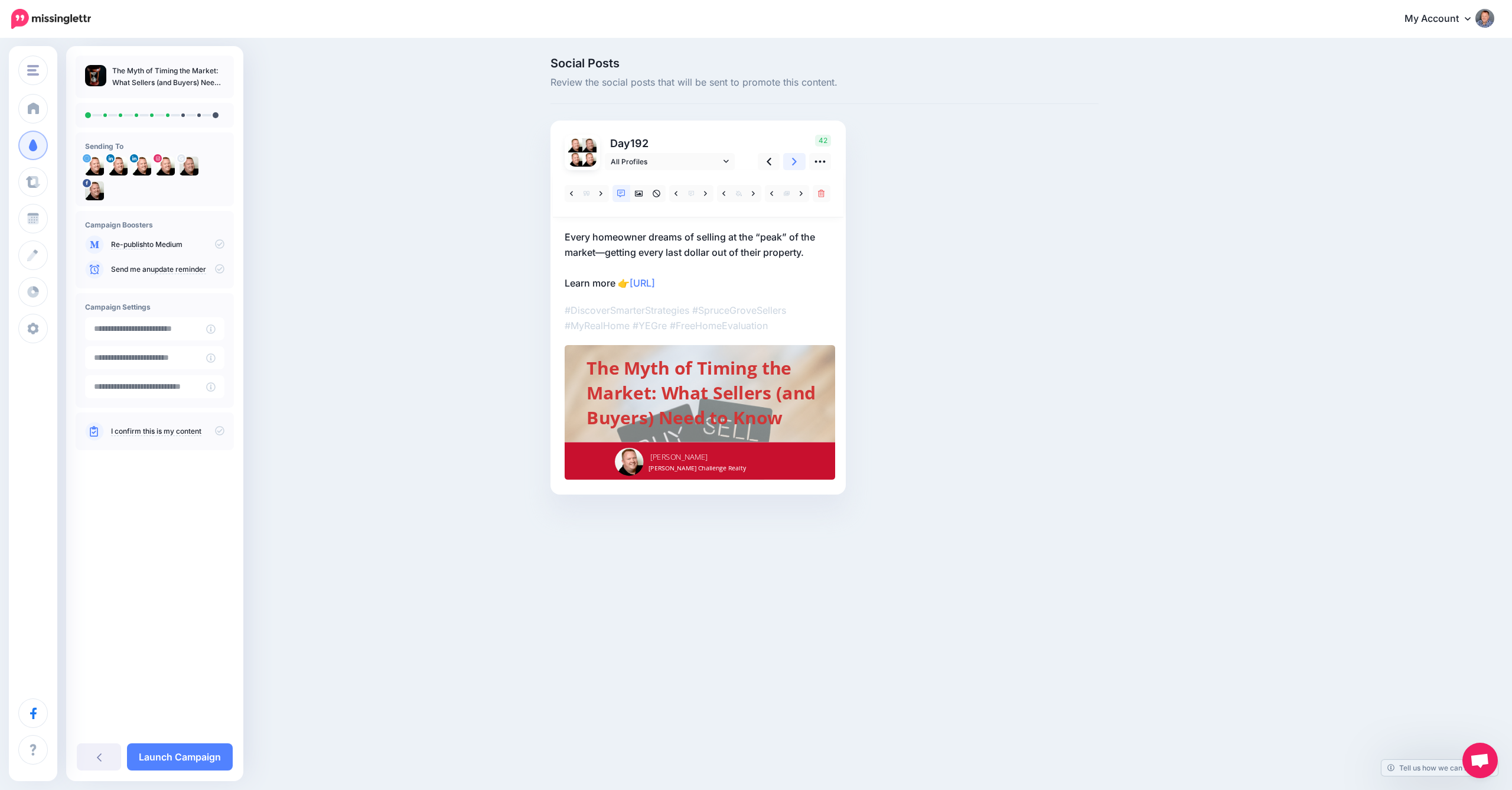
click at [796, 161] on icon at bounding box center [794, 161] width 5 height 8
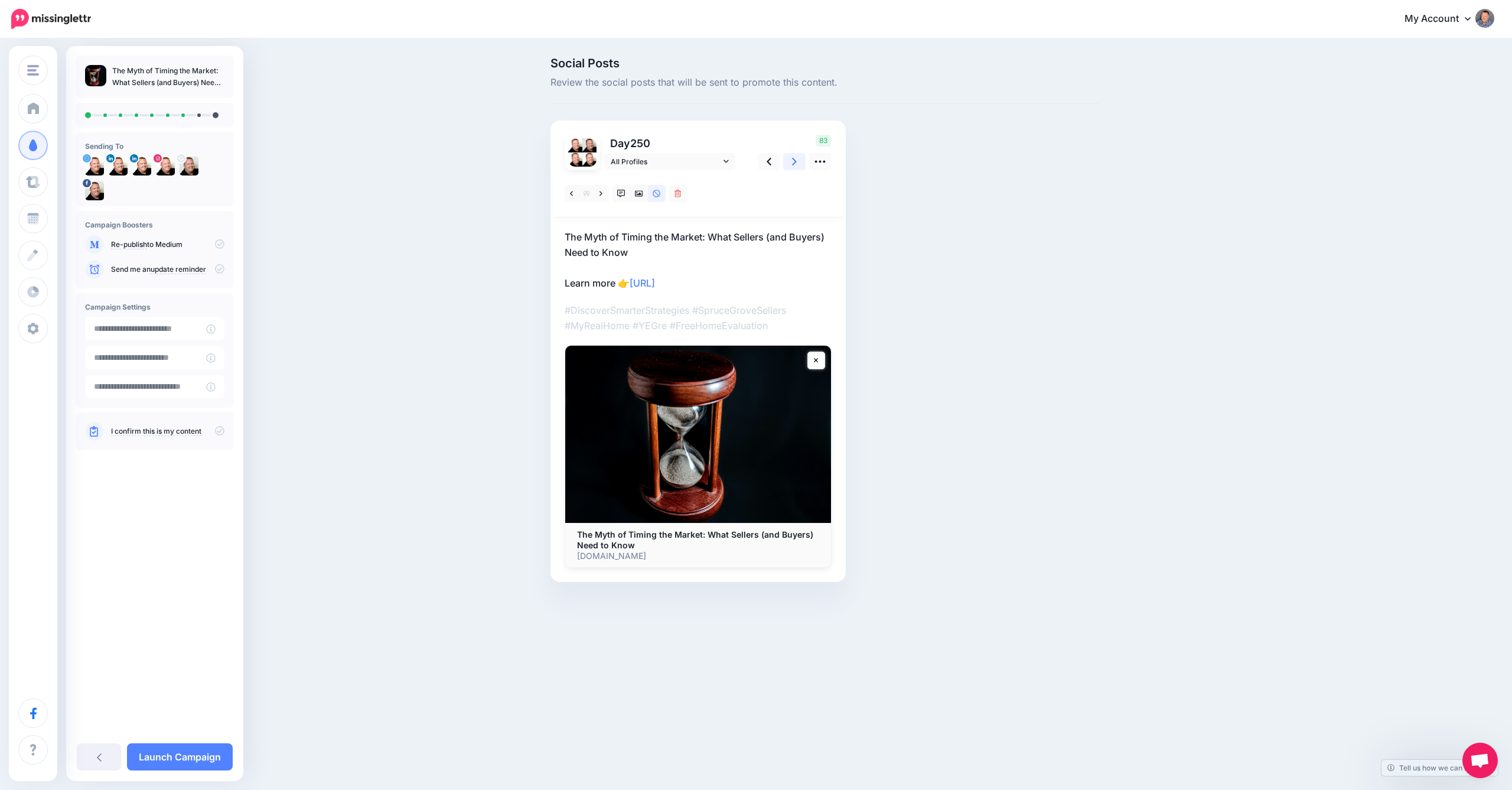
click at [796, 161] on icon at bounding box center [794, 161] width 5 height 8
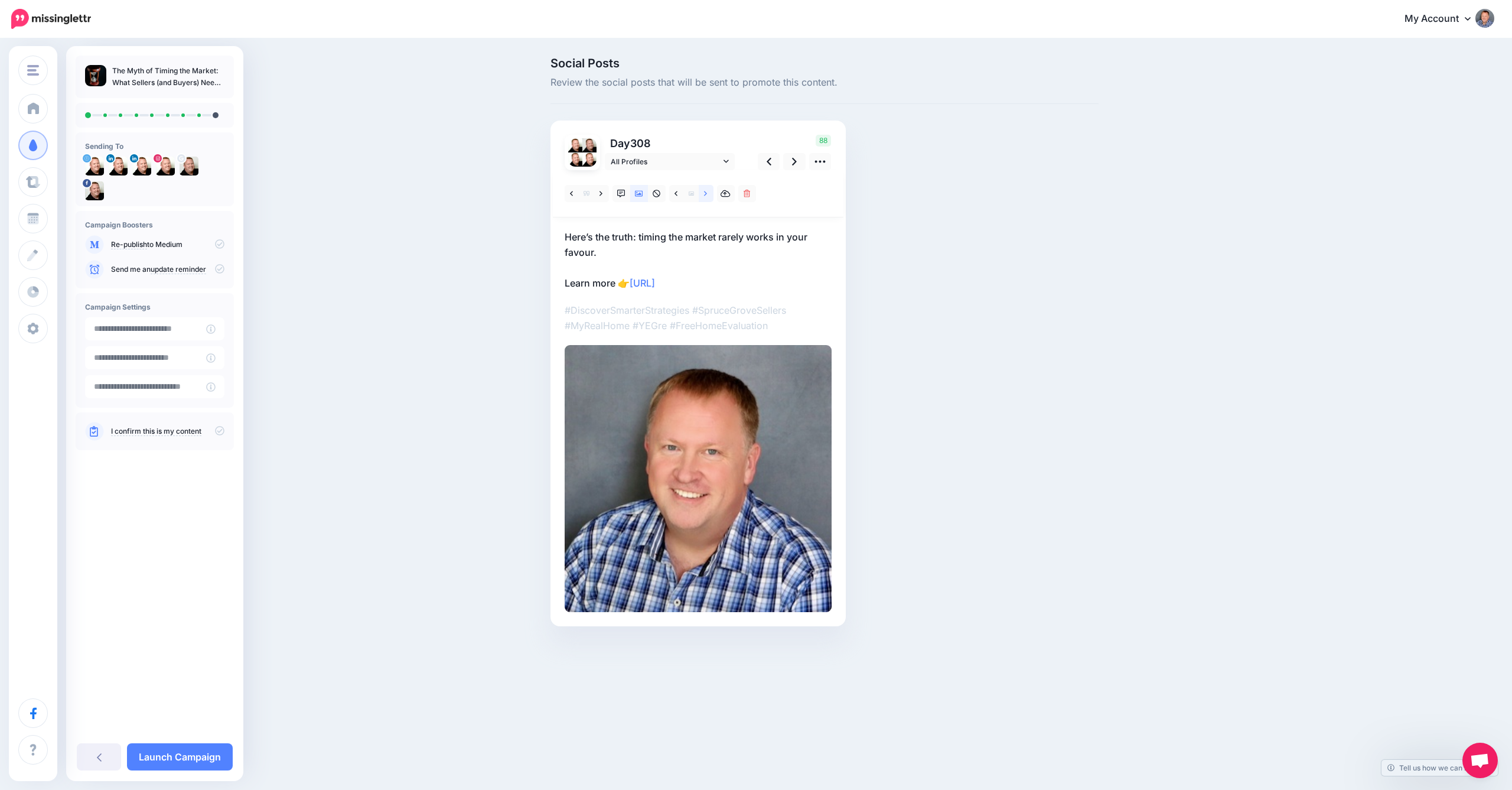
click at [709, 191] on link at bounding box center [706, 193] width 14 height 17
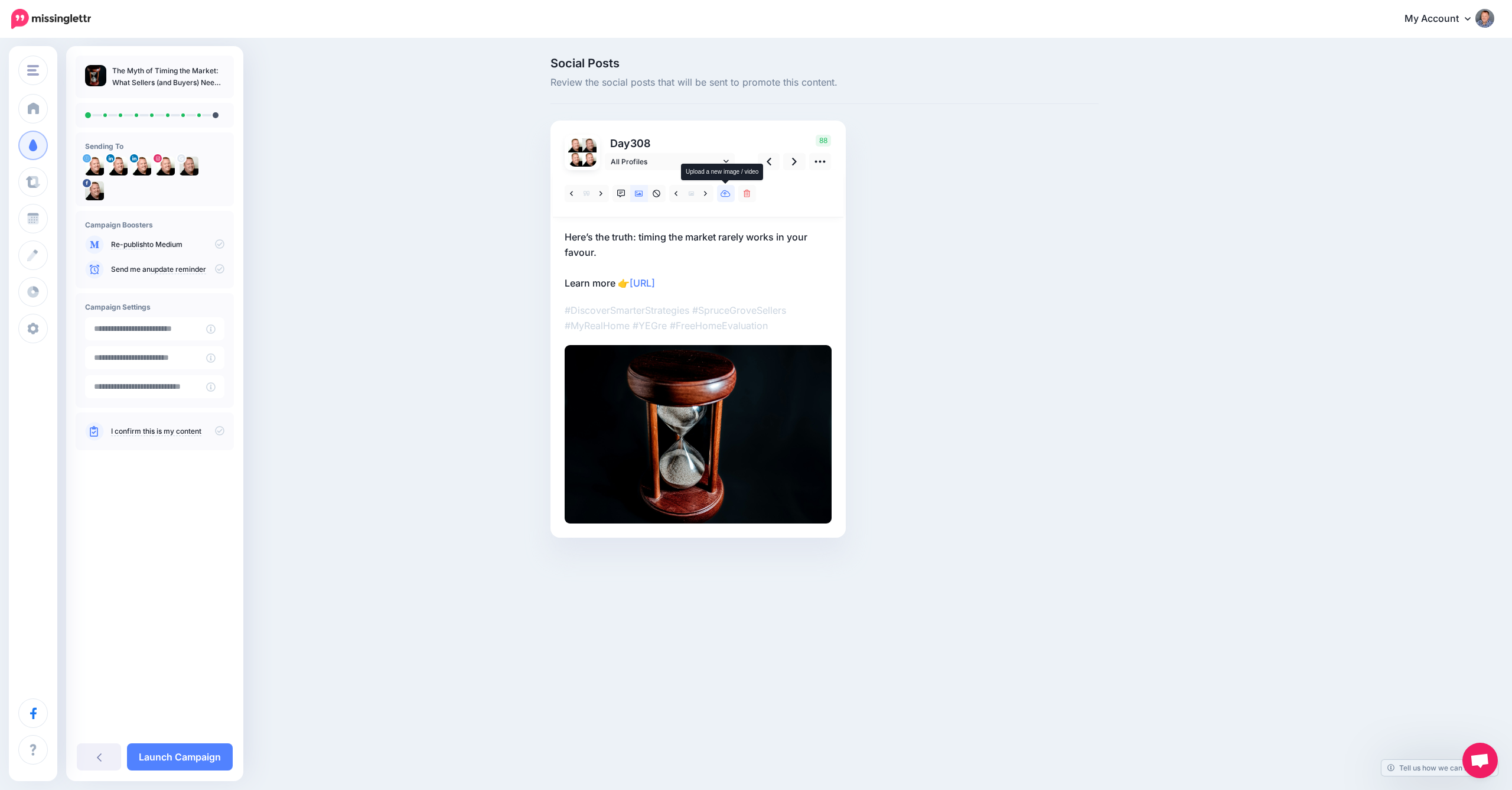
click at [726, 193] on icon at bounding box center [726, 194] width 10 height 8
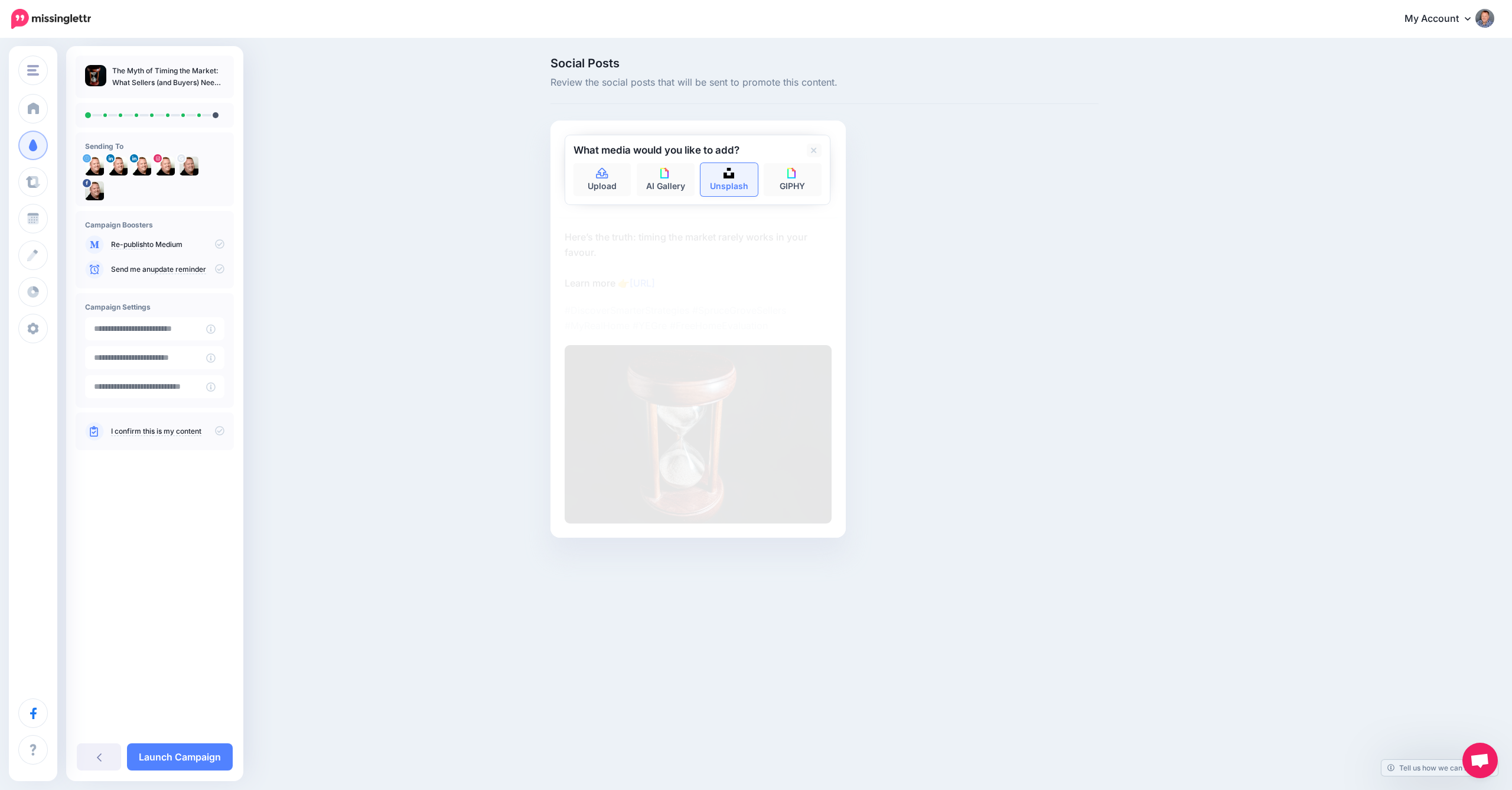
click at [728, 183] on link "Unsplash" at bounding box center [729, 179] width 58 height 33
click at [810, 174] on button "submit" at bounding box center [811, 175] width 21 height 23
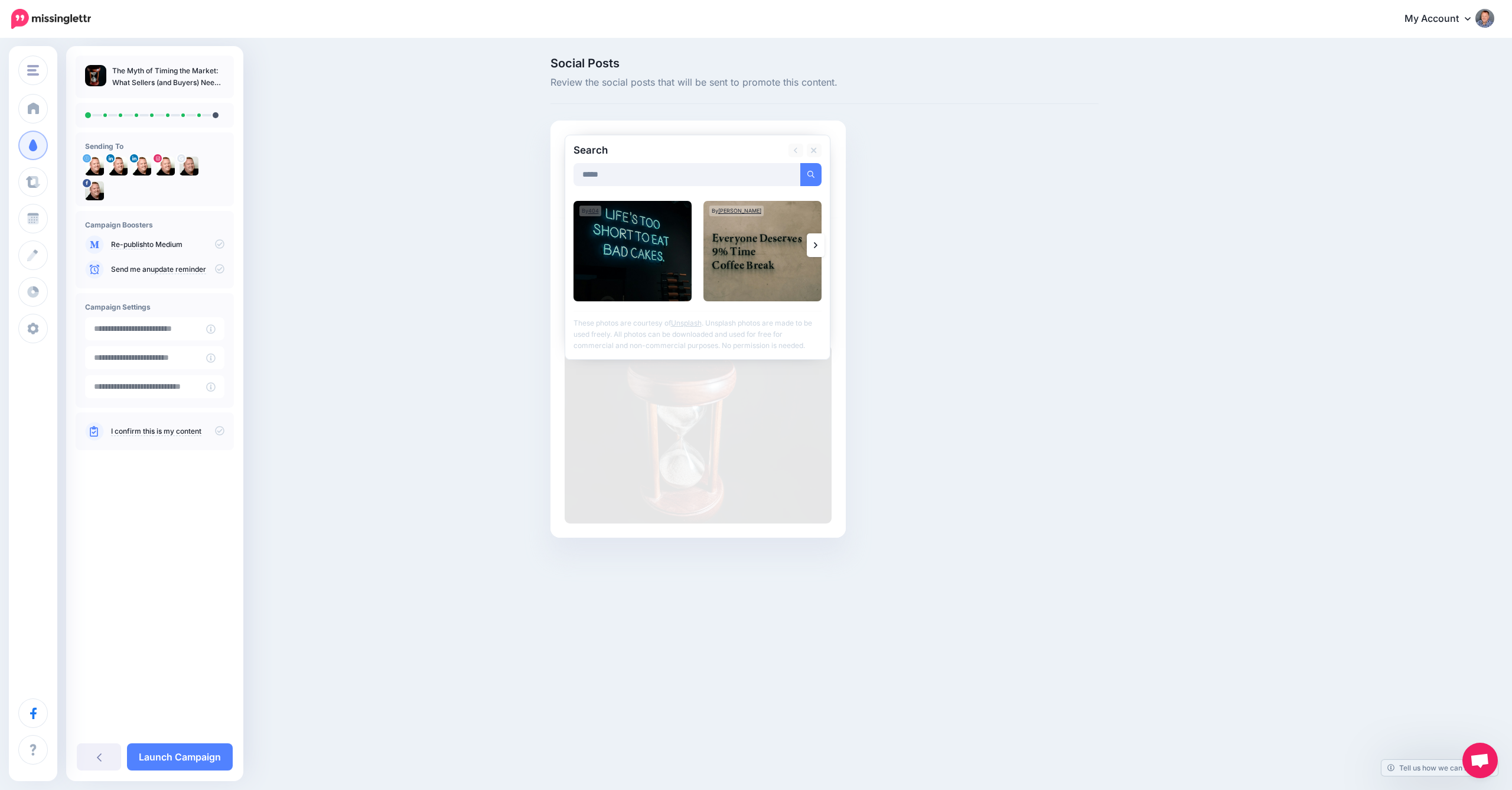
type input "*****"
click at [810, 174] on button "submit" at bounding box center [811, 175] width 21 height 23
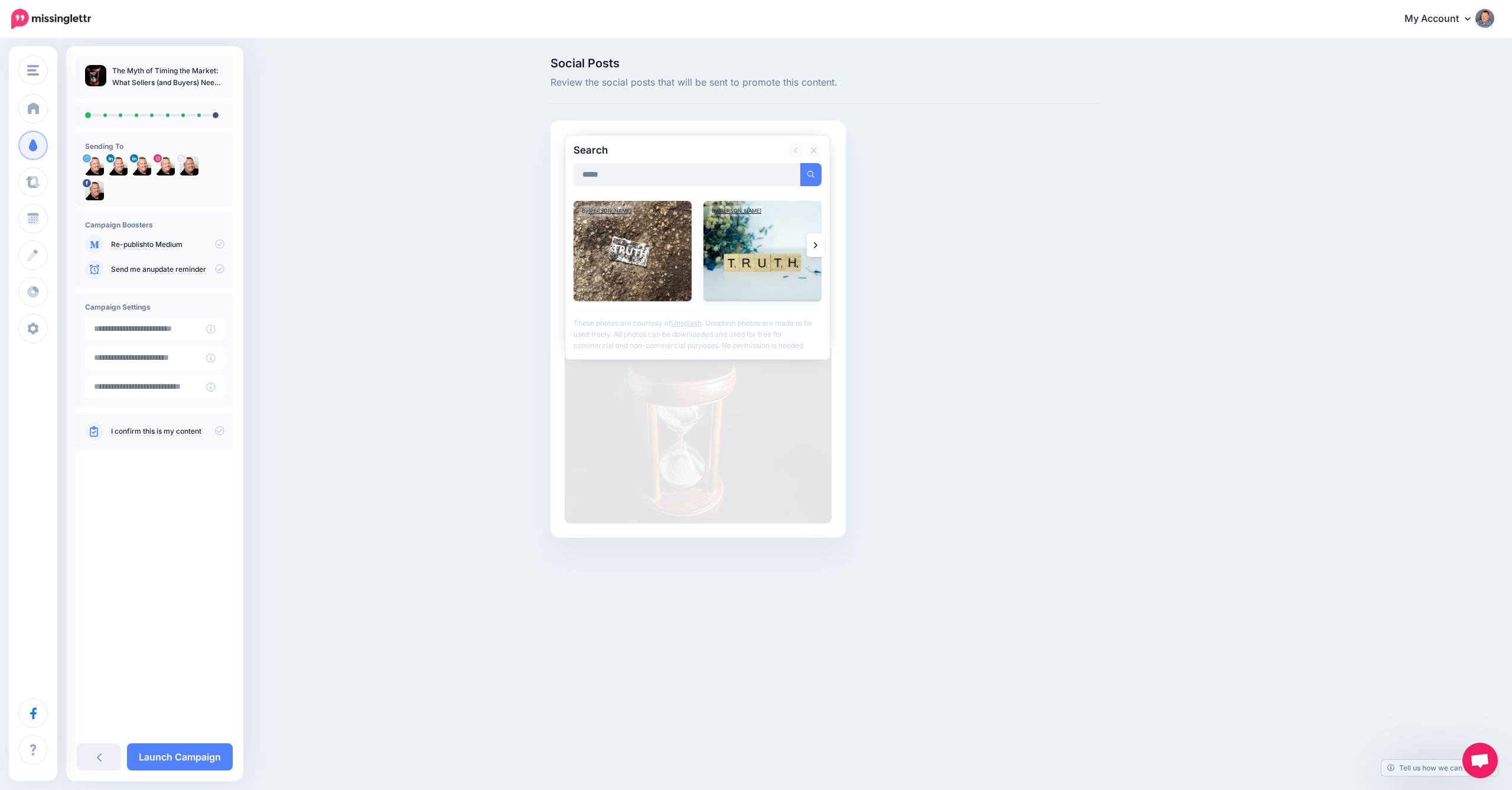
click at [762, 252] on img at bounding box center [763, 251] width 118 height 100
click at [794, 173] on link "Add Media" at bounding box center [796, 175] width 50 height 23
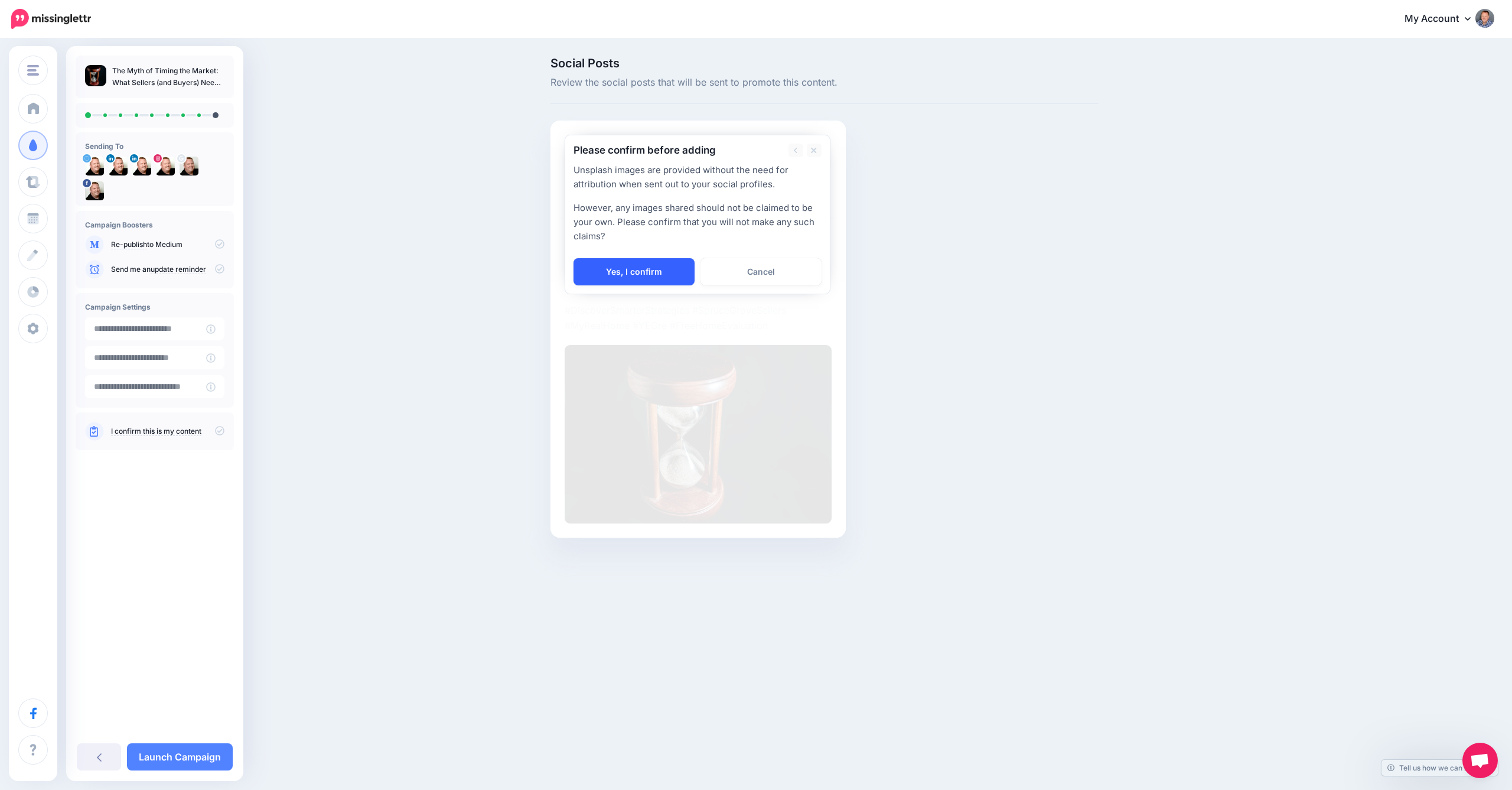
click at [658, 267] on link "Yes, I confirm" at bounding box center [634, 272] width 121 height 28
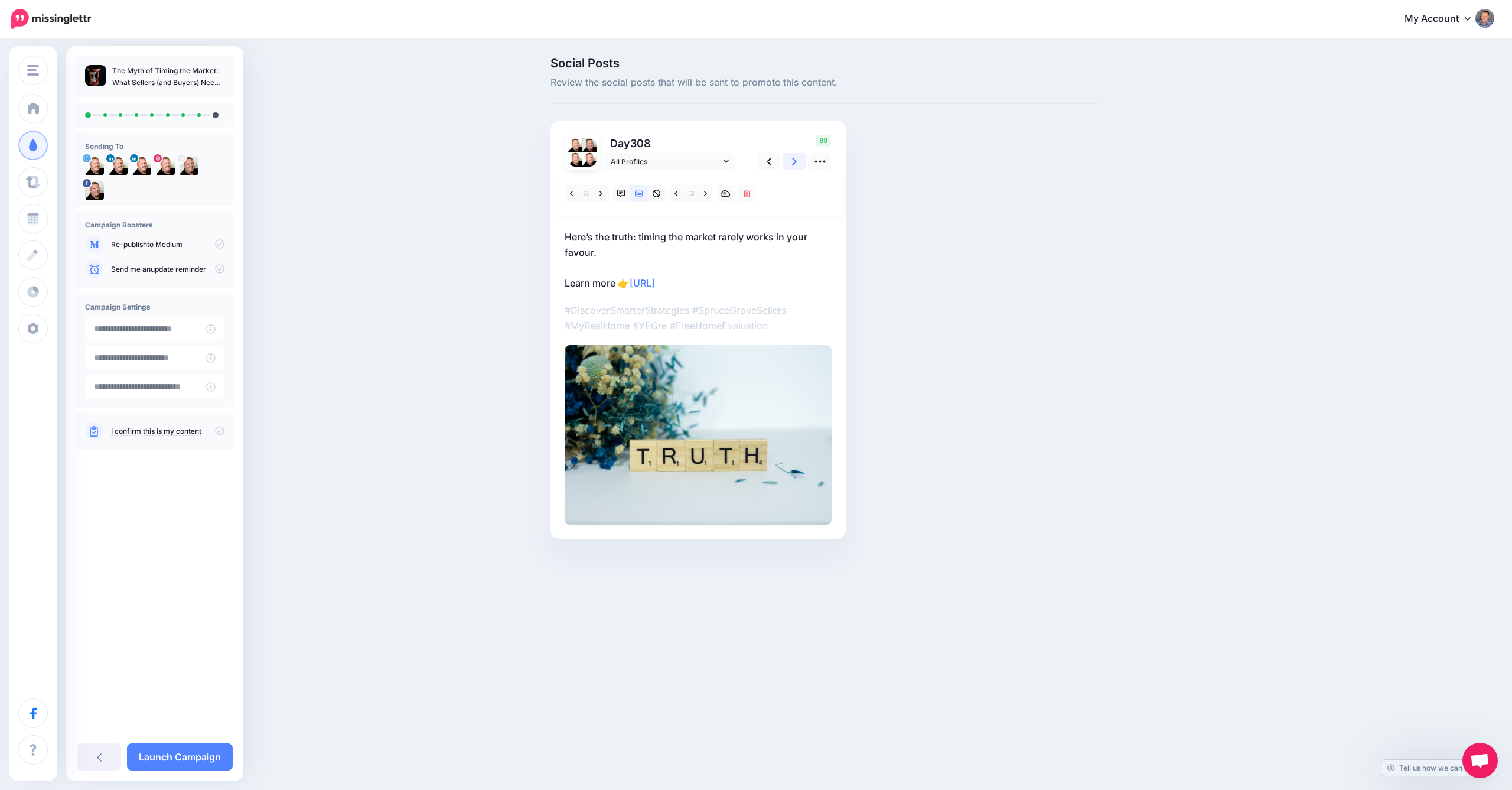
click at [793, 160] on icon at bounding box center [794, 162] width 5 height 12
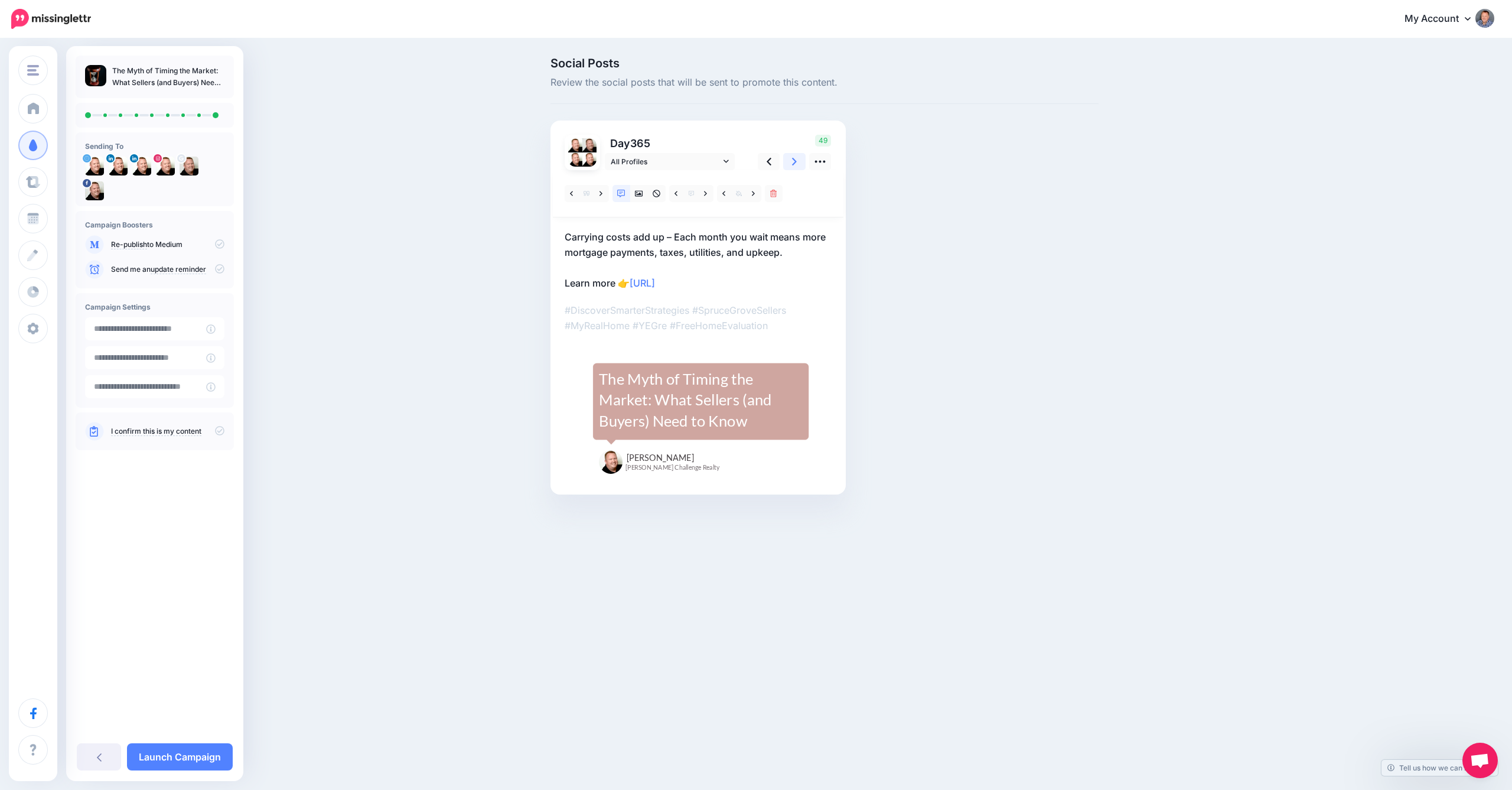
click at [792, 157] on icon at bounding box center [794, 162] width 5 height 12
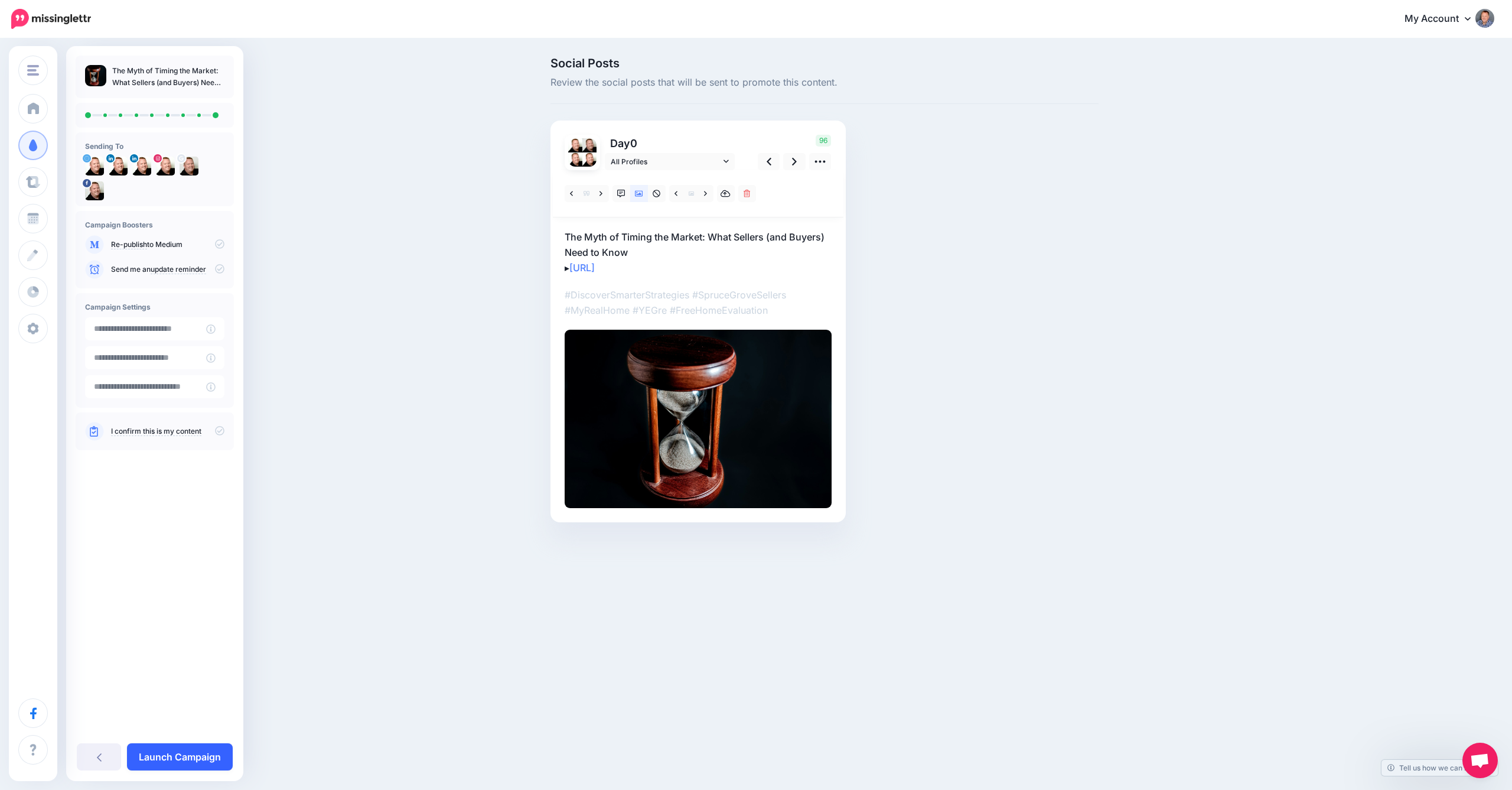
click at [179, 758] on link "Launch Campaign" at bounding box center [180, 757] width 106 height 28
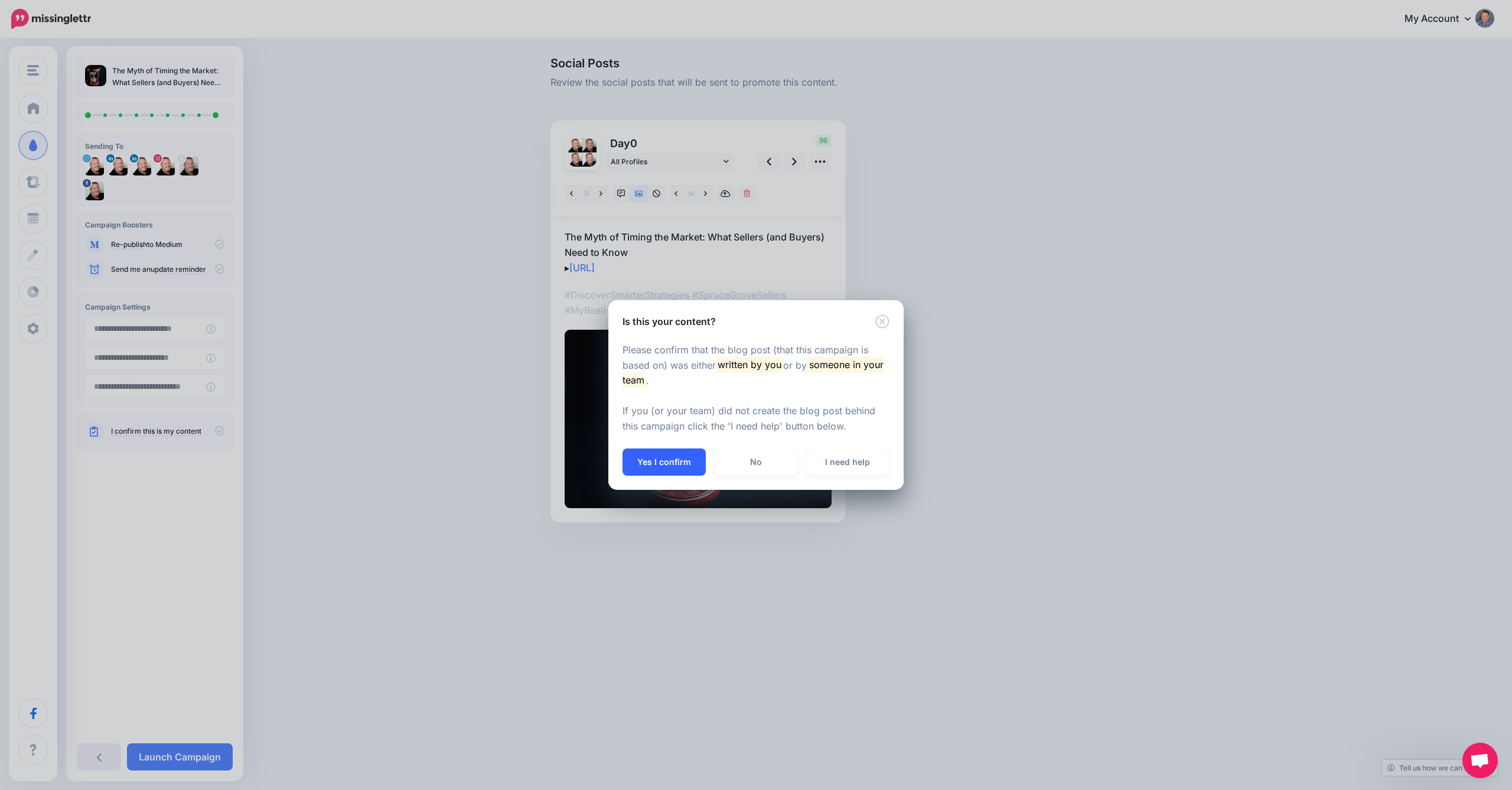
click at [668, 457] on button "Yes I confirm" at bounding box center [664, 462] width 83 height 28
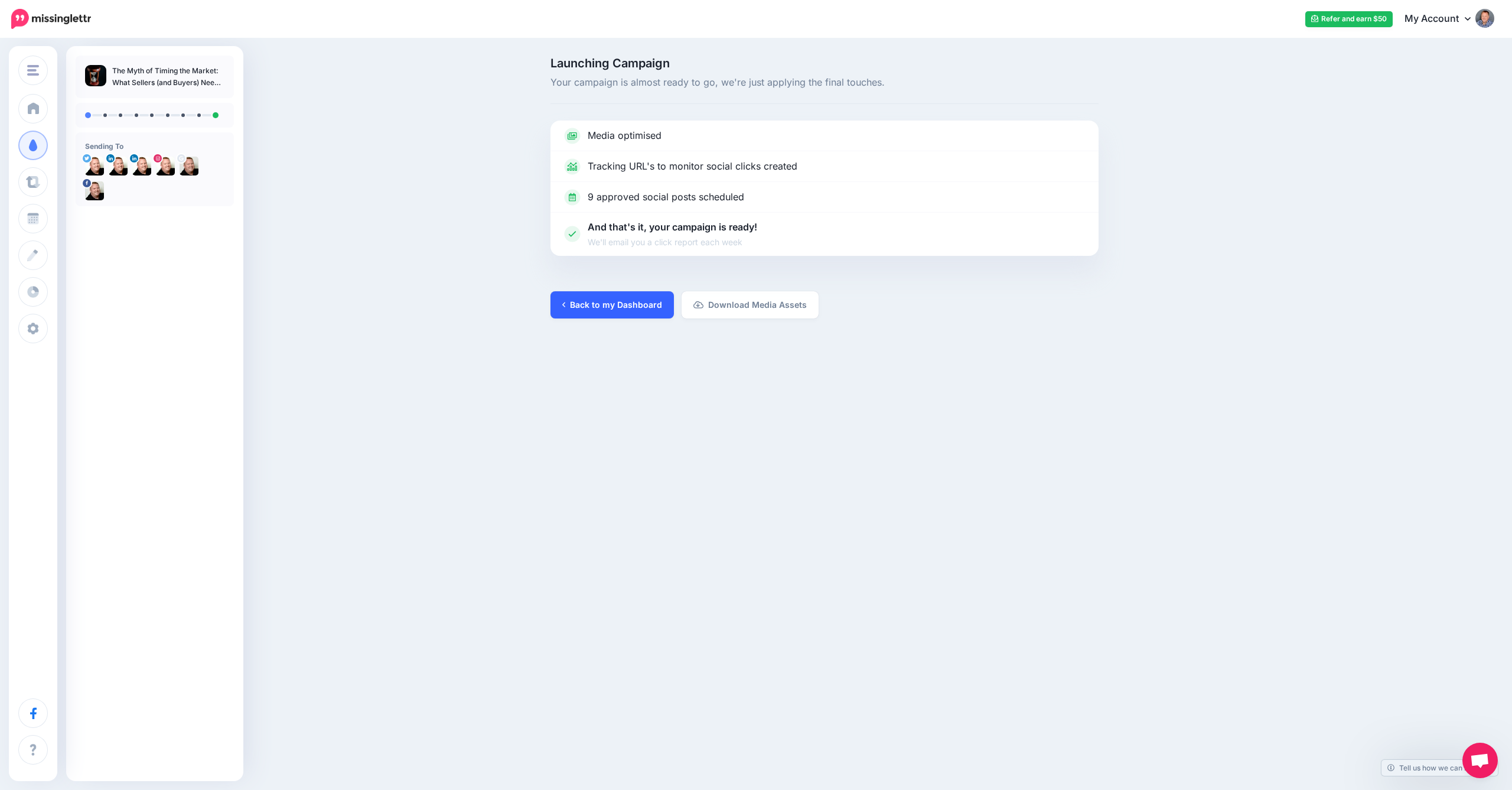
click at [599, 309] on link "Back to my Dashboard" at bounding box center [612, 305] width 124 height 28
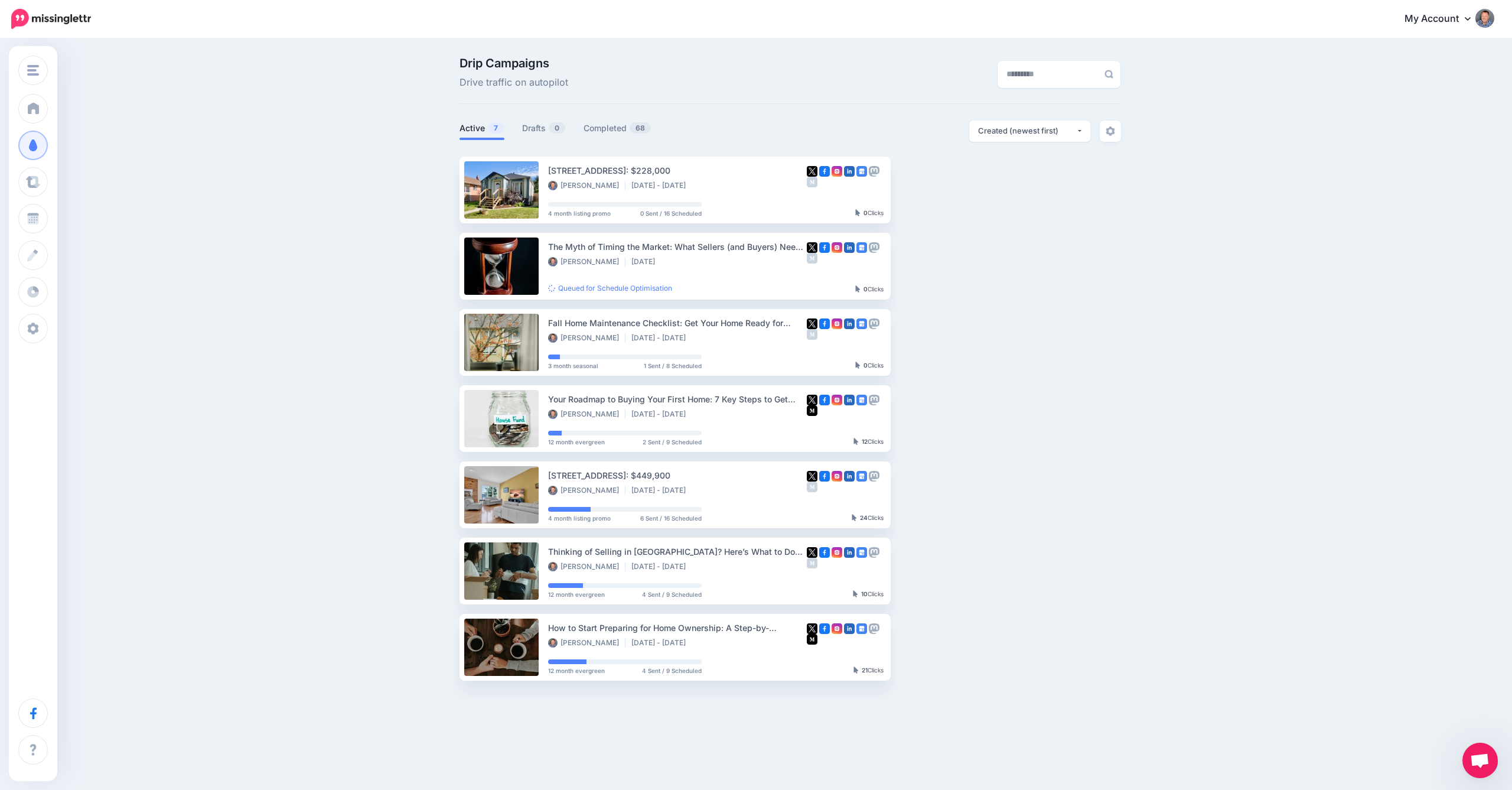
click at [314, 363] on div "Drip Campaigns Drive traffic on autopilot Active 7 0 68" at bounding box center [756, 373] width 1512 height 668
